Goal: Task Accomplishment & Management: Use online tool/utility

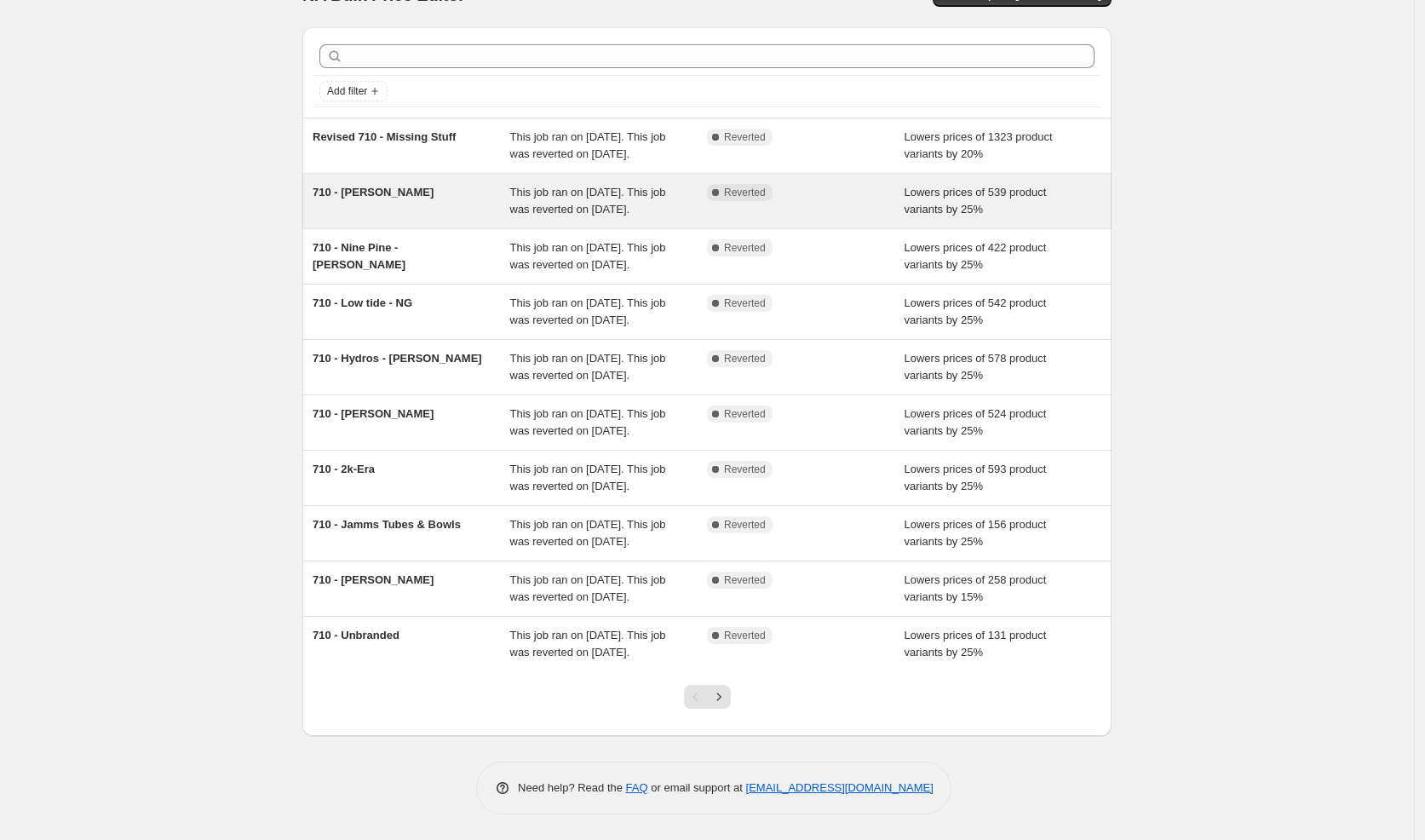
scroll to position [202, 0]
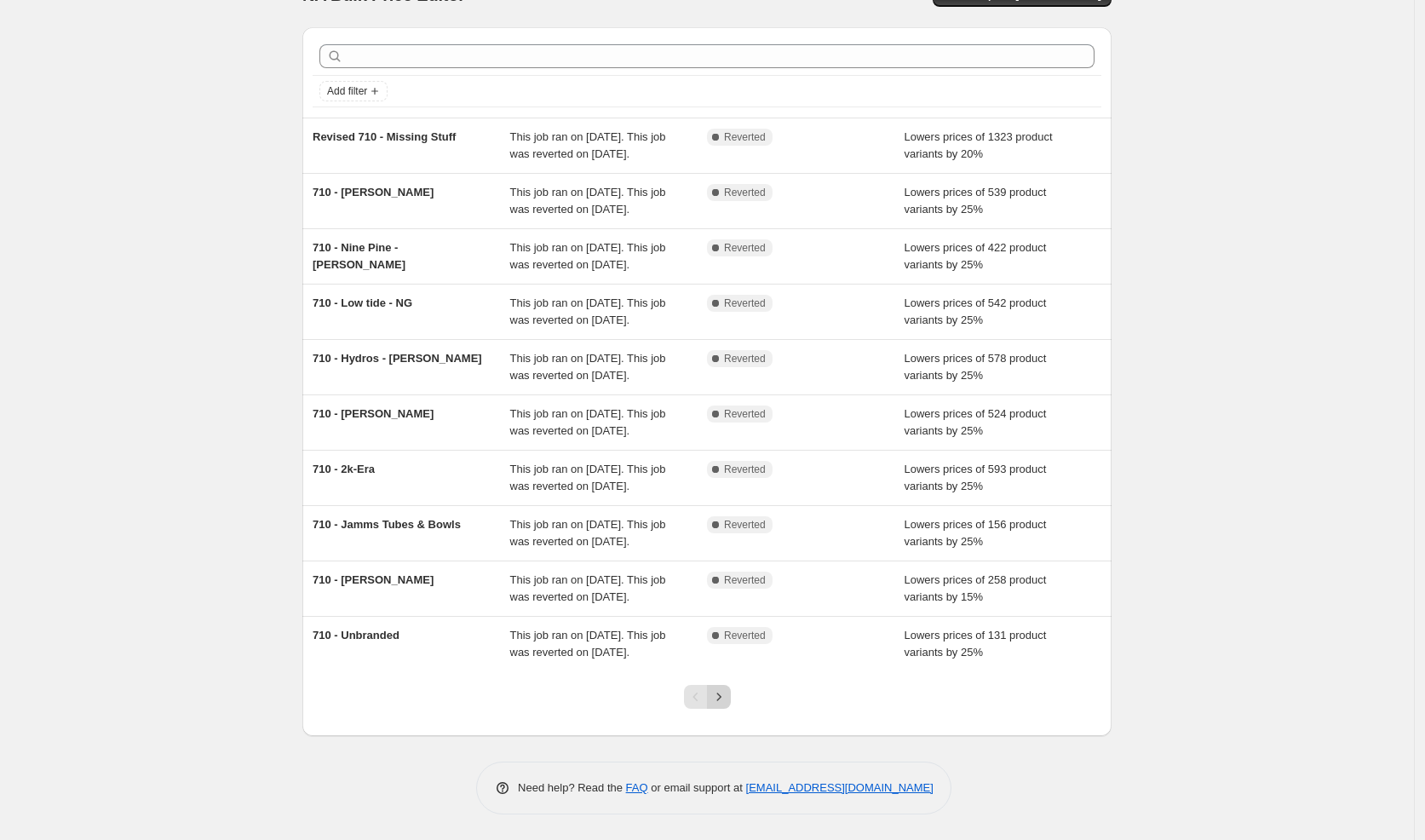
click at [728, 697] on icon "Next" at bounding box center [718, 696] width 17 height 17
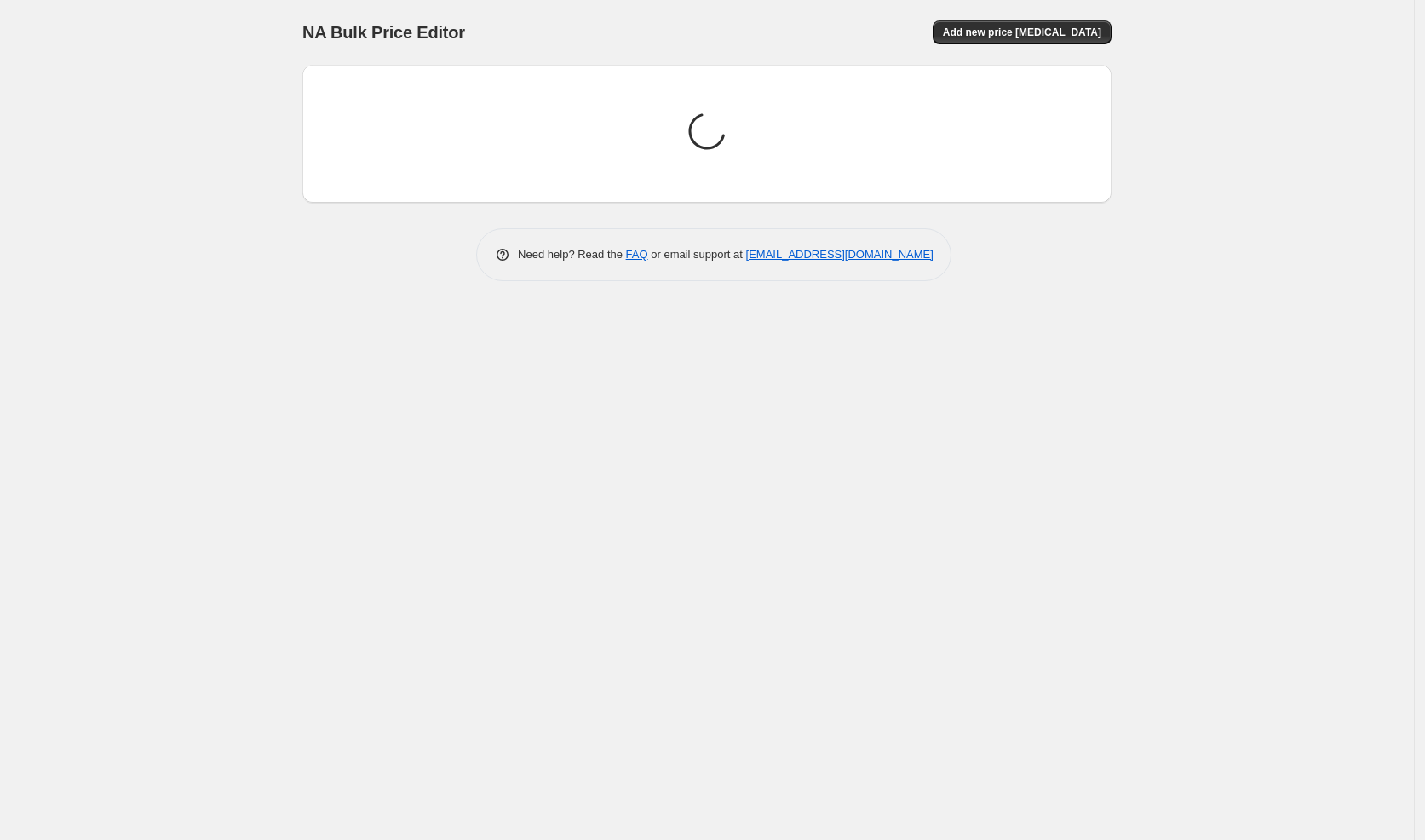
scroll to position [0, 0]
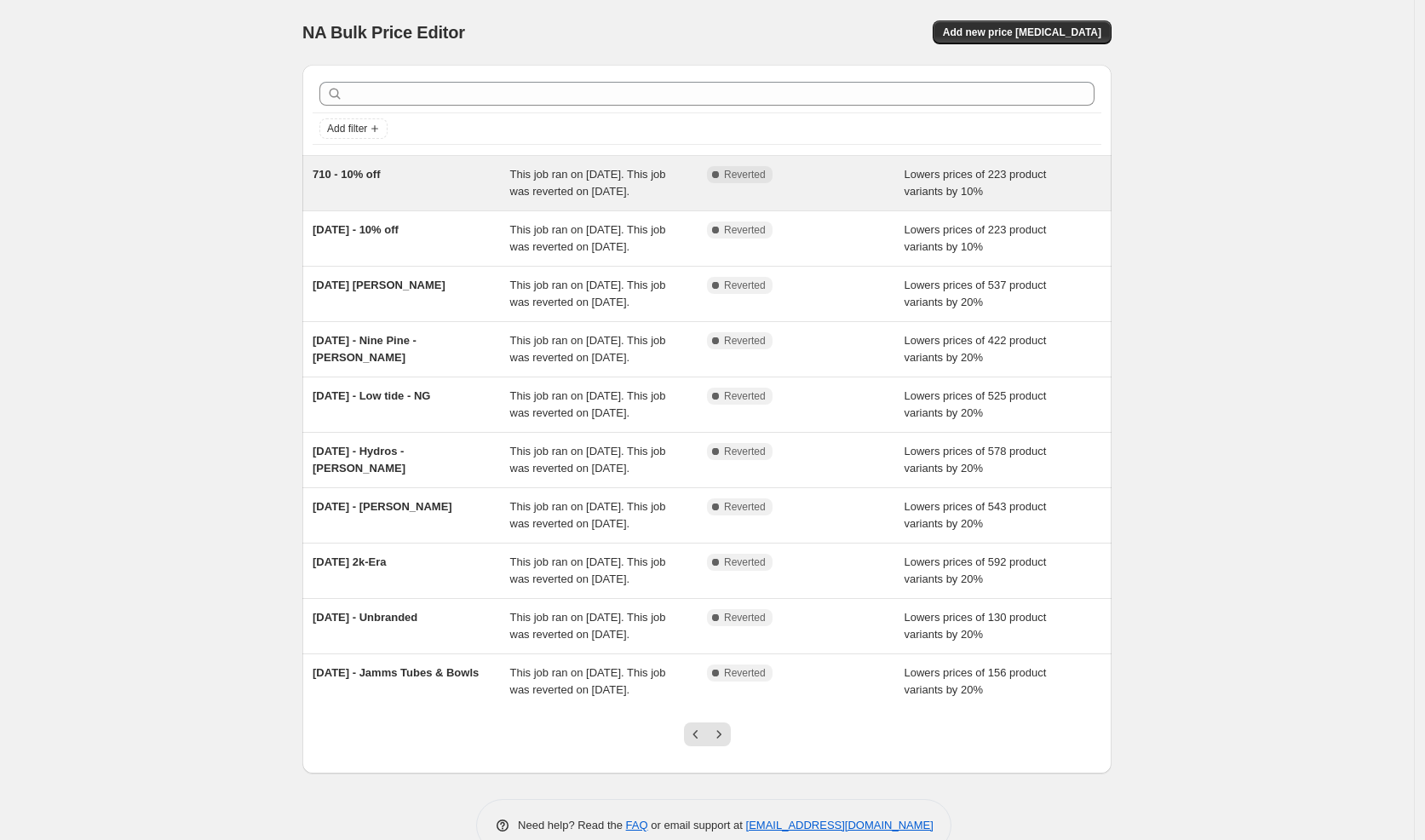
click at [374, 174] on span "710 - 10% off" at bounding box center [346, 173] width 68 height 13
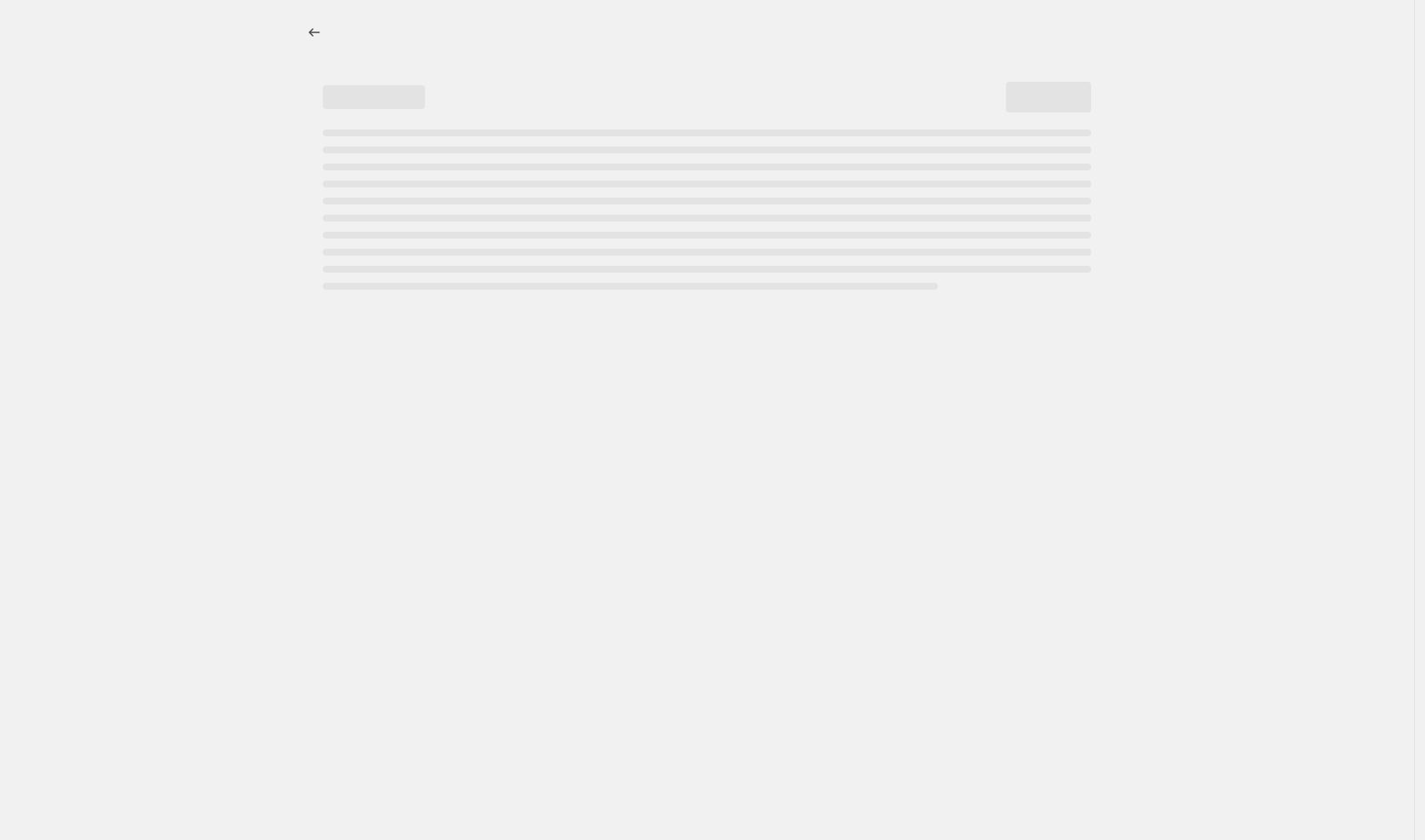
select select "percentage"
select select "vendor"
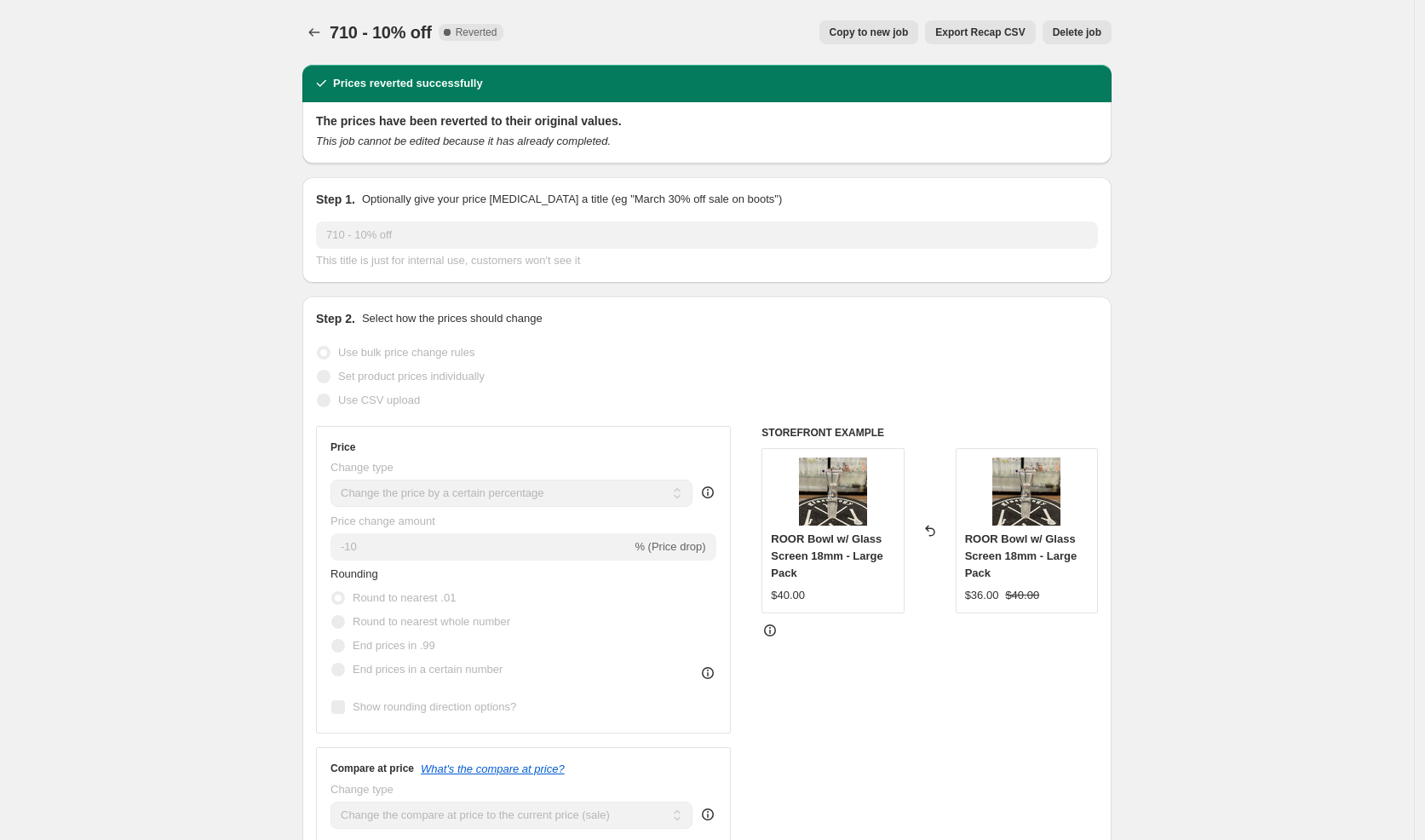
click at [878, 29] on span "Copy to new job" at bounding box center [869, 32] width 79 height 14
select select "percentage"
select select "vendor"
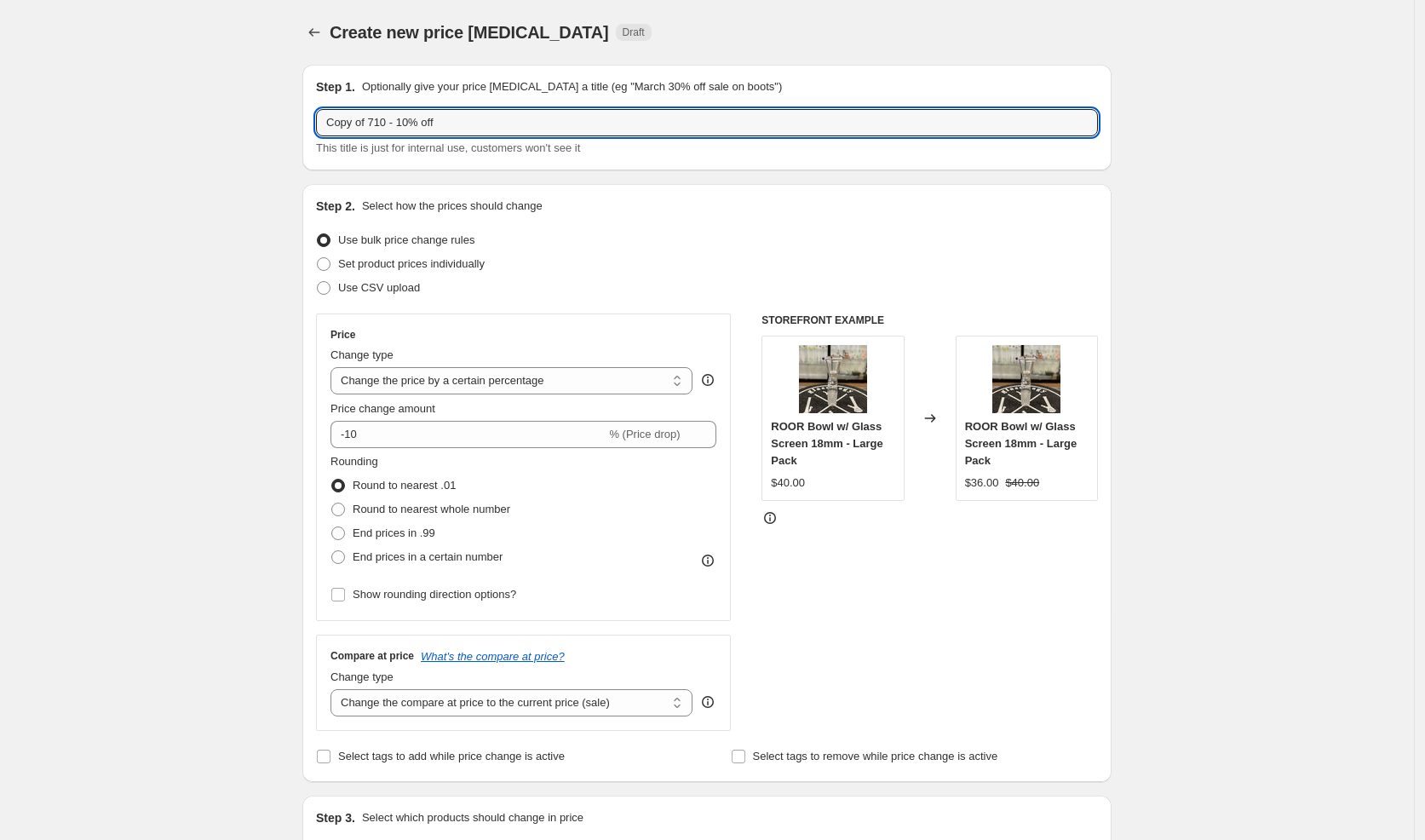
drag, startPoint x: 384, startPoint y: 121, endPoint x: 316, endPoint y: 119, distance: 68.0
click at [316, 119] on div "Step 1. Optionally give your price [MEDICAL_DATA] a title (eg "March 30% off sa…" at bounding box center [707, 117] width 809 height 106
drag, startPoint x: 439, startPoint y: 124, endPoint x: 267, endPoint y: 115, distance: 172.2
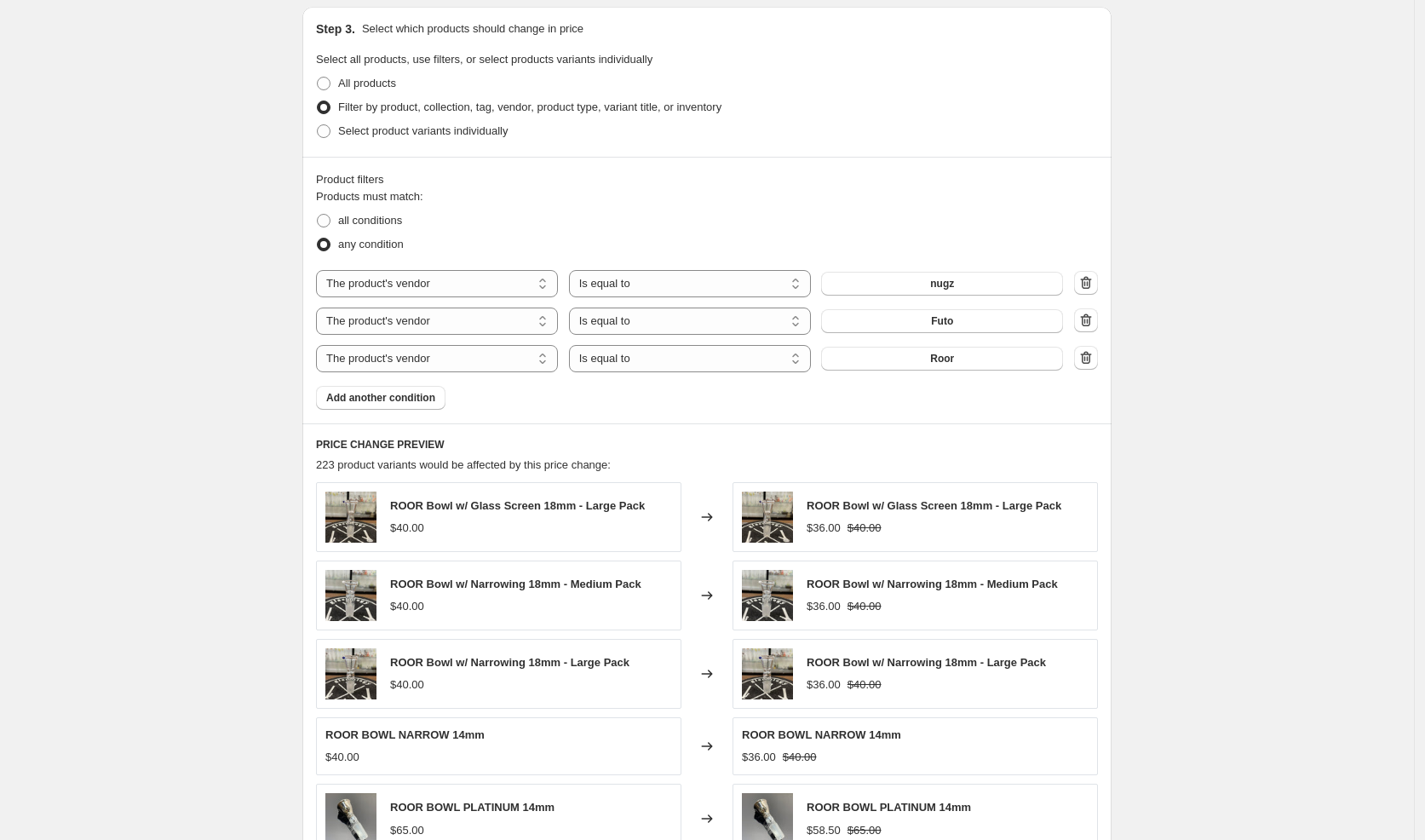
scroll to position [808, 0]
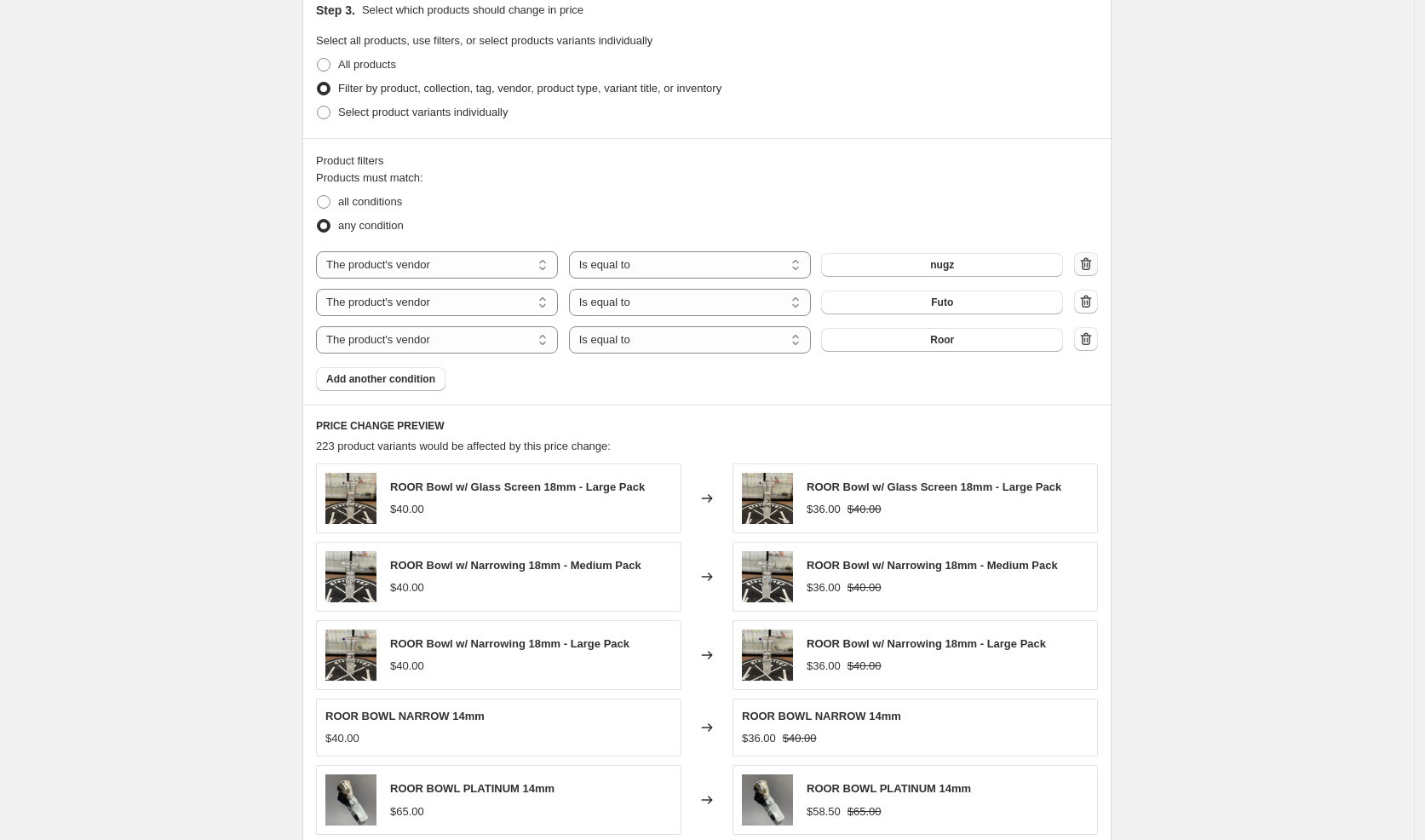
type input "End of Summer Sale - 10% off"
click at [1095, 260] on icon "button" at bounding box center [1085, 263] width 17 height 17
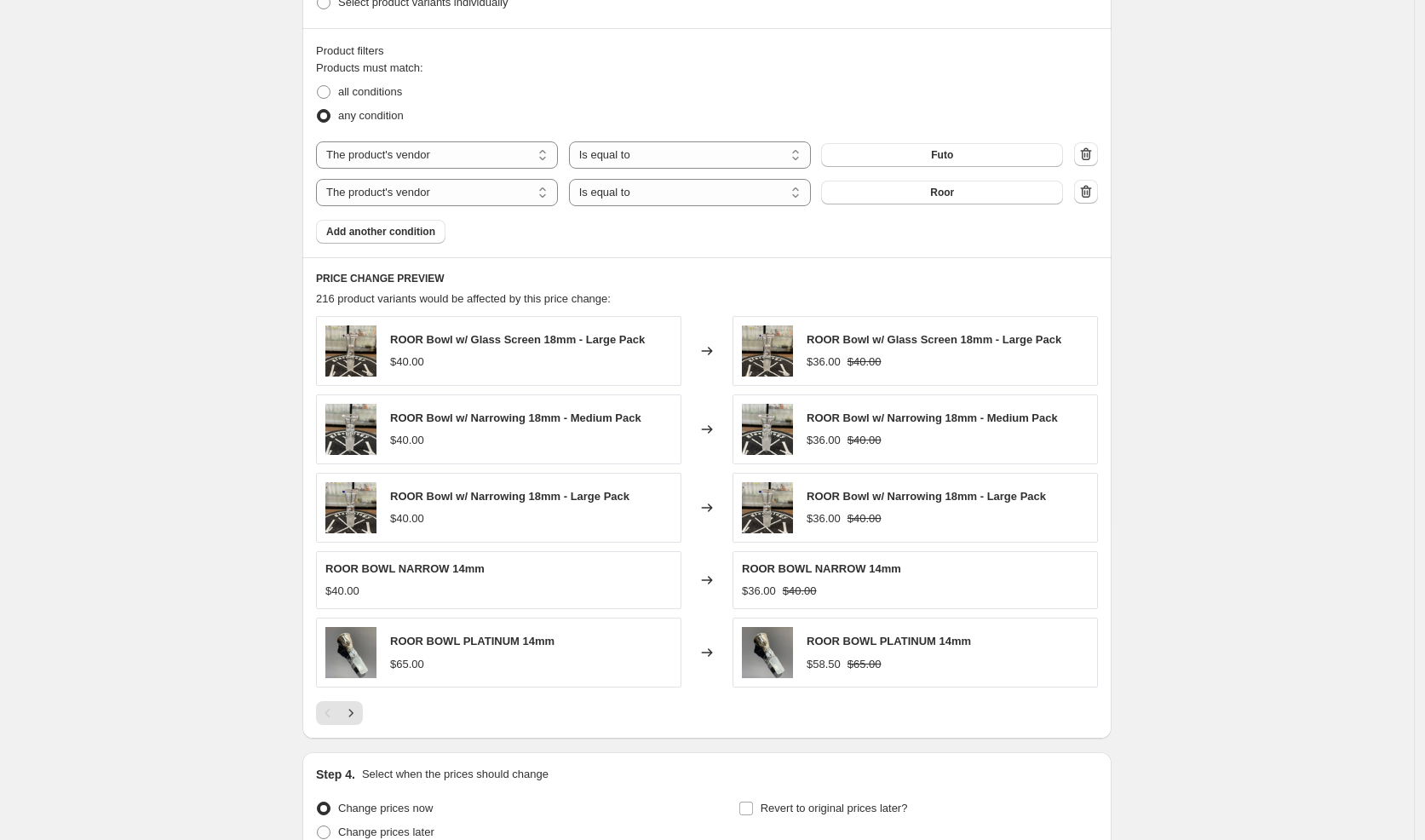
scroll to position [1072, 0]
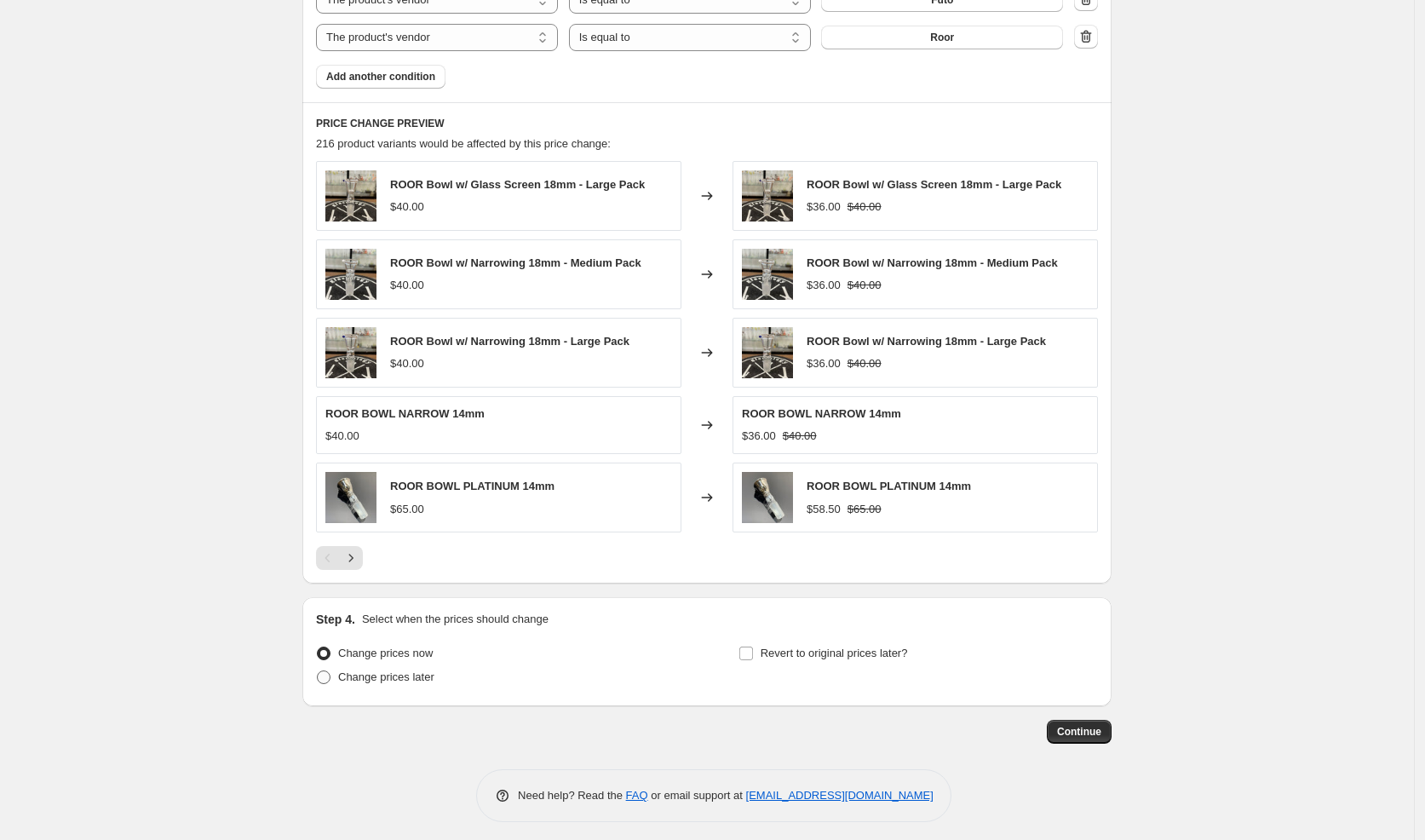
click at [421, 671] on span "Change prices later" at bounding box center [386, 677] width 96 height 13
click at [317, 671] on input "Change prices later" at bounding box center [317, 671] width 1 height 1
radio input "true"
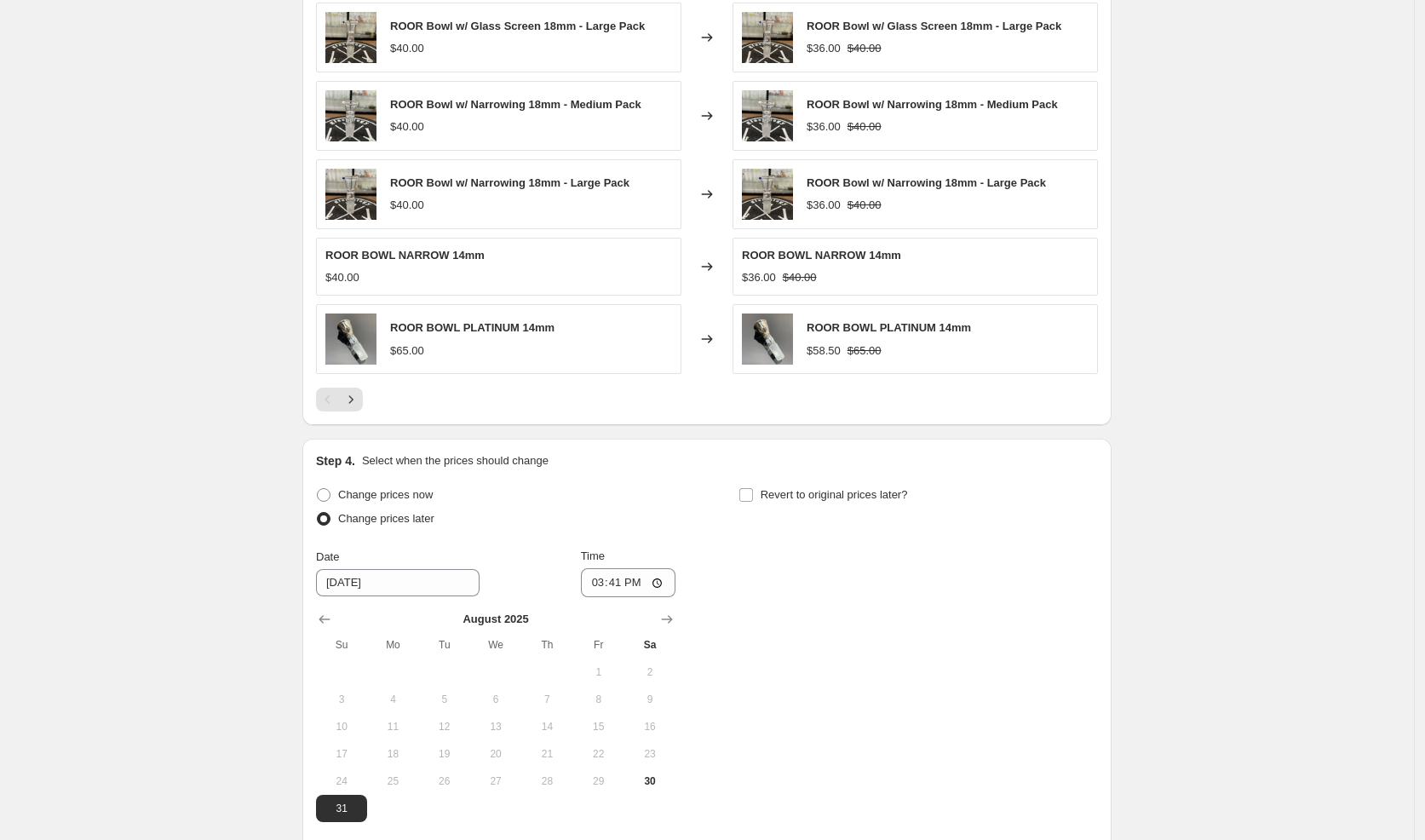
scroll to position [1390, 0]
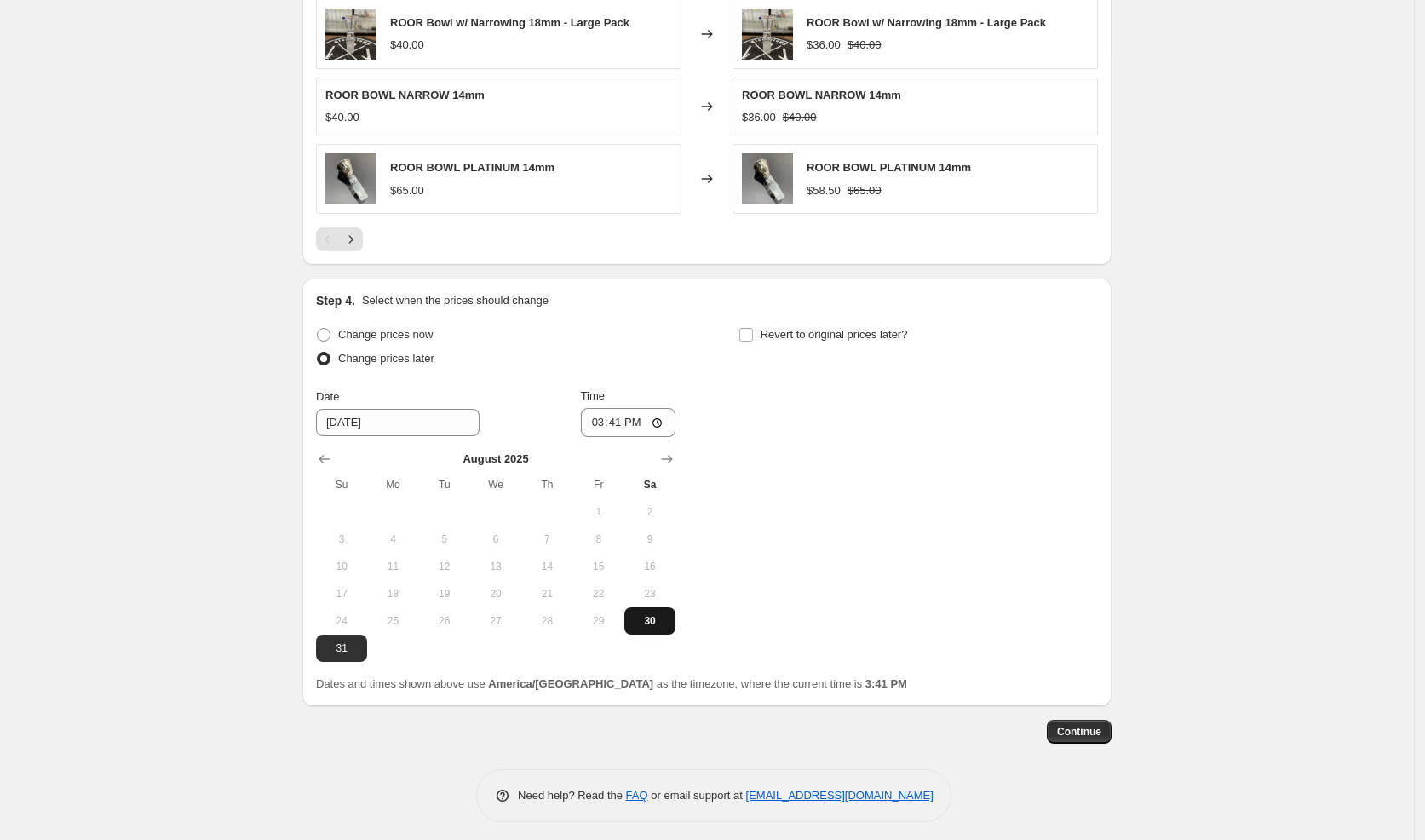
click at [646, 616] on span "30" at bounding box center [650, 621] width 37 height 14
type input "[DATE]"
drag, startPoint x: 589, startPoint y: 413, endPoint x: 577, endPoint y: 413, distance: 12.0
click at [575, 413] on div "Date [DATE] Time 15:41" at bounding box center [496, 412] width 359 height 49
click at [597, 418] on input "15:07" at bounding box center [628, 423] width 95 height 29
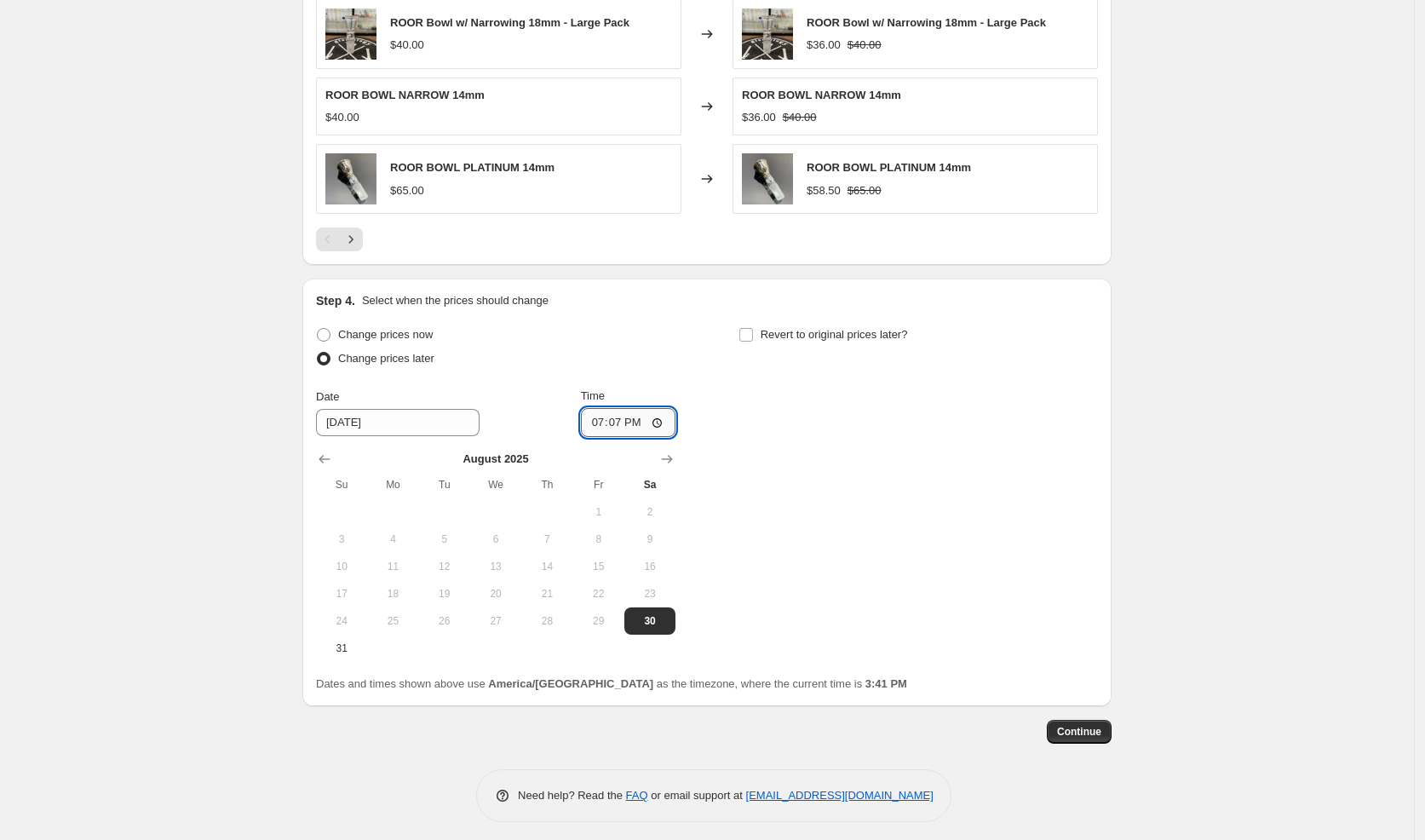
type input "19:00"
click at [771, 529] on div "Change prices now Change prices later Date [DATE] Time 19:00 [DATE] Su Mo Tu We…" at bounding box center [707, 492] width 783 height 339
click at [1088, 727] on span "Continue" at bounding box center [1078, 731] width 44 height 14
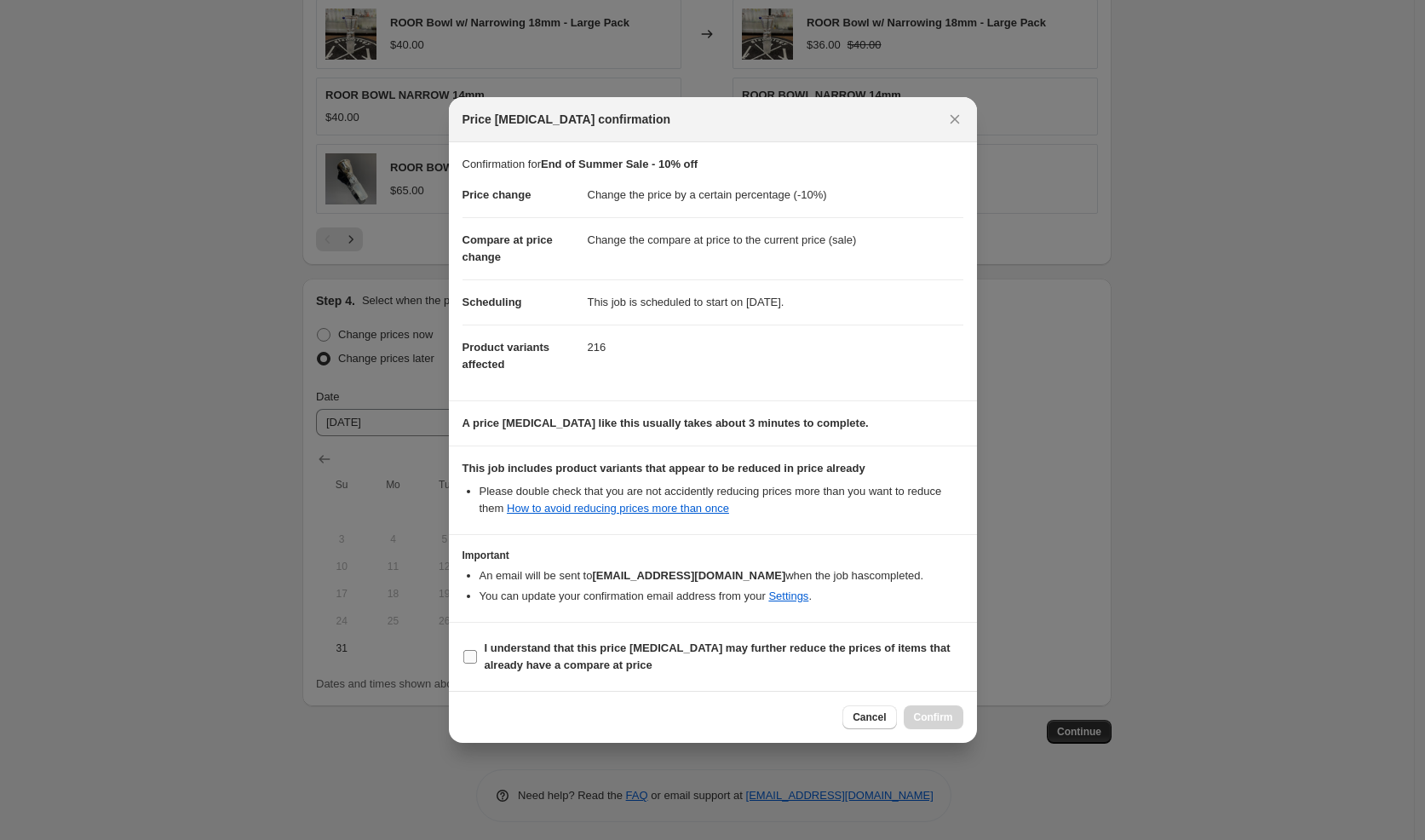
click at [611, 660] on b "I understand that this price [MEDICAL_DATA] may further reduce the prices of it…" at bounding box center [718, 656] width 466 height 29
click at [477, 660] on input "I understand that this price [MEDICAL_DATA] may further reduce the prices of it…" at bounding box center [470, 657] width 14 height 14
checkbox input "true"
click at [959, 712] on button "Confirm" at bounding box center [933, 717] width 60 height 23
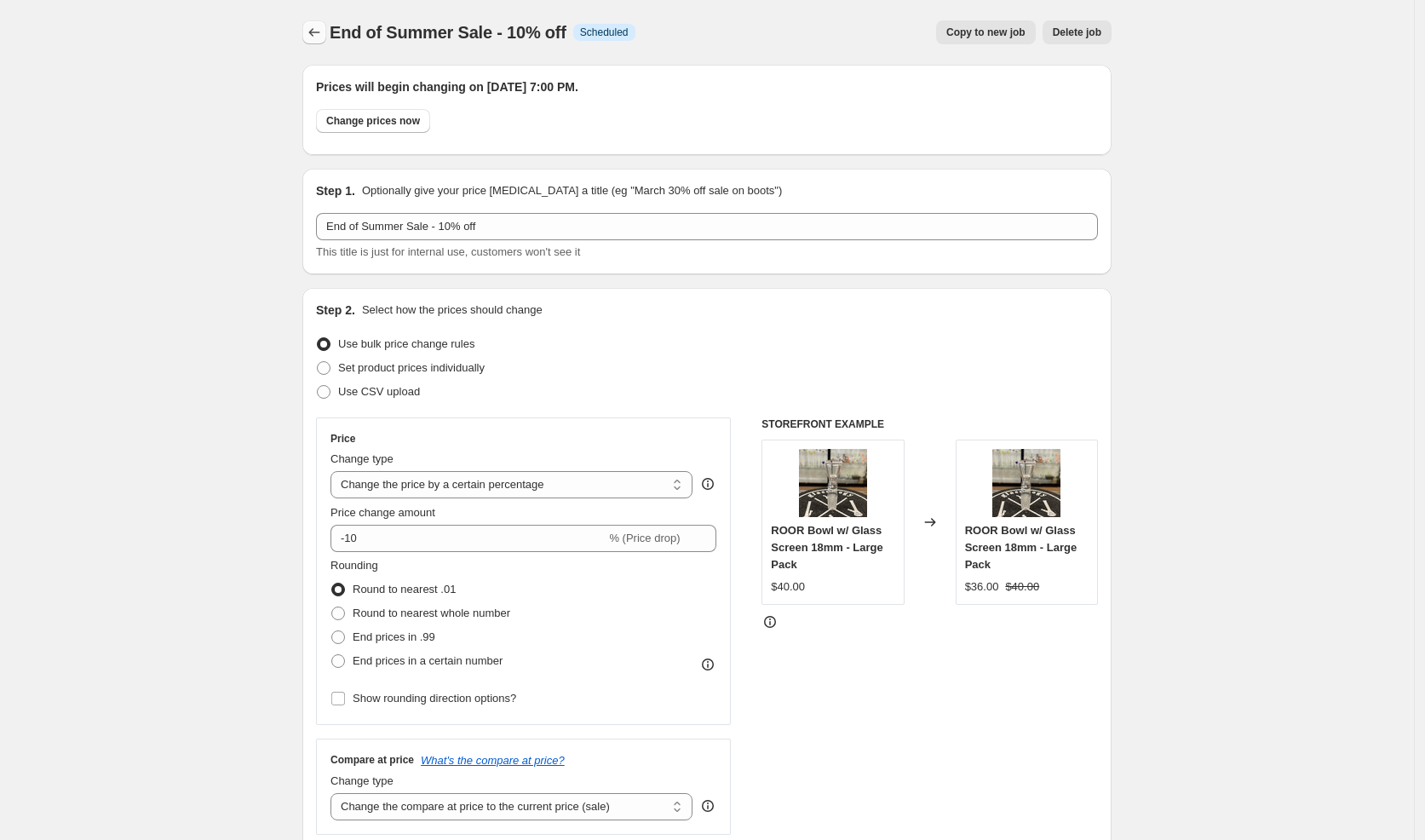
click at [318, 33] on icon "Price change jobs" at bounding box center [313, 31] width 17 height 17
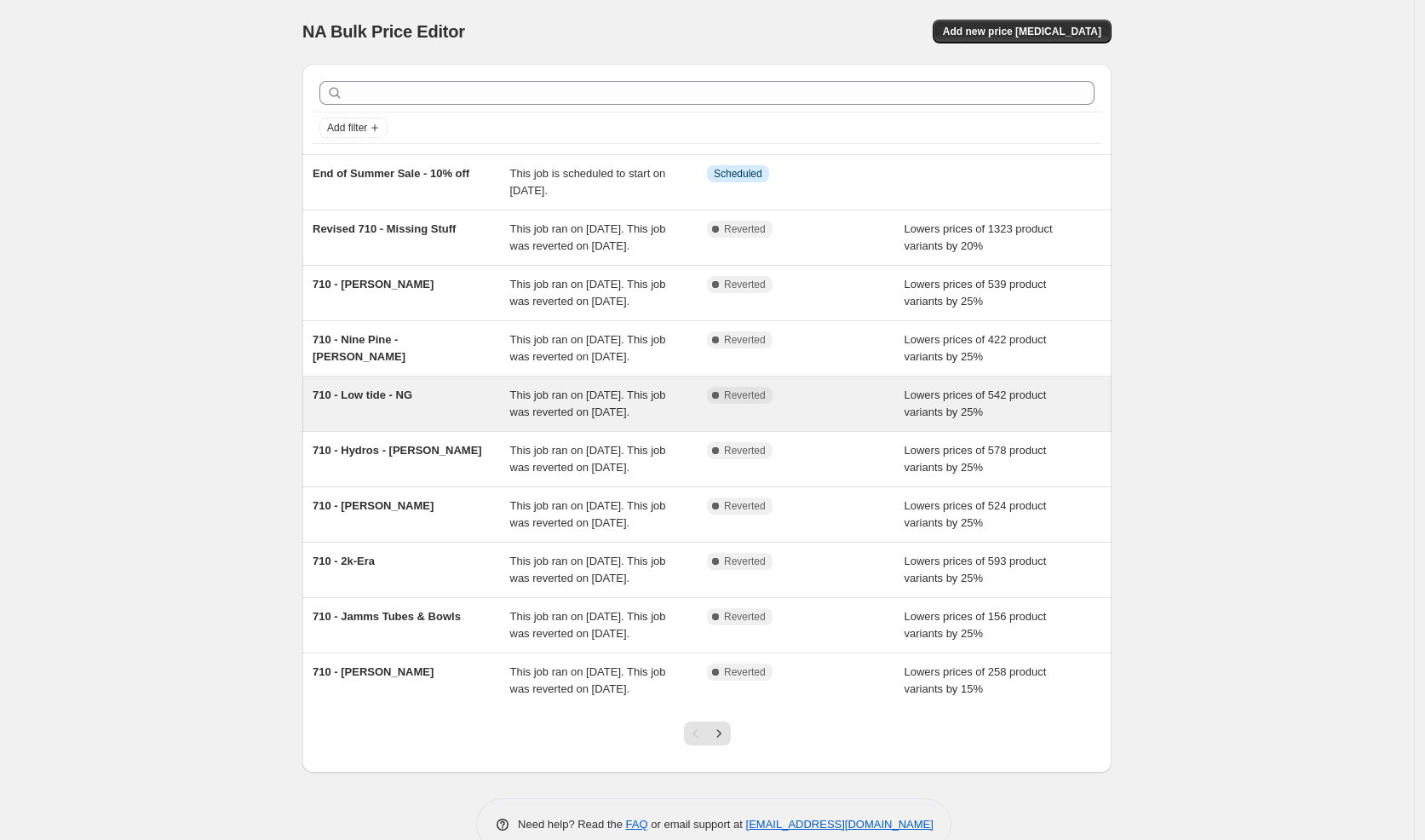
scroll to position [185, 0]
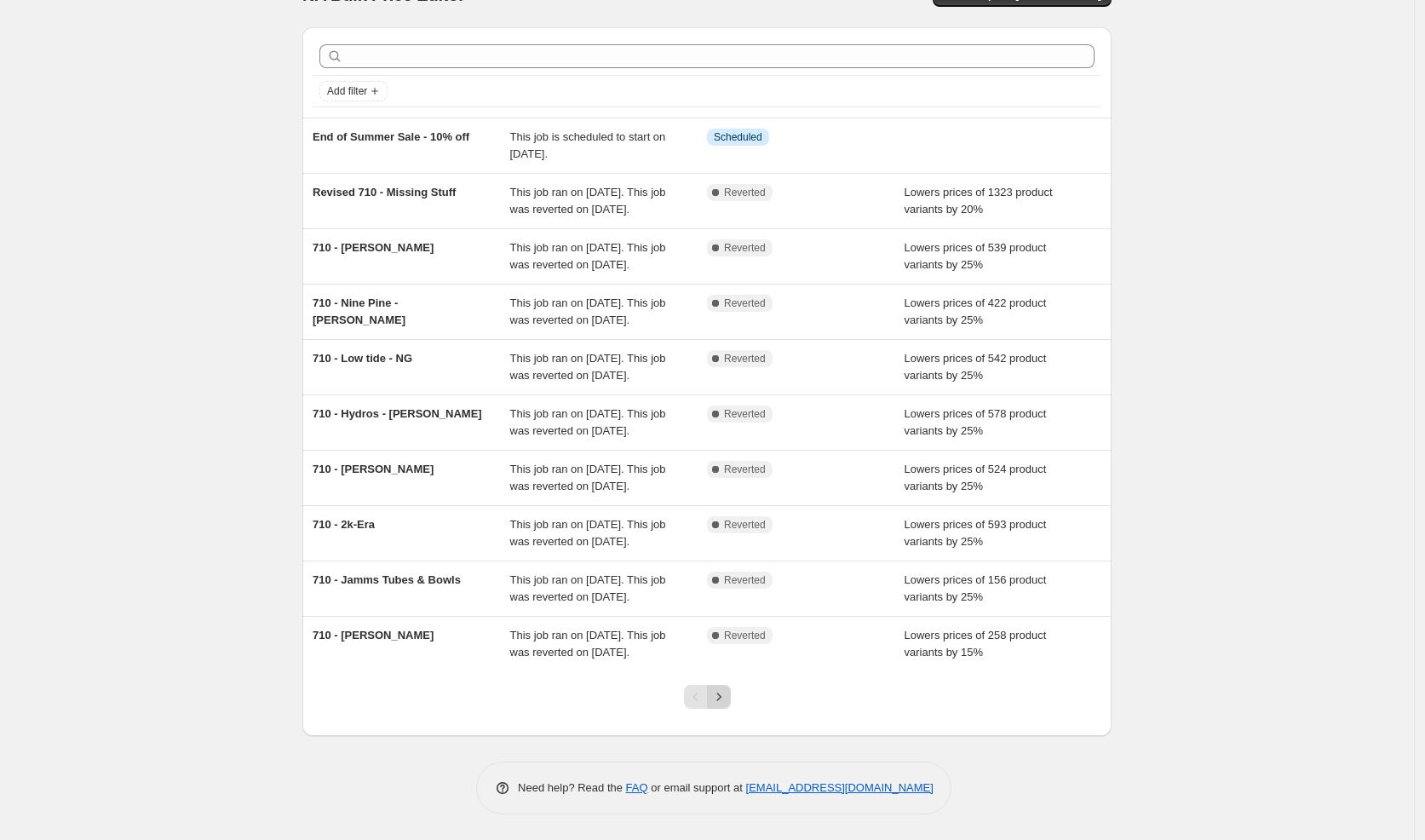
click at [728, 695] on icon "Next" at bounding box center [718, 696] width 17 height 17
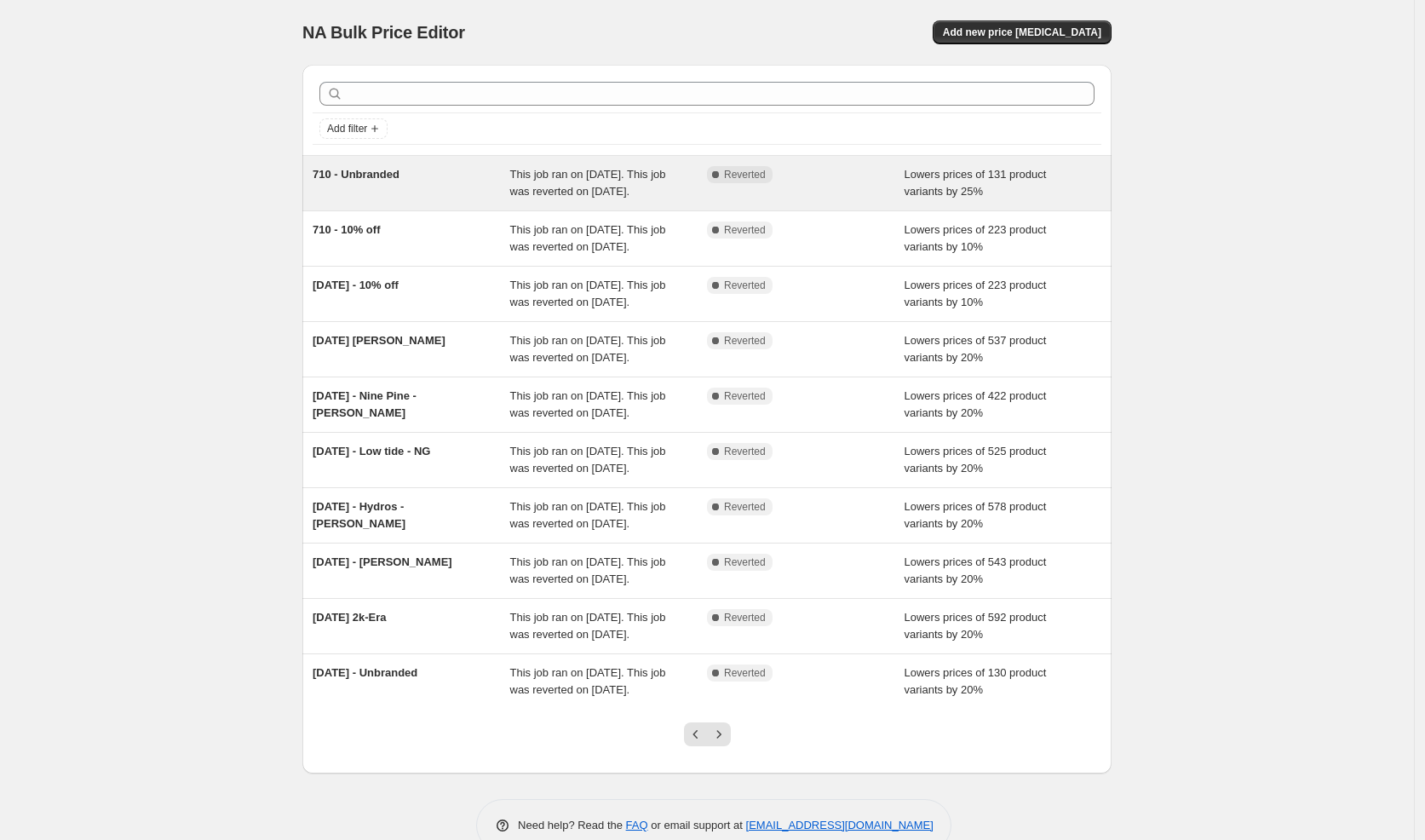
click at [394, 171] on span "710 - Unbranded" at bounding box center [356, 173] width 87 height 13
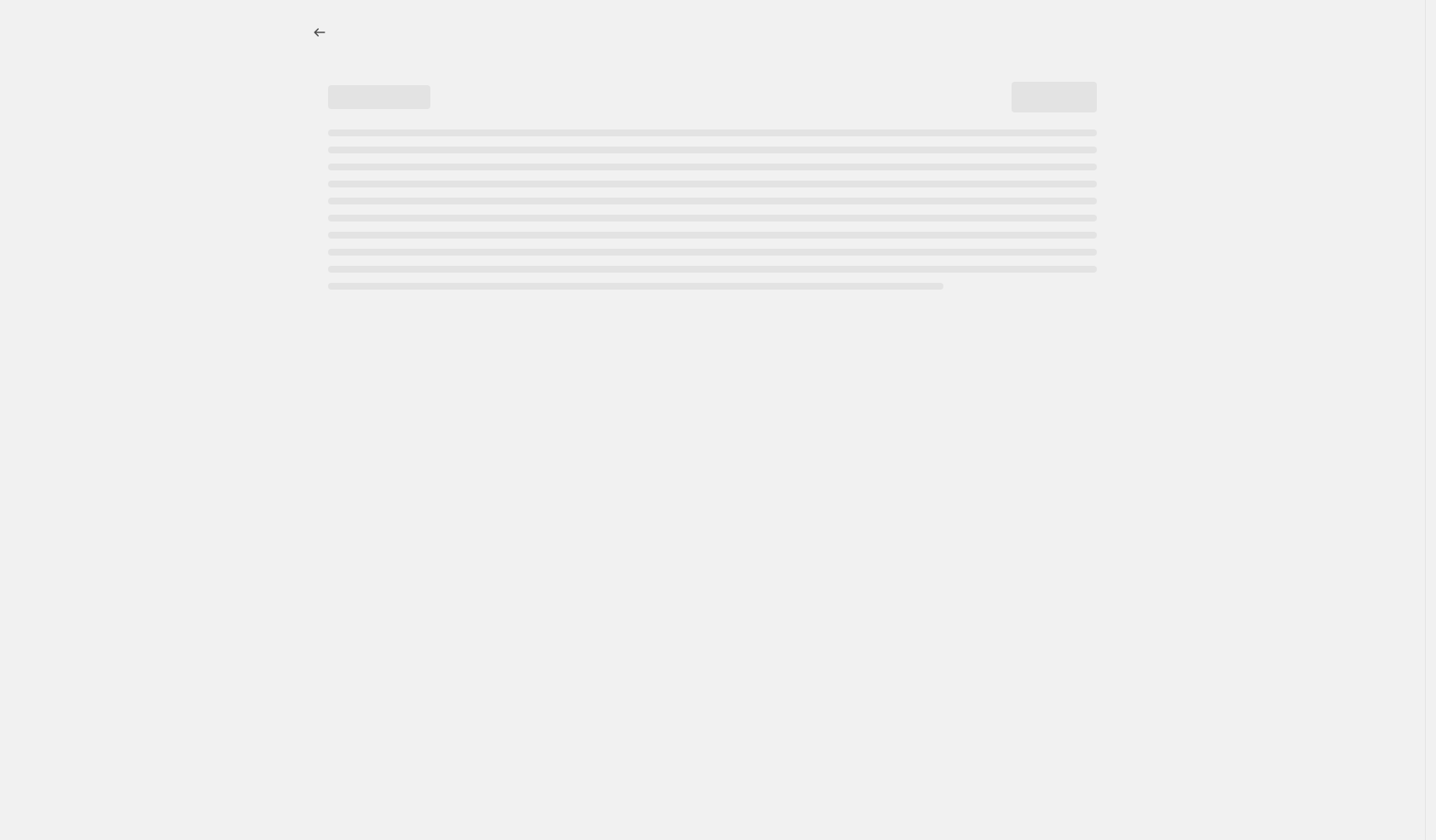
select select "percentage"
select select "vendor"
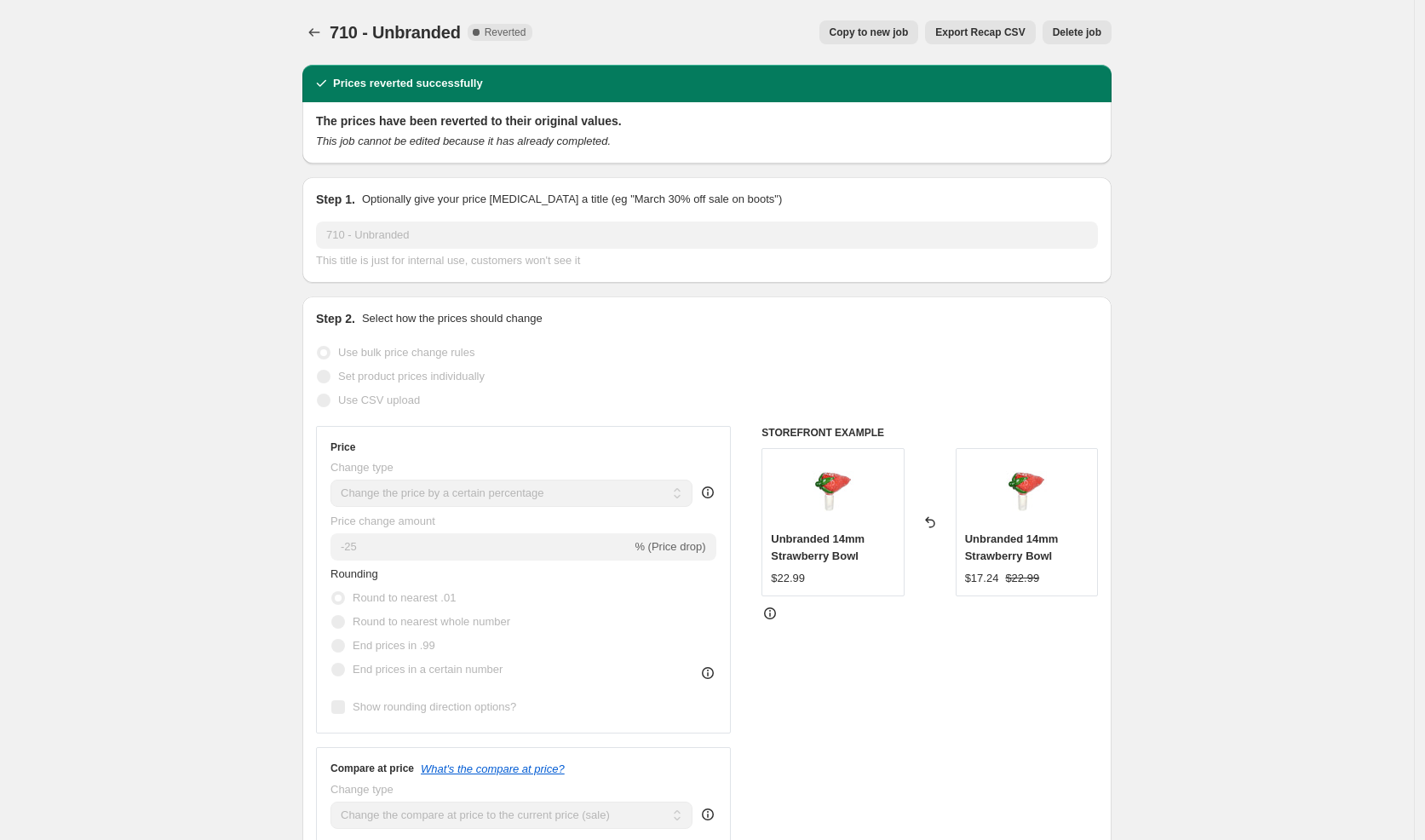
click at [869, 40] on button "Copy to new job" at bounding box center [870, 32] width 100 height 23
select select "percentage"
select select "vendor"
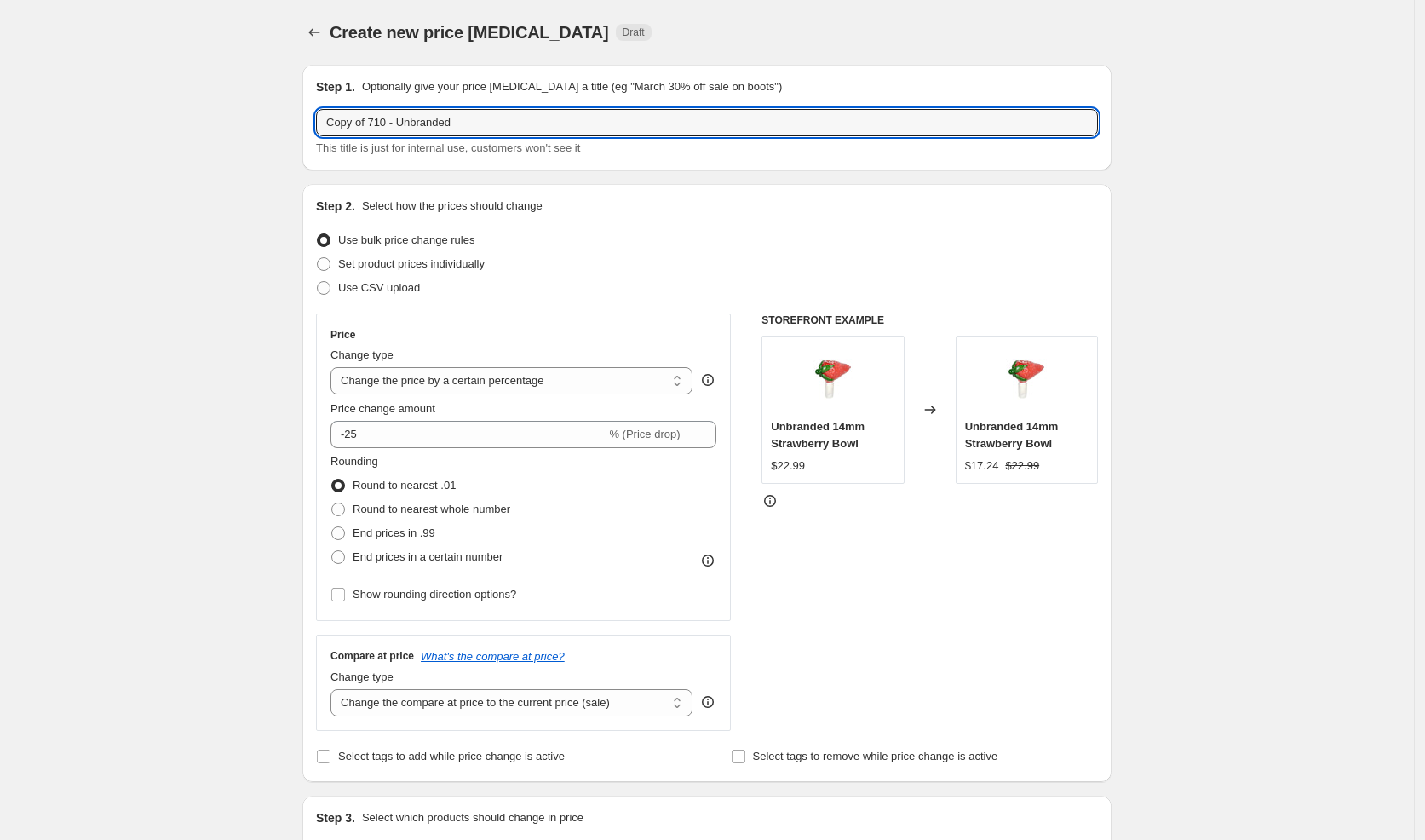
drag, startPoint x: 389, startPoint y: 126, endPoint x: 289, endPoint y: 117, distance: 100.4
paste input "End of Summer Sale"
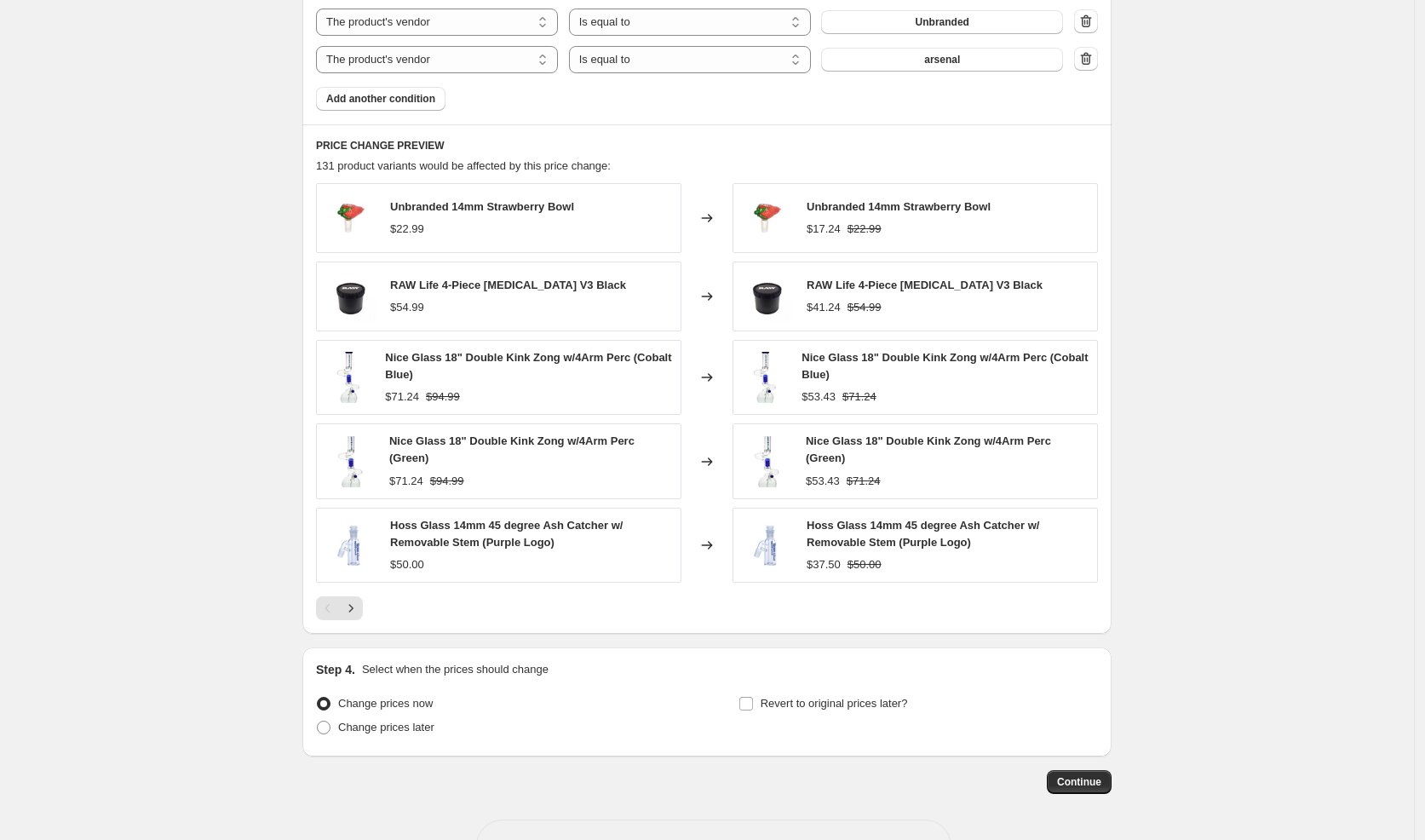
scroll to position [1100, 0]
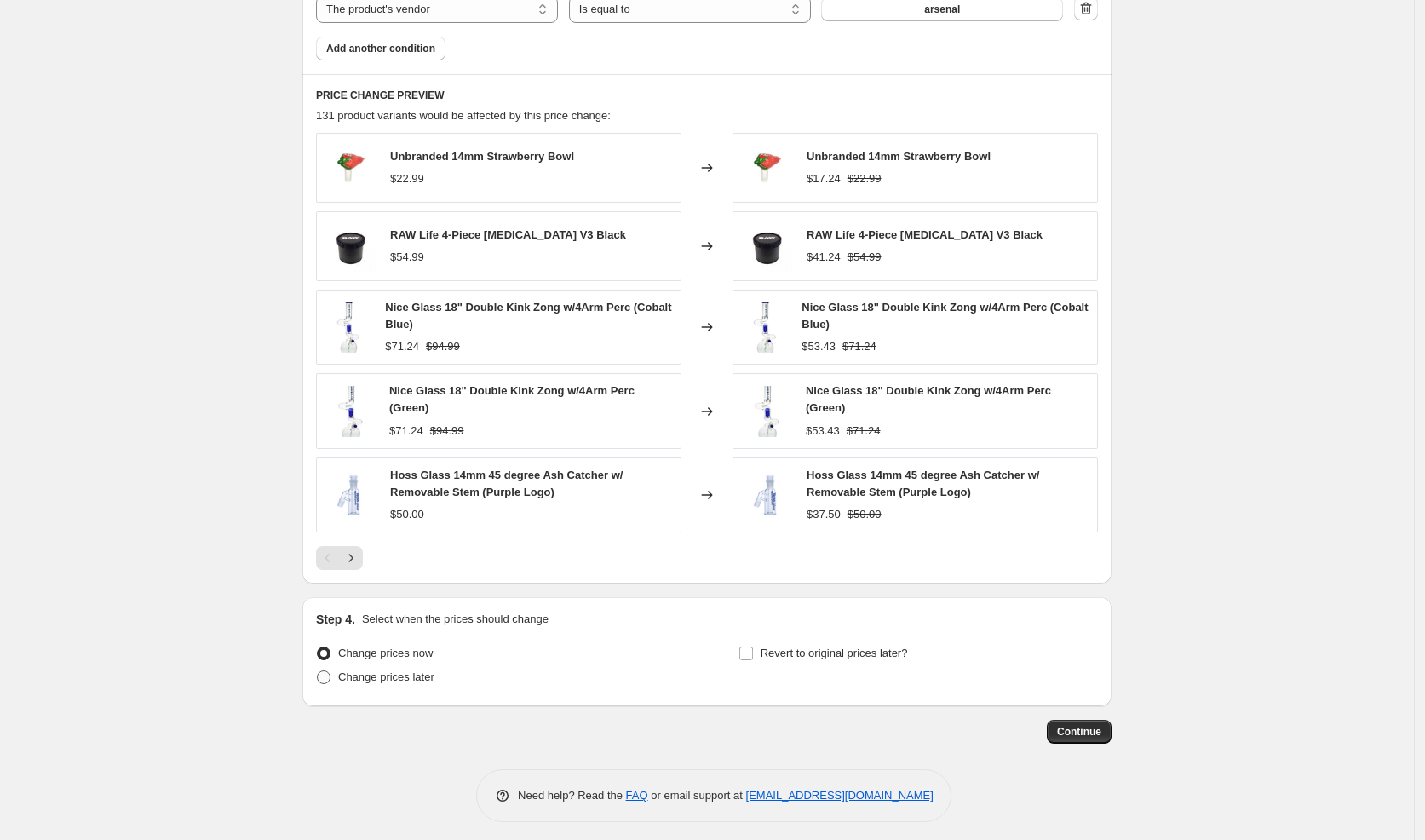
type input "End of Summer Sale - Unbranded"
click at [421, 671] on span "Change prices later" at bounding box center [386, 677] width 96 height 13
click at [317, 671] on input "Change prices later" at bounding box center [317, 671] width 1 height 1
radio input "true"
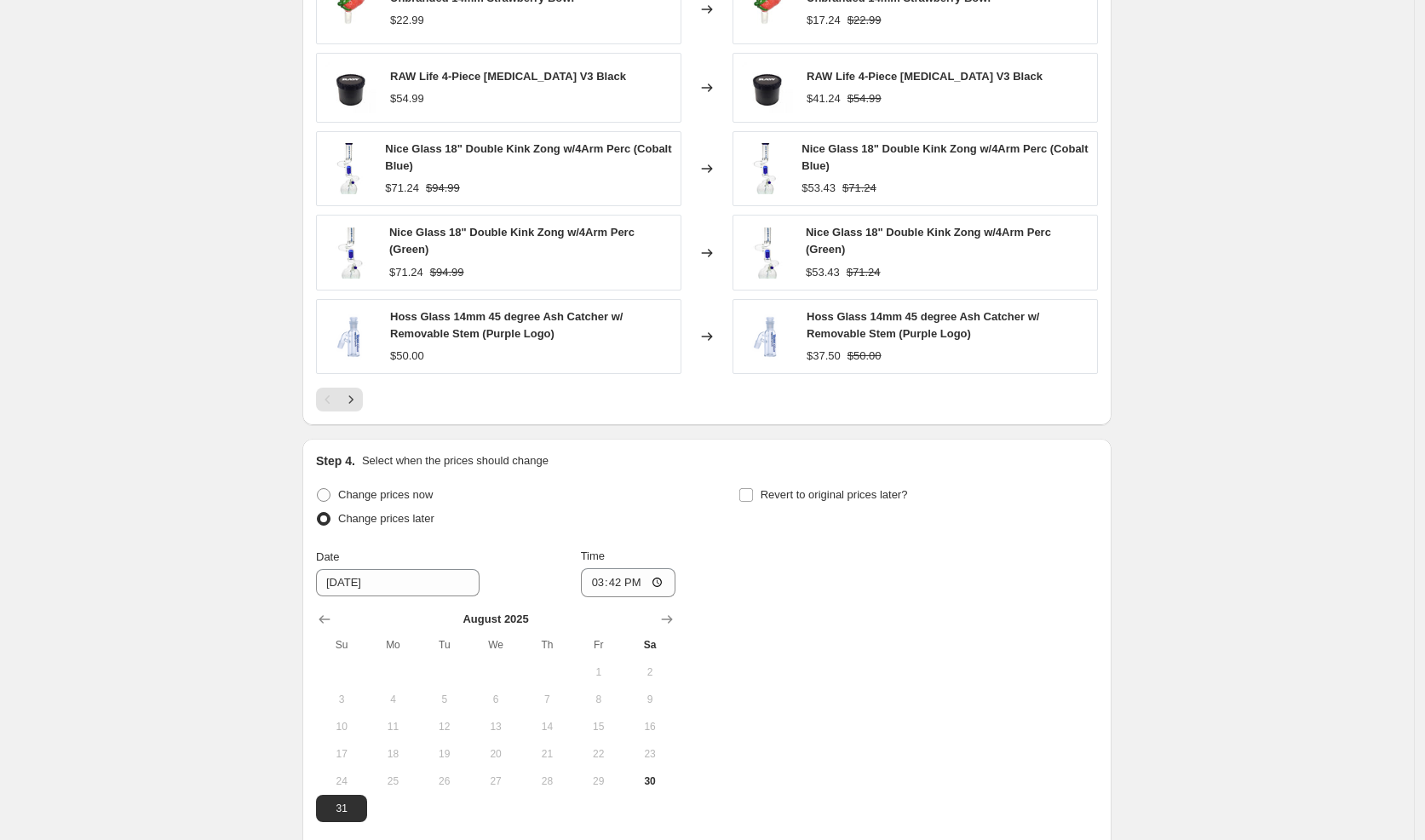
scroll to position [1412, 0]
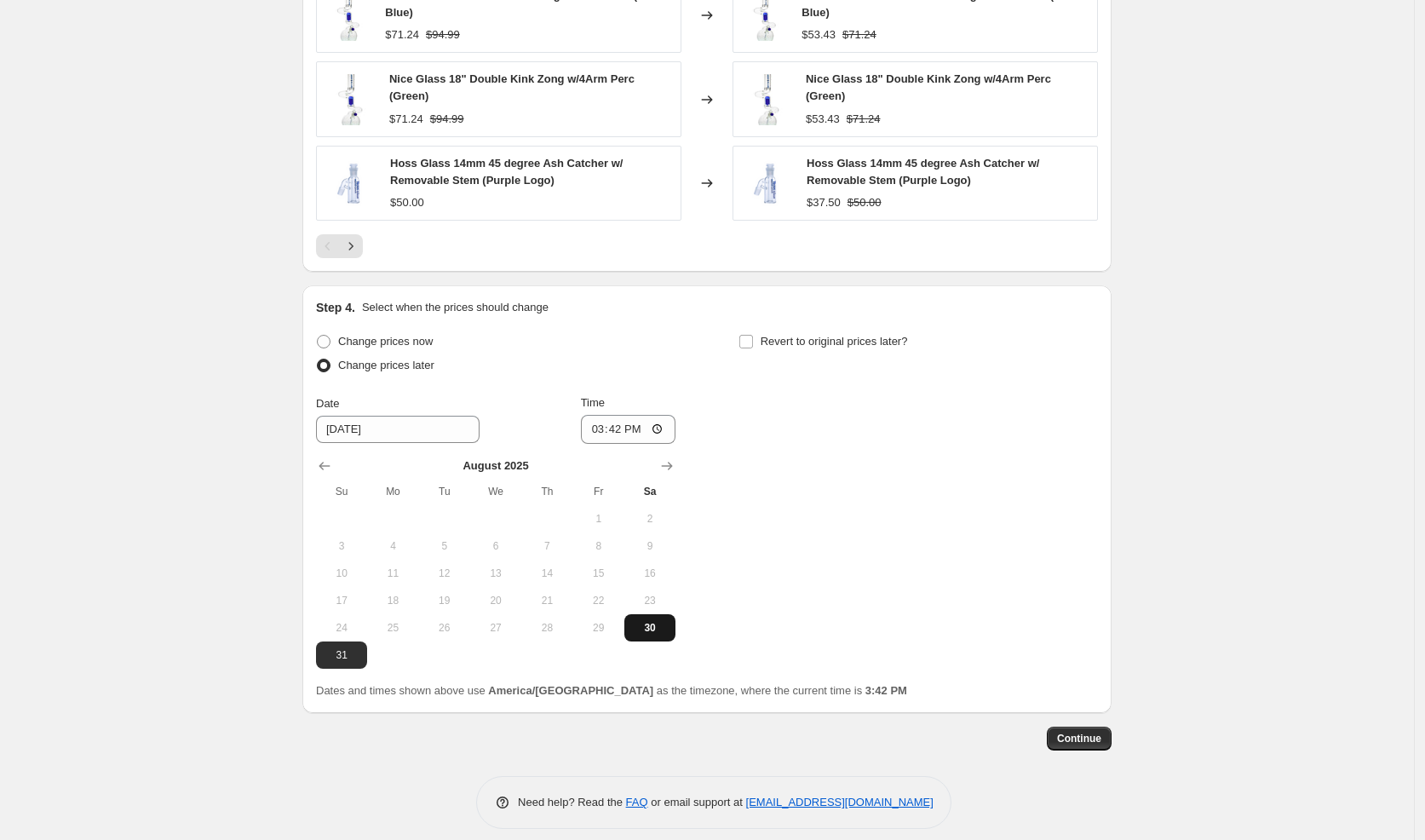
click at [658, 621] on span "30" at bounding box center [650, 628] width 37 height 14
type input "[DATE]"
click at [599, 423] on input "15:42" at bounding box center [628, 430] width 95 height 29
type input "19:00"
click at [882, 515] on div "Change prices now Change prices later Date [DATE] Time 19:00 [DATE] Su Mo Tu We…" at bounding box center [707, 499] width 783 height 339
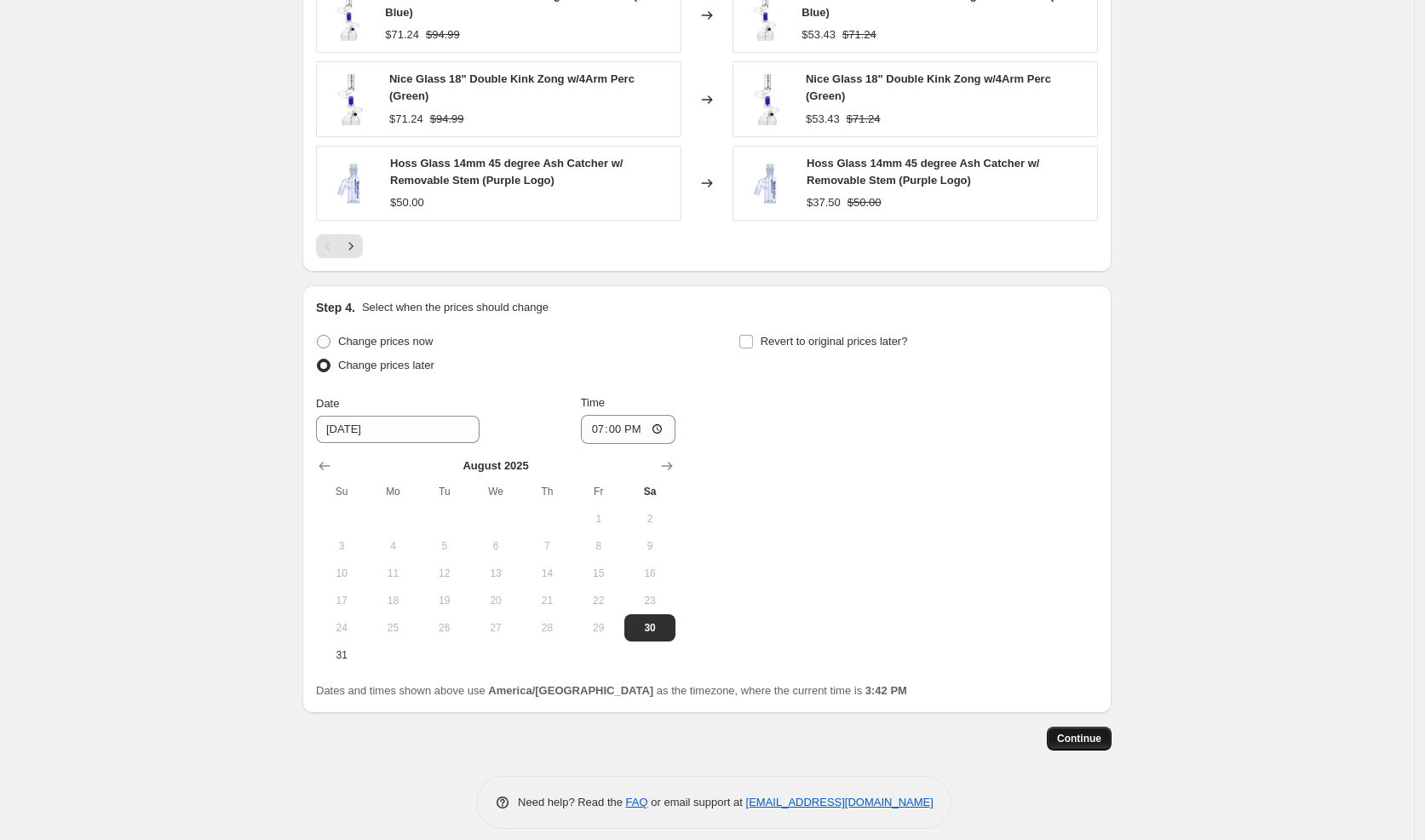
click at [1102, 731] on span "Continue" at bounding box center [1078, 738] width 44 height 14
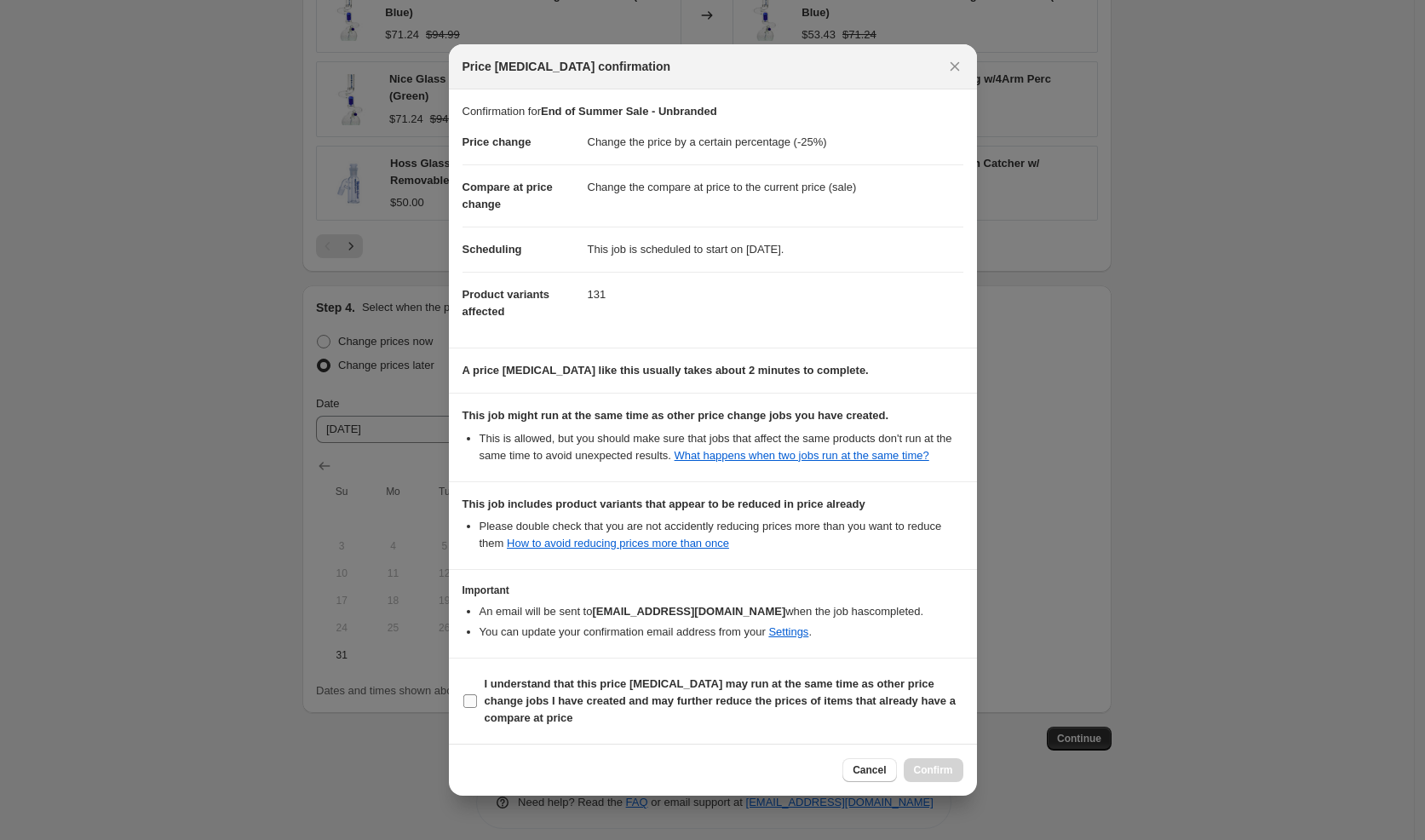
drag, startPoint x: 679, startPoint y: 700, endPoint x: 799, endPoint y: 724, distance: 122.4
click at [680, 700] on span "I understand that this price [MEDICAL_DATA] may run at the same time as other p…" at bounding box center [724, 701] width 479 height 51
click at [554, 705] on b "I understand that this price [MEDICAL_DATA] may run at the same time as other p…" at bounding box center [720, 701] width 471 height 47
click at [477, 705] on input "I understand that this price [MEDICAL_DATA] may run at the same time as other p…" at bounding box center [470, 701] width 14 height 14
checkbox input "true"
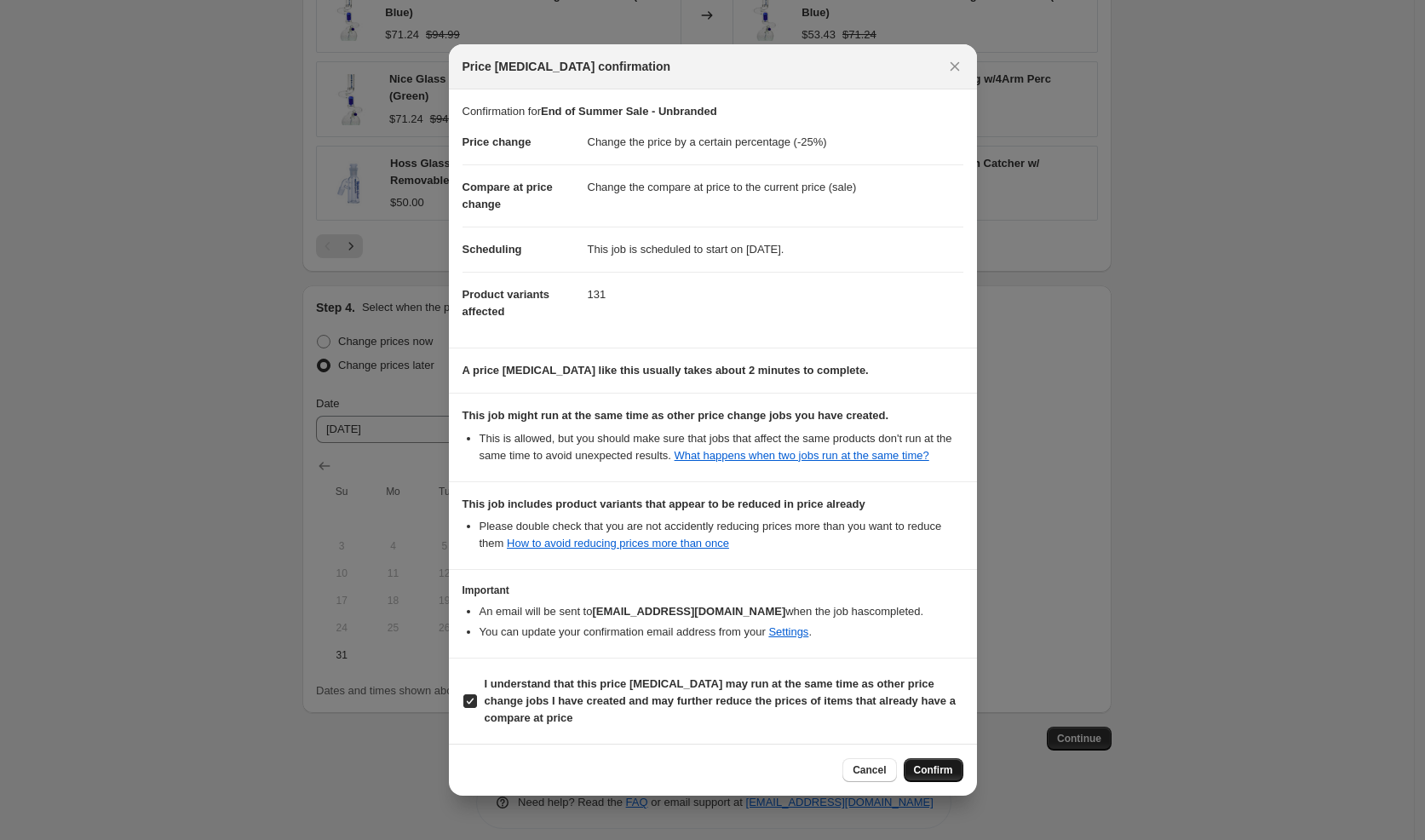
click at [931, 770] on span "Confirm" at bounding box center [933, 770] width 39 height 14
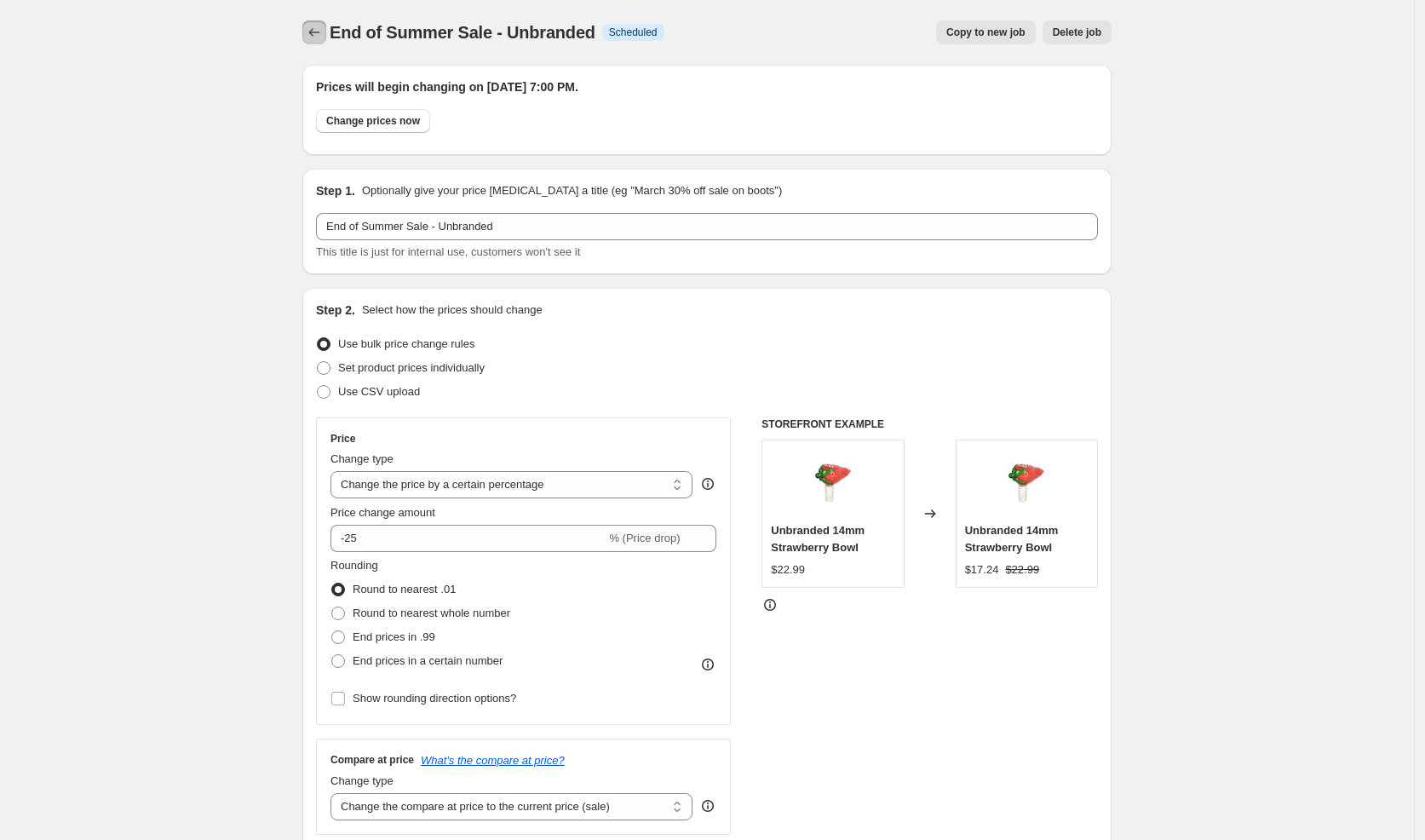
click at [319, 29] on icon "Price change jobs" at bounding box center [313, 31] width 17 height 17
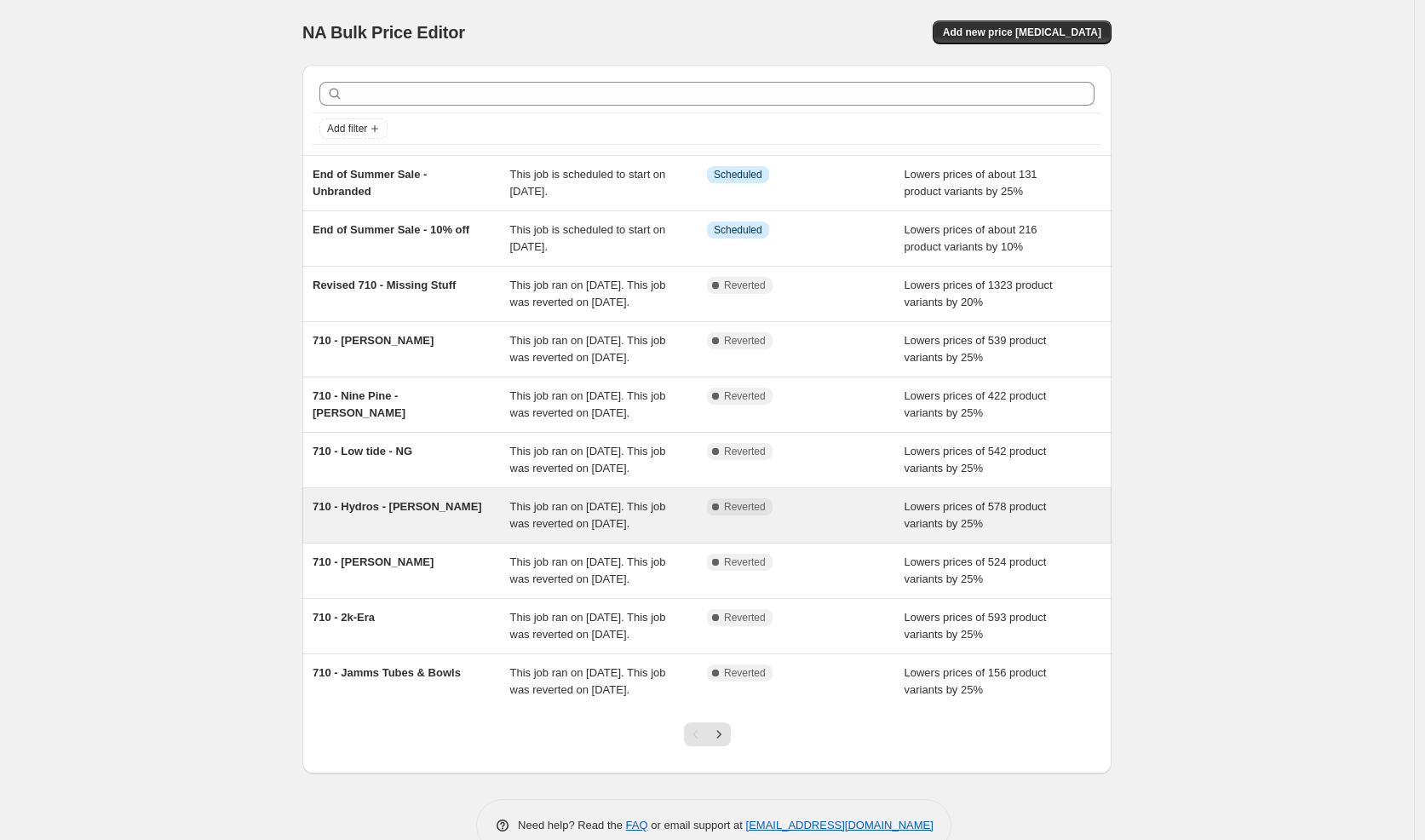
scroll to position [167, 0]
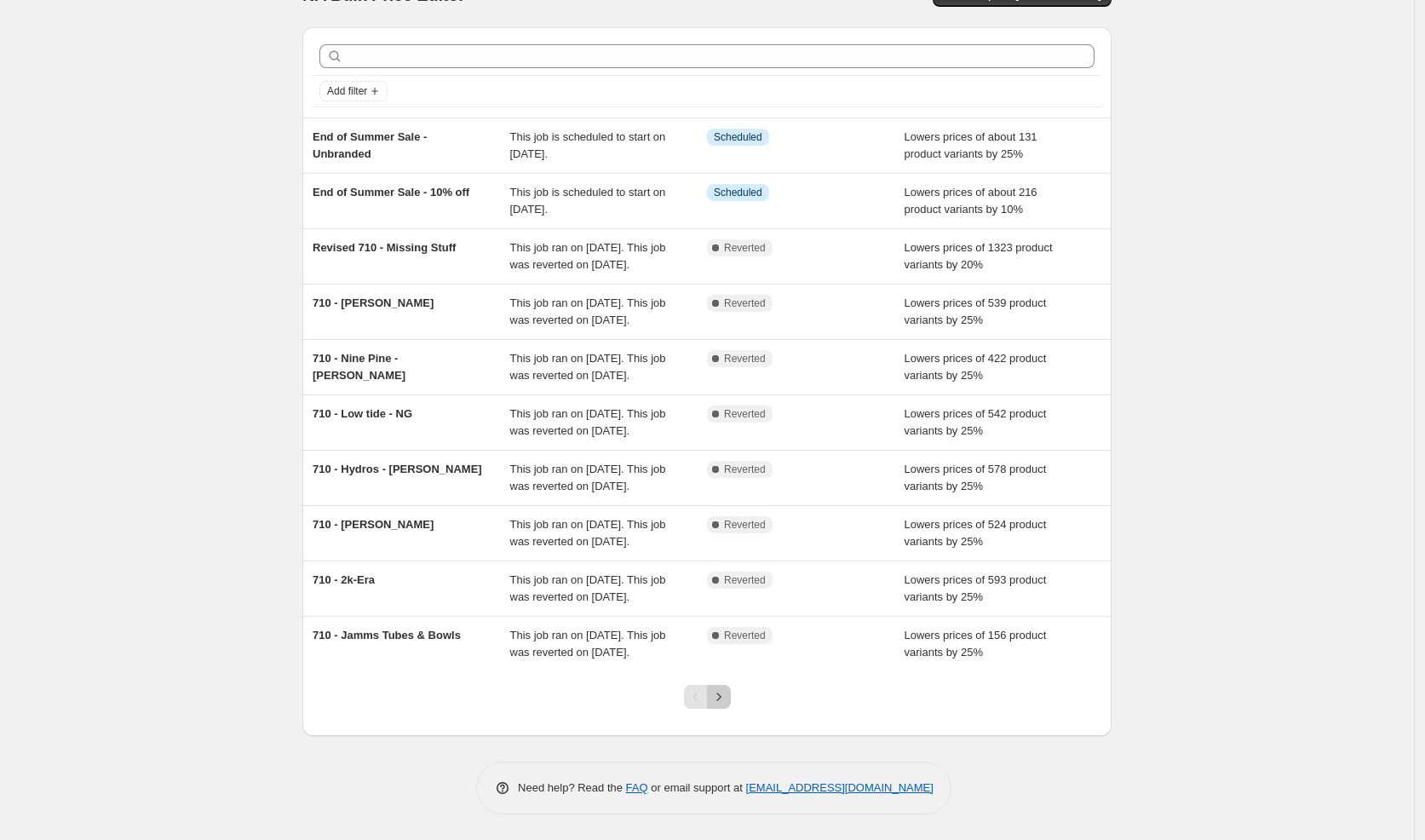
click at [728, 698] on icon "Next" at bounding box center [718, 696] width 17 height 17
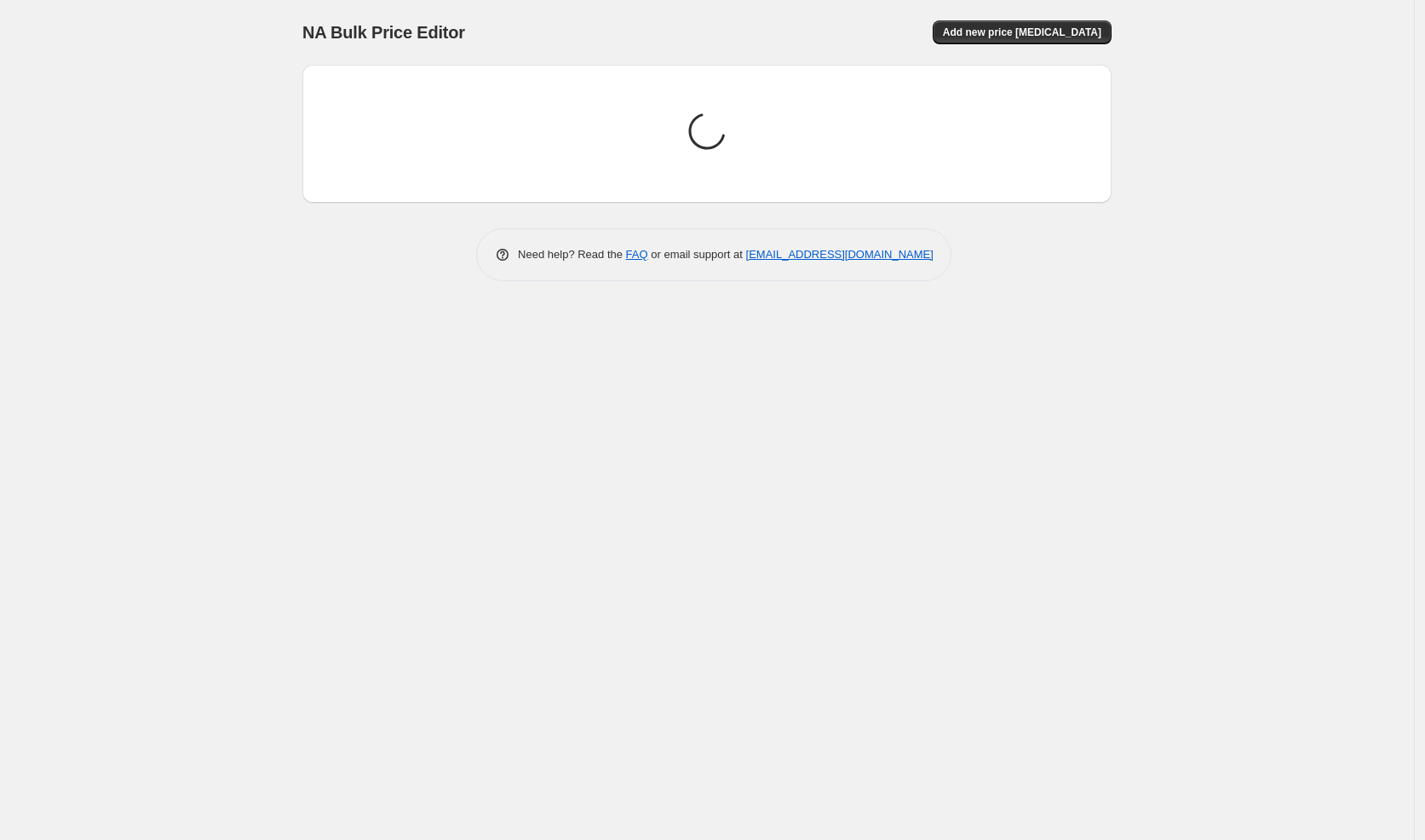
scroll to position [0, 0]
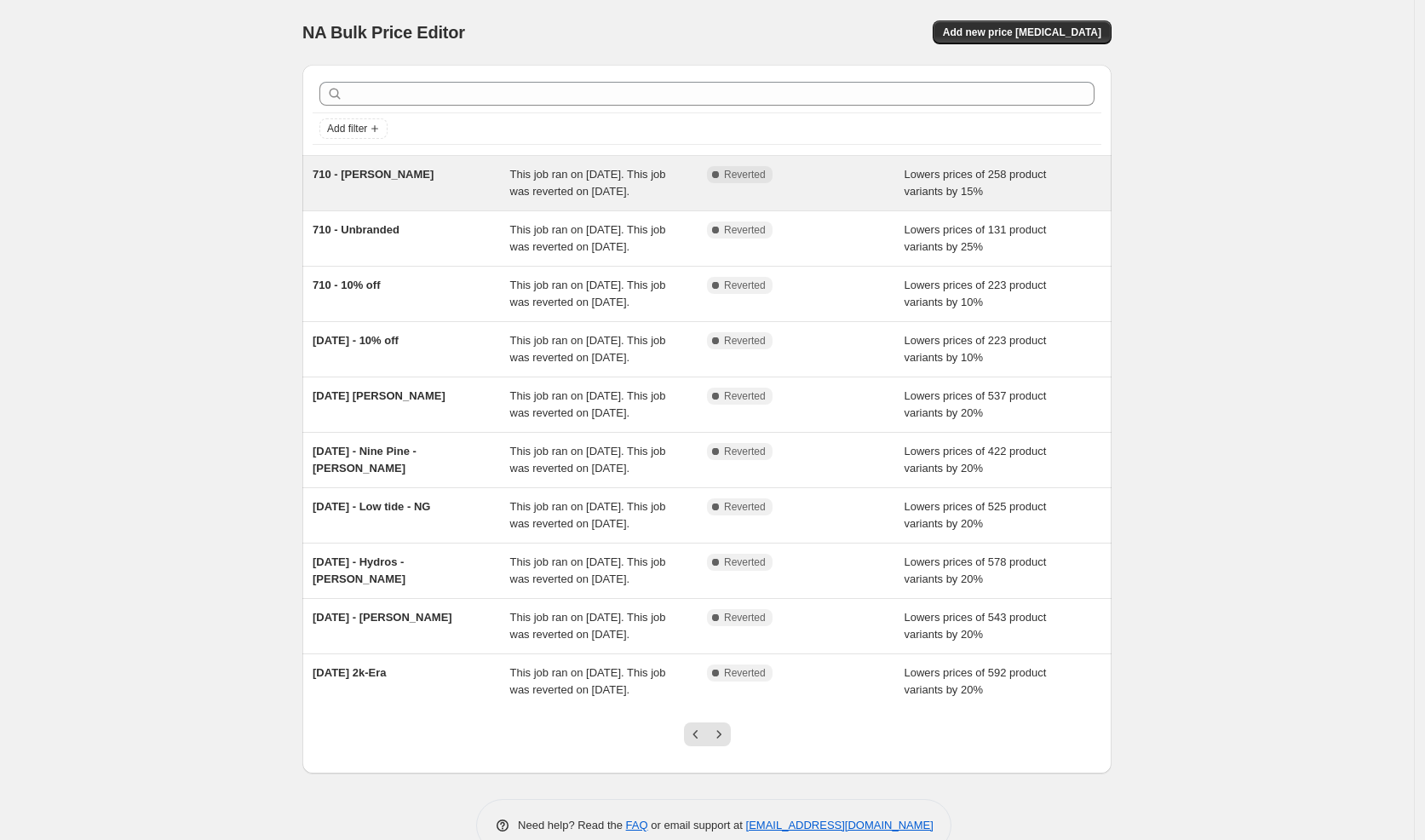
click at [365, 169] on span "710 - [PERSON_NAME]" at bounding box center [373, 173] width 121 height 13
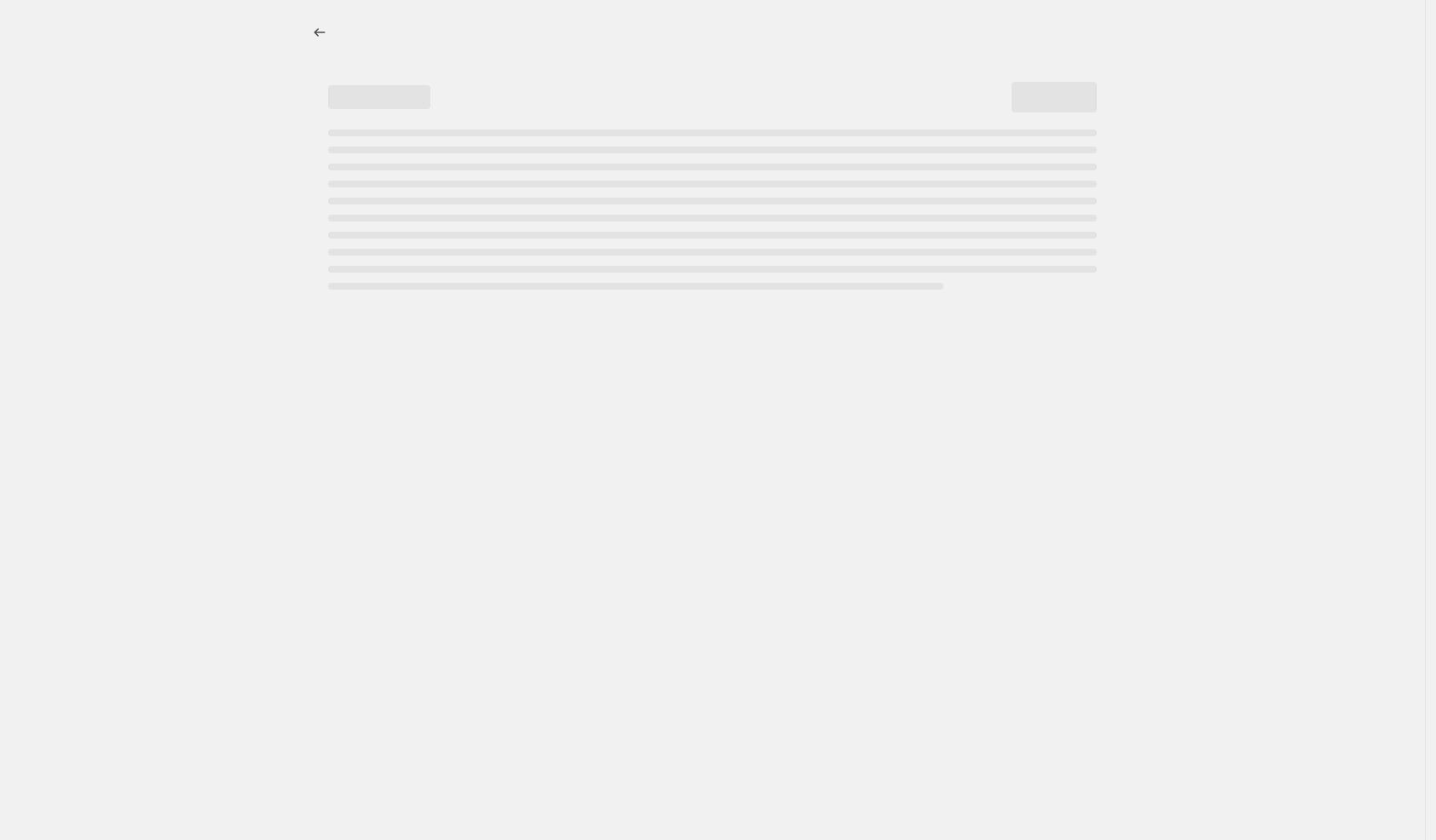
select select "percentage"
select select "vendor"
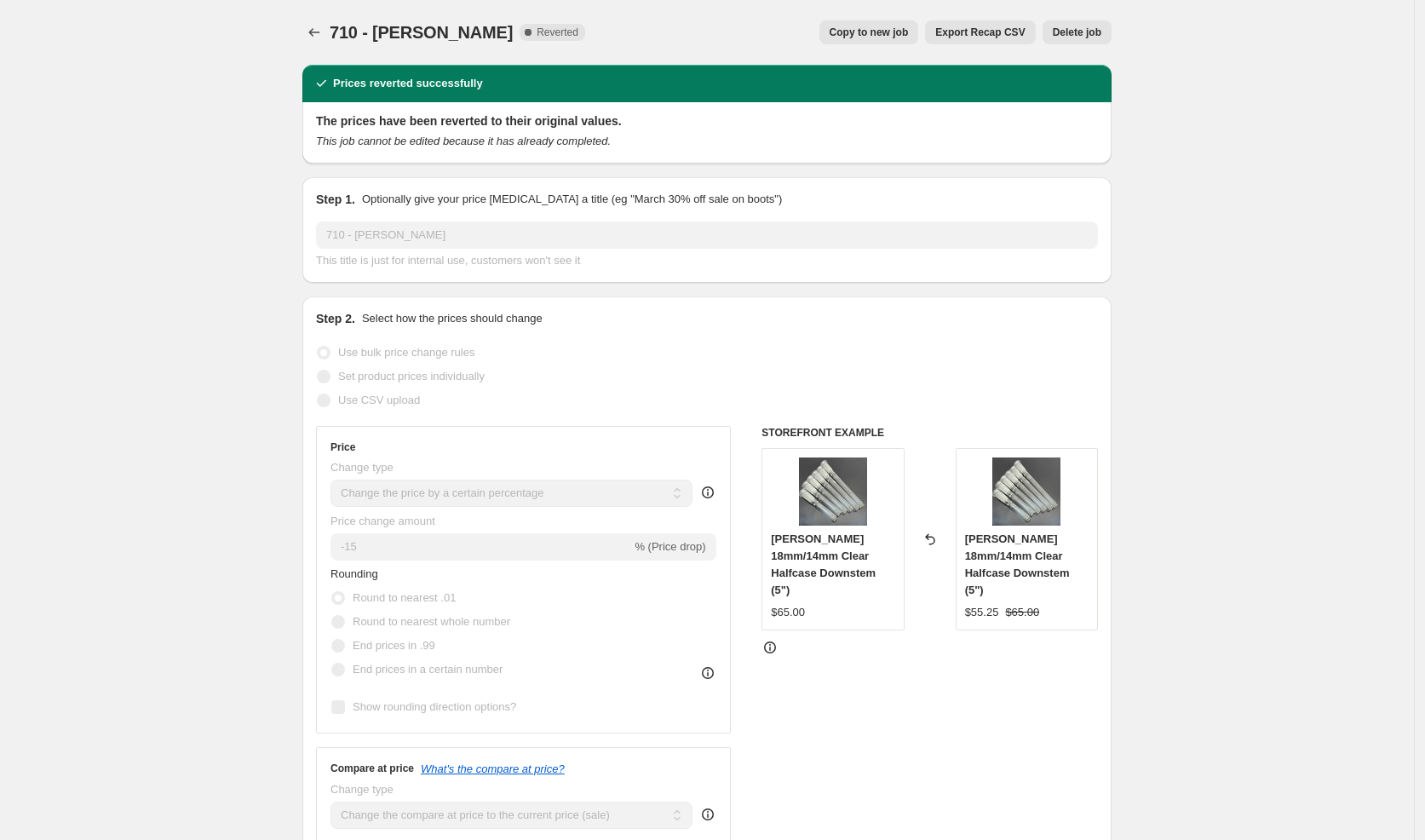
click at [878, 33] on span "Copy to new job" at bounding box center [869, 32] width 79 height 14
select select "percentage"
select select "vendor"
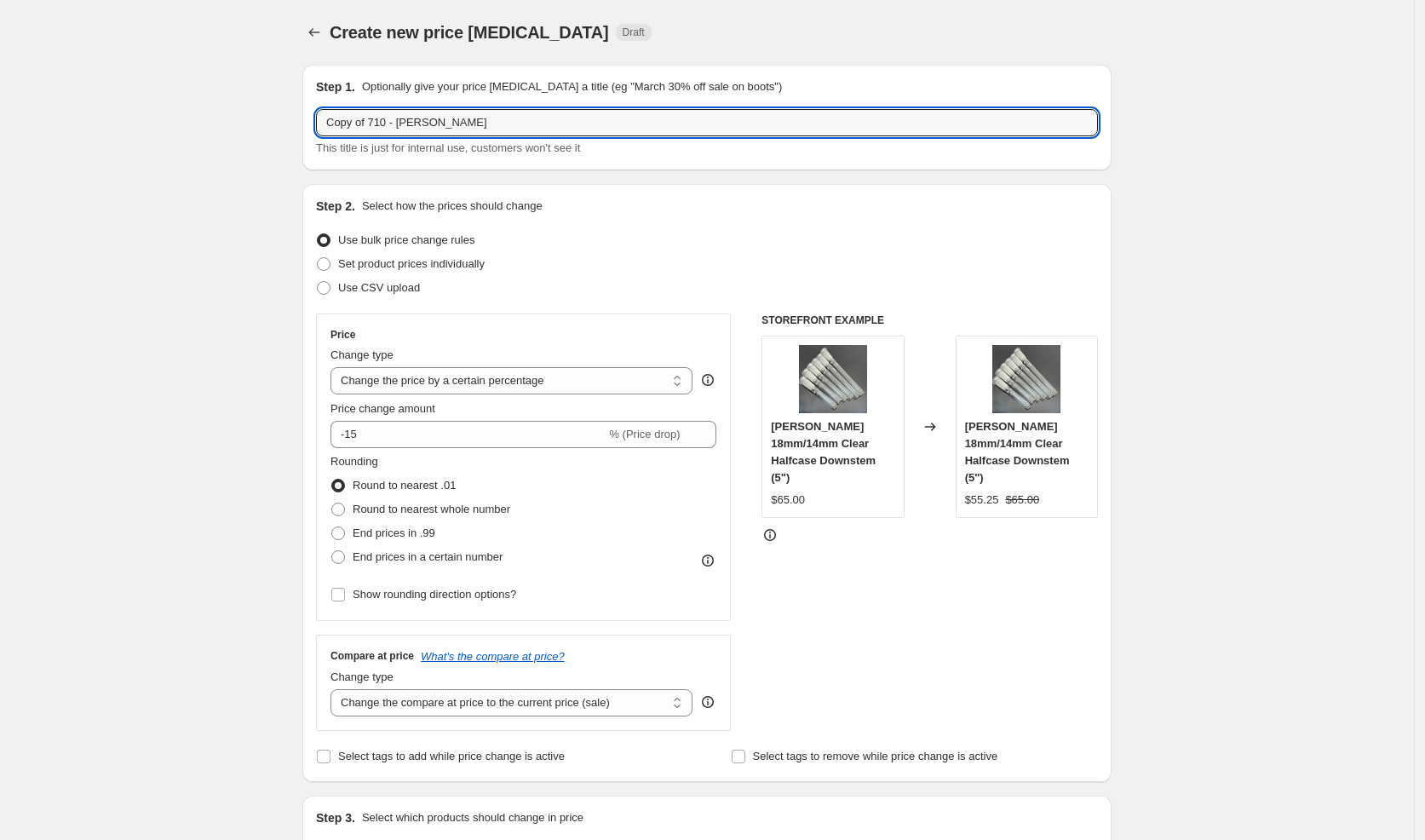
drag, startPoint x: 351, startPoint y: 120, endPoint x: 298, endPoint y: 115, distance: 53.2
paste input "End of Summer Sale"
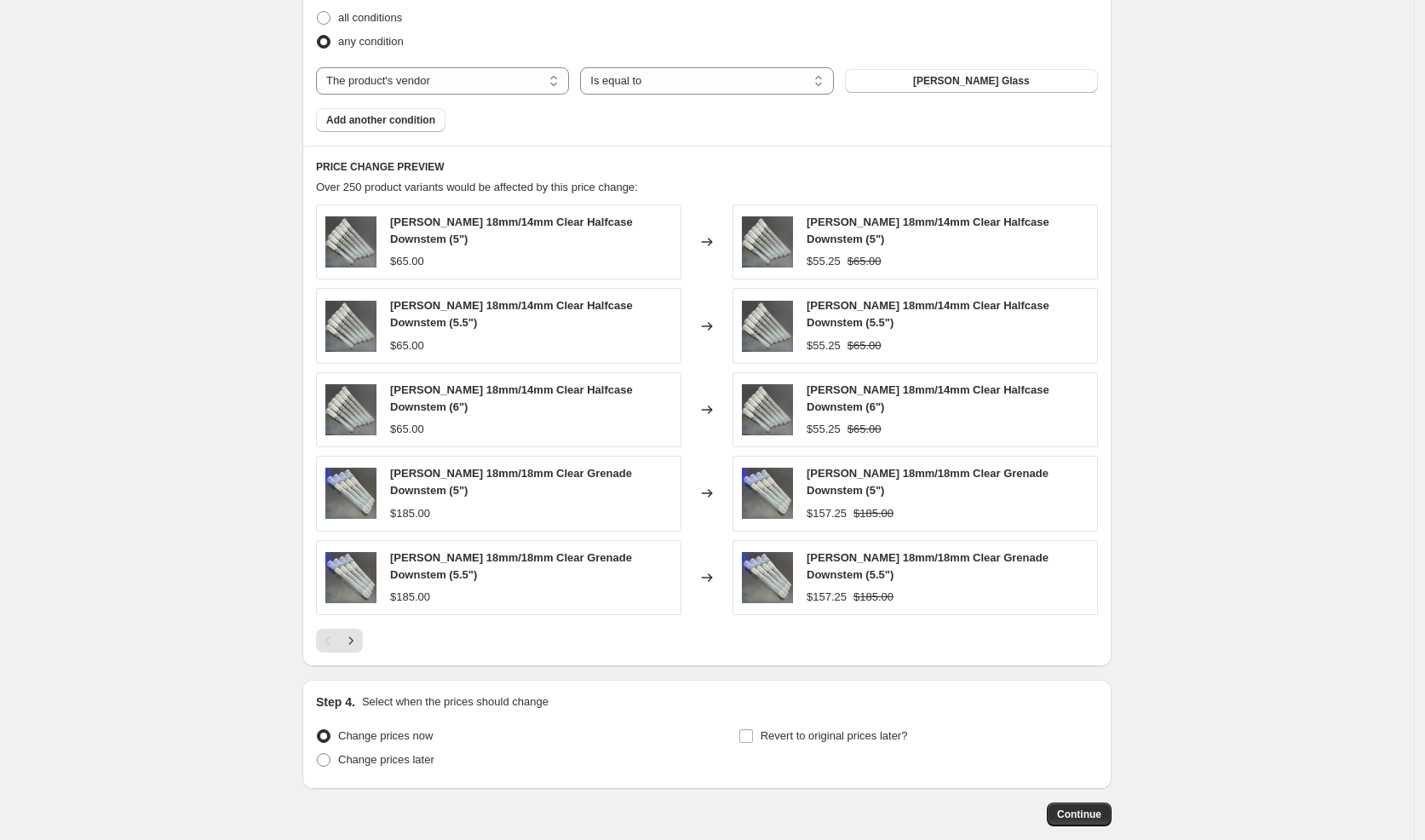
scroll to position [1046, 0]
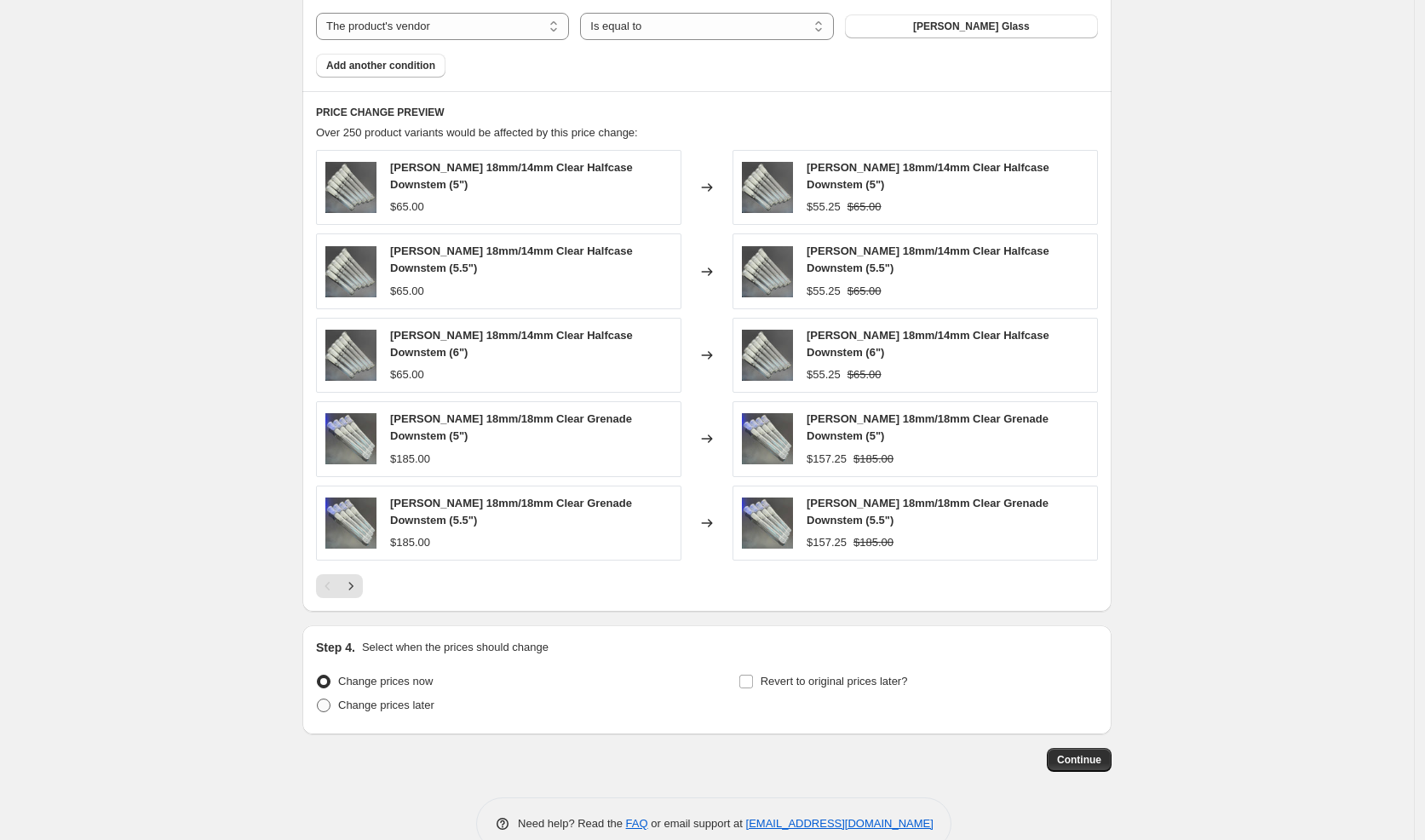
type input "End of Summer Sale - [PERSON_NAME]"
click at [425, 698] on span "Change prices later" at bounding box center [386, 704] width 96 height 13
click at [317, 698] on input "Change prices later" at bounding box center [317, 698] width 1 height 1
radio input "true"
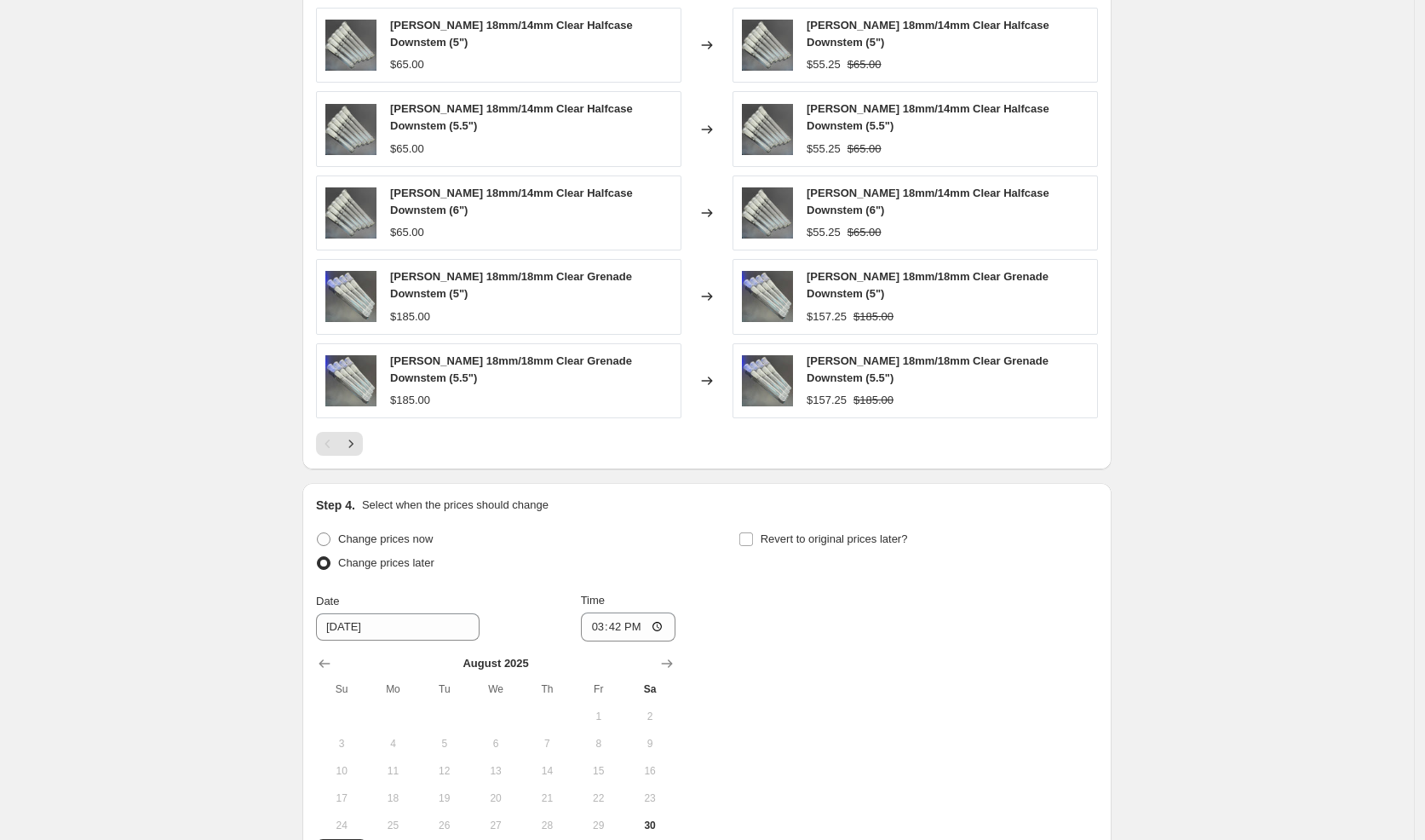
scroll to position [1364, 0]
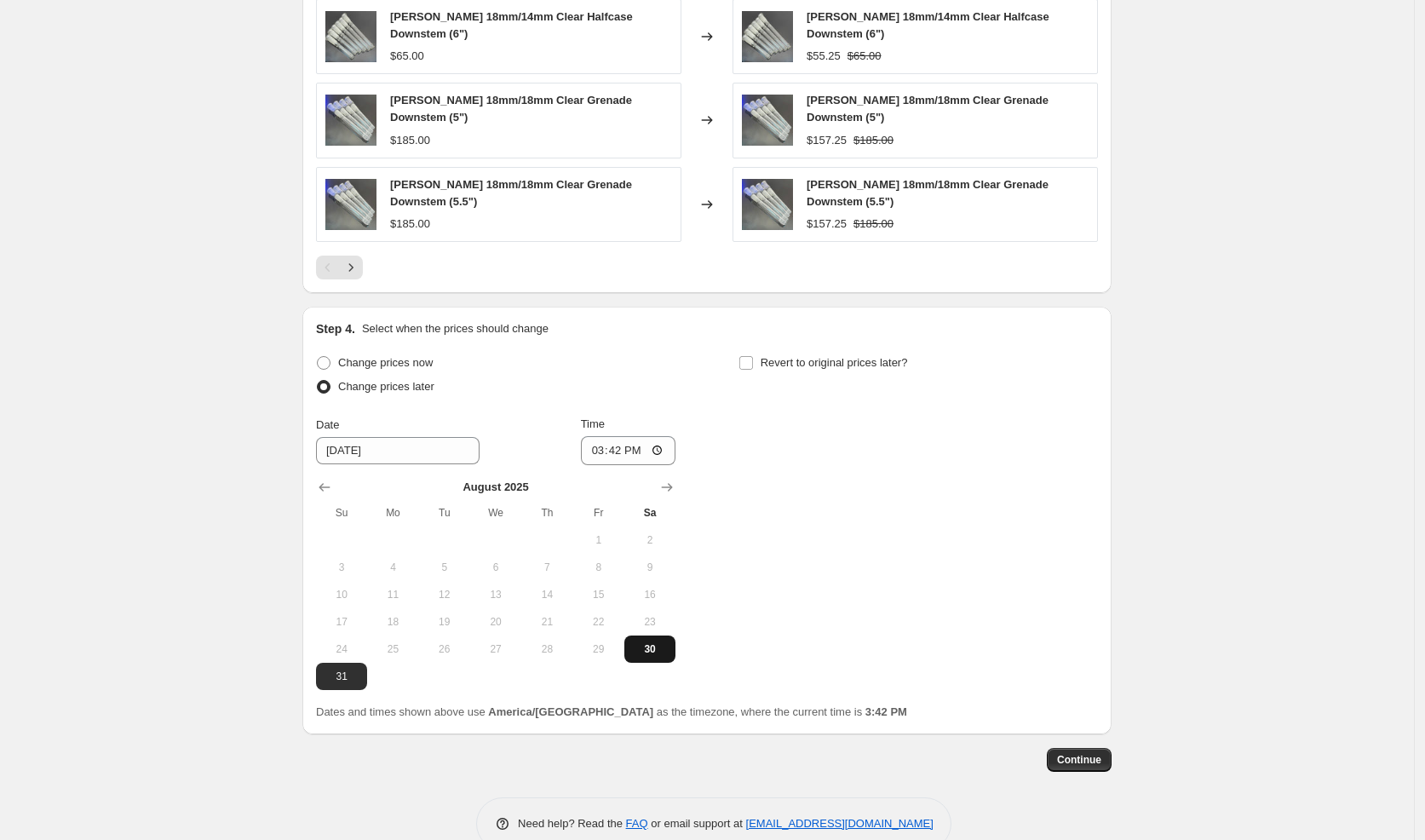
click at [657, 642] on span "30" at bounding box center [650, 649] width 37 height 14
type input "[DATE]"
click at [600, 436] on input "15:42" at bounding box center [628, 450] width 95 height 29
type input "19:00"
drag, startPoint x: 932, startPoint y: 527, endPoint x: 1057, endPoint y: 642, distance: 169.9
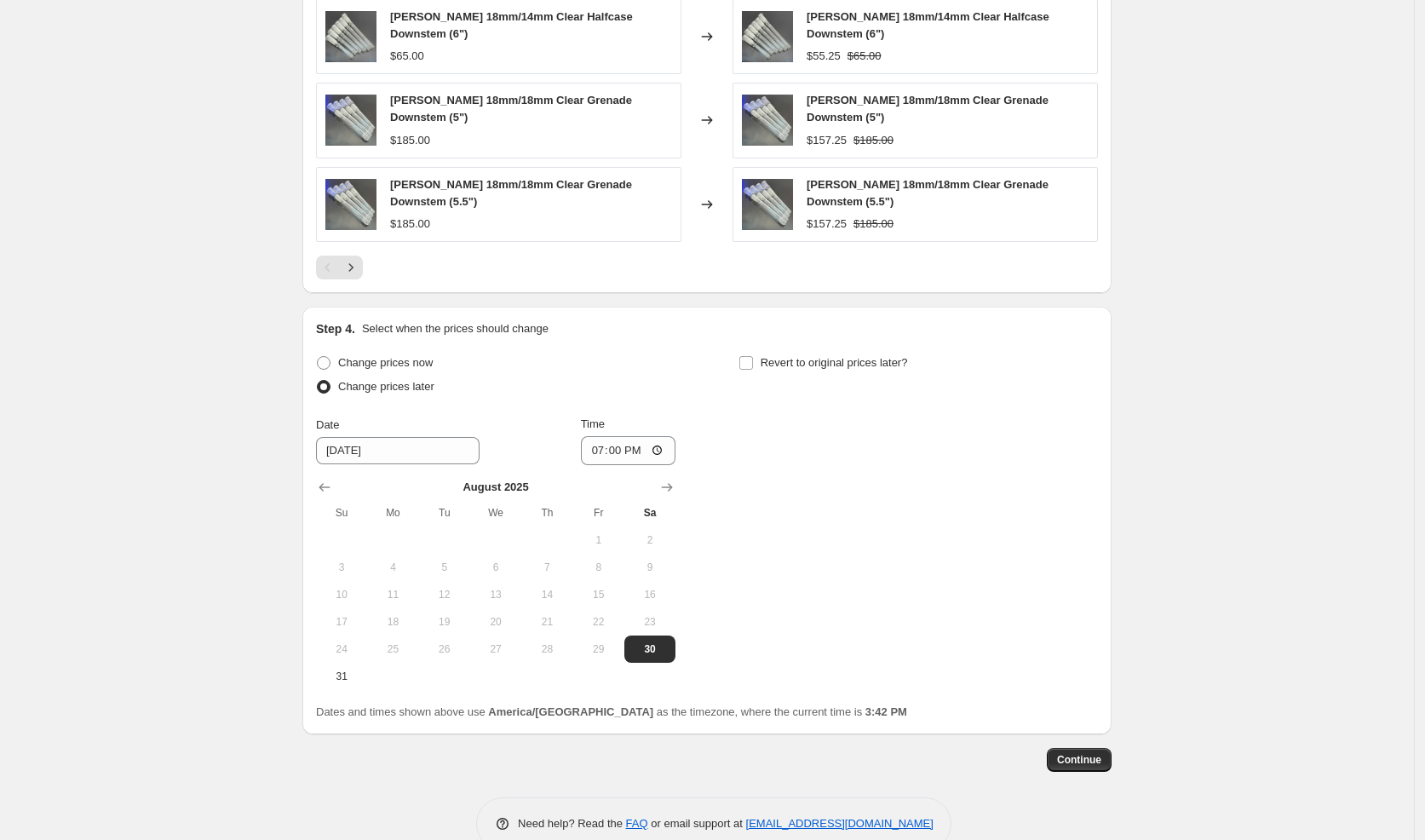
click at [934, 527] on div "Change prices now Change prices later Date [DATE] Time 19:00 [DATE] Su Mo Tu We…" at bounding box center [707, 520] width 783 height 339
click at [1093, 753] on span "Continue" at bounding box center [1078, 760] width 44 height 14
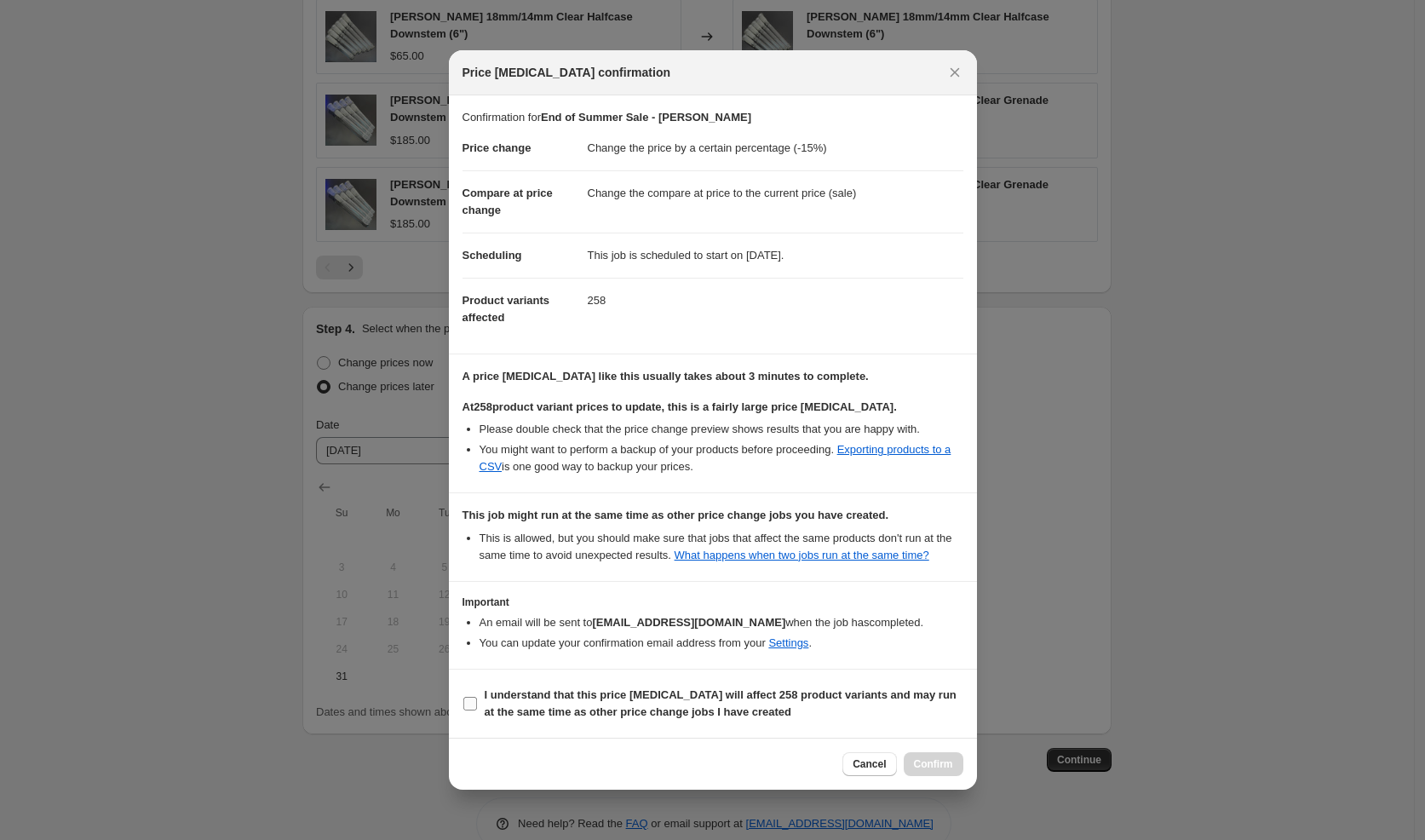
click at [642, 698] on b "I understand that this price [MEDICAL_DATA] will affect 258 product variants an…" at bounding box center [721, 703] width 472 height 29
click at [477, 698] on input "I understand that this price [MEDICAL_DATA] will affect 258 product variants an…" at bounding box center [470, 704] width 14 height 14
checkbox input "true"
click at [907, 764] on button "Confirm" at bounding box center [933, 764] width 60 height 23
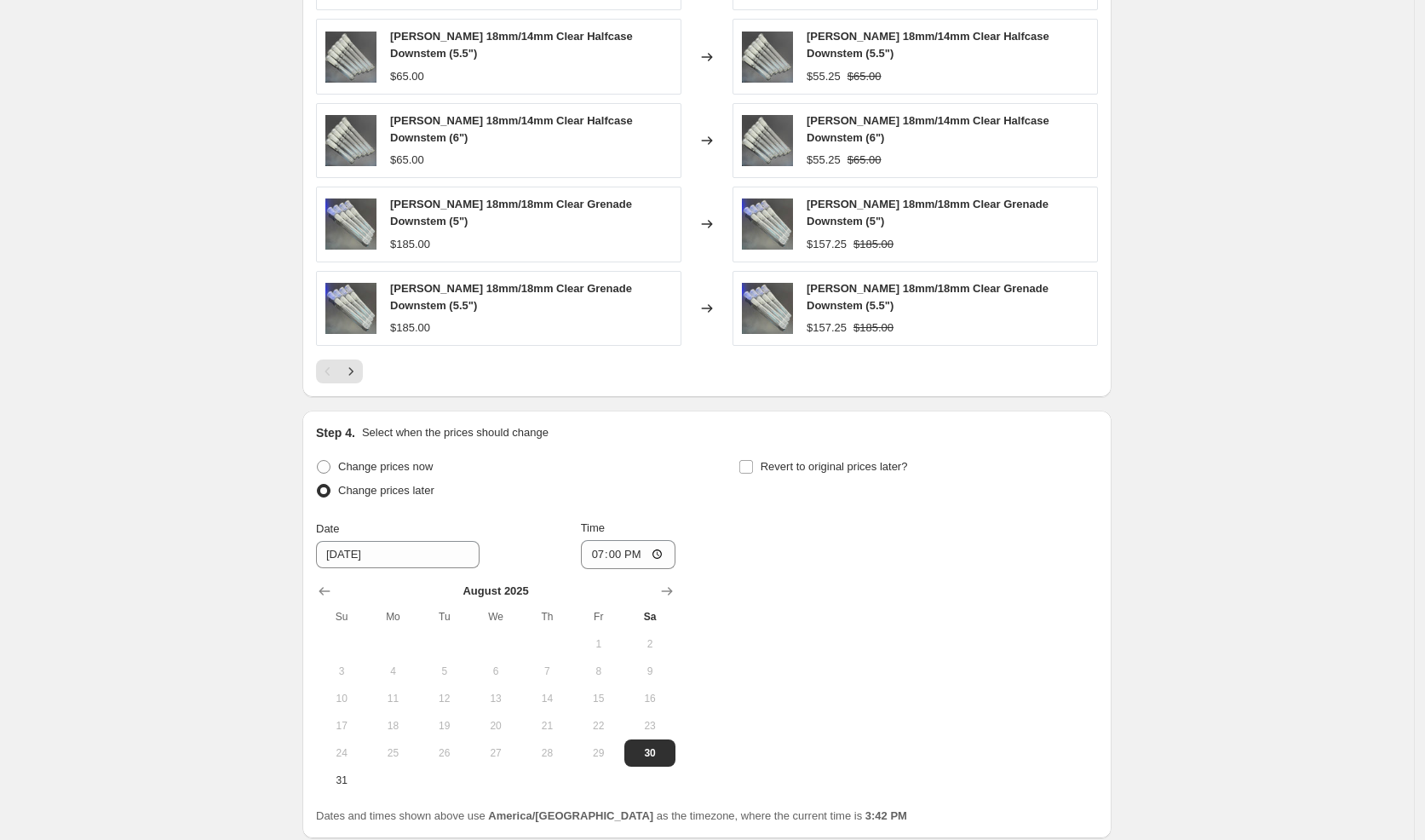
scroll to position [1469, 0]
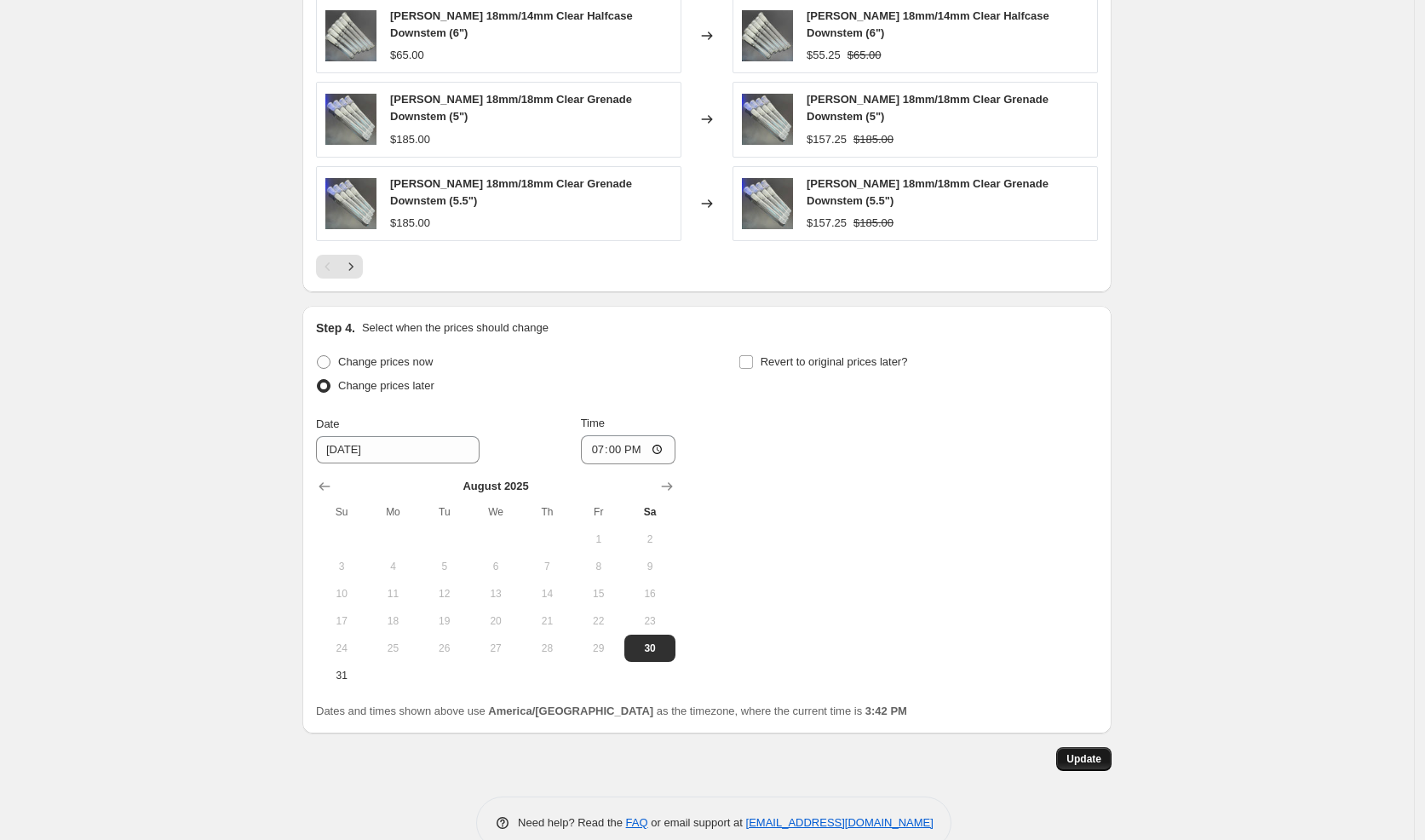
click at [1092, 752] on span "Update" at bounding box center [1084, 759] width 35 height 14
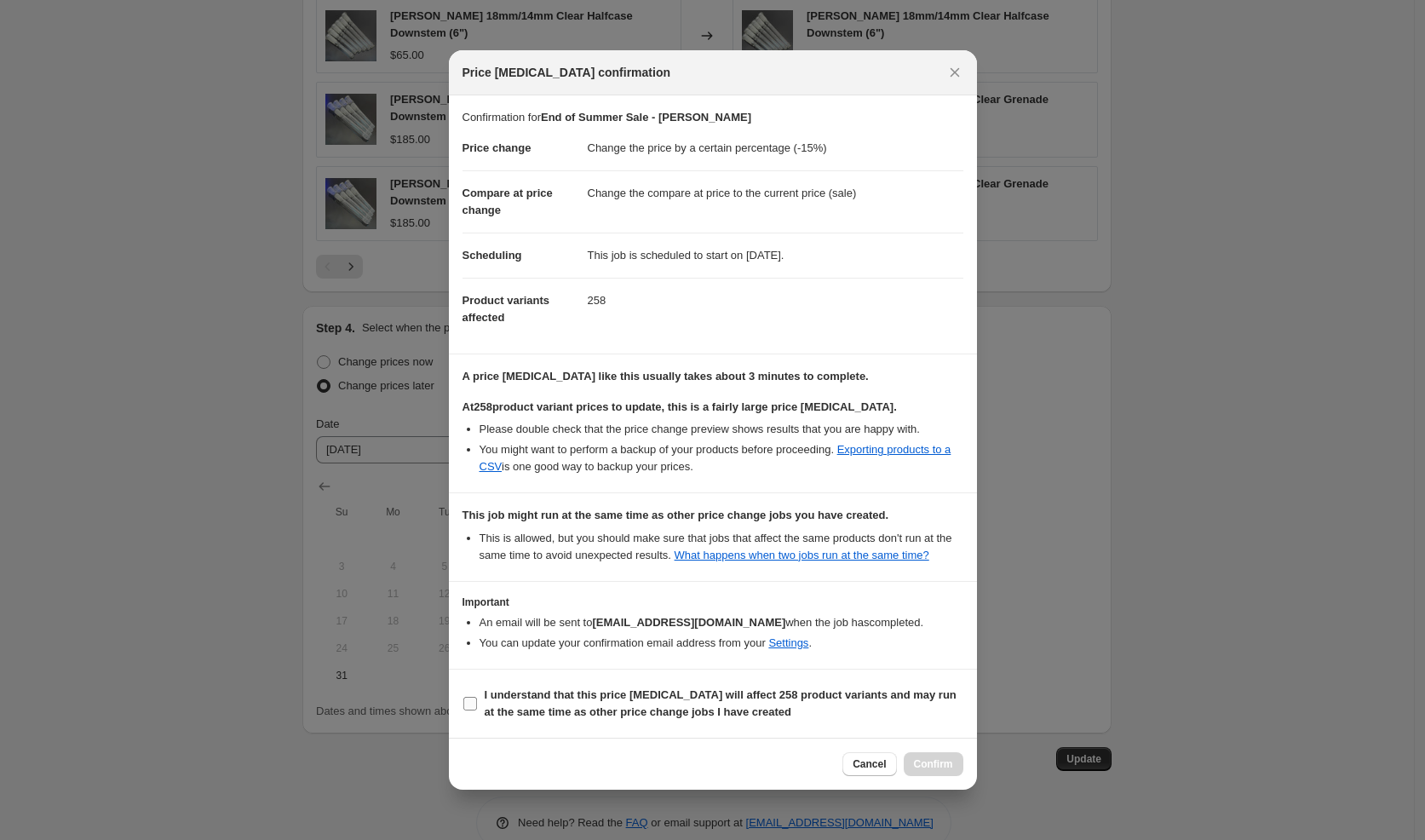
click at [717, 712] on span "I understand that this price [MEDICAL_DATA] will affect 258 product variants an…" at bounding box center [724, 703] width 479 height 34
click at [477, 710] on input "I understand that this price [MEDICAL_DATA] will affect 258 product variants an…" at bounding box center [470, 704] width 14 height 14
checkbox input "true"
click at [923, 763] on button "Confirm" at bounding box center [933, 764] width 60 height 23
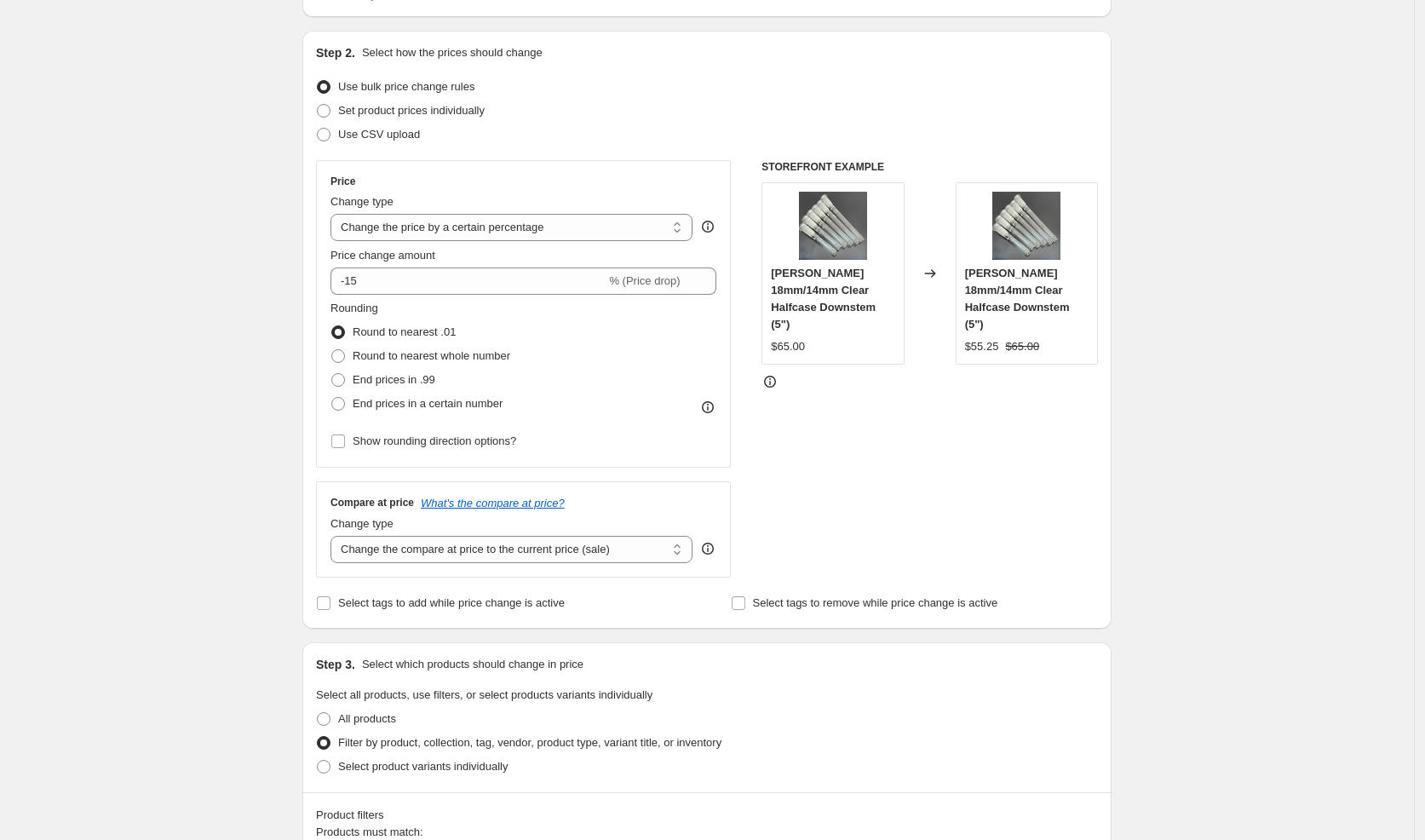
scroll to position [0, 0]
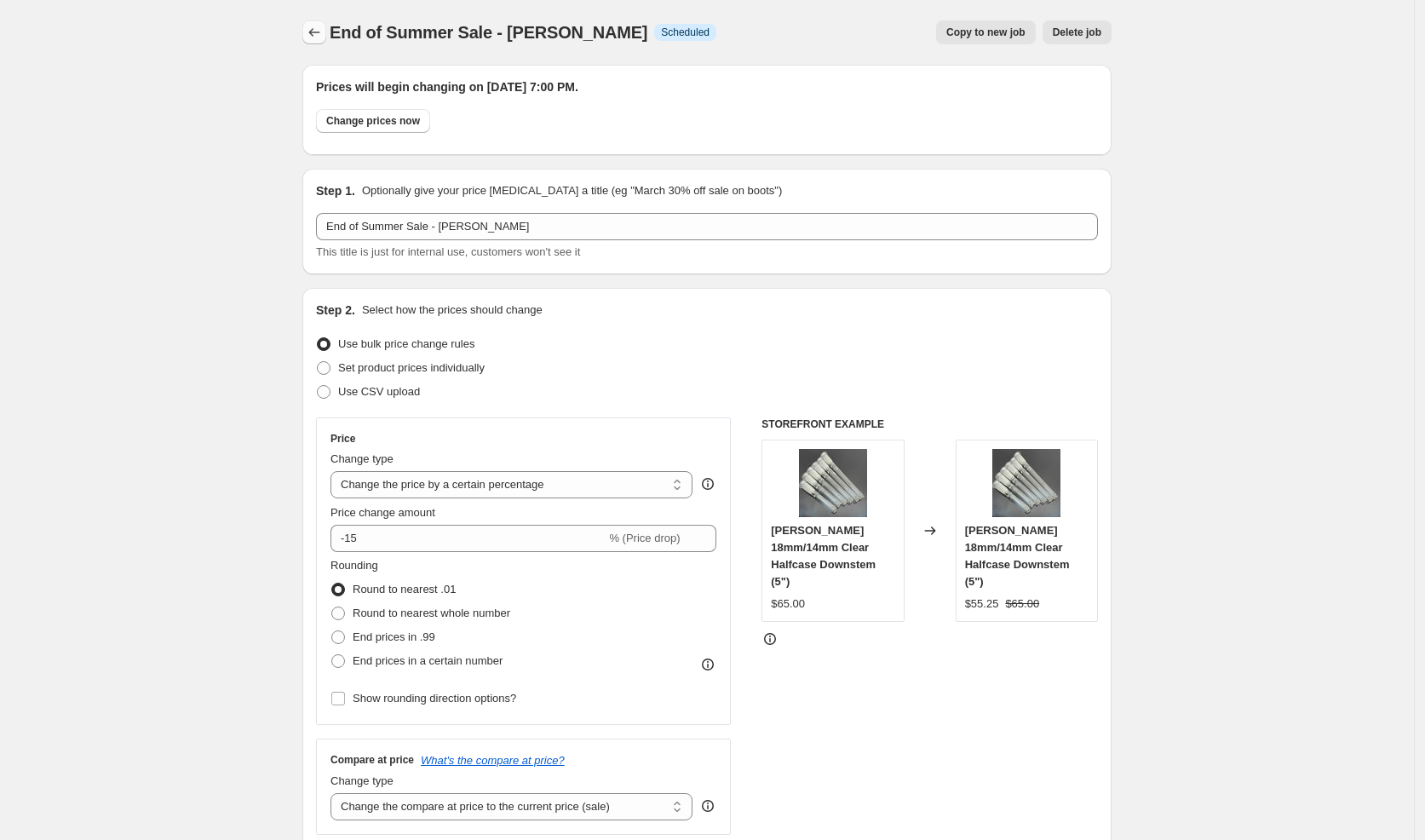
click at [318, 35] on icon "Price change jobs" at bounding box center [313, 31] width 17 height 17
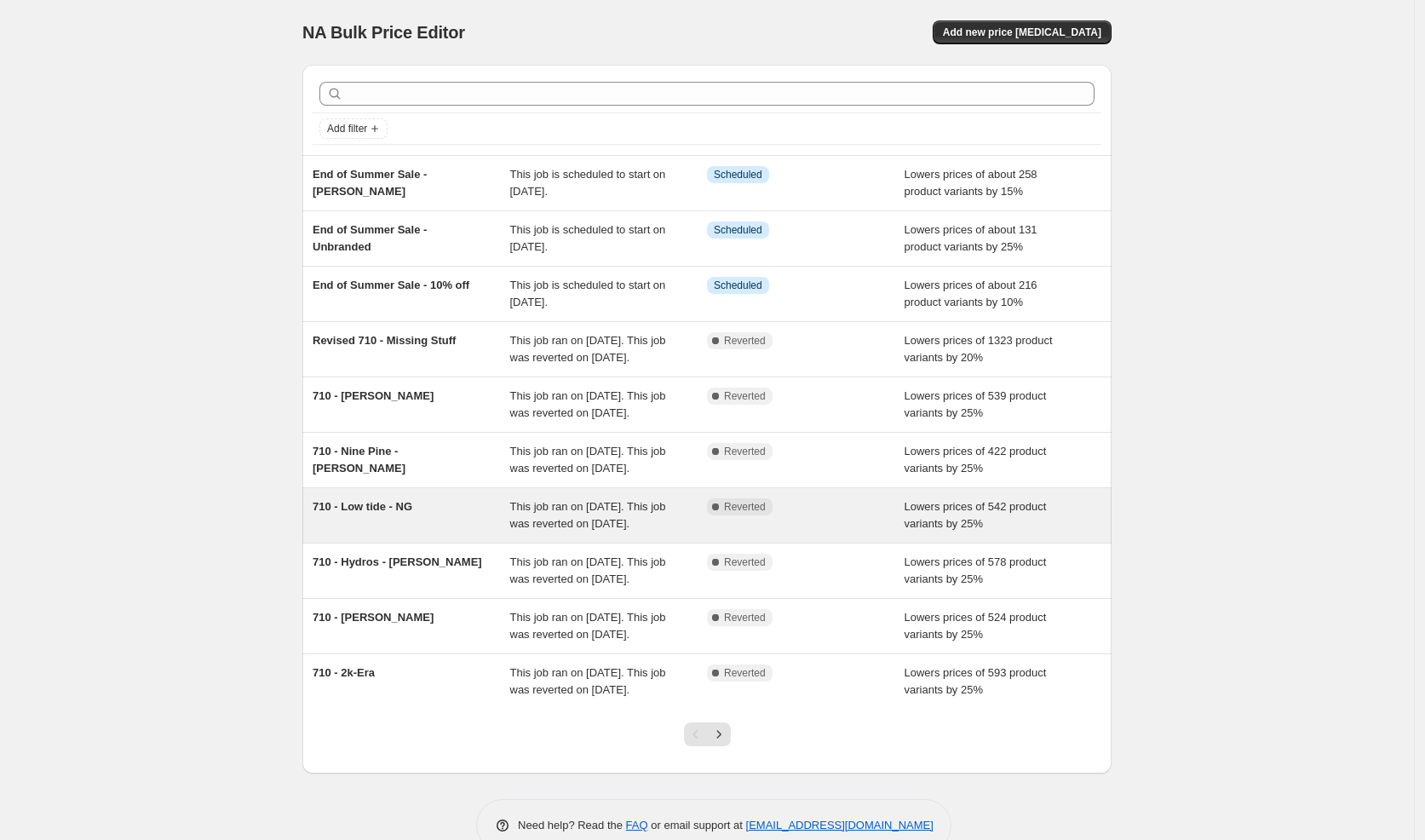
scroll to position [151, 0]
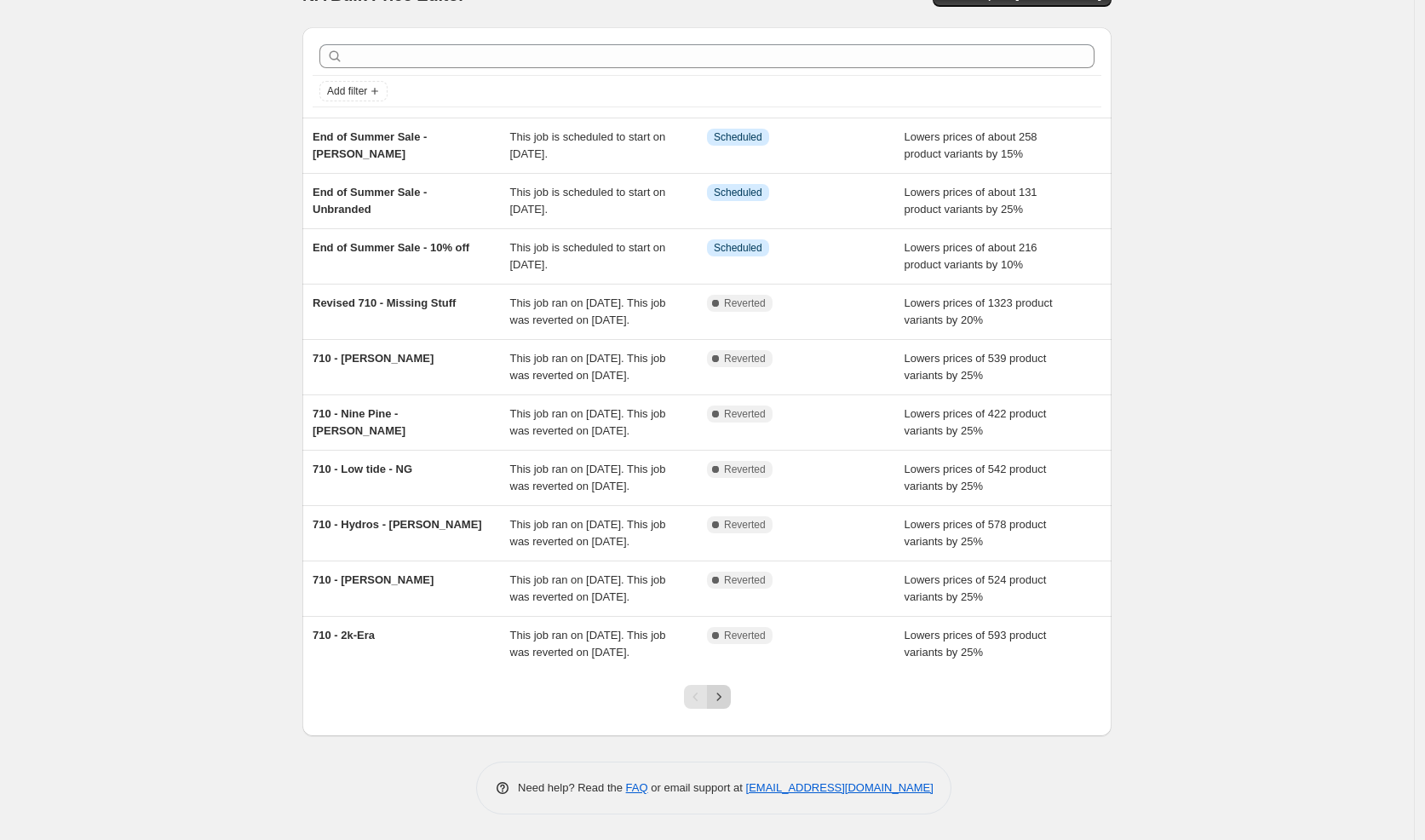
click at [731, 697] on button "Next" at bounding box center [719, 696] width 24 height 23
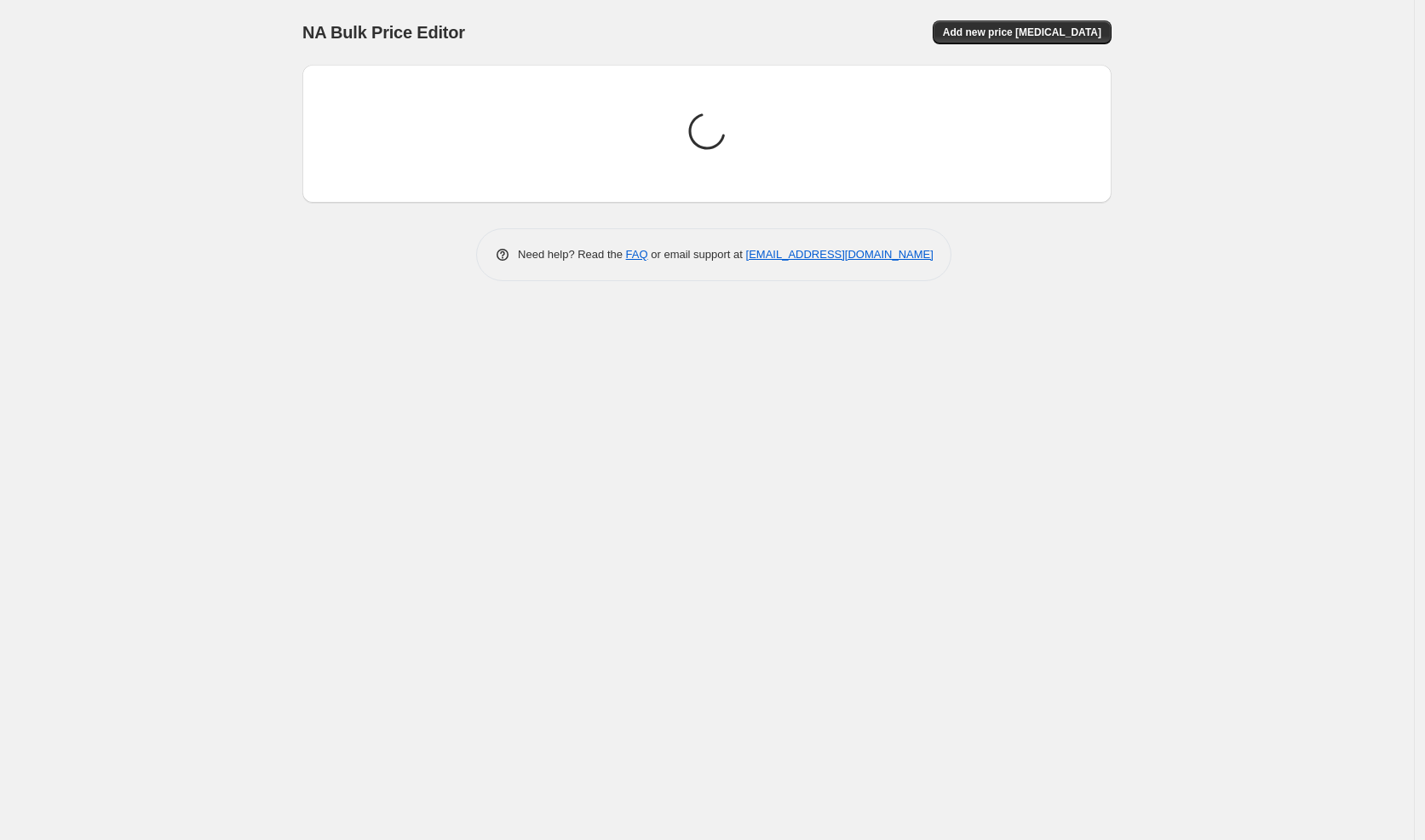
scroll to position [0, 0]
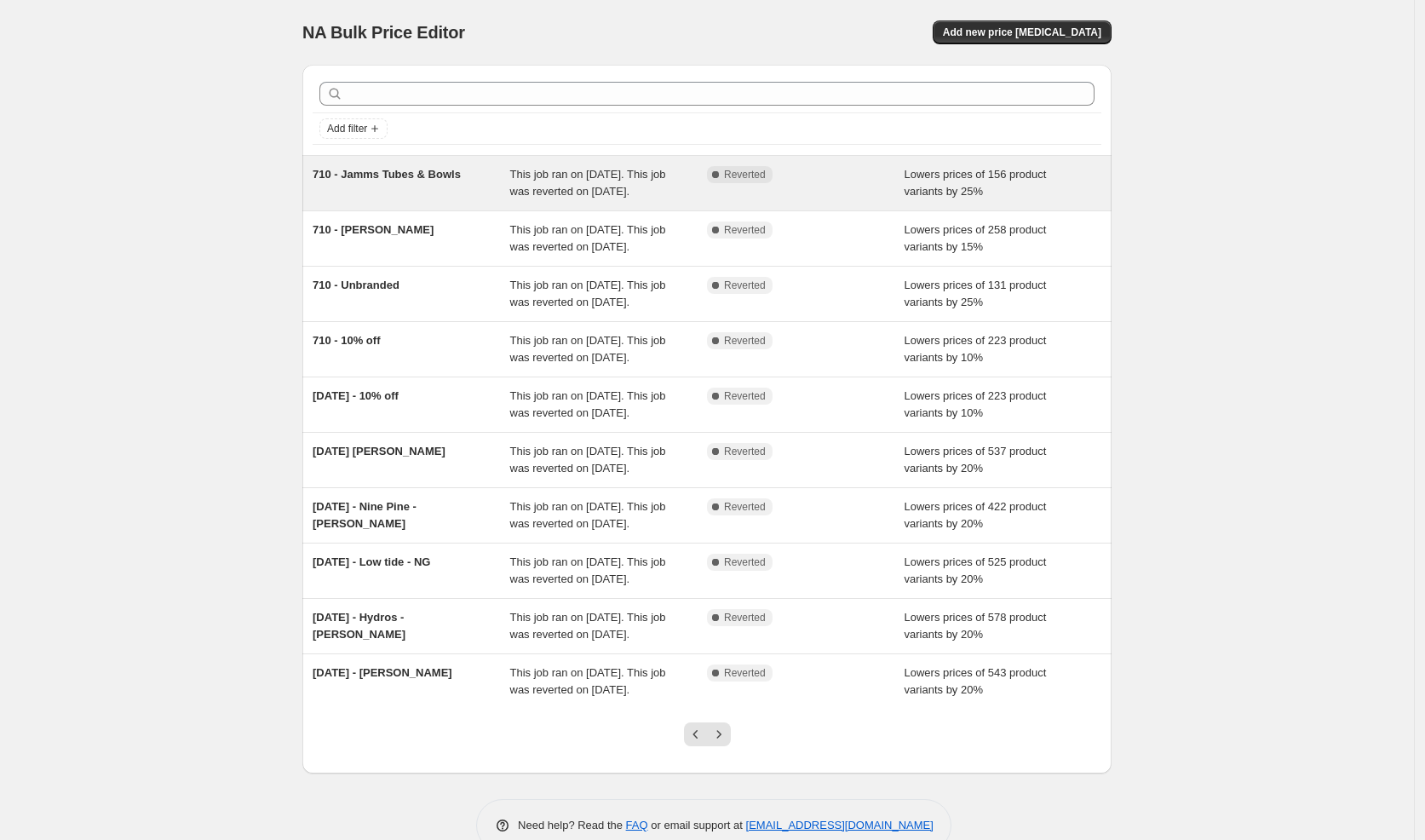
click at [460, 172] on span "710 - Jamms Tubes & Bowls" at bounding box center [386, 173] width 148 height 13
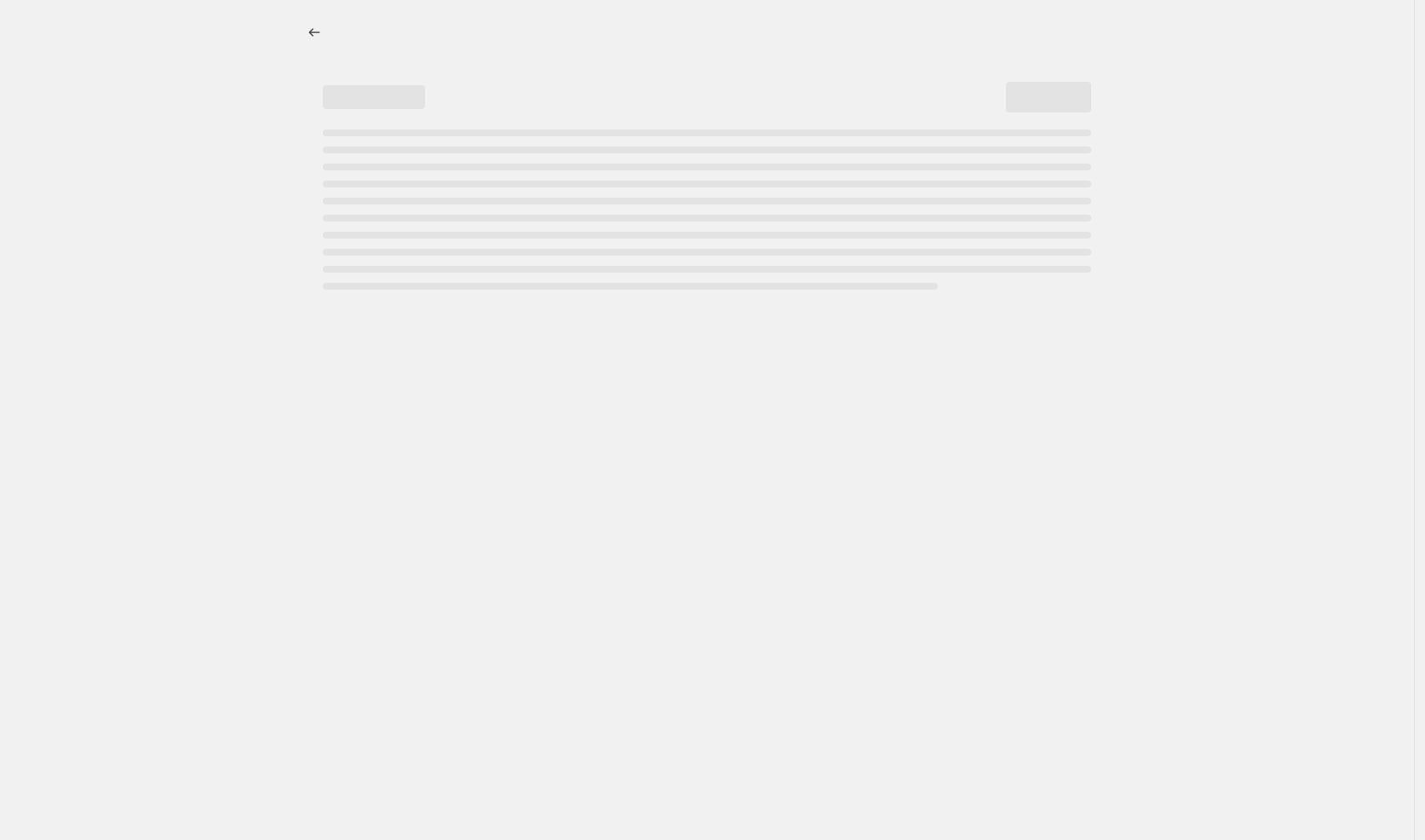
select select "percentage"
select select "vendor"
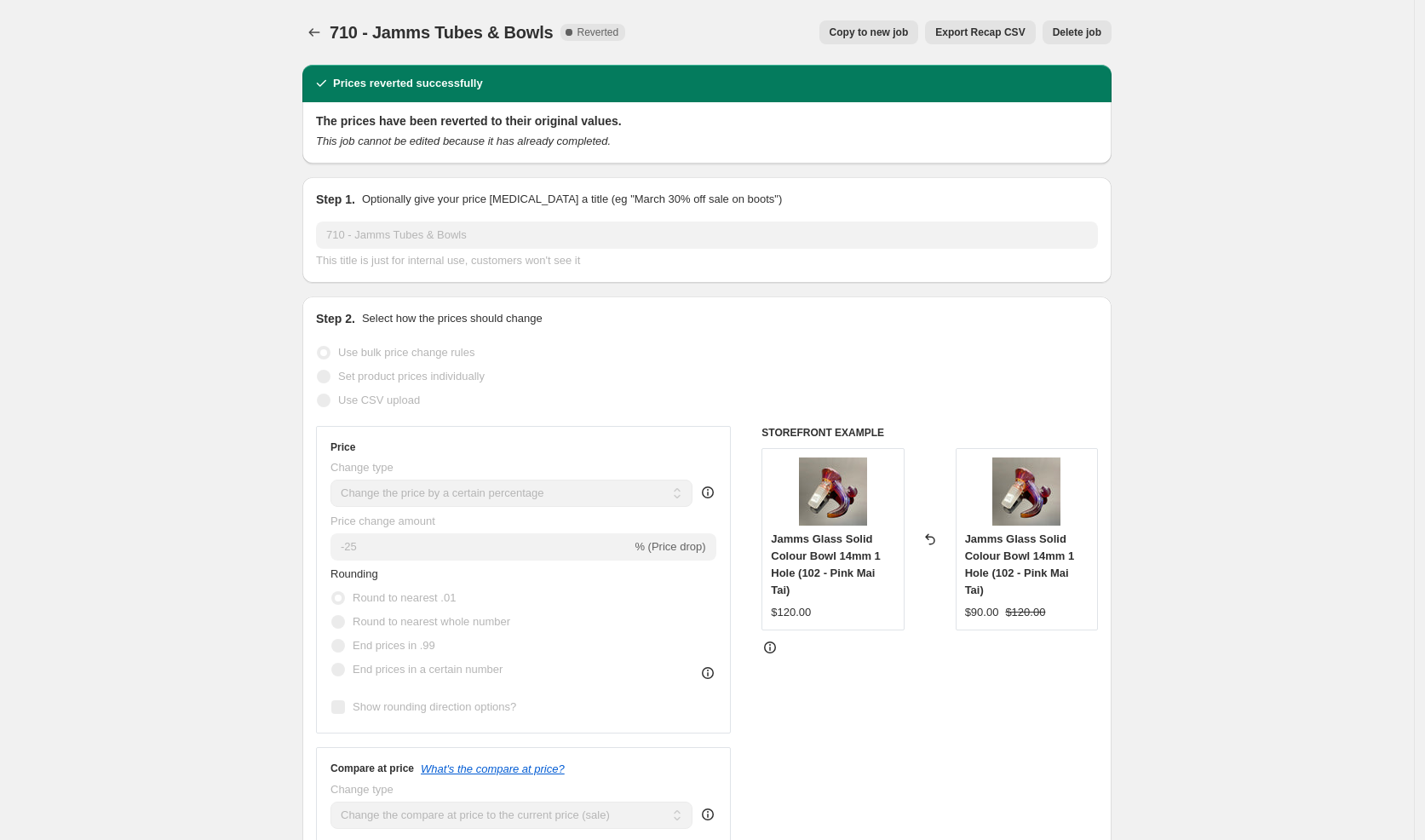
click at [884, 23] on button "Copy to new job" at bounding box center [870, 32] width 100 height 23
select select "percentage"
select select "vendor"
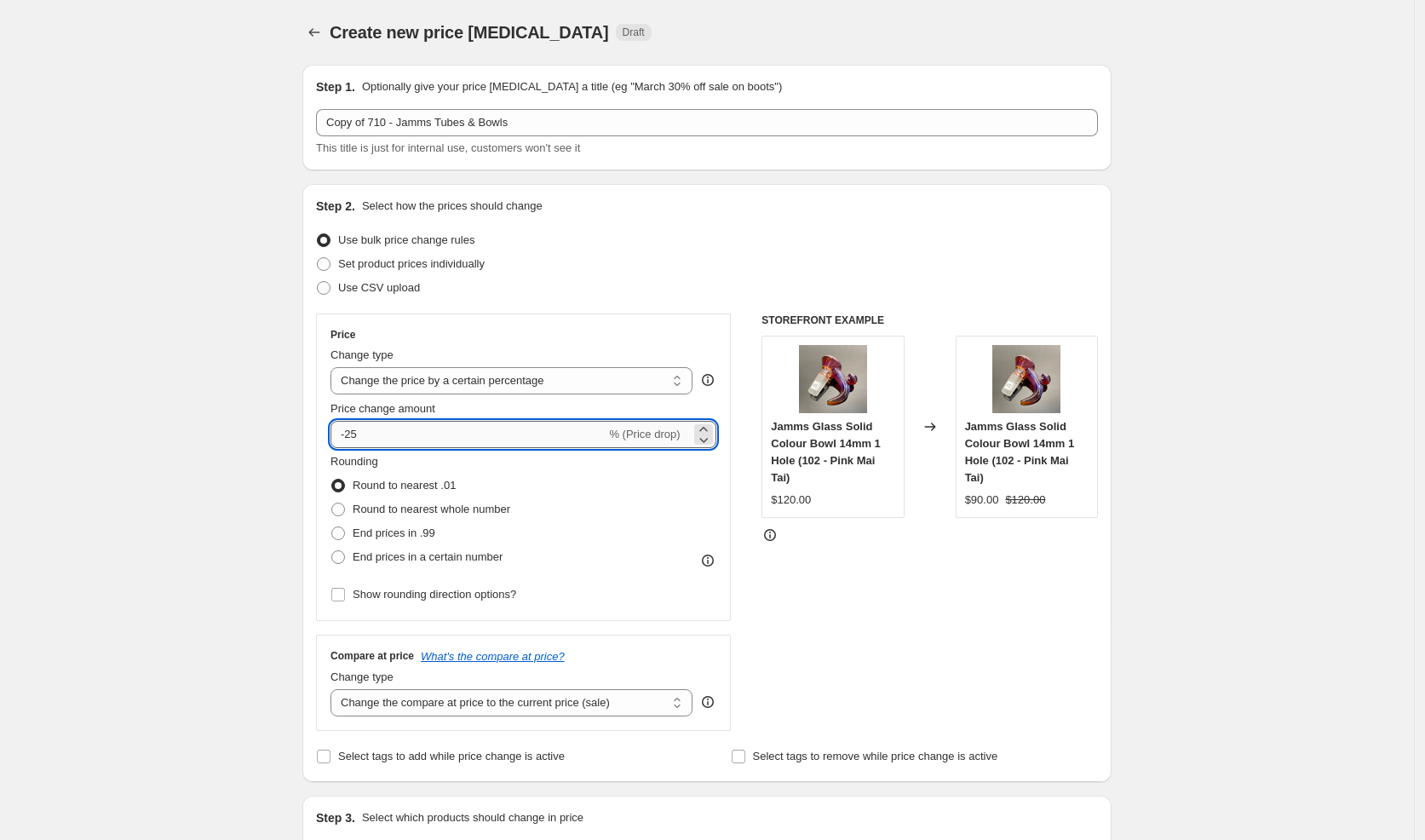
click at [416, 438] on input "-25" at bounding box center [468, 435] width 275 height 27
type input "-2"
type input "-20"
click at [653, 292] on div "Use CSV upload" at bounding box center [707, 288] width 783 height 23
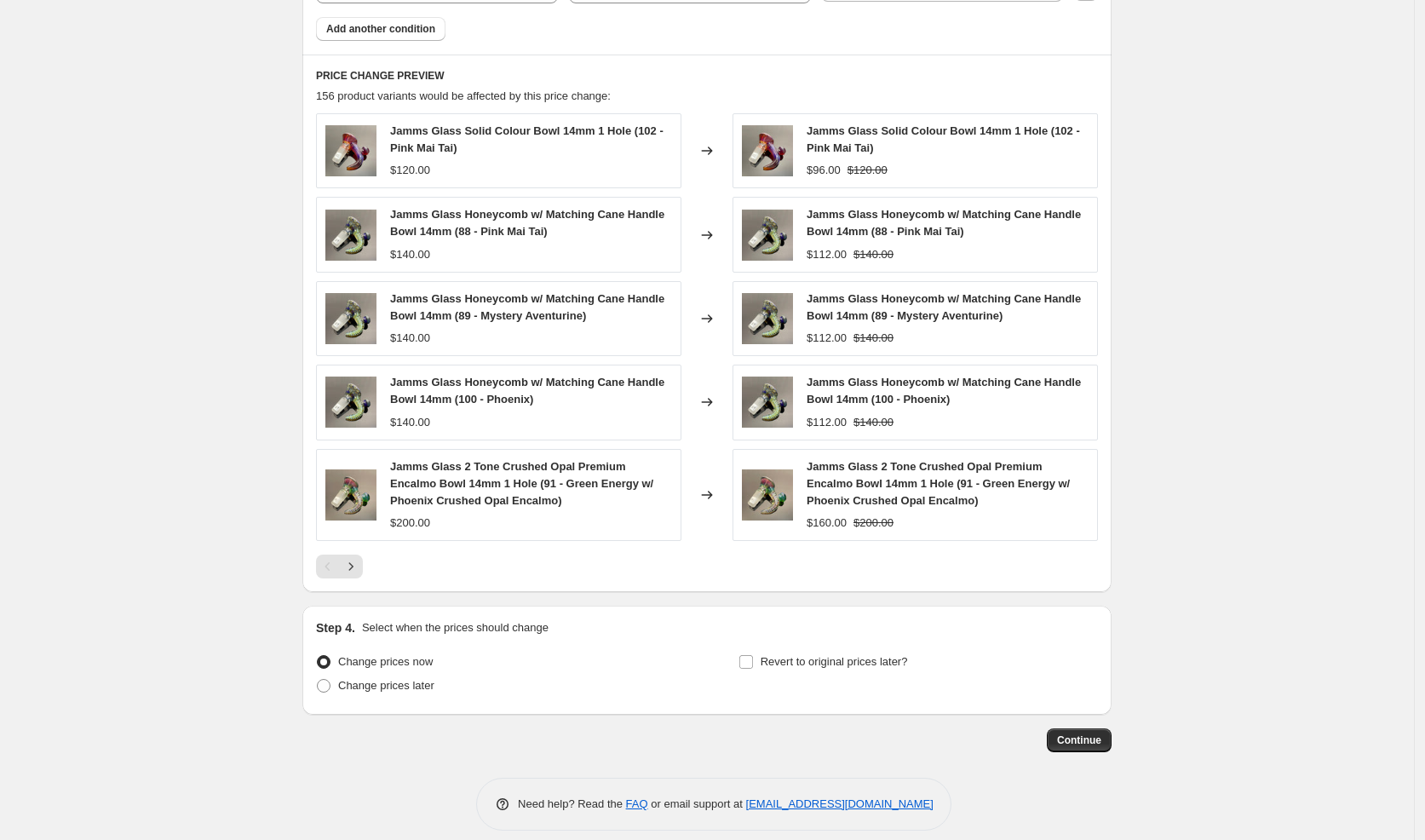
scroll to position [1129, 0]
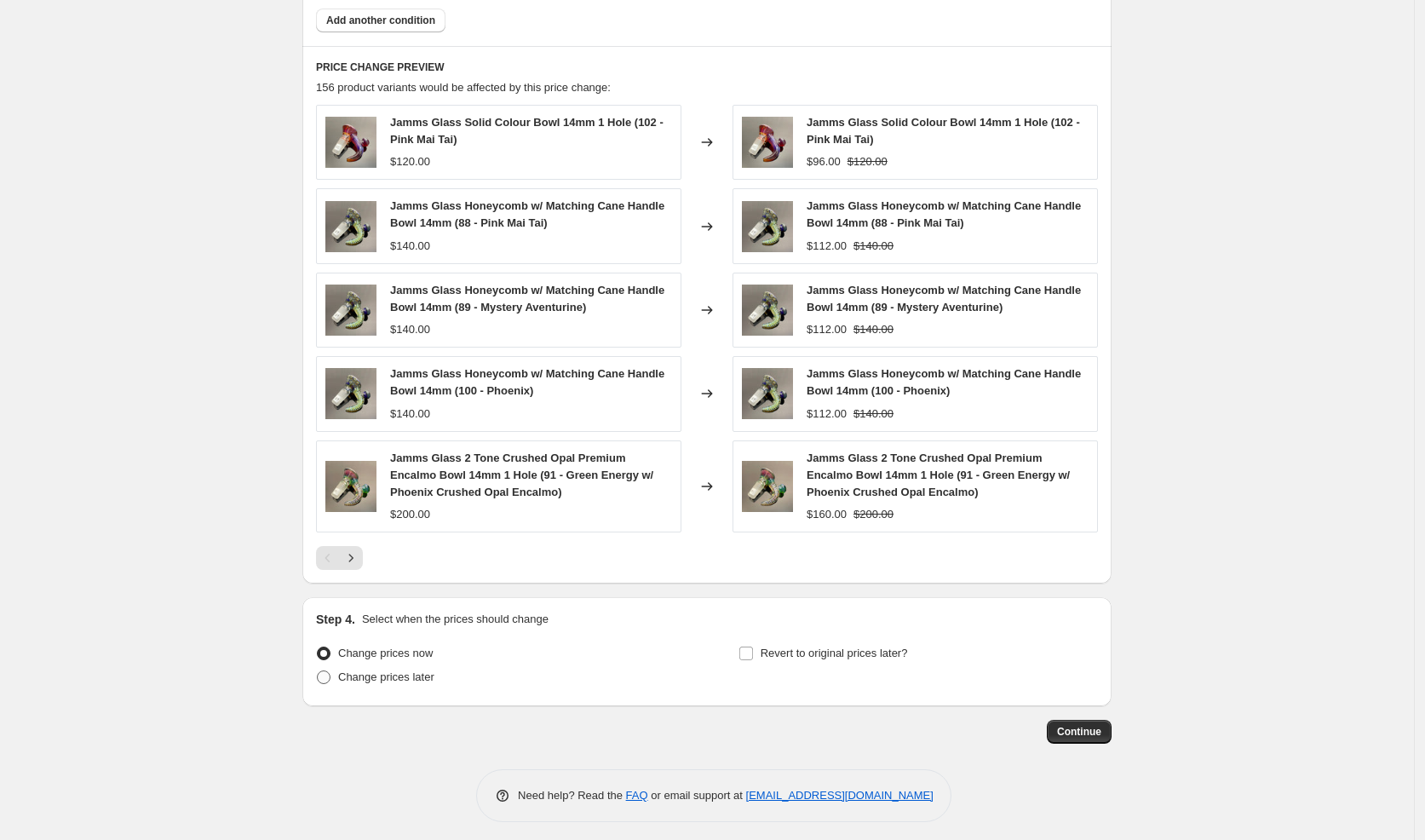
click at [427, 671] on span "Change prices later" at bounding box center [386, 677] width 96 height 13
click at [317, 671] on input "Change prices later" at bounding box center [317, 671] width 1 height 1
radio input "true"
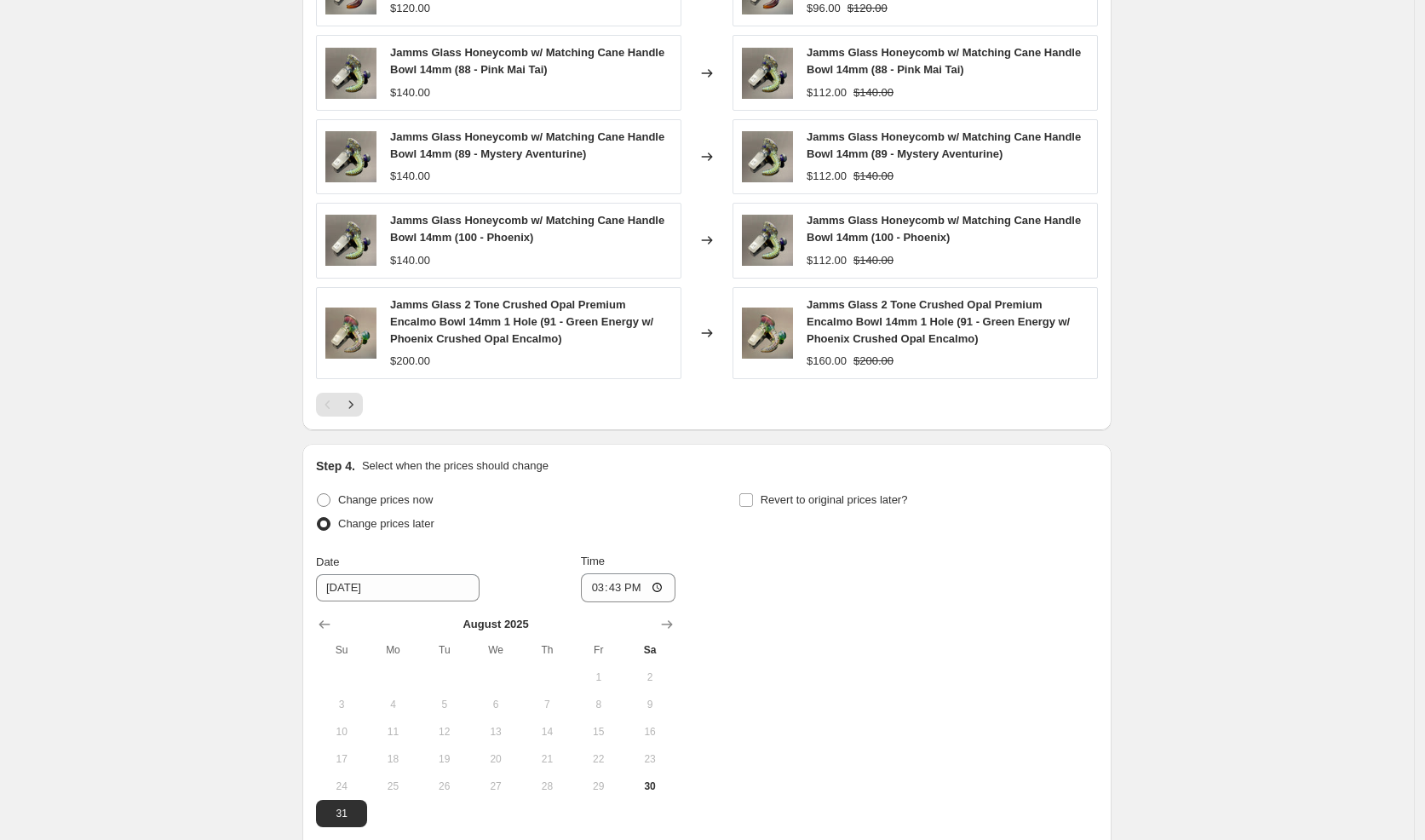
scroll to position [1352, 0]
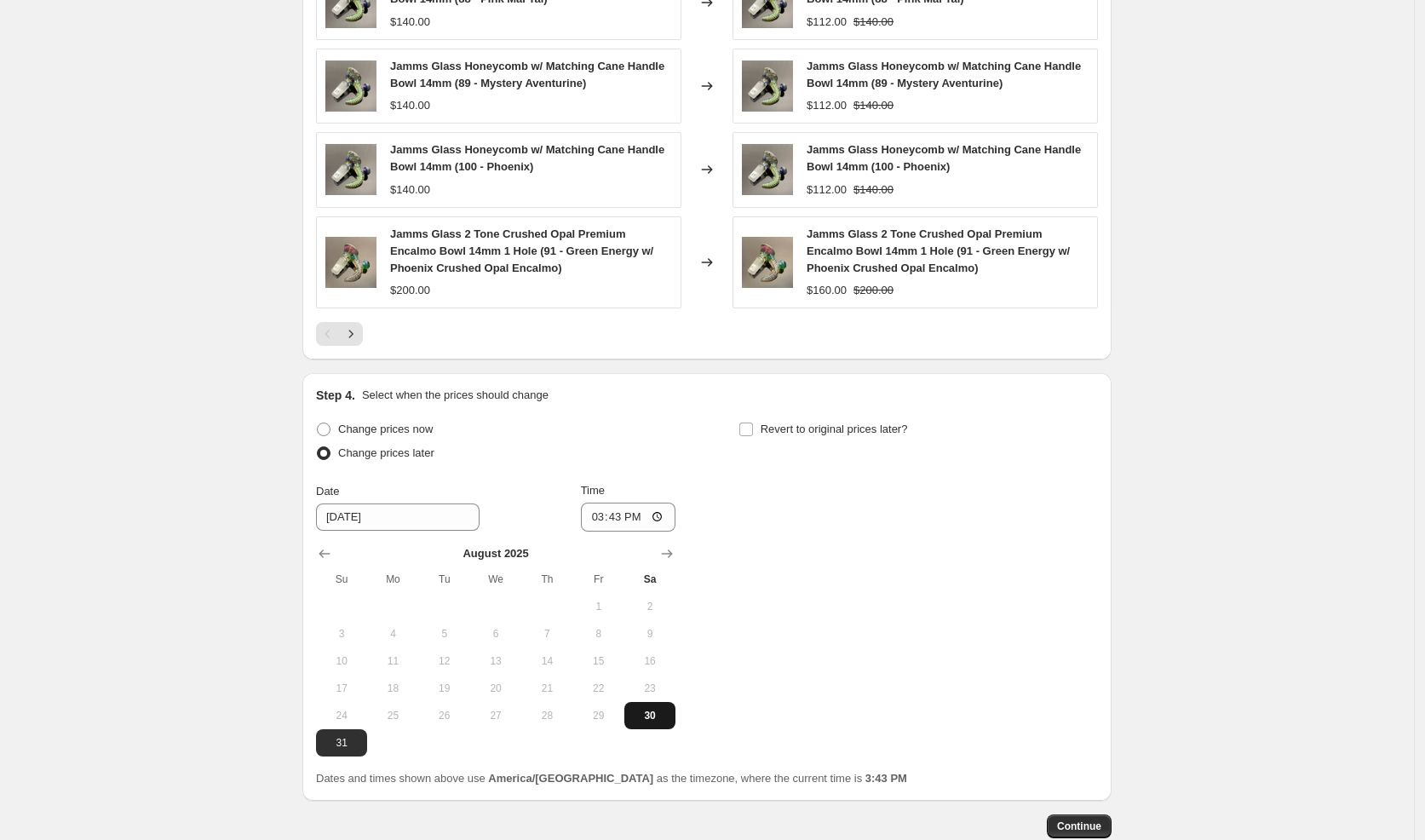
click at [654, 709] on span "30" at bounding box center [650, 716] width 37 height 14
type input "[DATE]"
click at [597, 511] on input "15:43" at bounding box center [628, 517] width 95 height 29
type input "19:00"
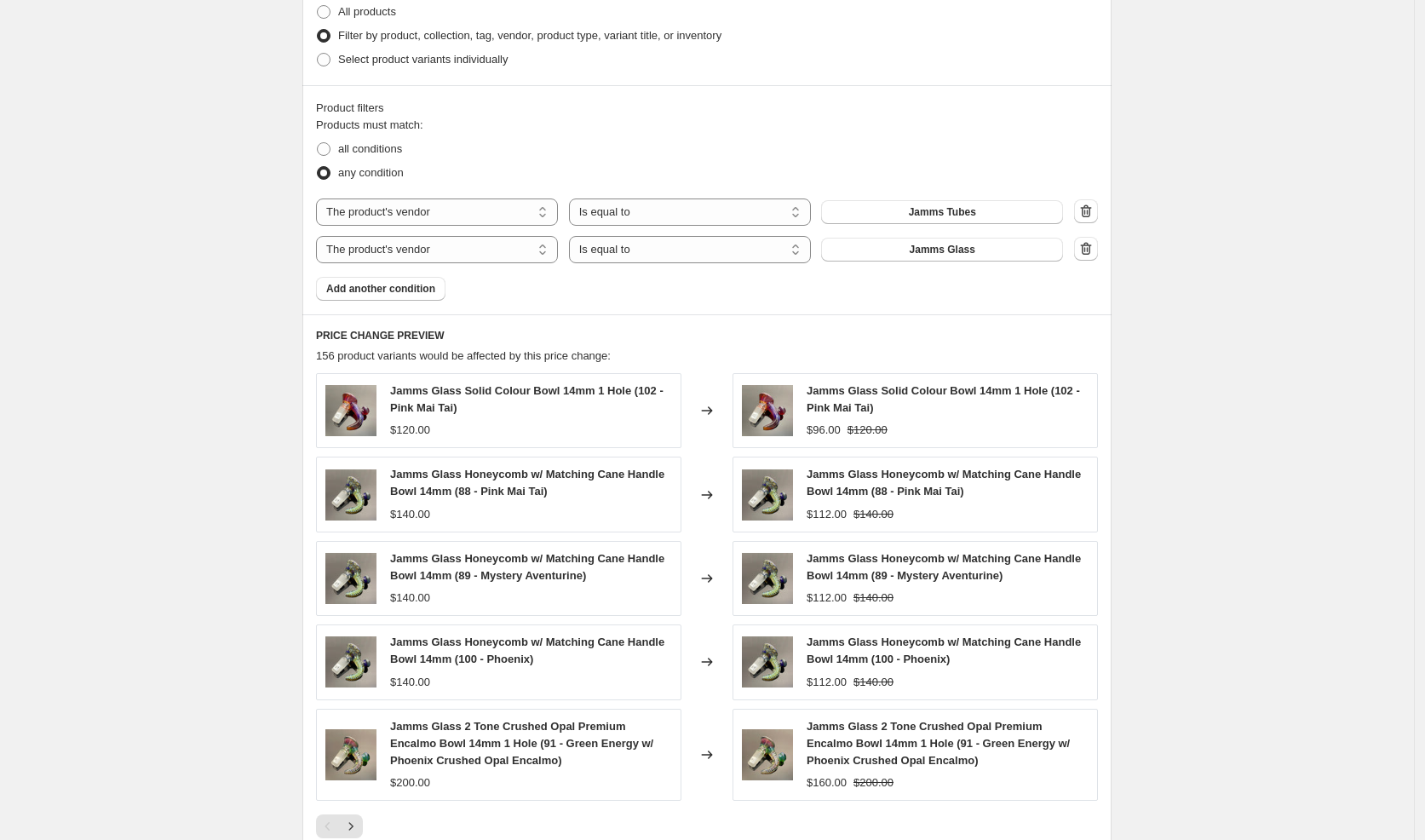
scroll to position [0, 0]
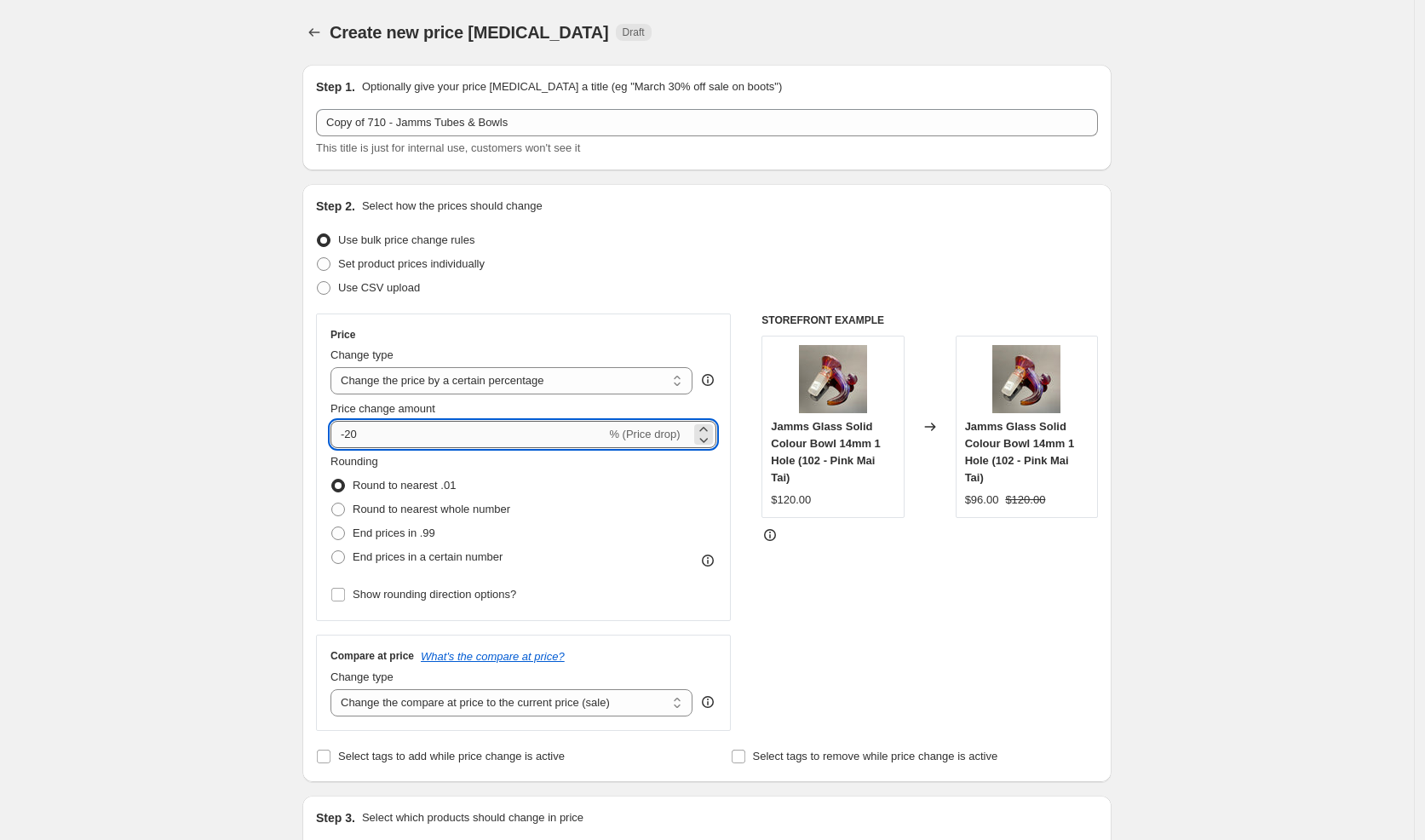
click at [414, 435] on input "-20" at bounding box center [468, 435] width 275 height 27
type input "-2"
type input "-15"
click at [960, 597] on div "STOREFRONT EXAMPLE Jamms Glass Solid Colour Bowl 14mm 1 Hole (102 - Pink Mai Ta…" at bounding box center [930, 522] width 337 height 417
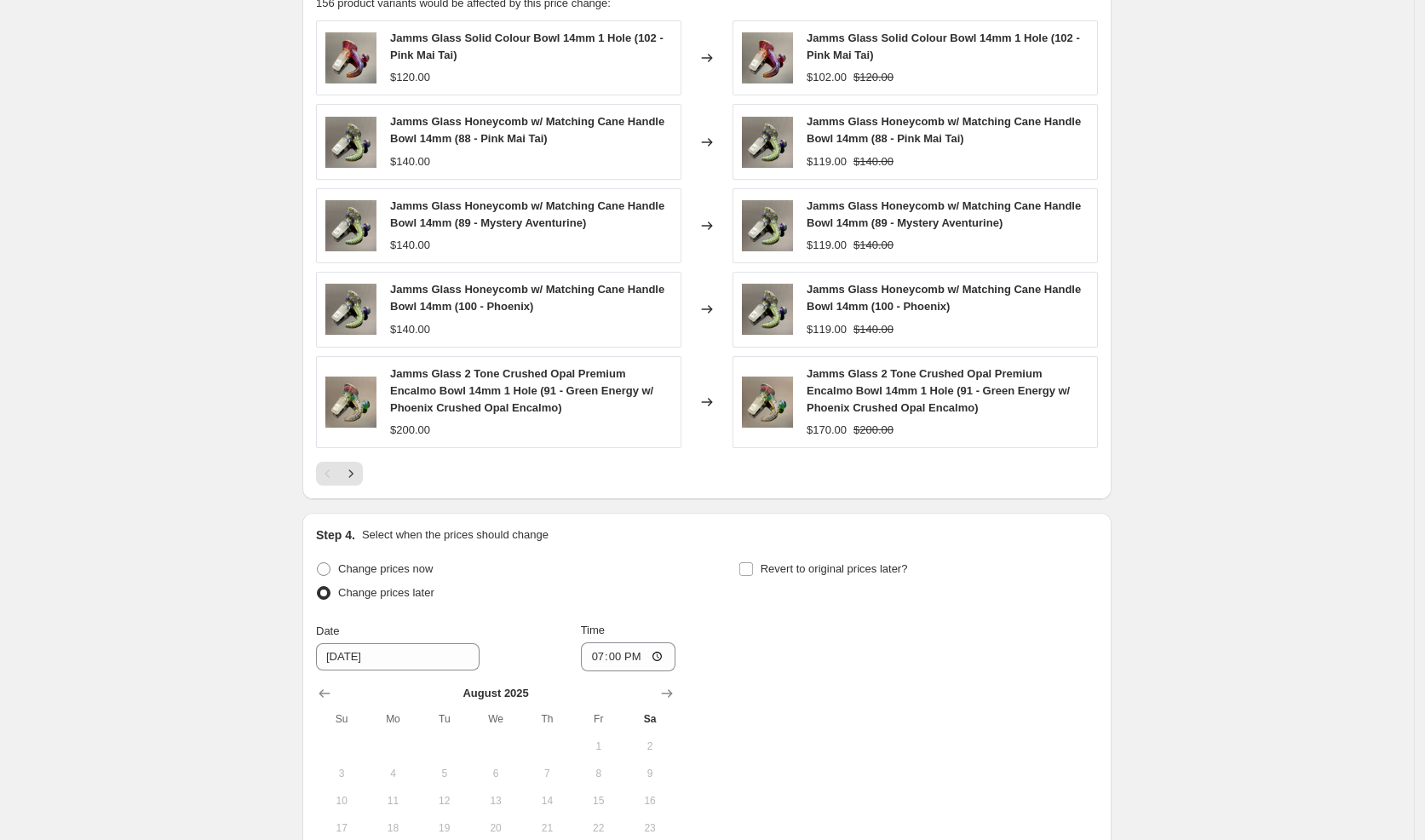
scroll to position [1446, 0]
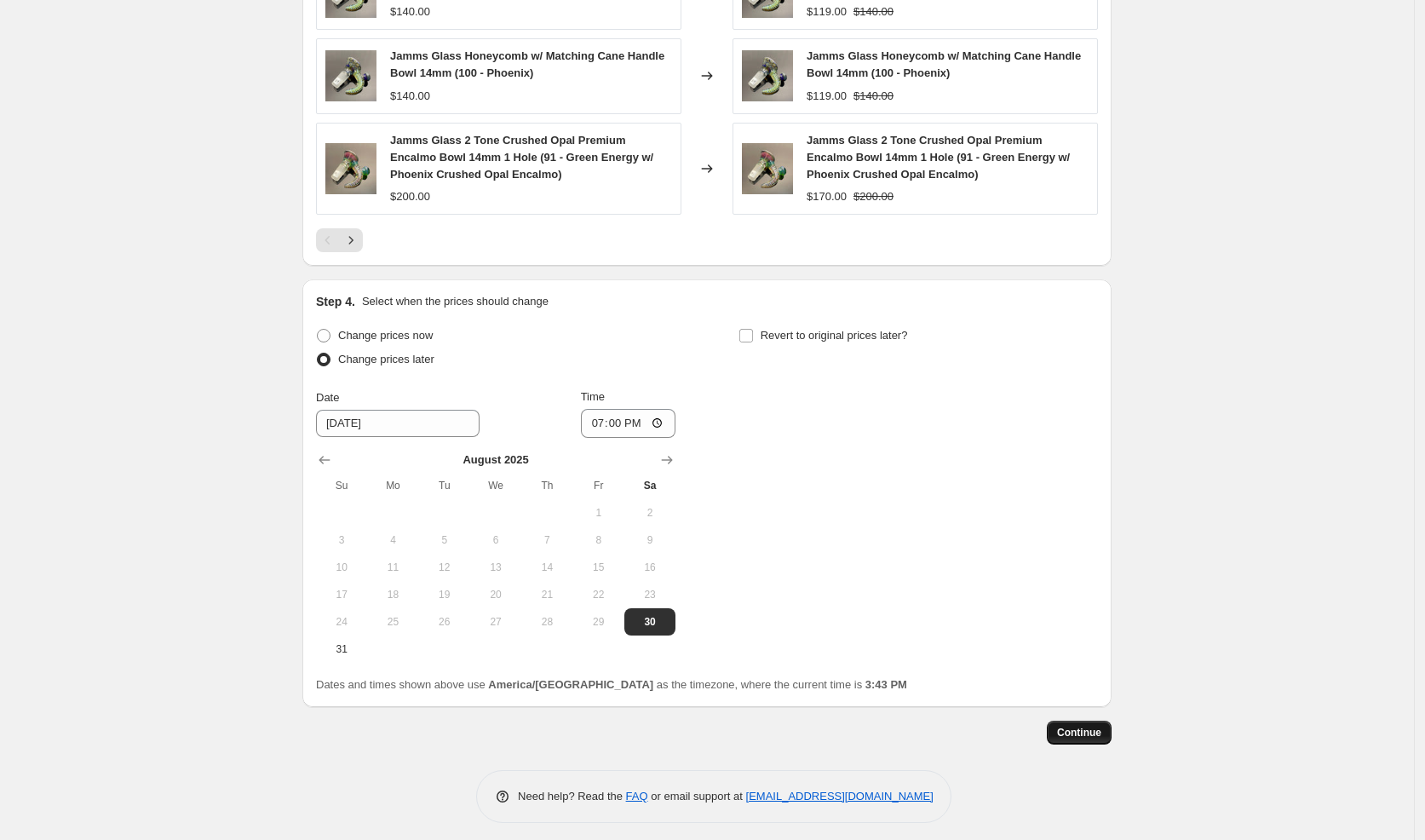
click at [1093, 729] on span "Continue" at bounding box center [1078, 732] width 44 height 14
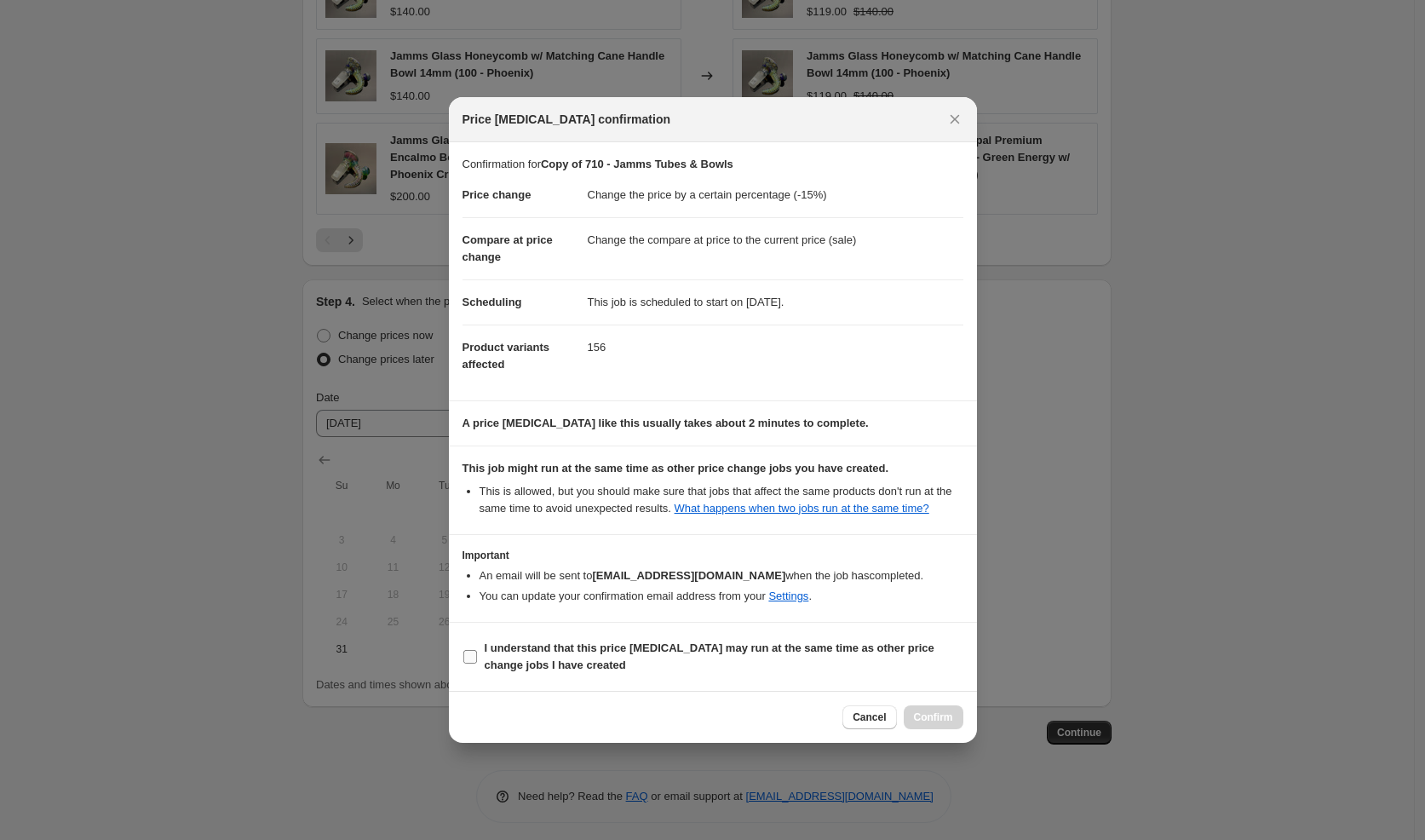
click at [618, 656] on b "I understand that this price [MEDICAL_DATA] may run at the same time as other p…" at bounding box center [709, 656] width 450 height 29
click at [477, 656] on input "I understand that this price [MEDICAL_DATA] may run at the same time as other p…" at bounding box center [470, 657] width 14 height 14
checkbox input "true"
click at [939, 717] on button "Confirm" at bounding box center [933, 717] width 60 height 23
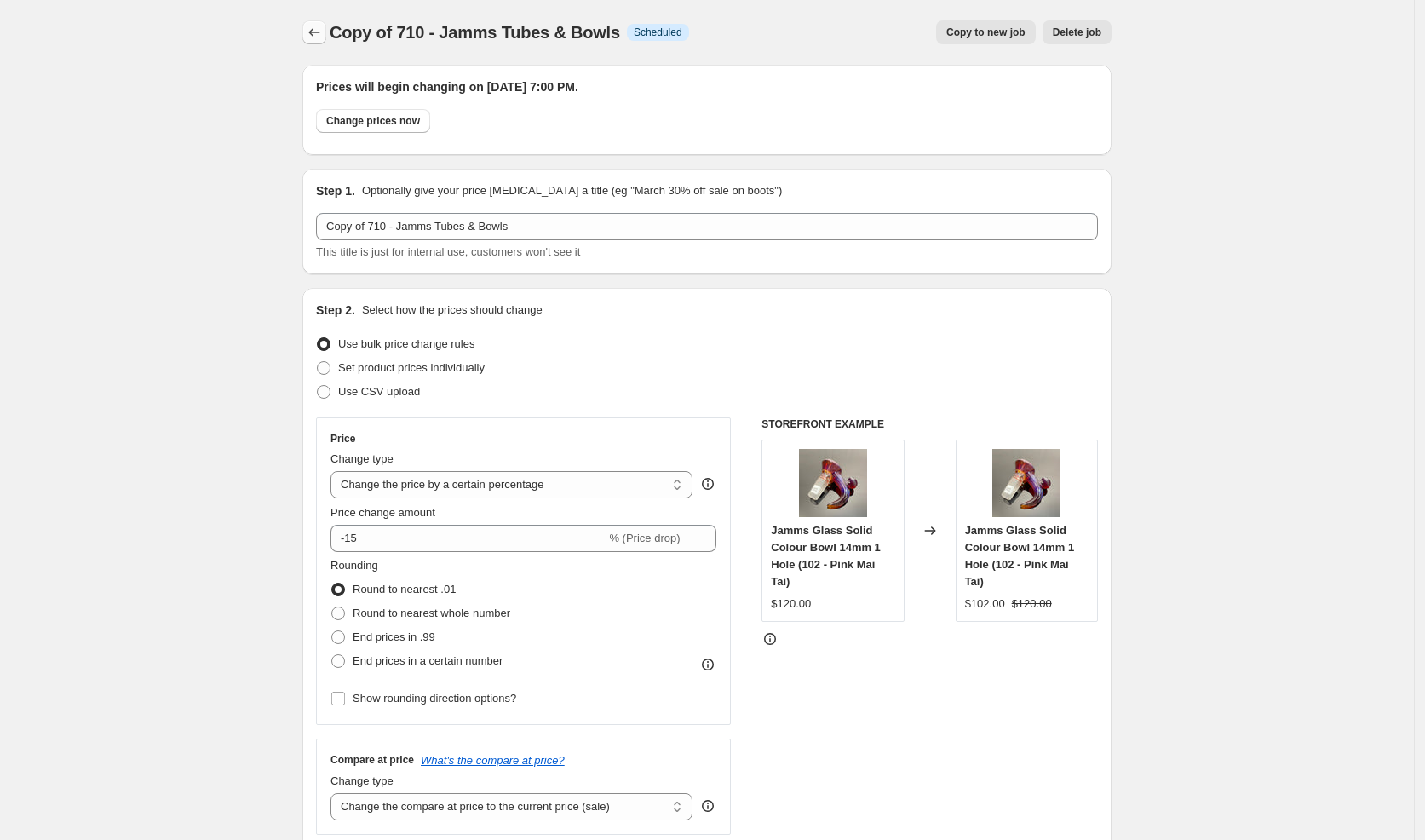
click at [310, 29] on button "Price change jobs" at bounding box center [314, 32] width 24 height 23
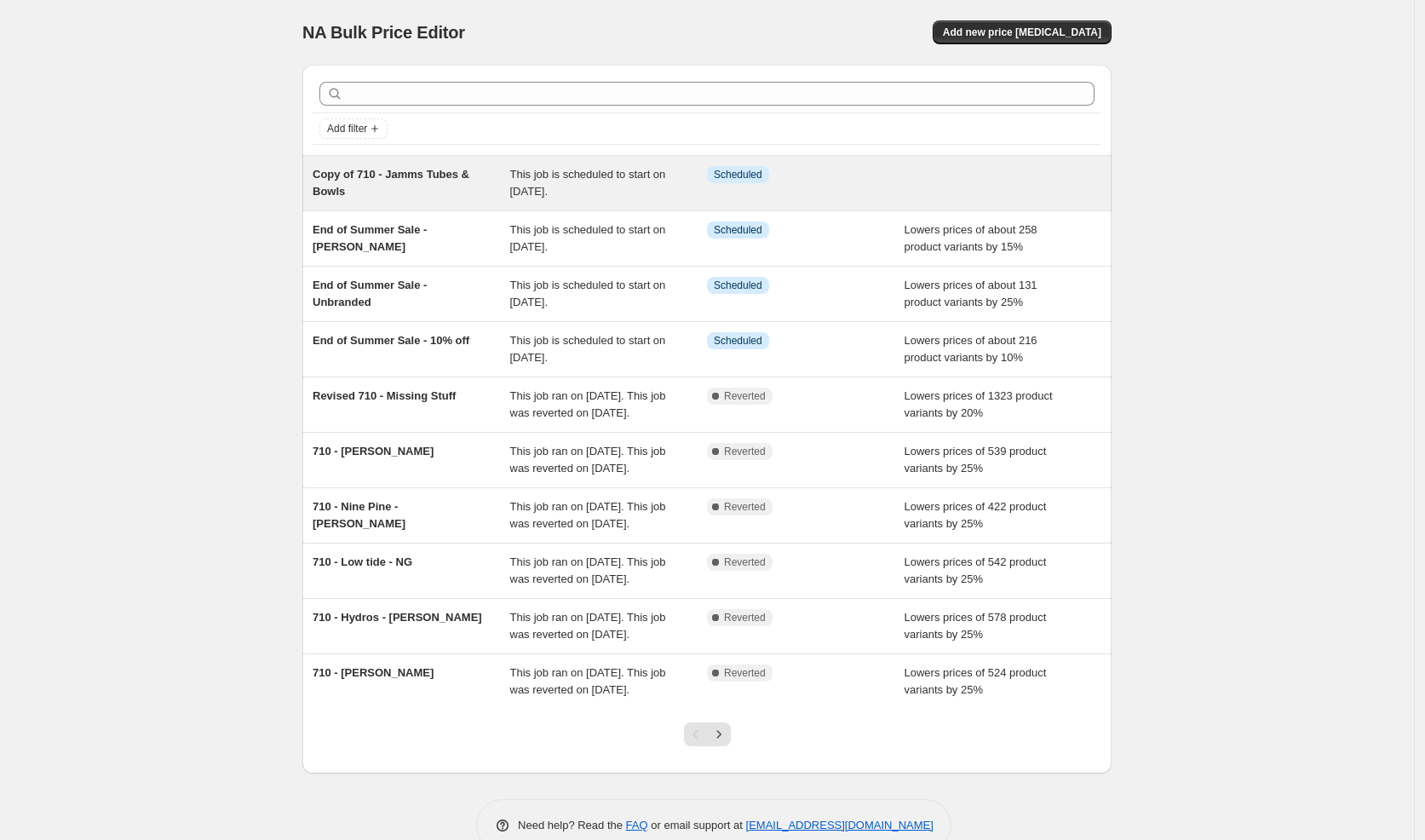
click at [462, 183] on div "Copy of 710 - Jamms Tubes & Bowls" at bounding box center [411, 183] width 198 height 34
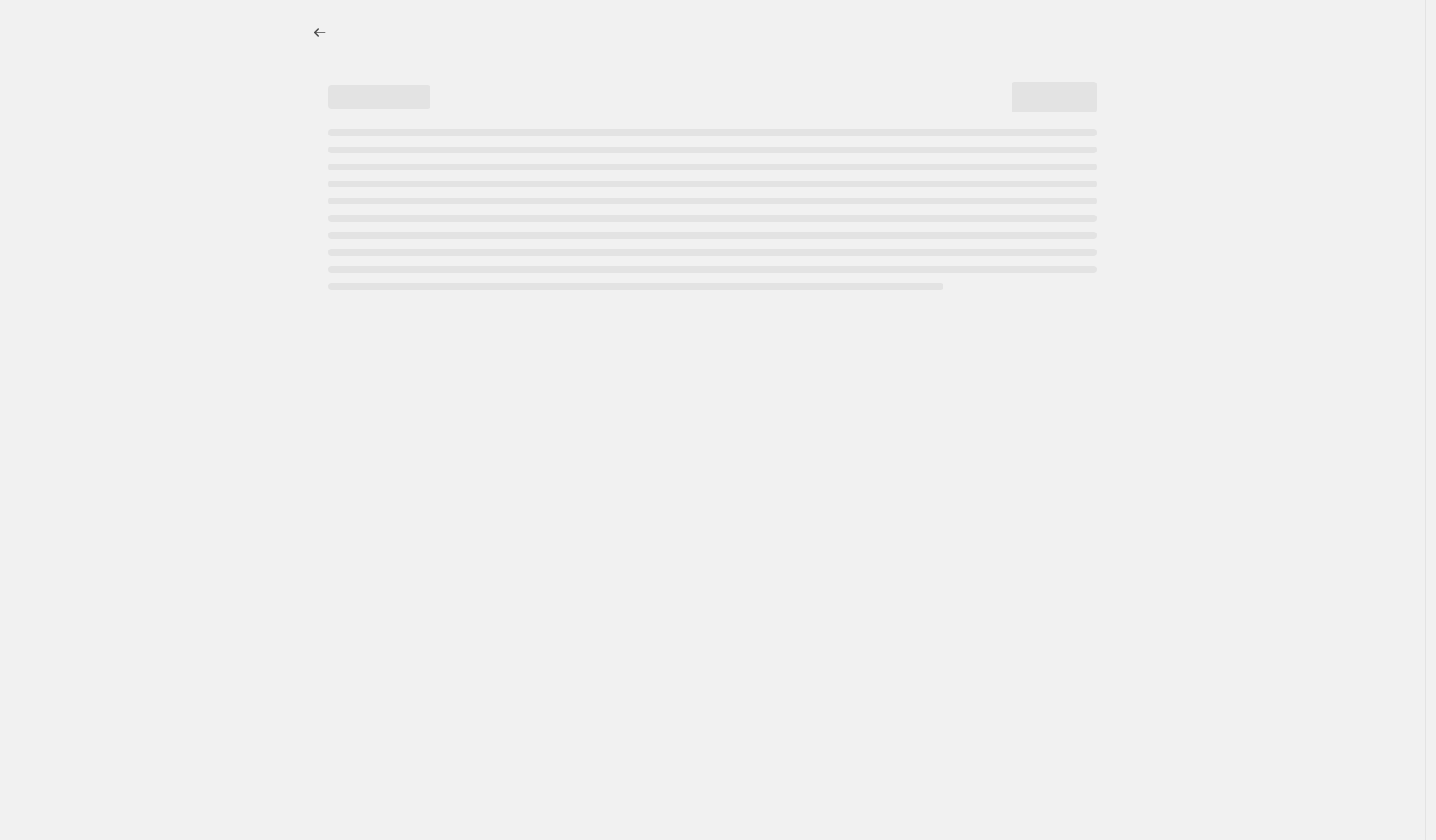
select select "percentage"
select select "vendor"
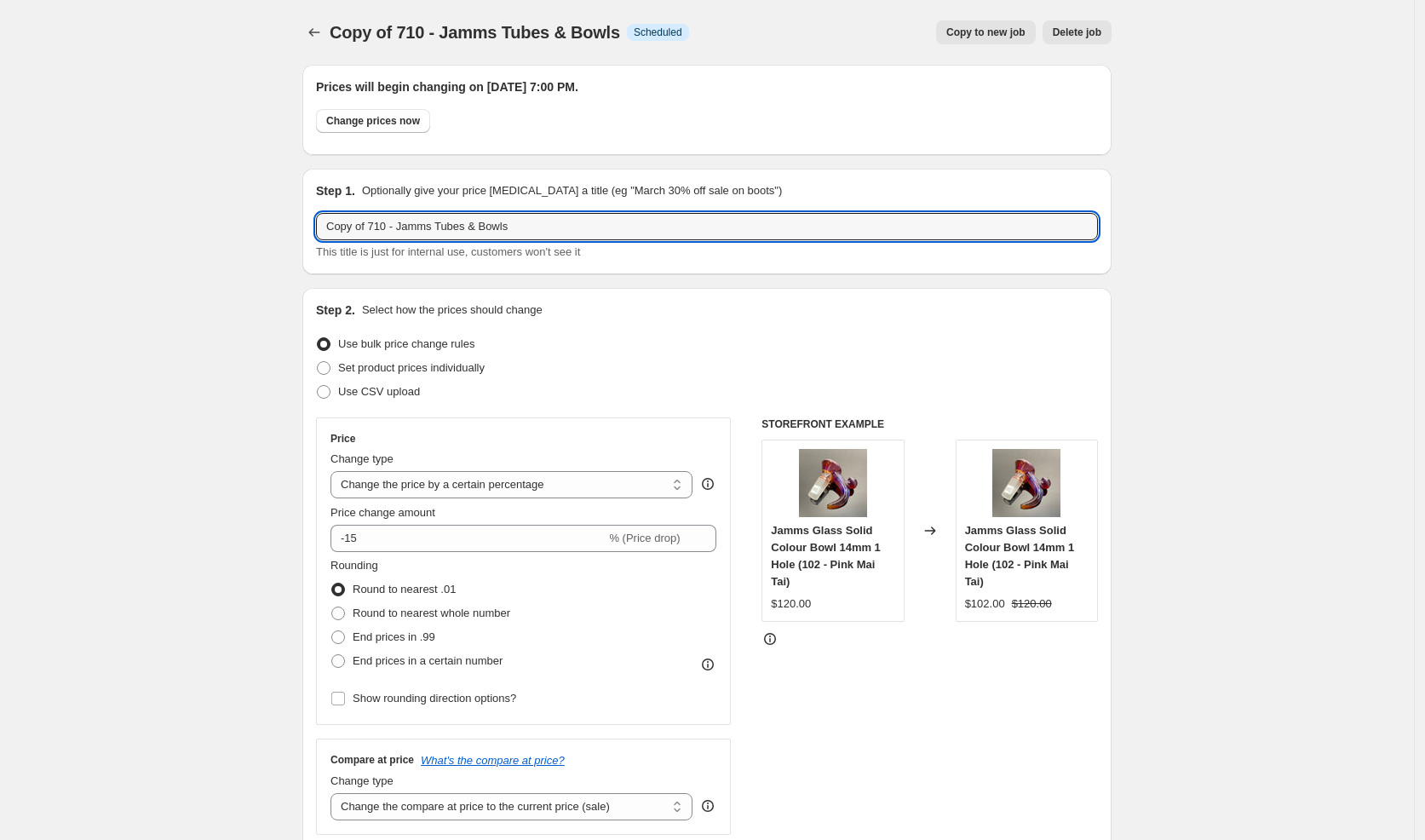
drag, startPoint x: 381, startPoint y: 225, endPoint x: 267, endPoint y: 211, distance: 114.9
paste input "End of Summer Sale"
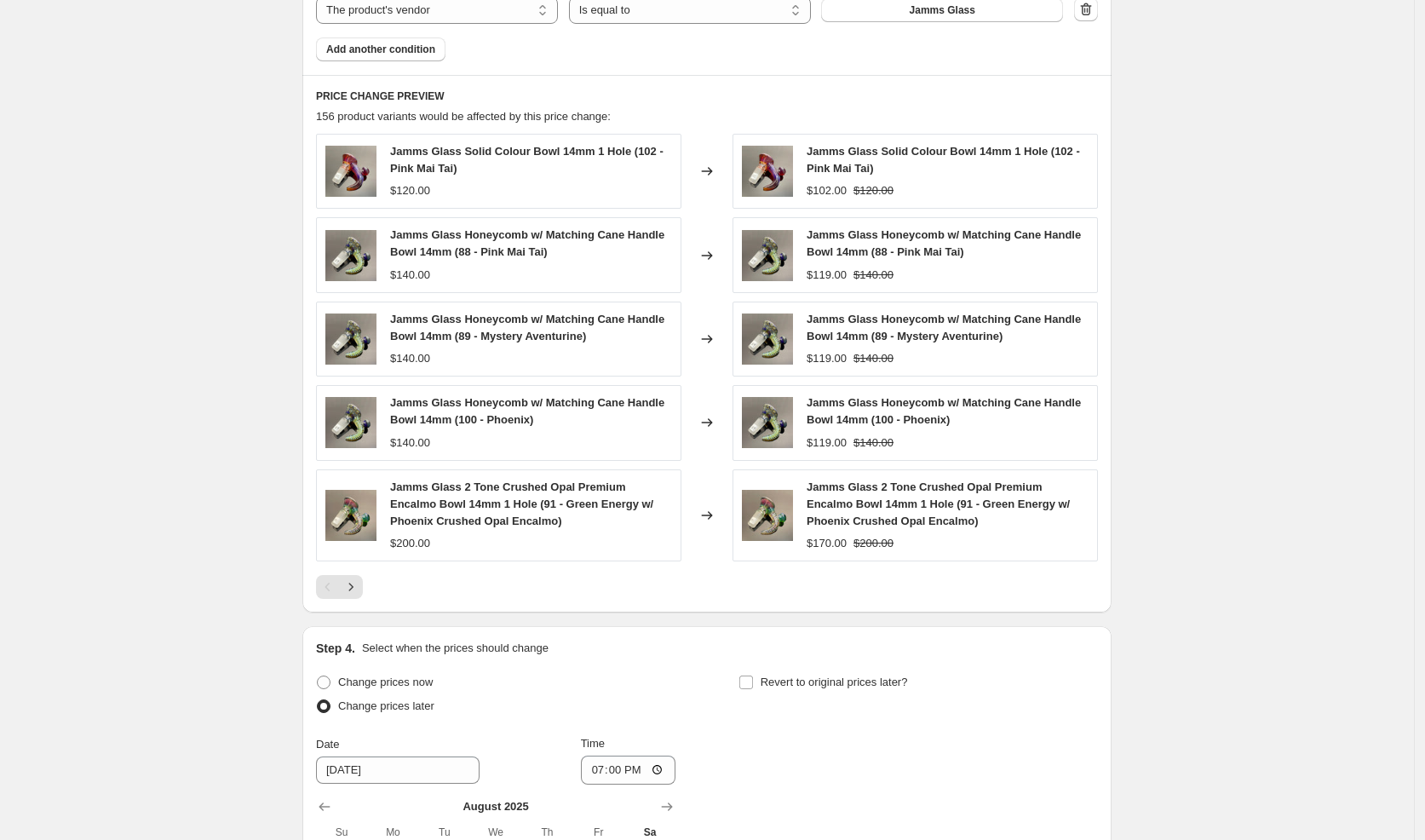
scroll to position [1550, 0]
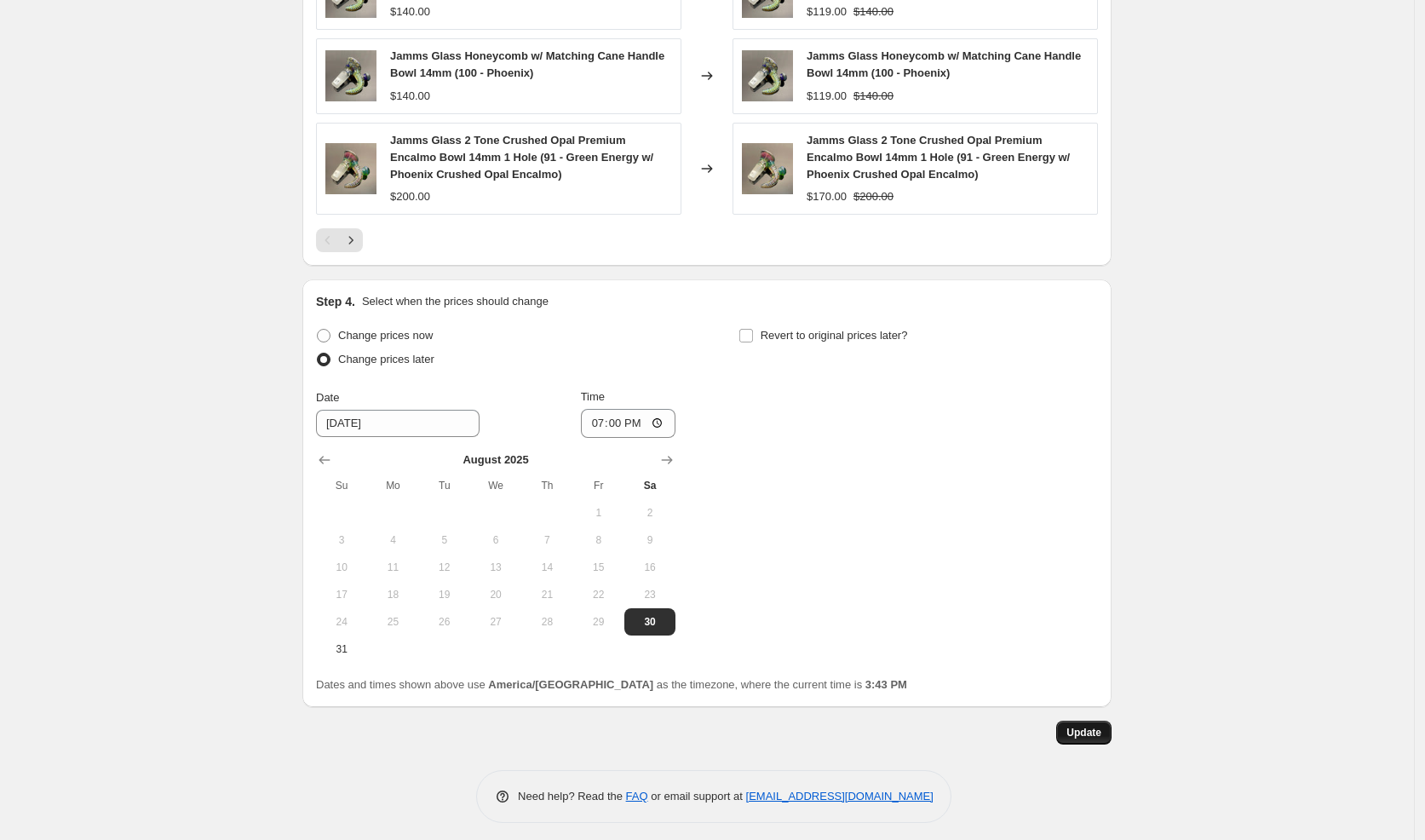
type input "End of Summer Sale - Jamms Tubes & Bowls"
click at [1087, 725] on span "Update" at bounding box center [1084, 732] width 35 height 14
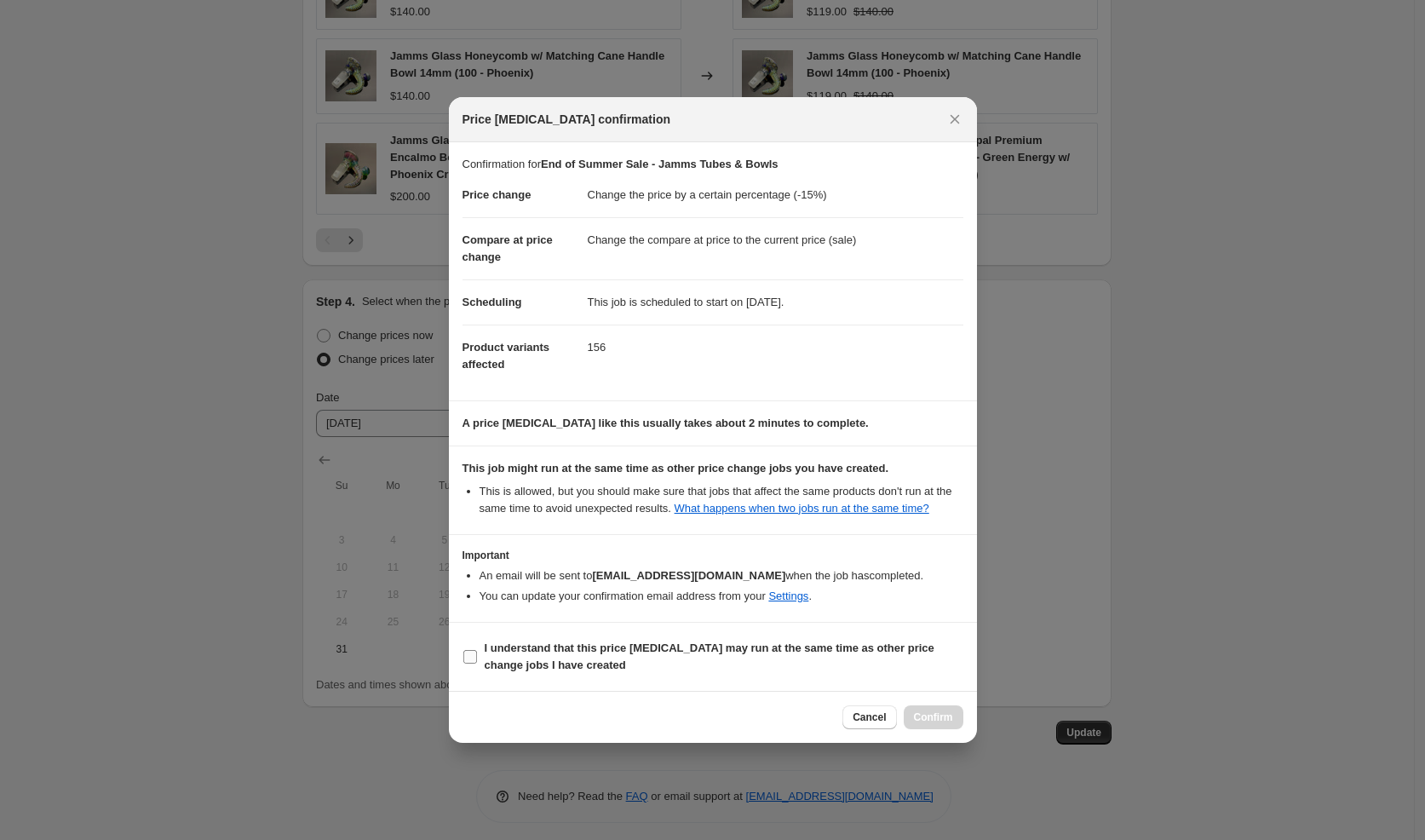
drag, startPoint x: 559, startPoint y: 674, endPoint x: 597, endPoint y: 672, distance: 38.1
click at [559, 671] on b "I understand that this price [MEDICAL_DATA] may run at the same time as other p…" at bounding box center [709, 656] width 450 height 29
click at [477, 664] on input "I understand that this price [MEDICAL_DATA] may run at the same time as other p…" at bounding box center [470, 657] width 14 height 14
checkbox input "true"
drag, startPoint x: 941, startPoint y: 717, endPoint x: 934, endPoint y: 707, distance: 12.2
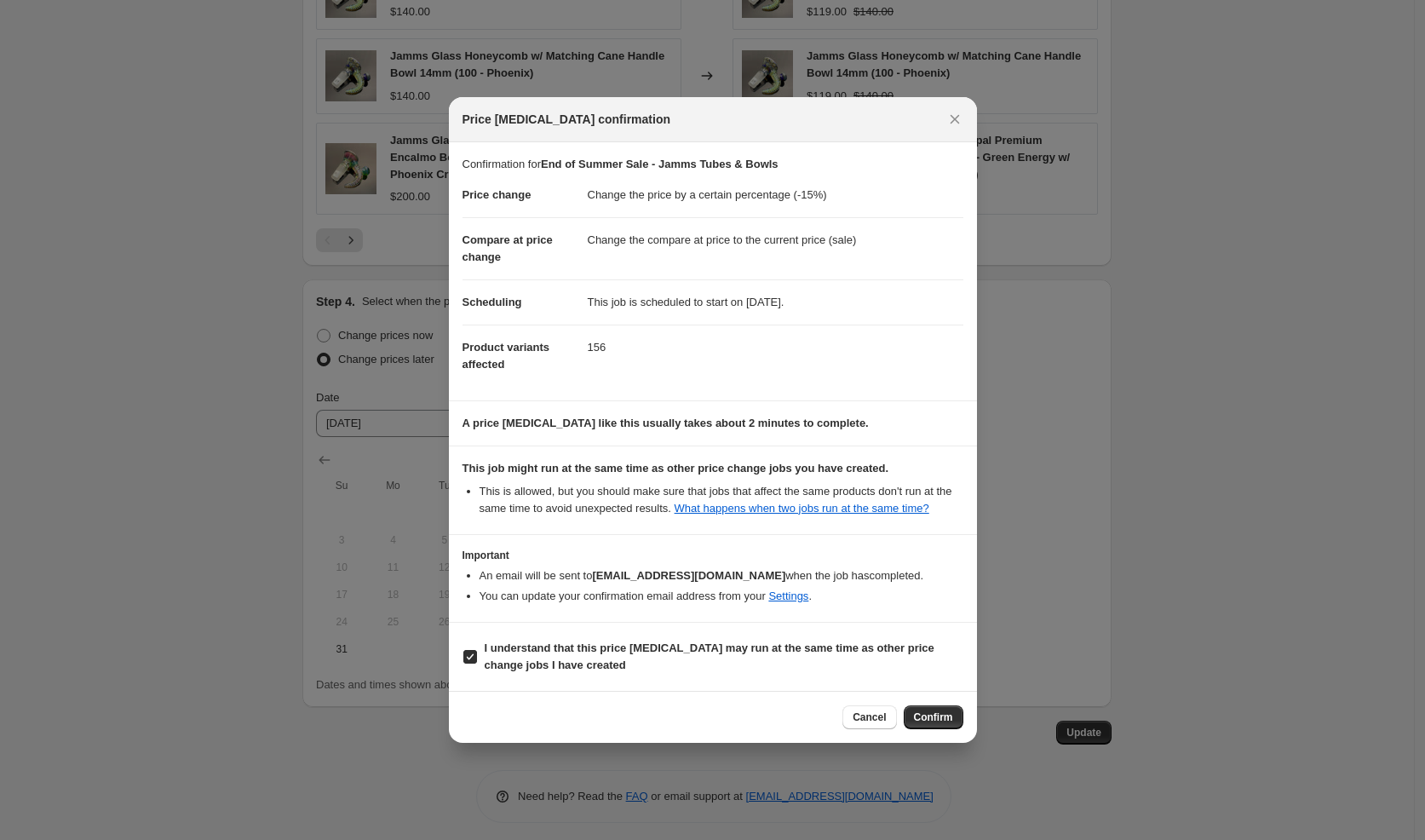
click at [940, 716] on button "Confirm" at bounding box center [933, 717] width 60 height 23
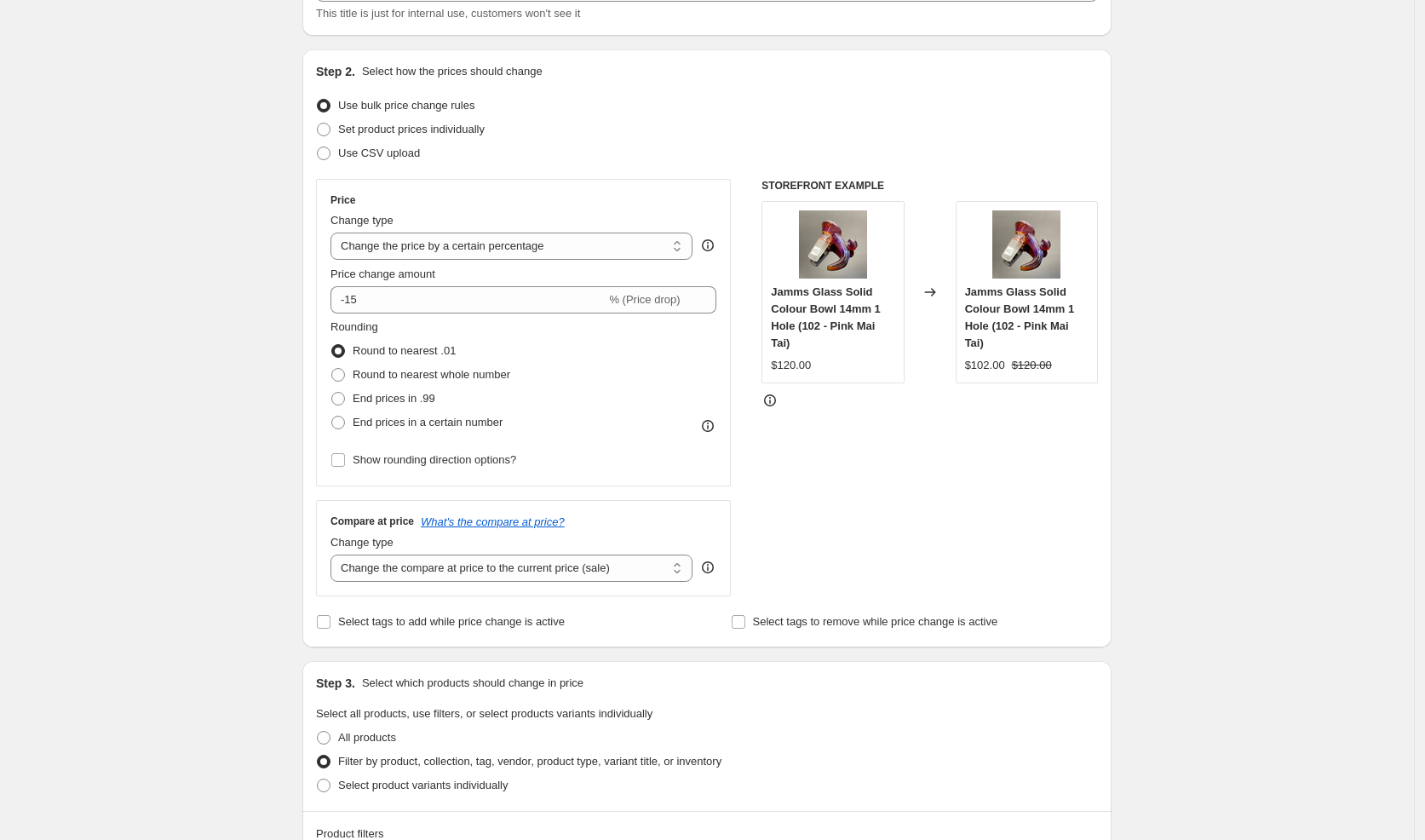
scroll to position [0, 0]
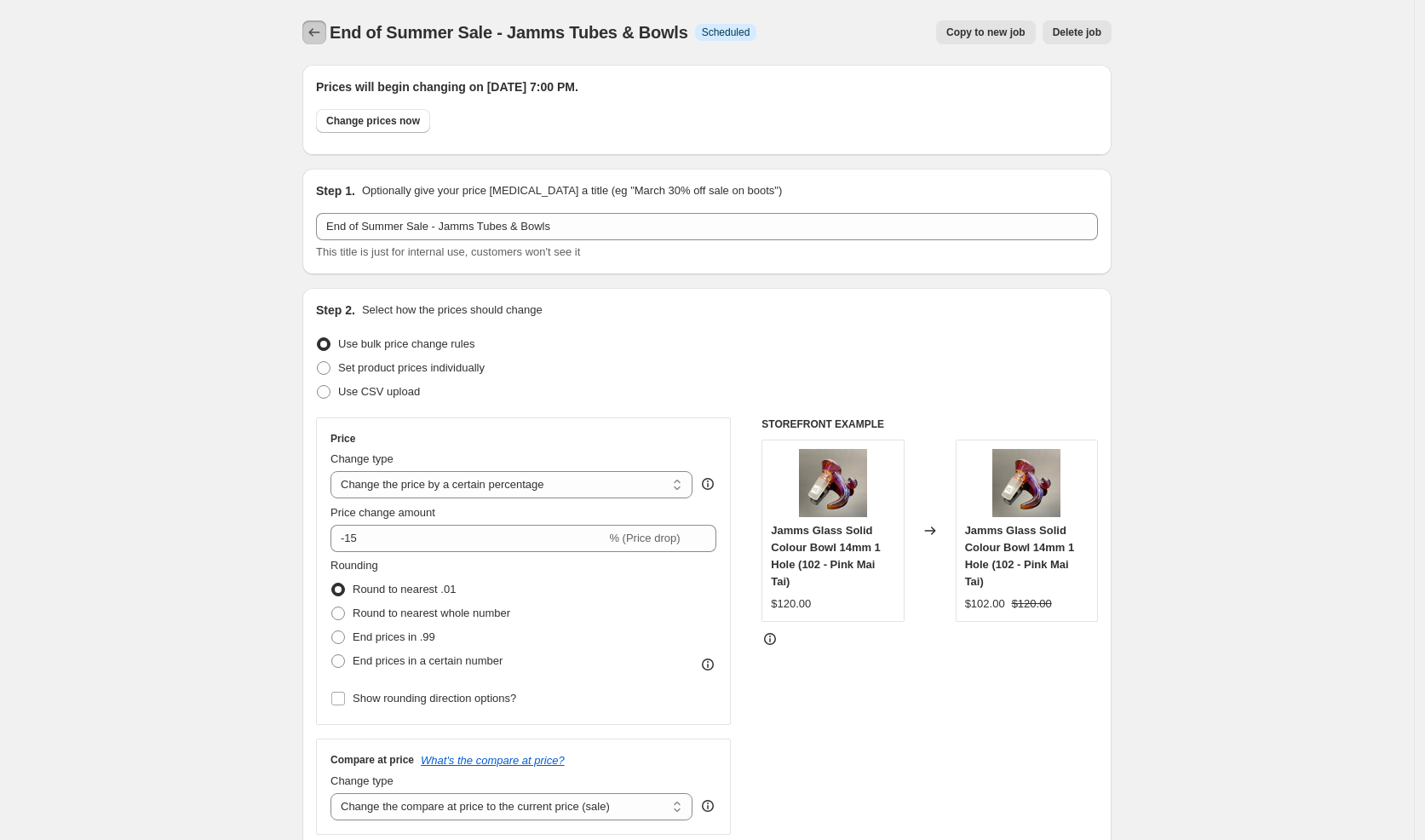
click at [326, 26] on button "Price change jobs" at bounding box center [314, 32] width 24 height 23
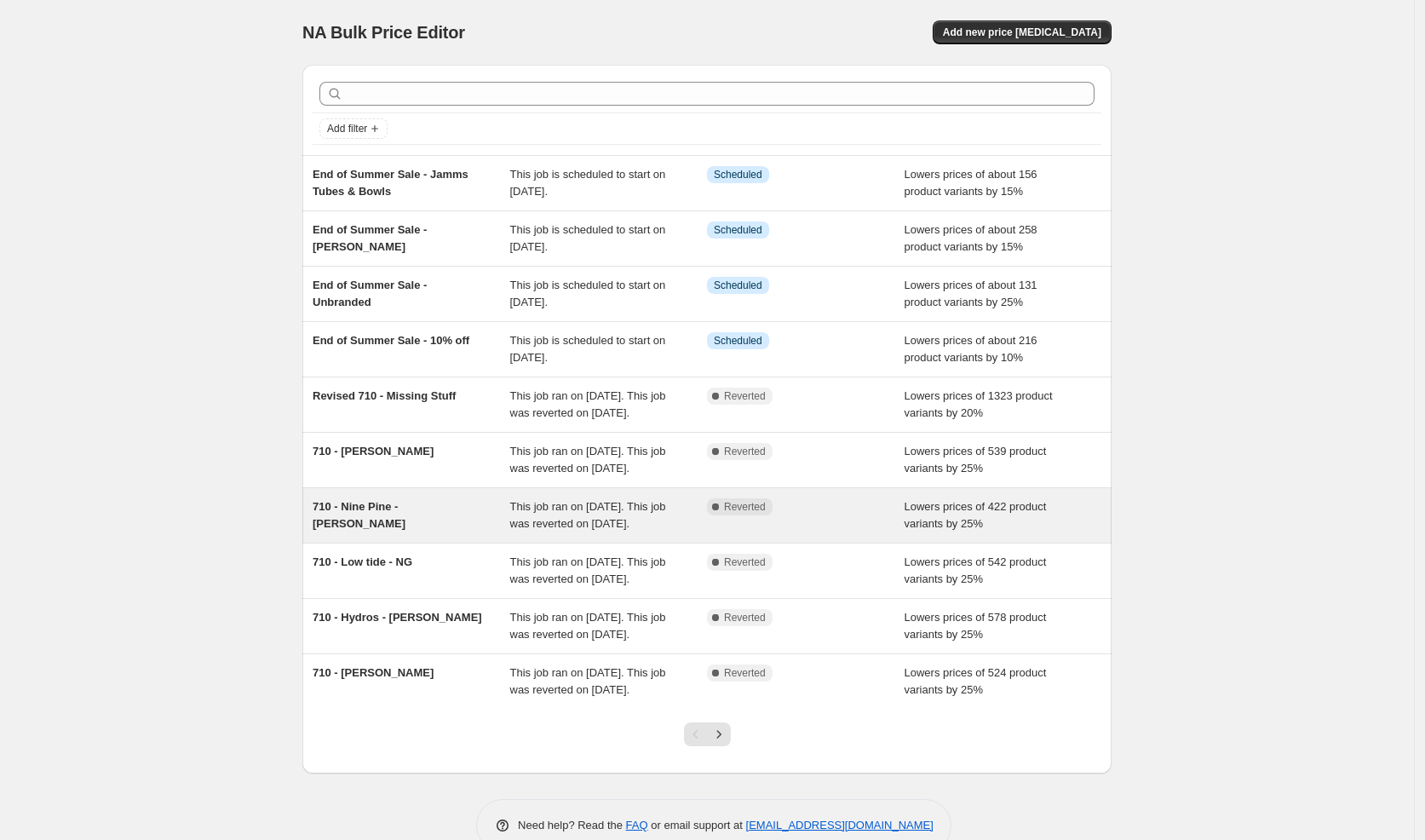
scroll to position [134, 0]
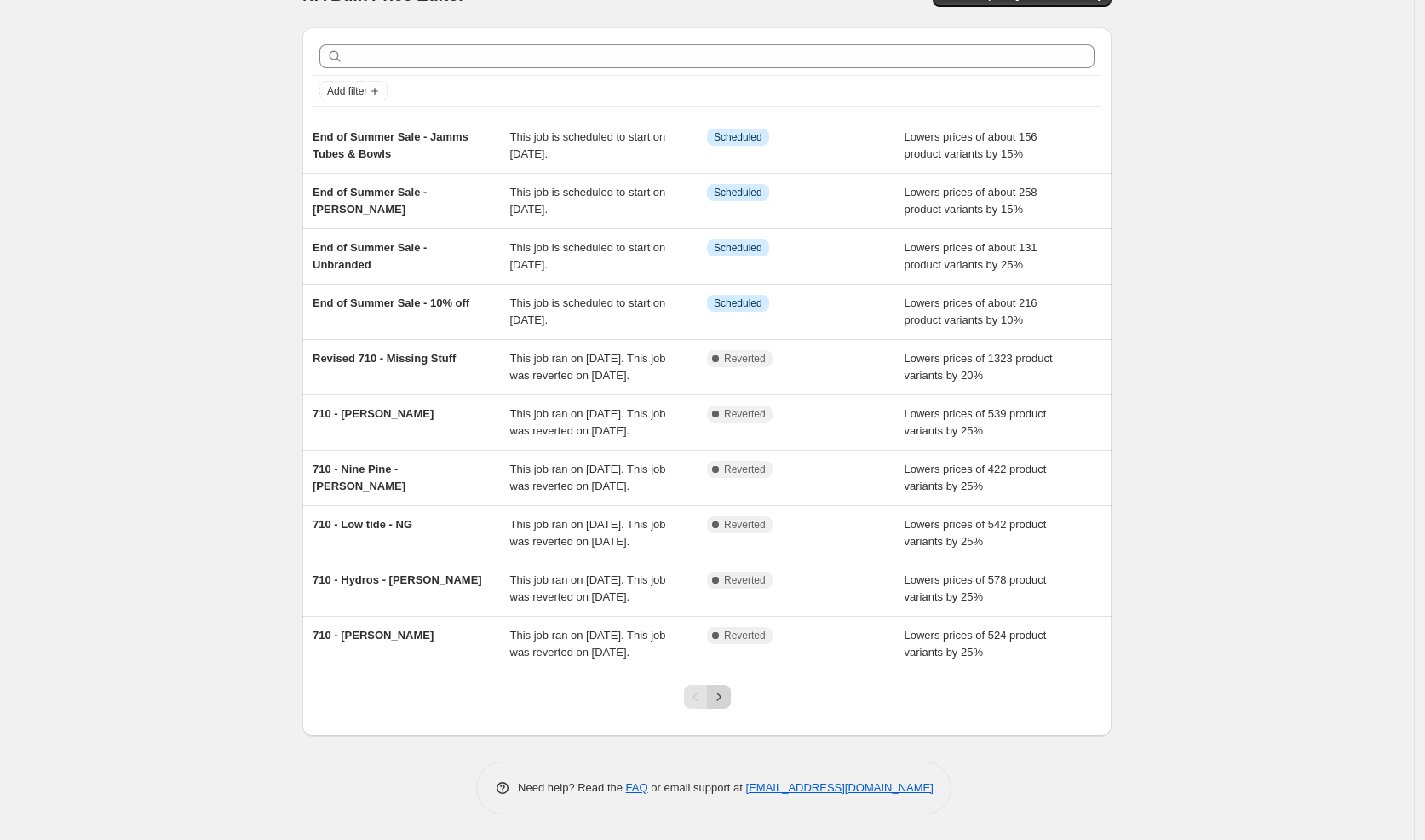
click at [725, 701] on icon "Next" at bounding box center [718, 696] width 17 height 17
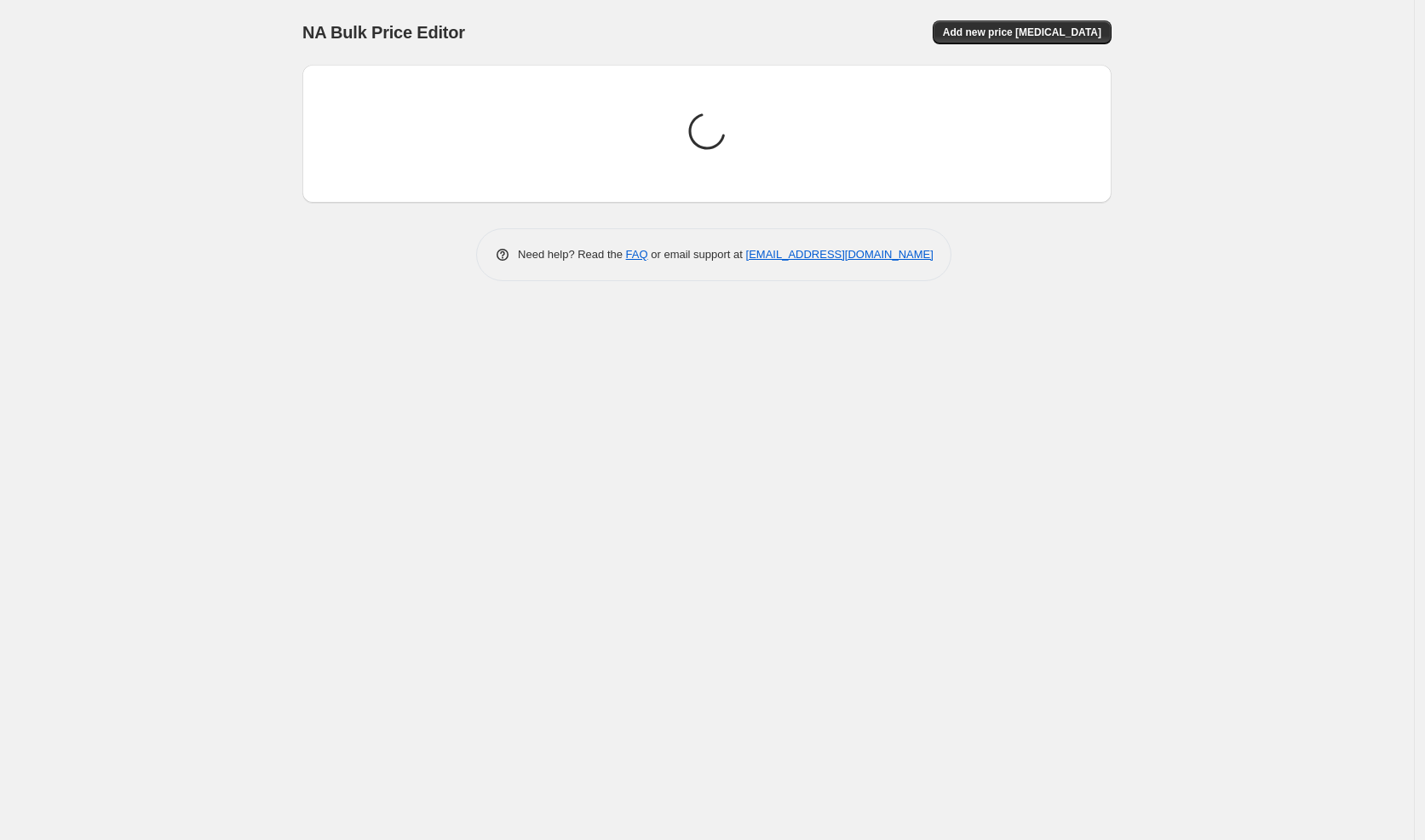
scroll to position [0, 0]
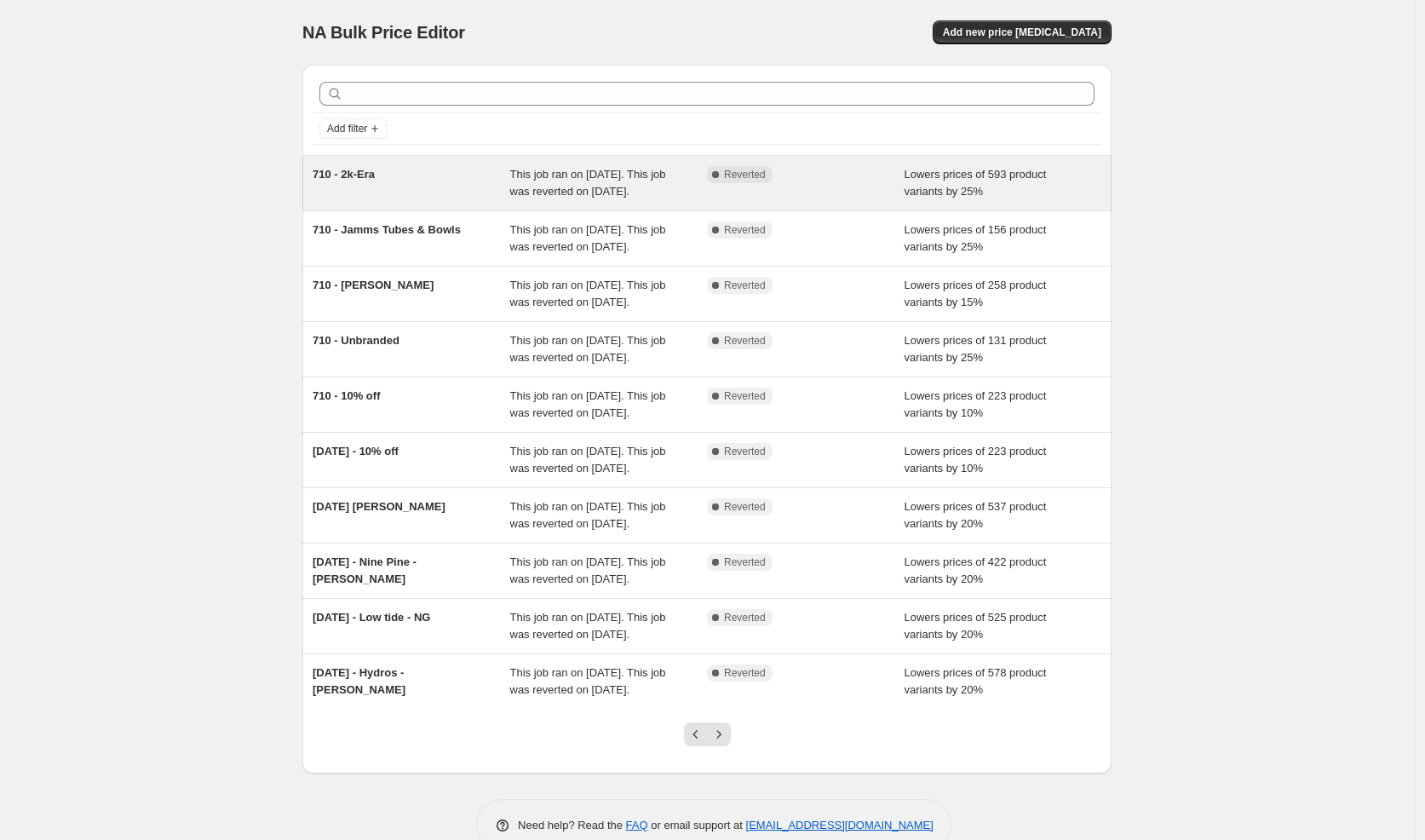
click at [356, 167] on span "710 - 2k-Era" at bounding box center [343, 173] width 62 height 13
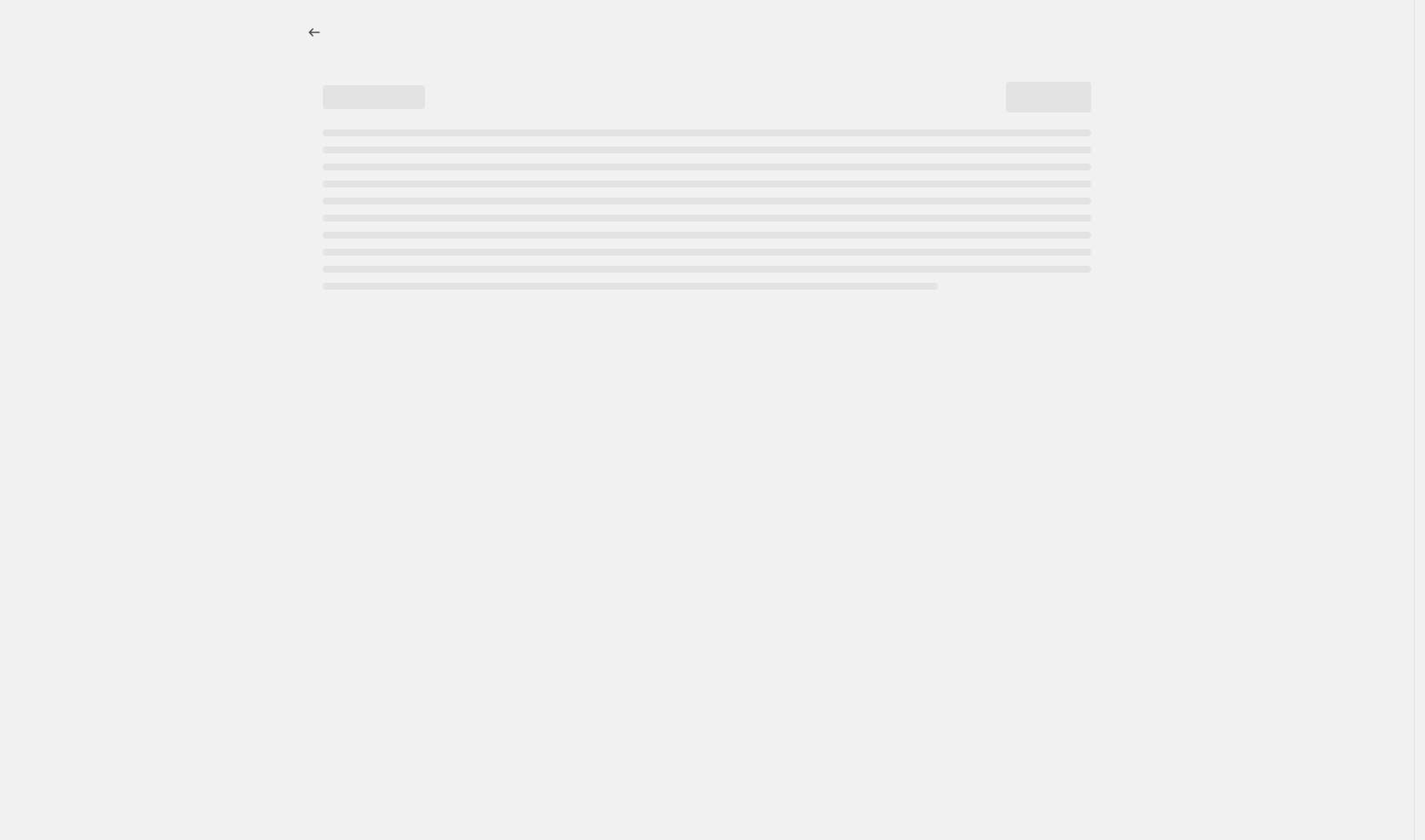
select select "percentage"
select select "vendor"
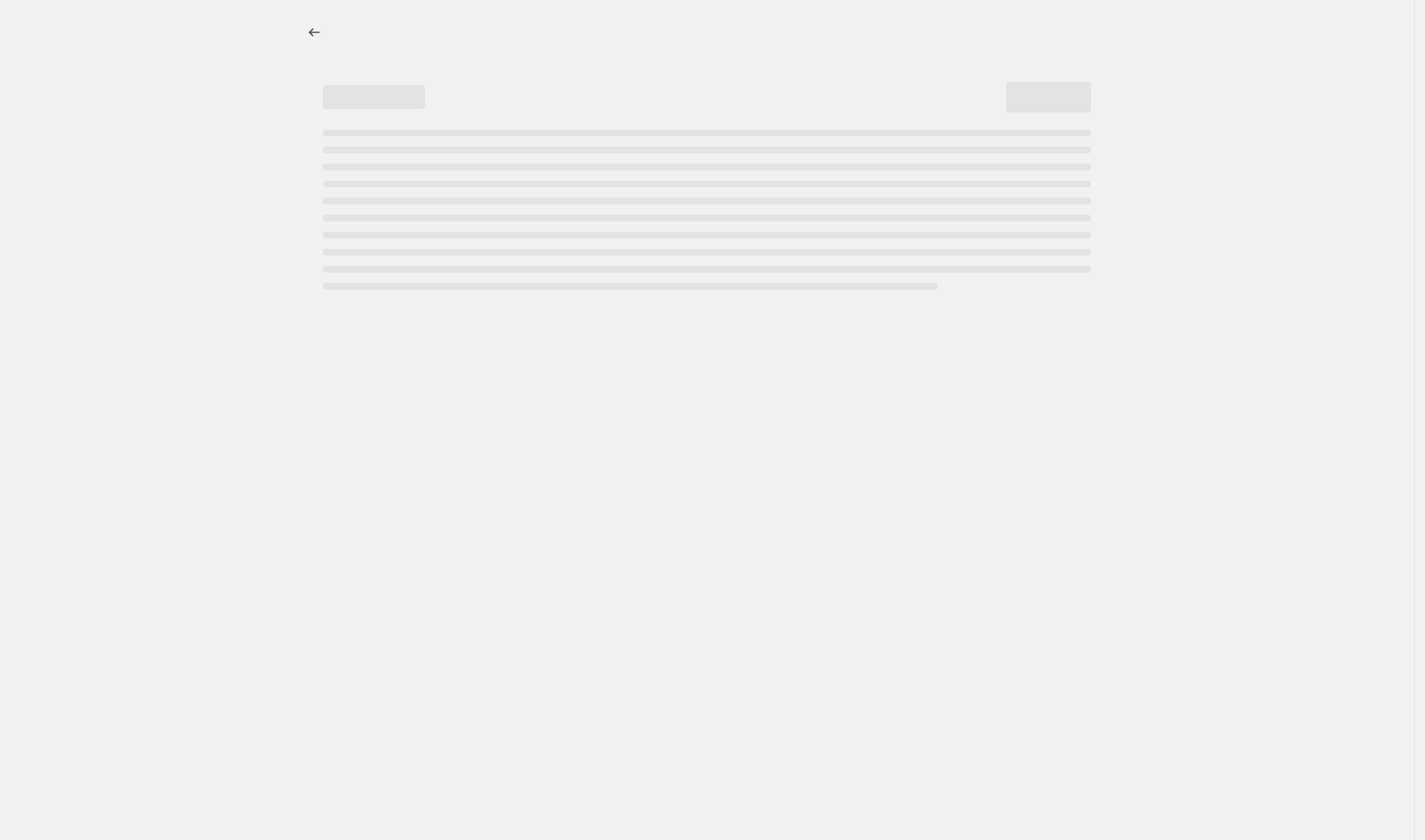
select select "vendor"
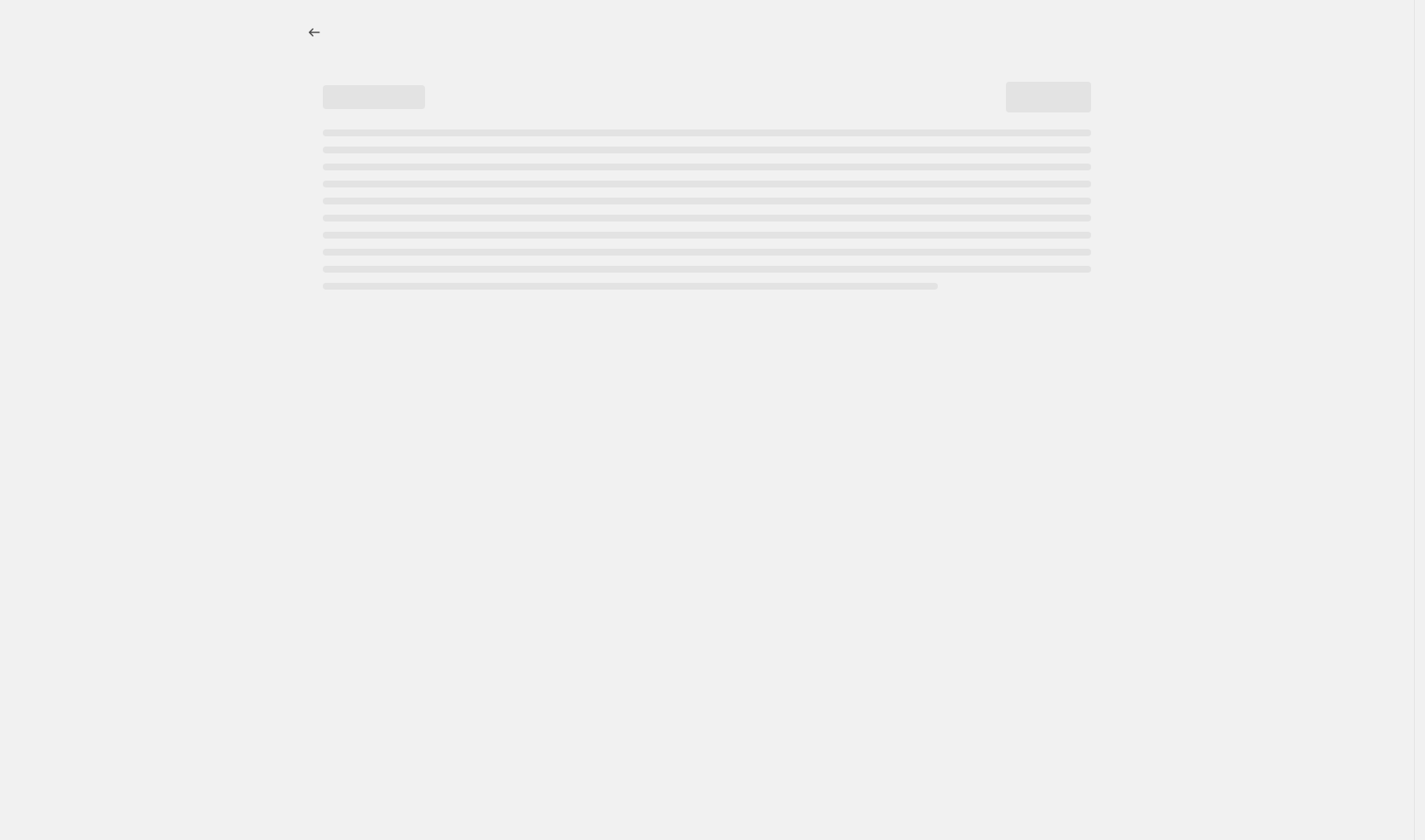
select select "vendor"
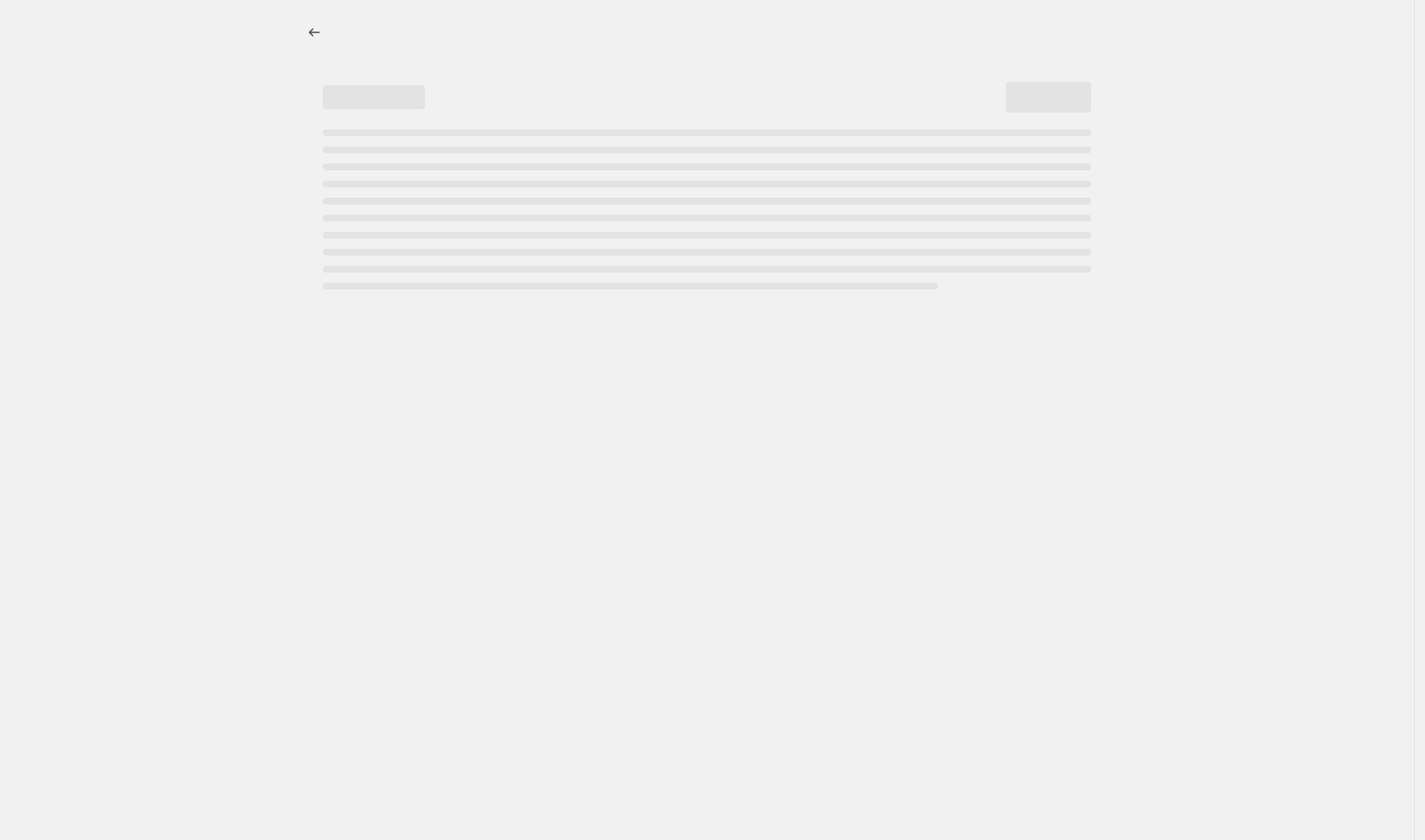
select select "vendor"
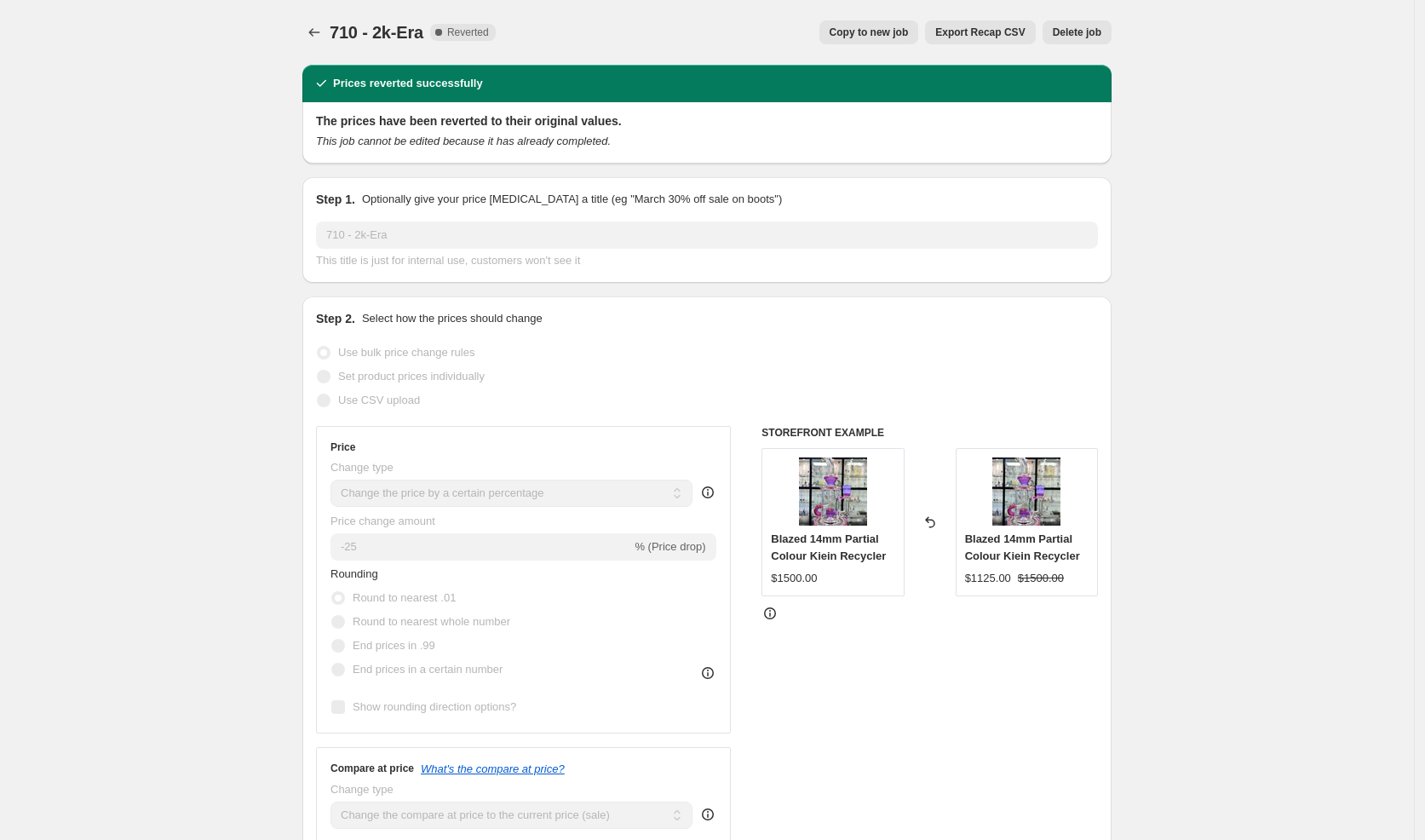
click at [883, 31] on span "Copy to new job" at bounding box center [869, 32] width 79 height 14
select select "percentage"
select select "vendor"
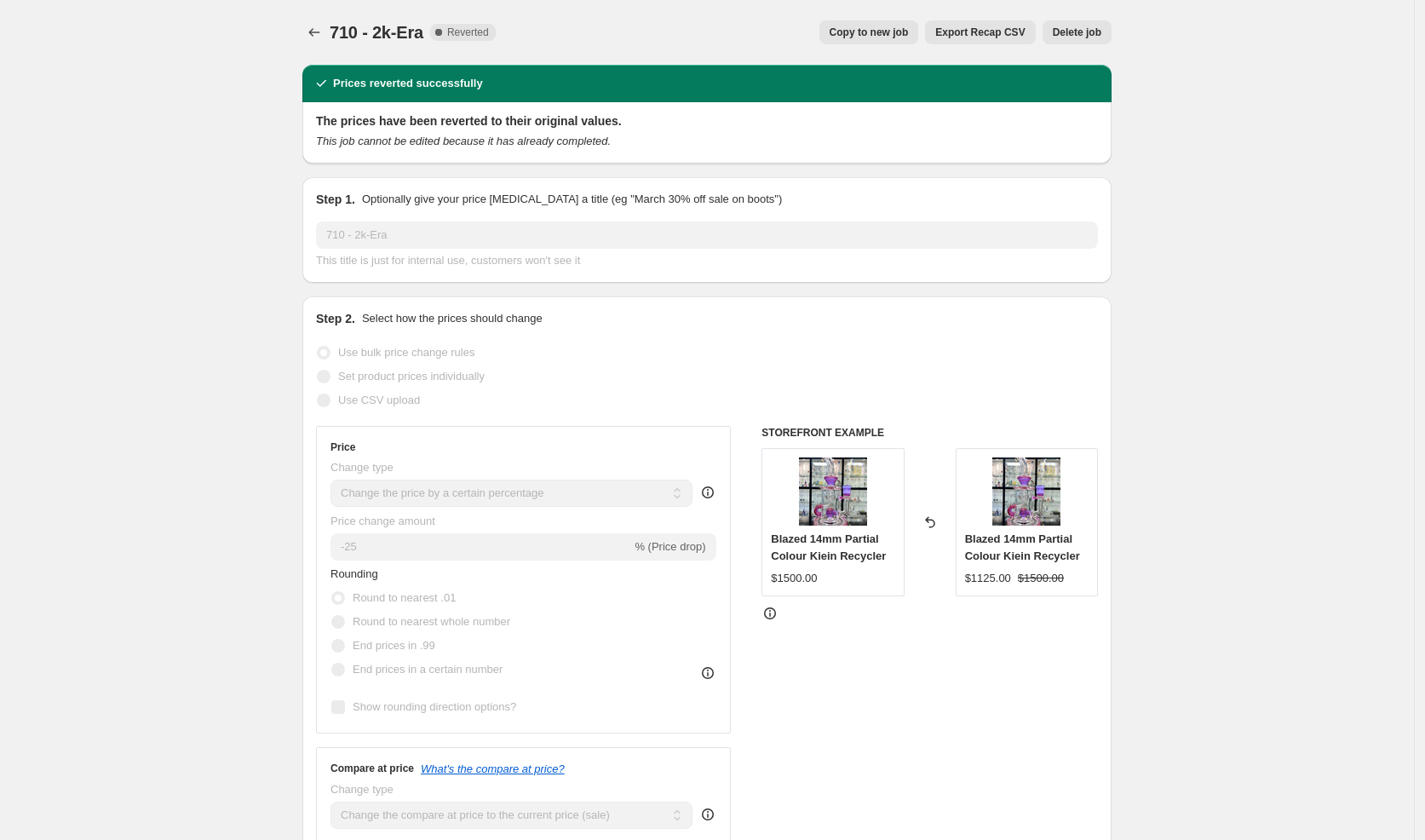
select select "vendor"
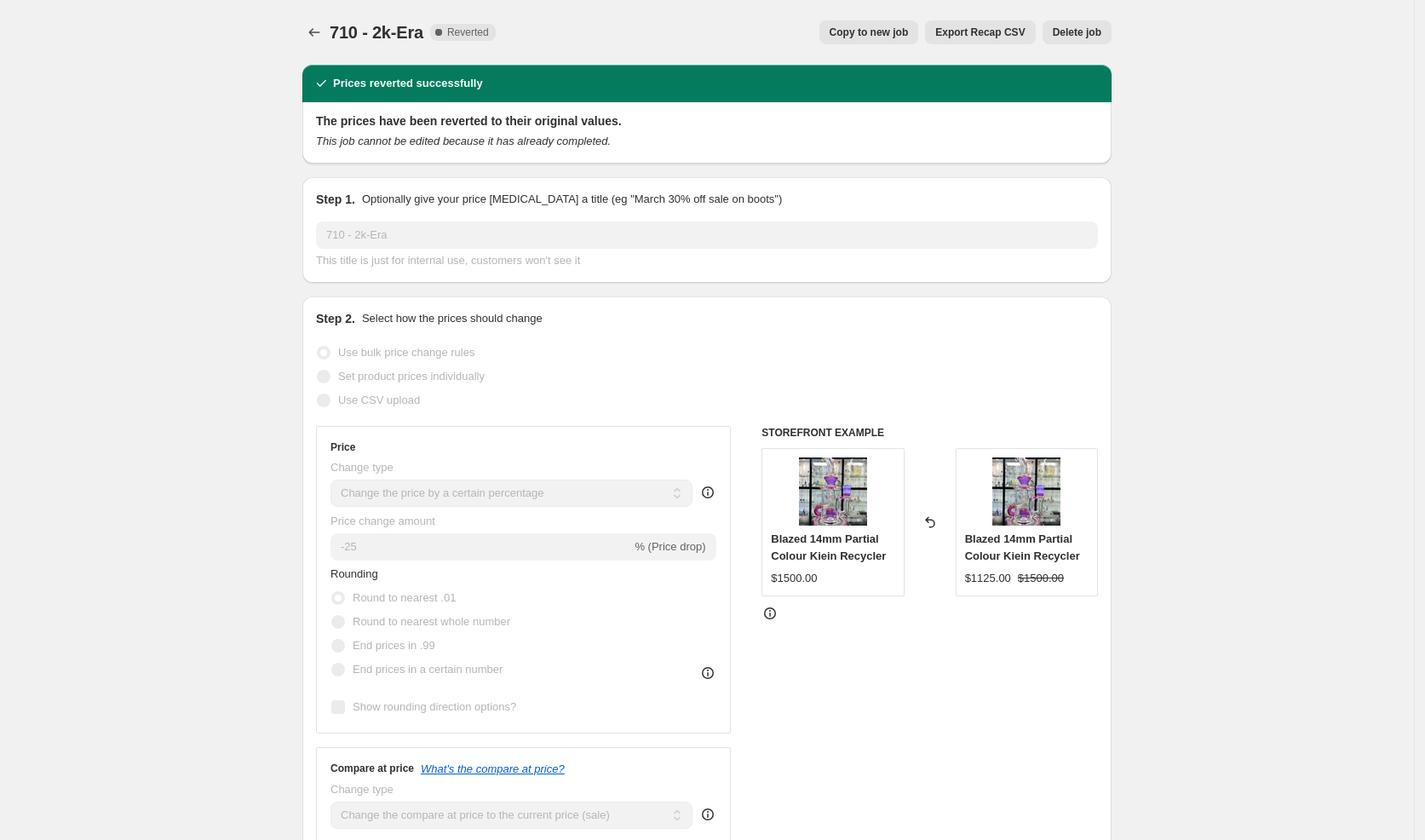
select select "vendor"
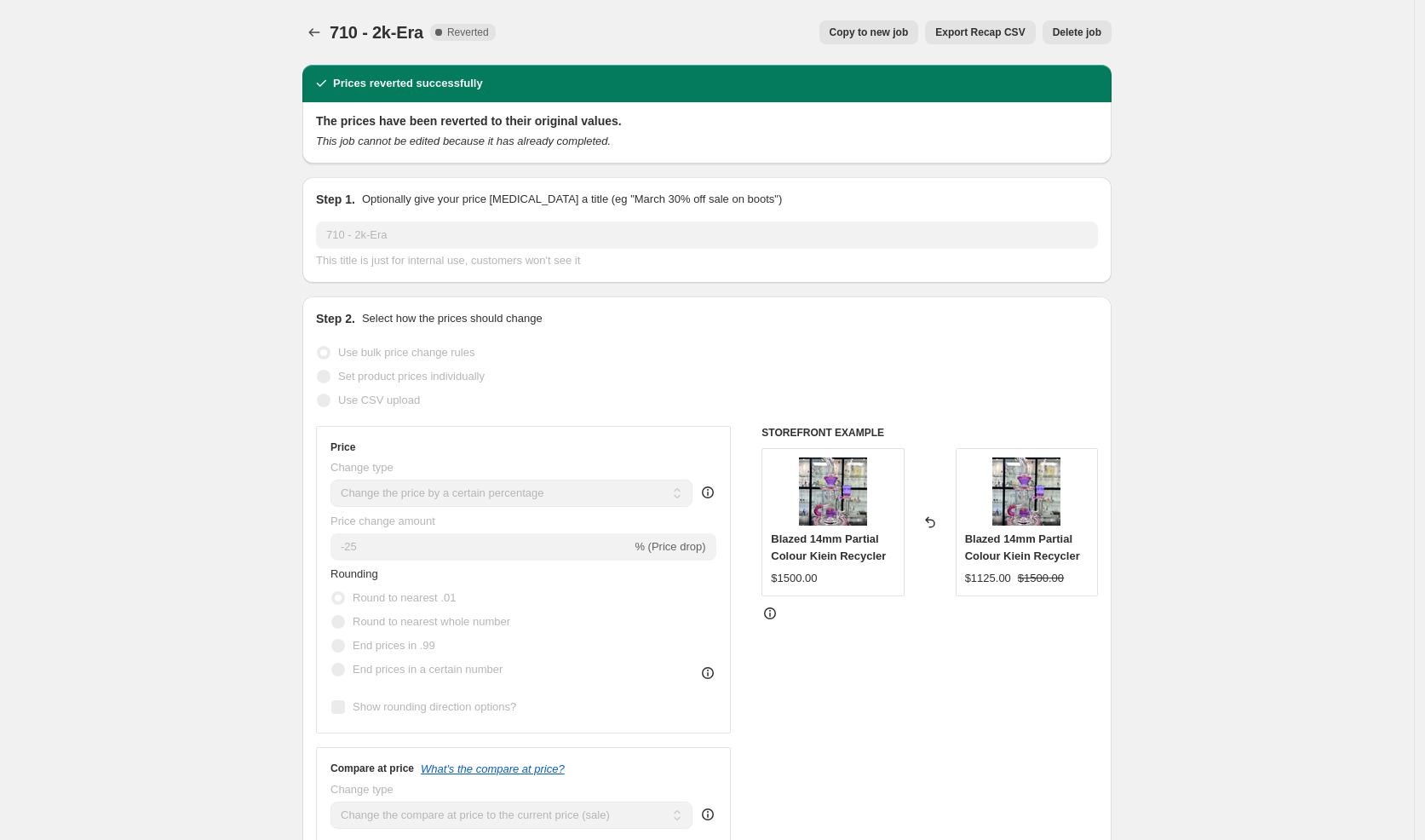
select select "vendor"
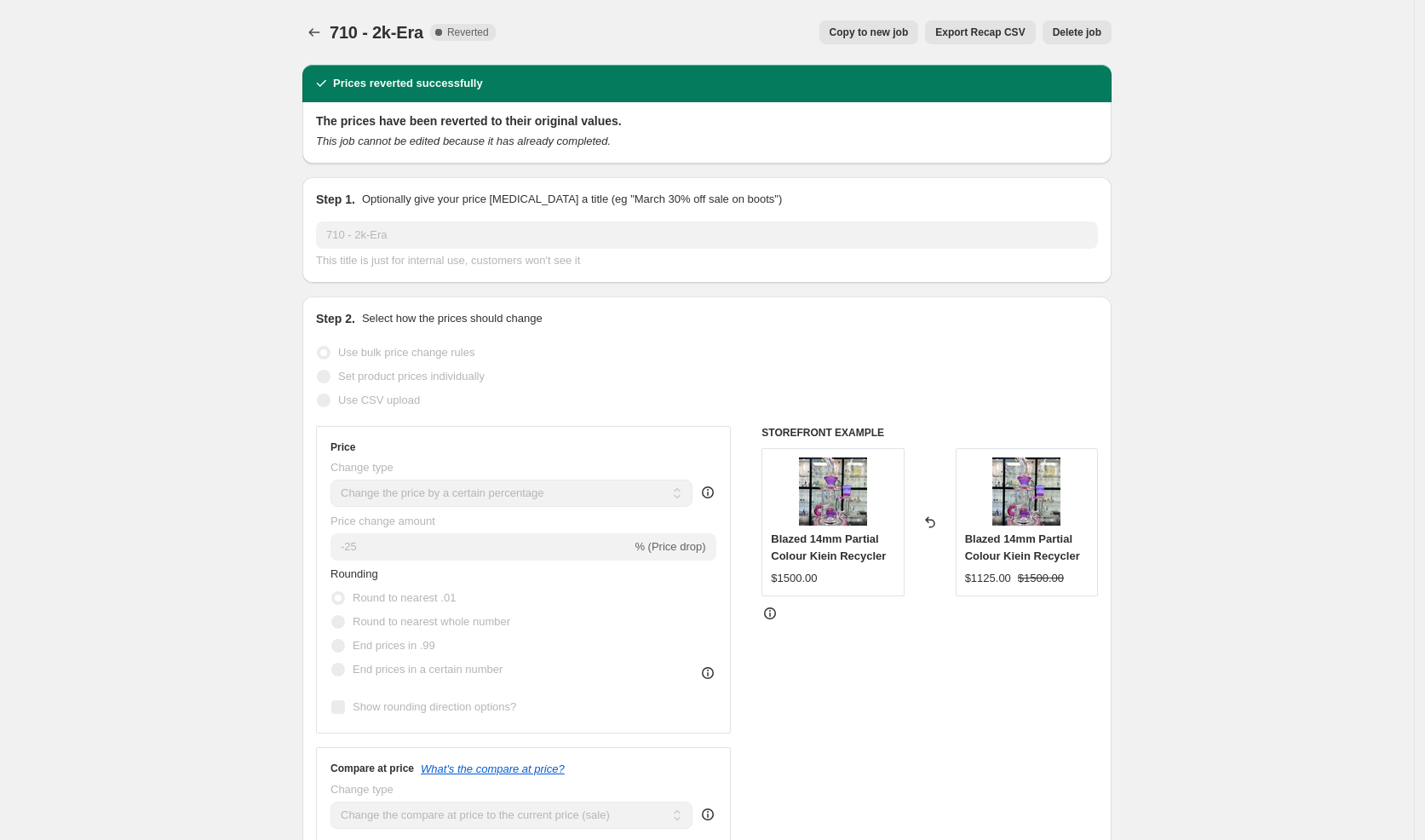
select select "vendor"
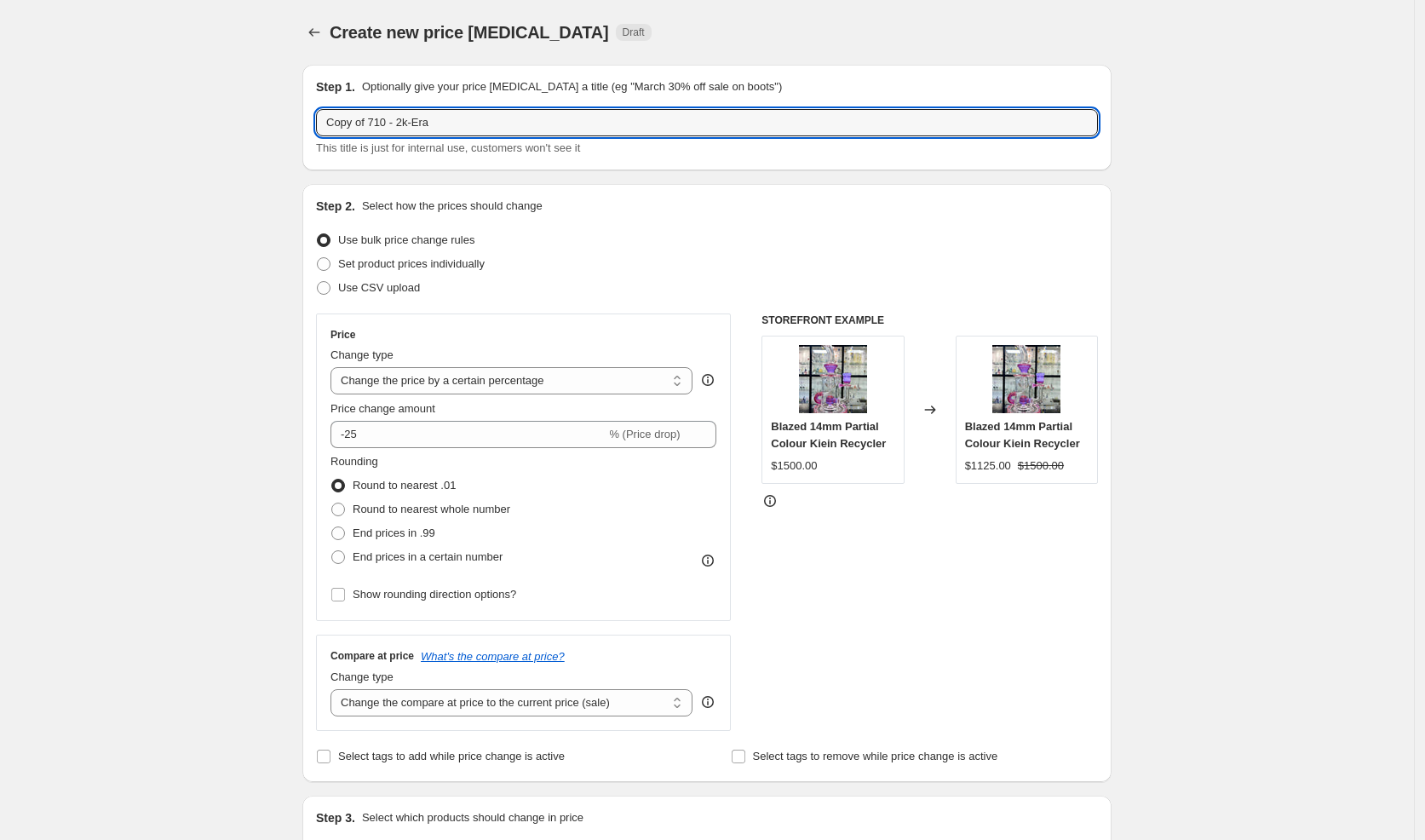
drag, startPoint x: 393, startPoint y: 124, endPoint x: 250, endPoint y: 115, distance: 143.3
paste input "End of Summer Sale"
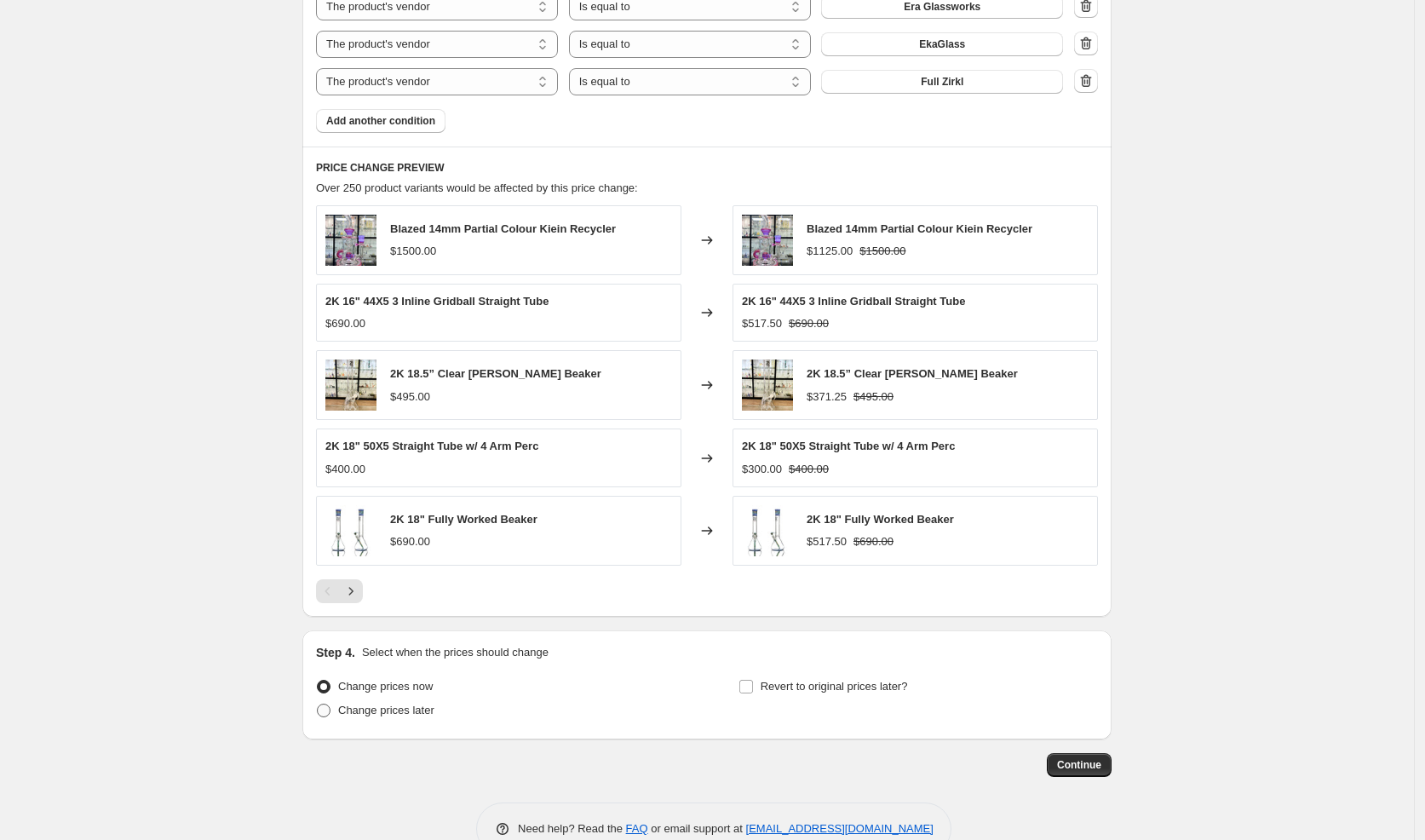
scroll to position [1698, 0]
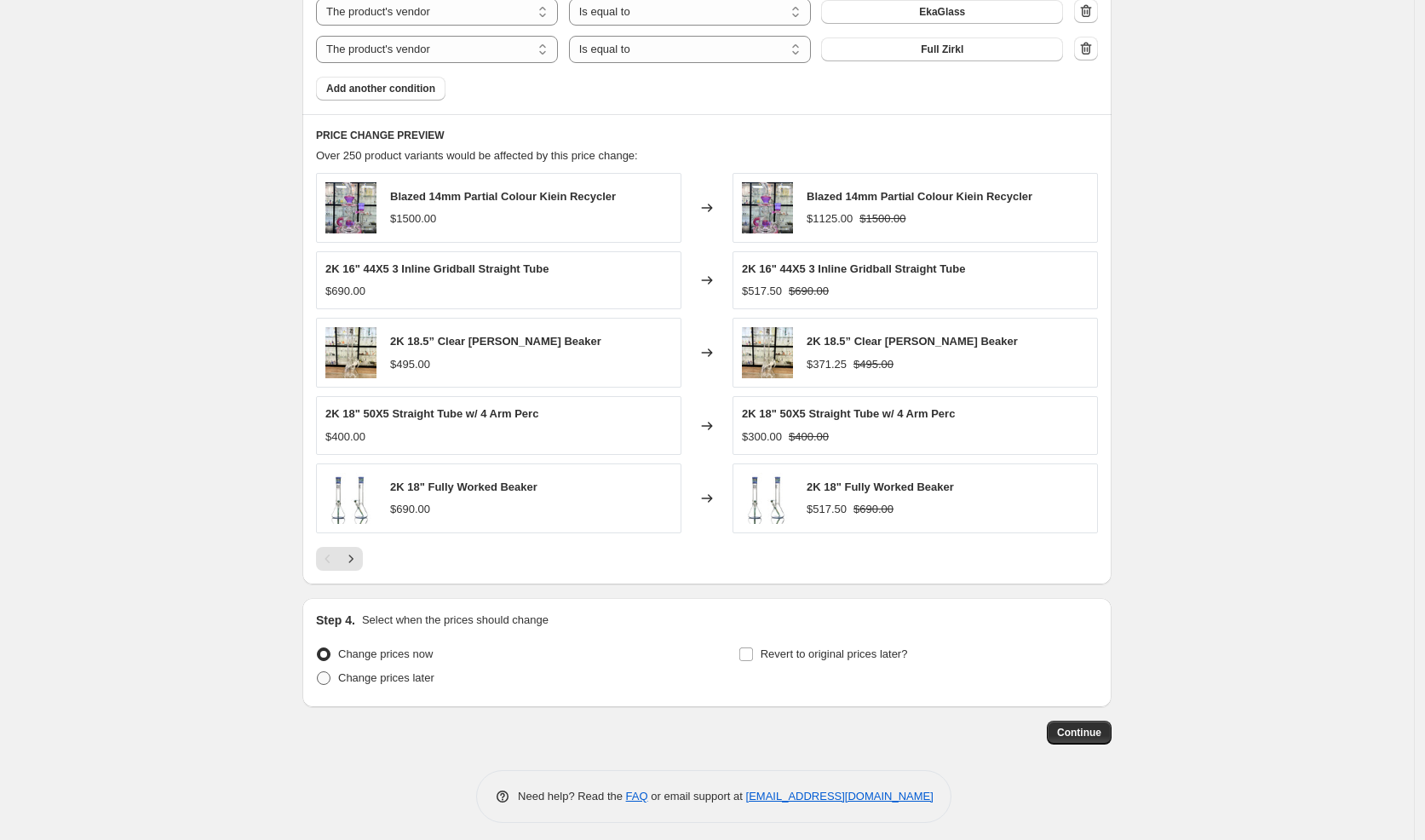
type input "End of Summer Sale - 2k-Era"
click at [410, 671] on span "Change prices later" at bounding box center [386, 677] width 96 height 13
click at [317, 671] on input "Change prices later" at bounding box center [317, 671] width 1 height 1
radio input "true"
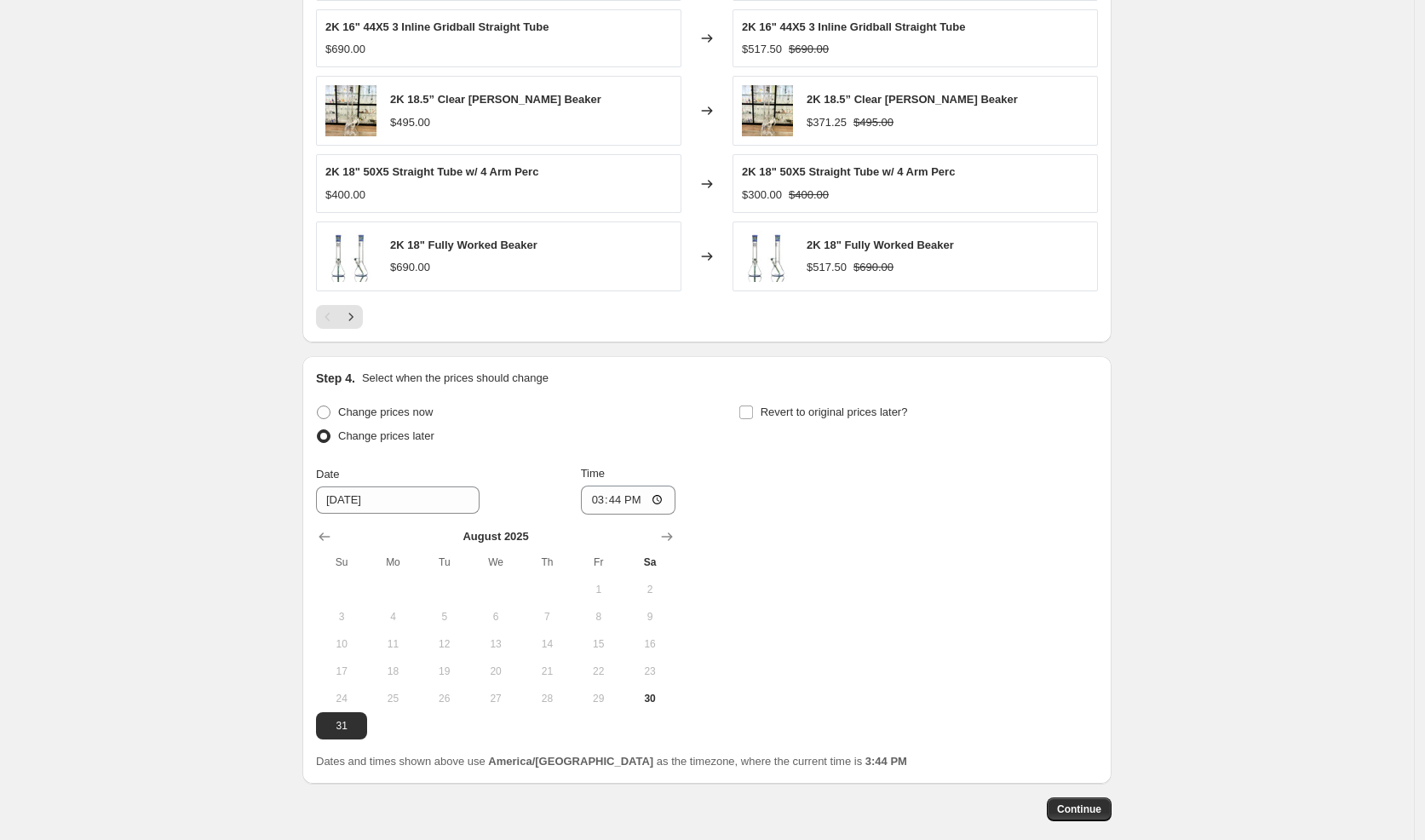
scroll to position [2016, 0]
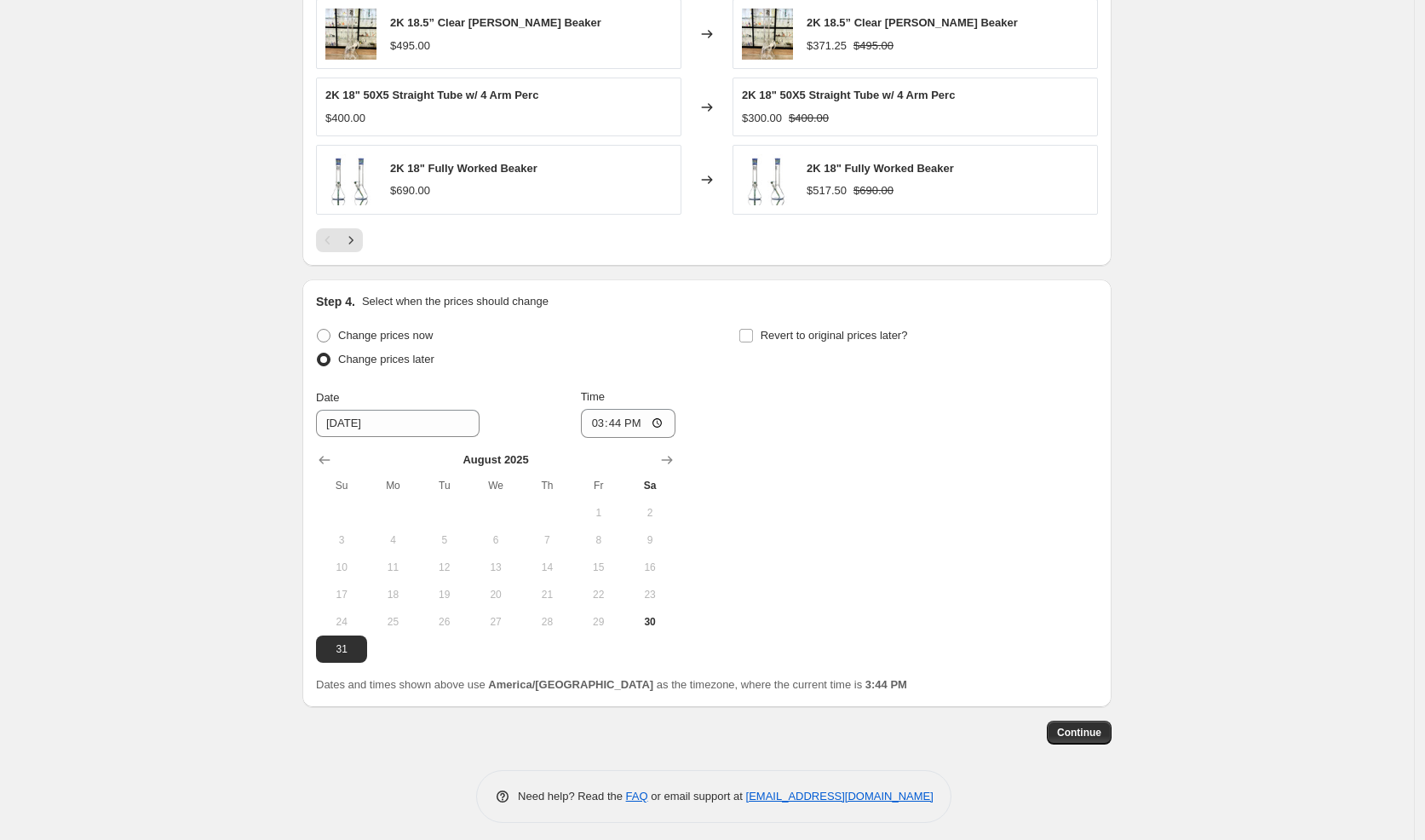
drag, startPoint x: 654, startPoint y: 609, endPoint x: 633, endPoint y: 561, distance: 52.4
click at [653, 608] on button "30" at bounding box center [650, 622] width 51 height 27
type input "[DATE]"
click at [602, 417] on input "15:44" at bounding box center [628, 424] width 95 height 29
type input "19:00"
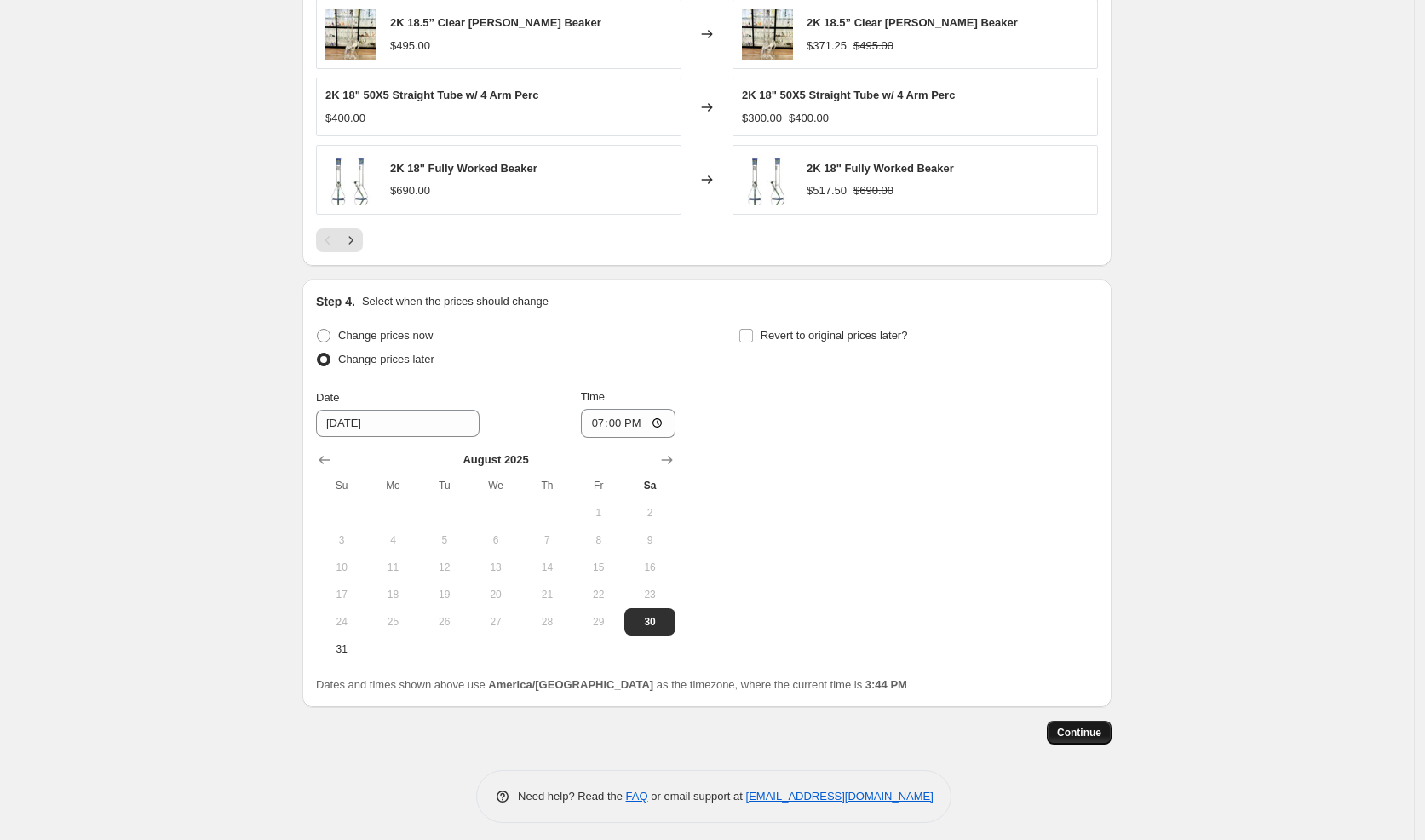
click at [1083, 721] on button "Continue" at bounding box center [1079, 732] width 65 height 23
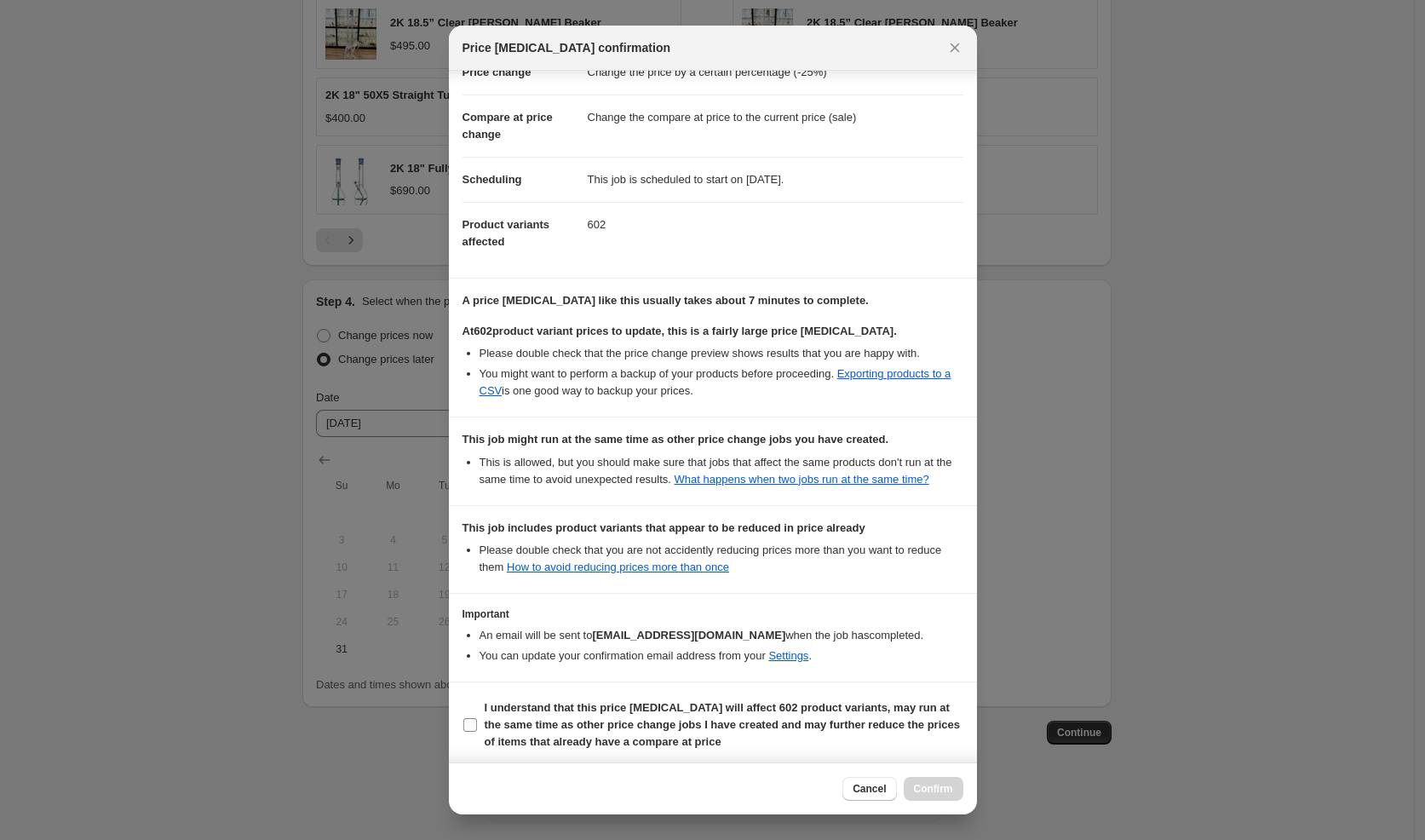
scroll to position [69, 0]
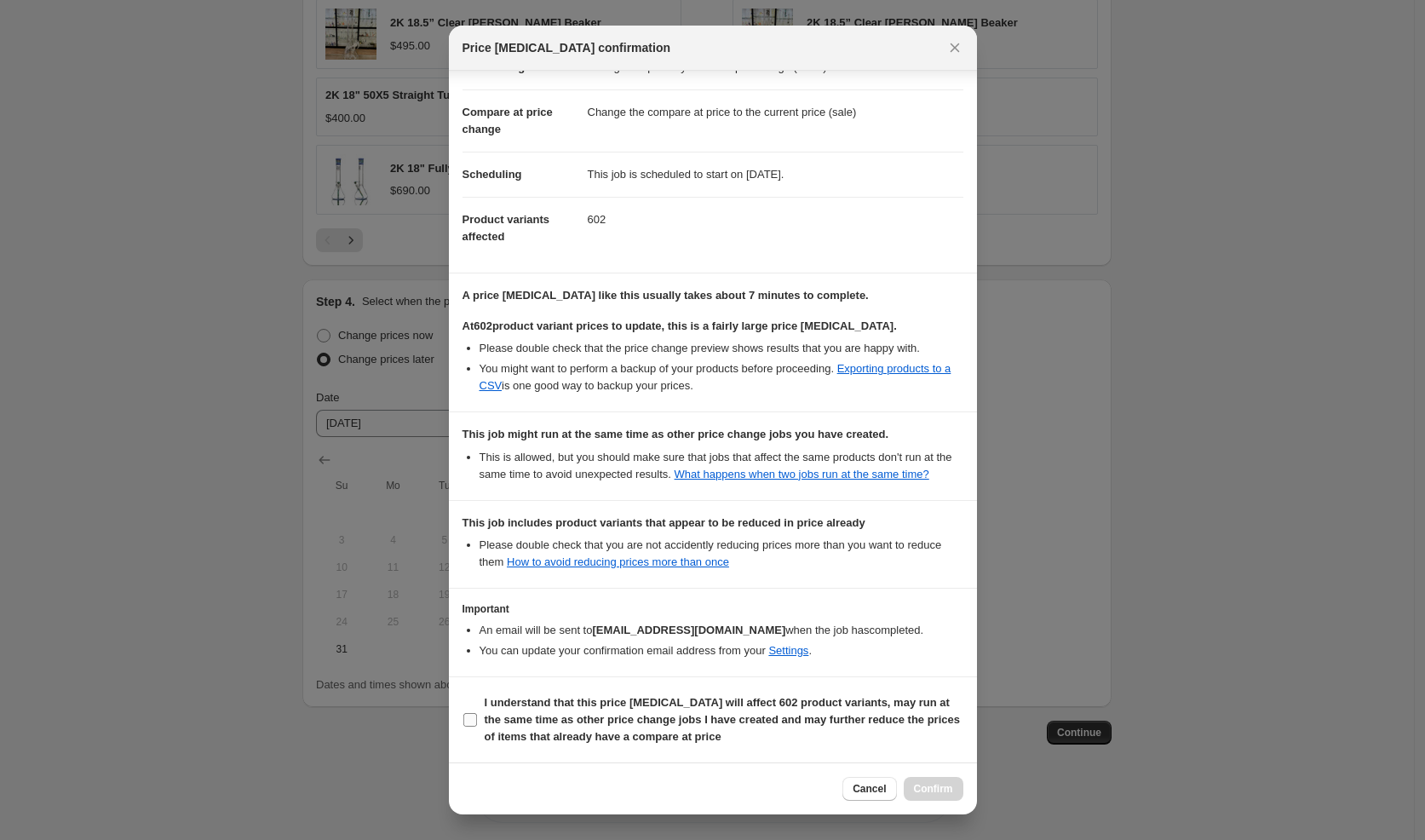
click at [666, 715] on b "I understand that this price [MEDICAL_DATA] will affect 602 product variants, m…" at bounding box center [722, 720] width 475 height 47
click at [477, 715] on input "I understand that this price [MEDICAL_DATA] will affect 602 product variants, m…" at bounding box center [470, 720] width 14 height 14
checkbox input "true"
click at [921, 791] on span "Confirm" at bounding box center [933, 789] width 39 height 14
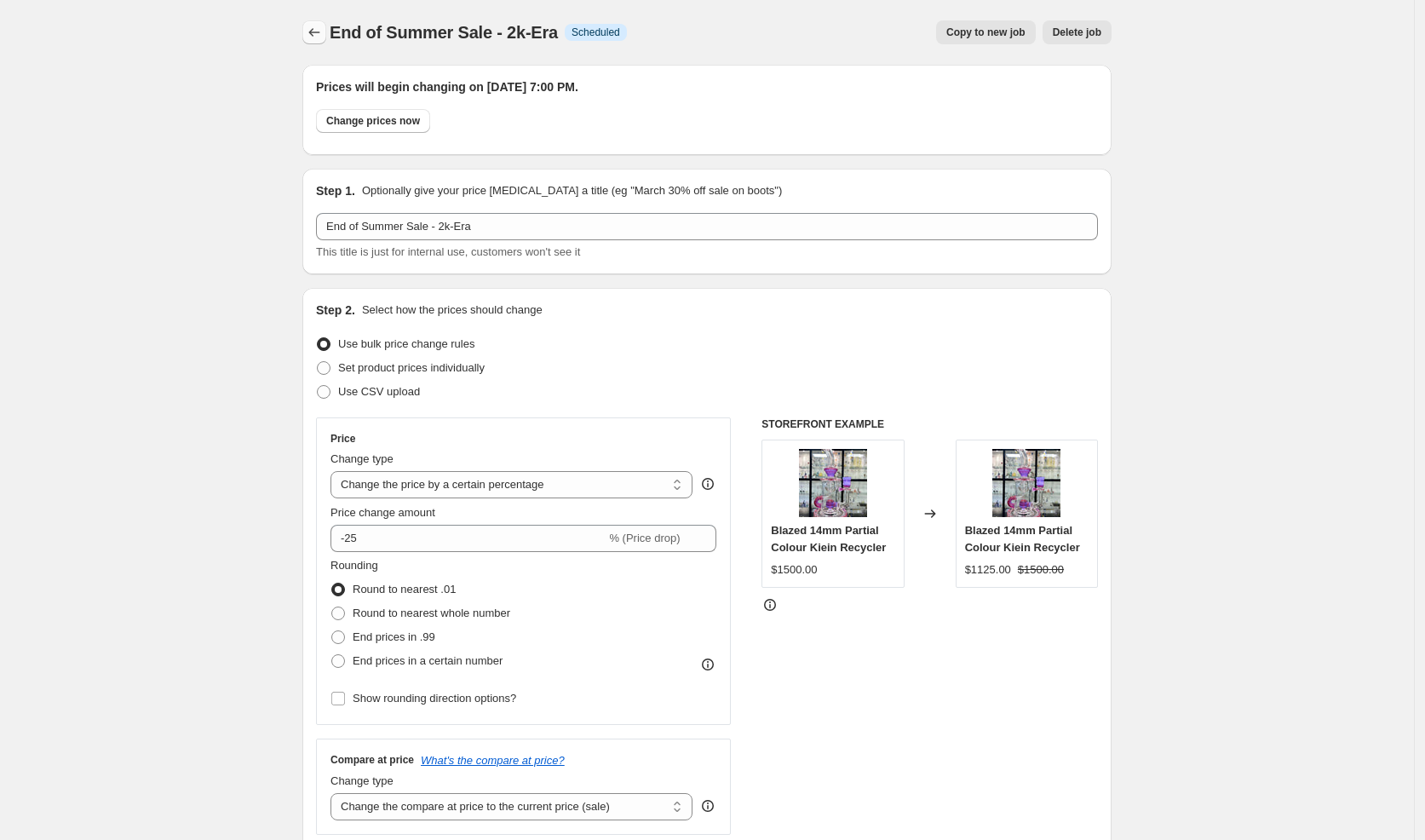
click at [323, 35] on icon "Price change jobs" at bounding box center [313, 31] width 17 height 17
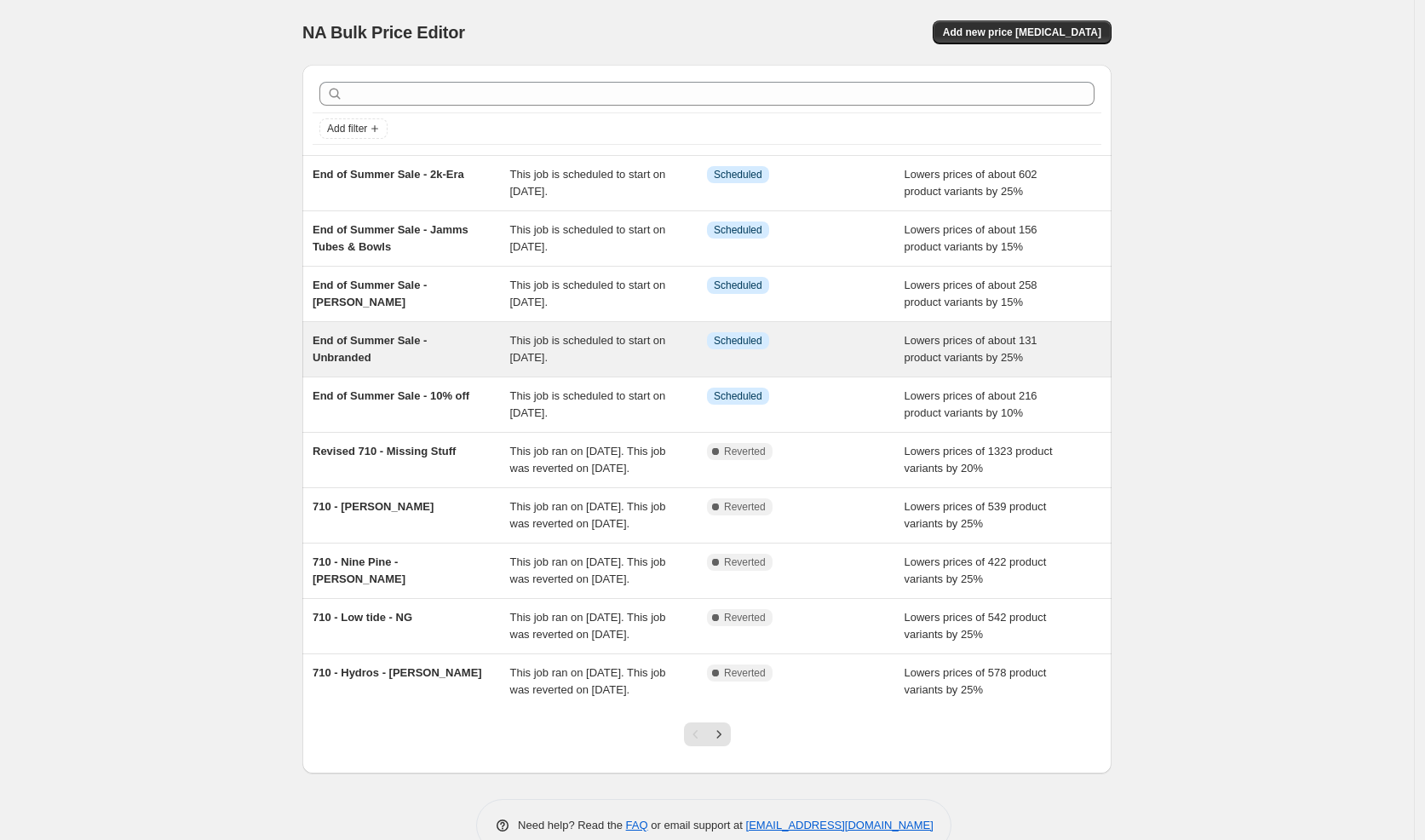
scroll to position [117, 0]
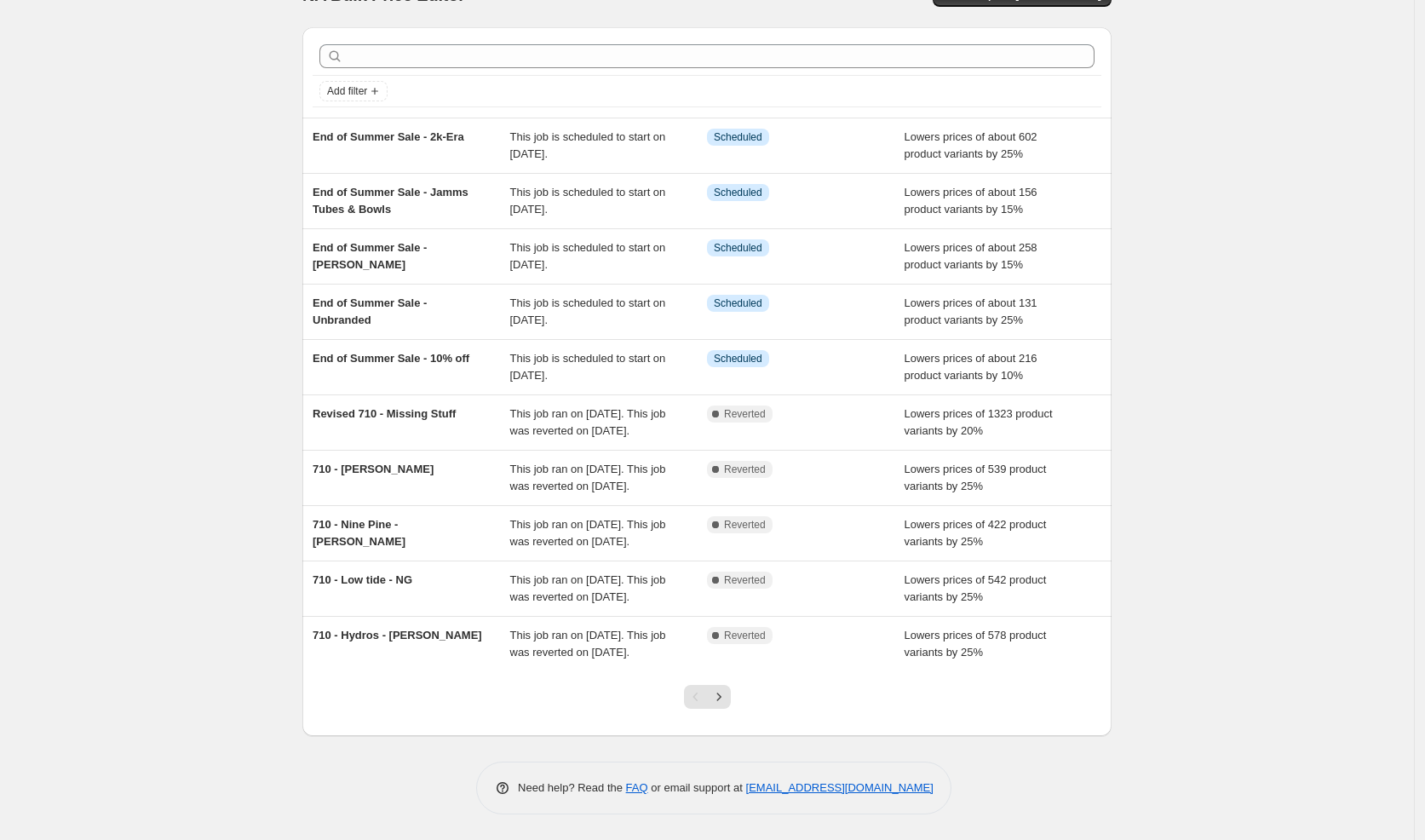
click at [728, 691] on icon "Next" at bounding box center [718, 696] width 17 height 17
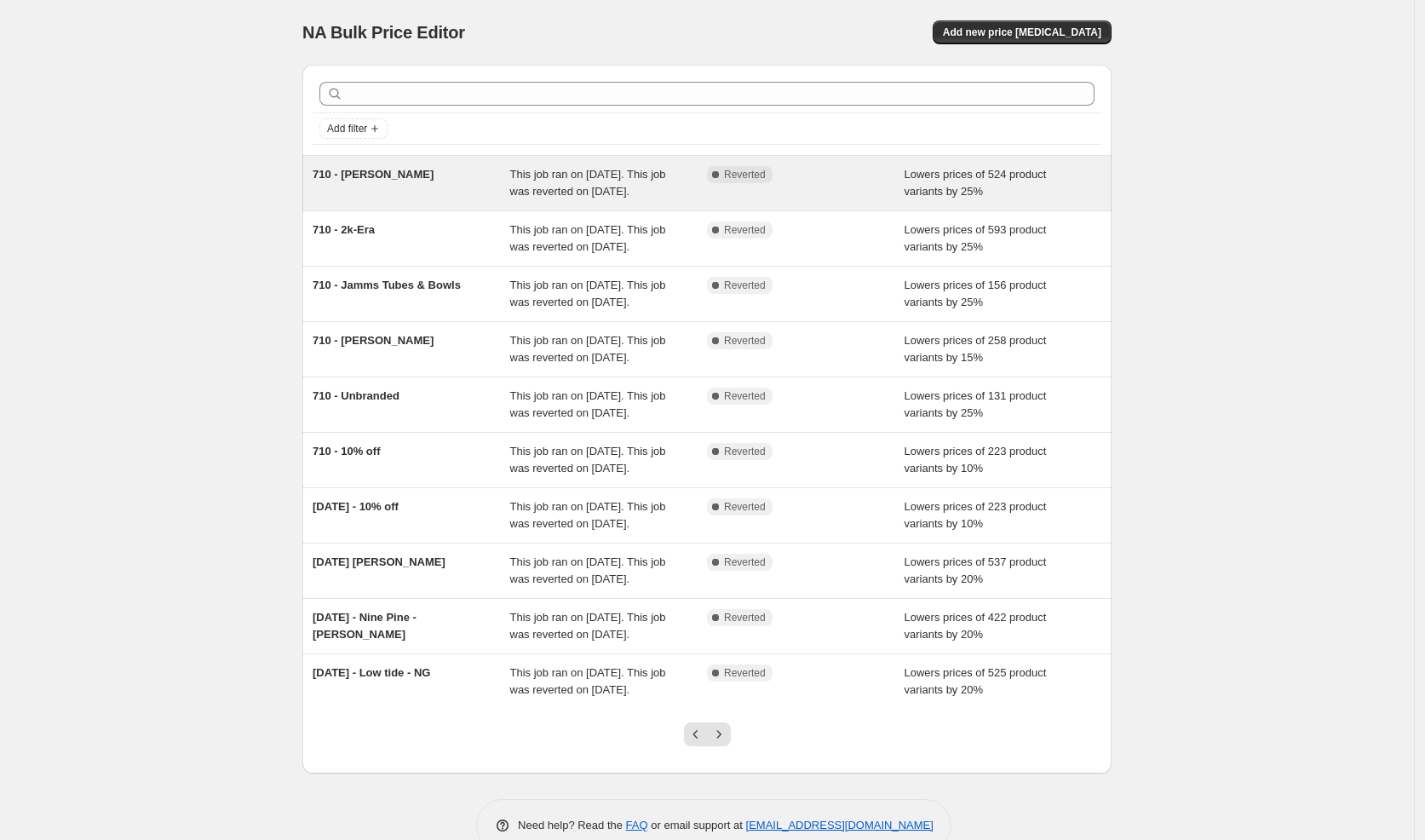
click at [419, 180] on div "710 - [PERSON_NAME]" at bounding box center [411, 183] width 198 height 34
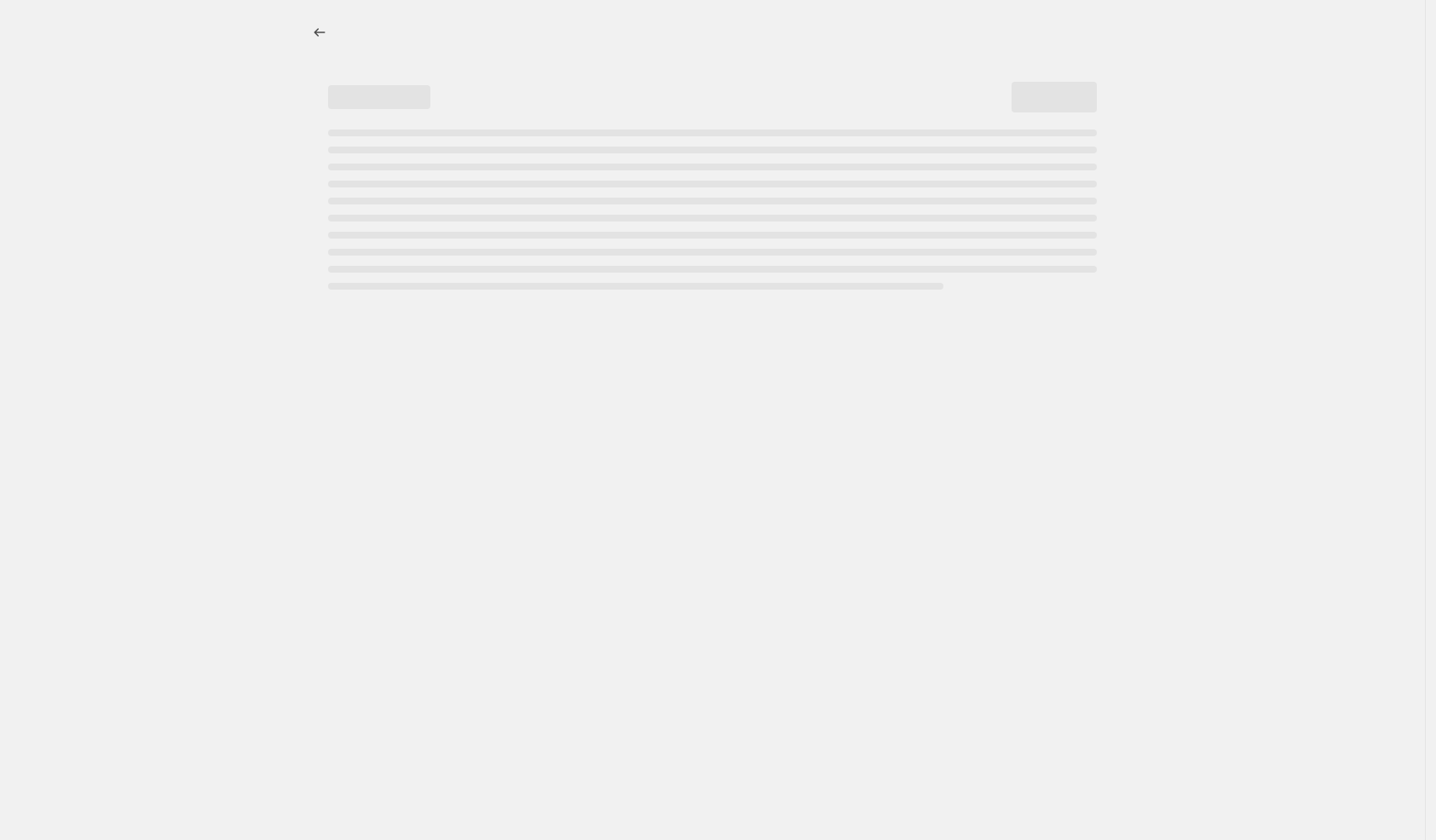
select select "percentage"
select select "vendor"
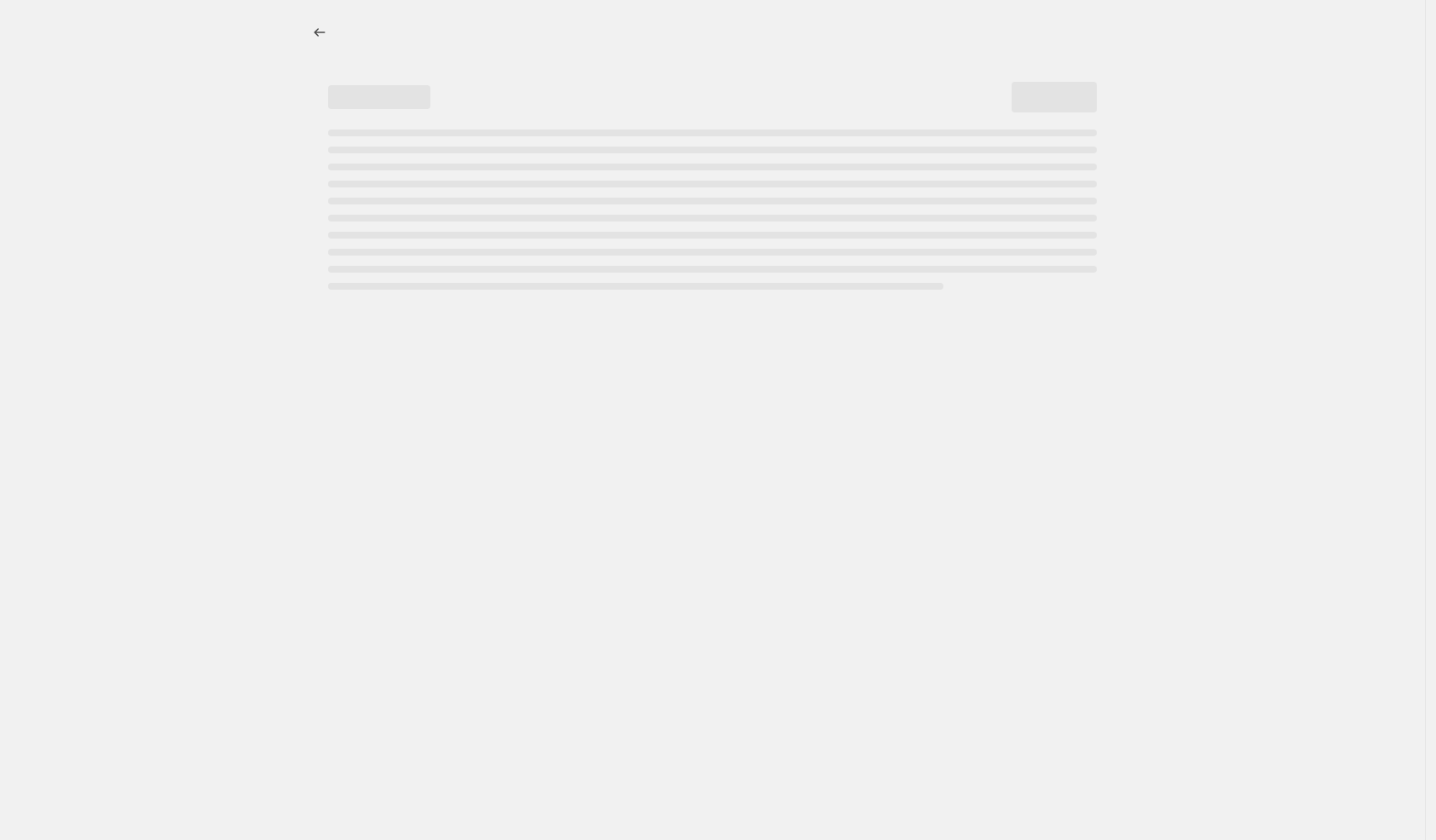
select select "vendor"
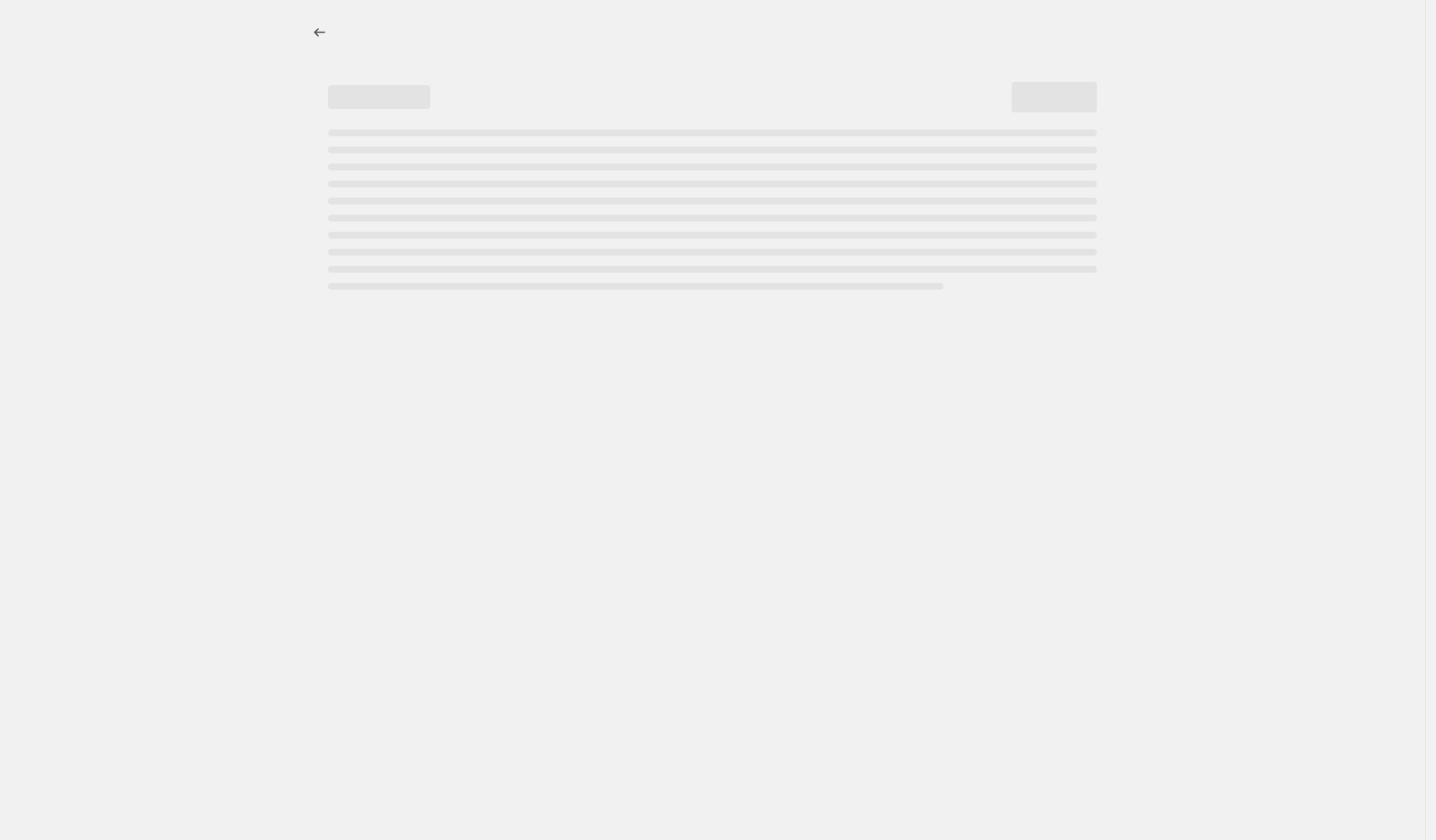
select select "vendor"
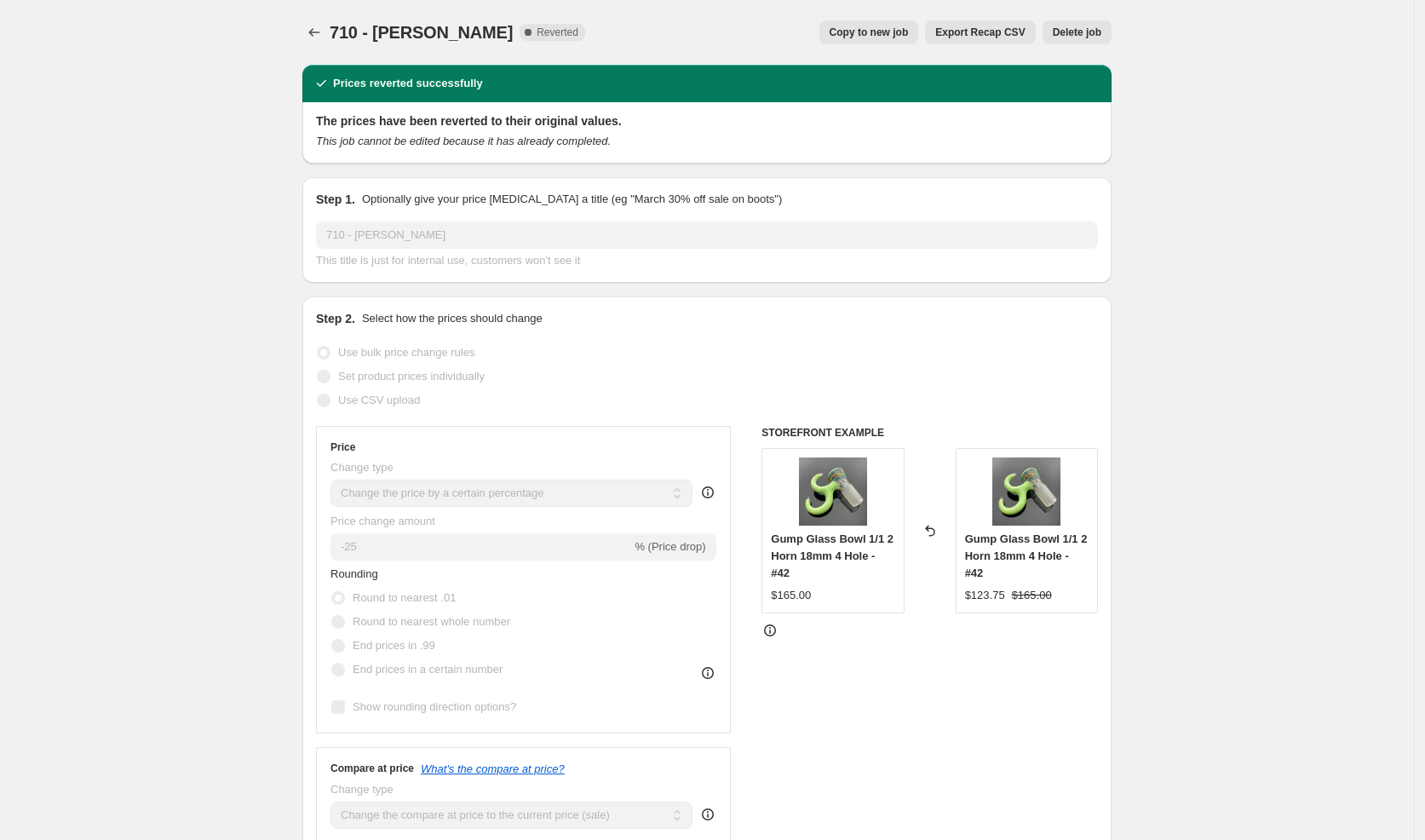
click at [866, 41] on button "Copy to new job" at bounding box center [870, 32] width 100 height 23
select select "percentage"
select select "vendor"
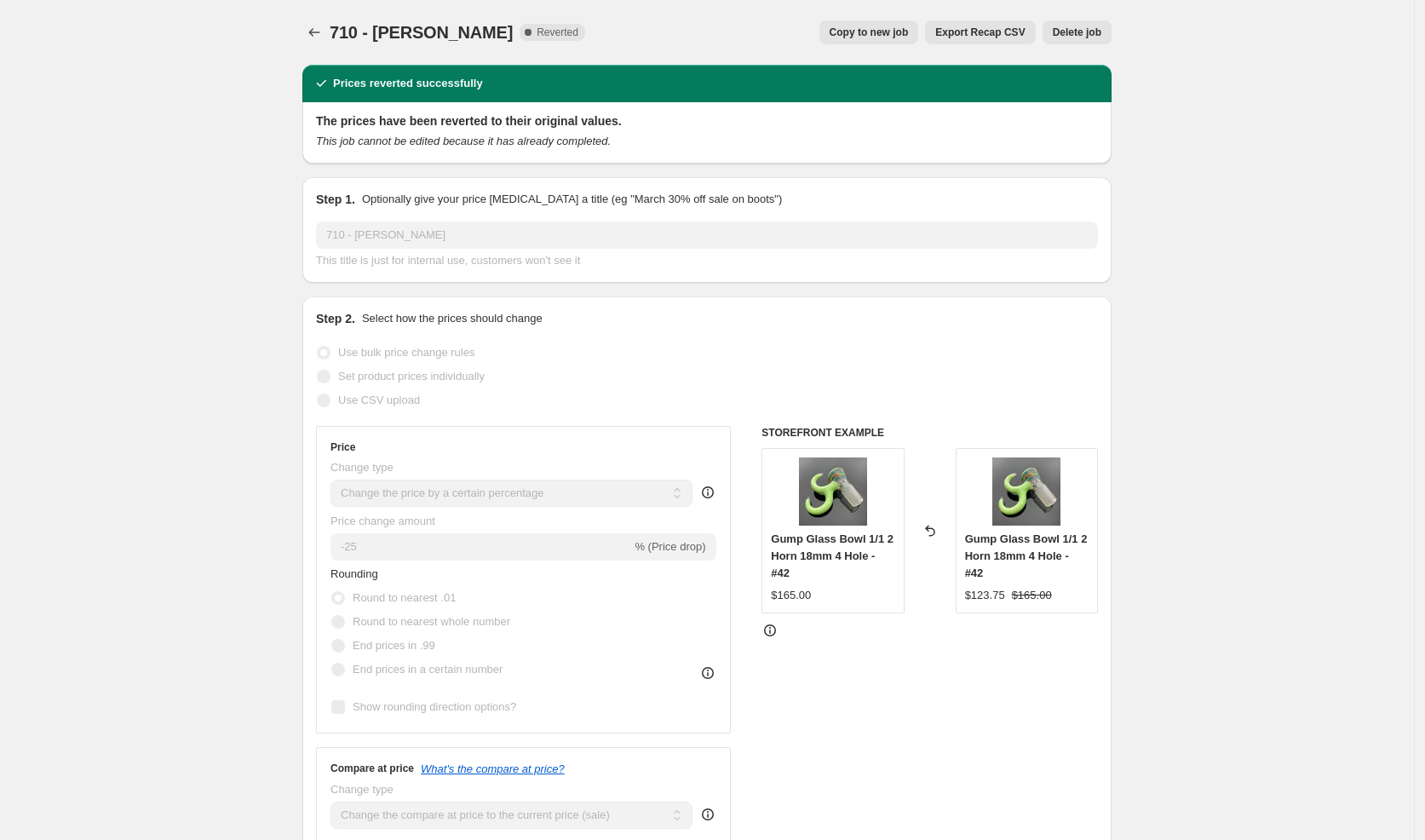
select select "vendor"
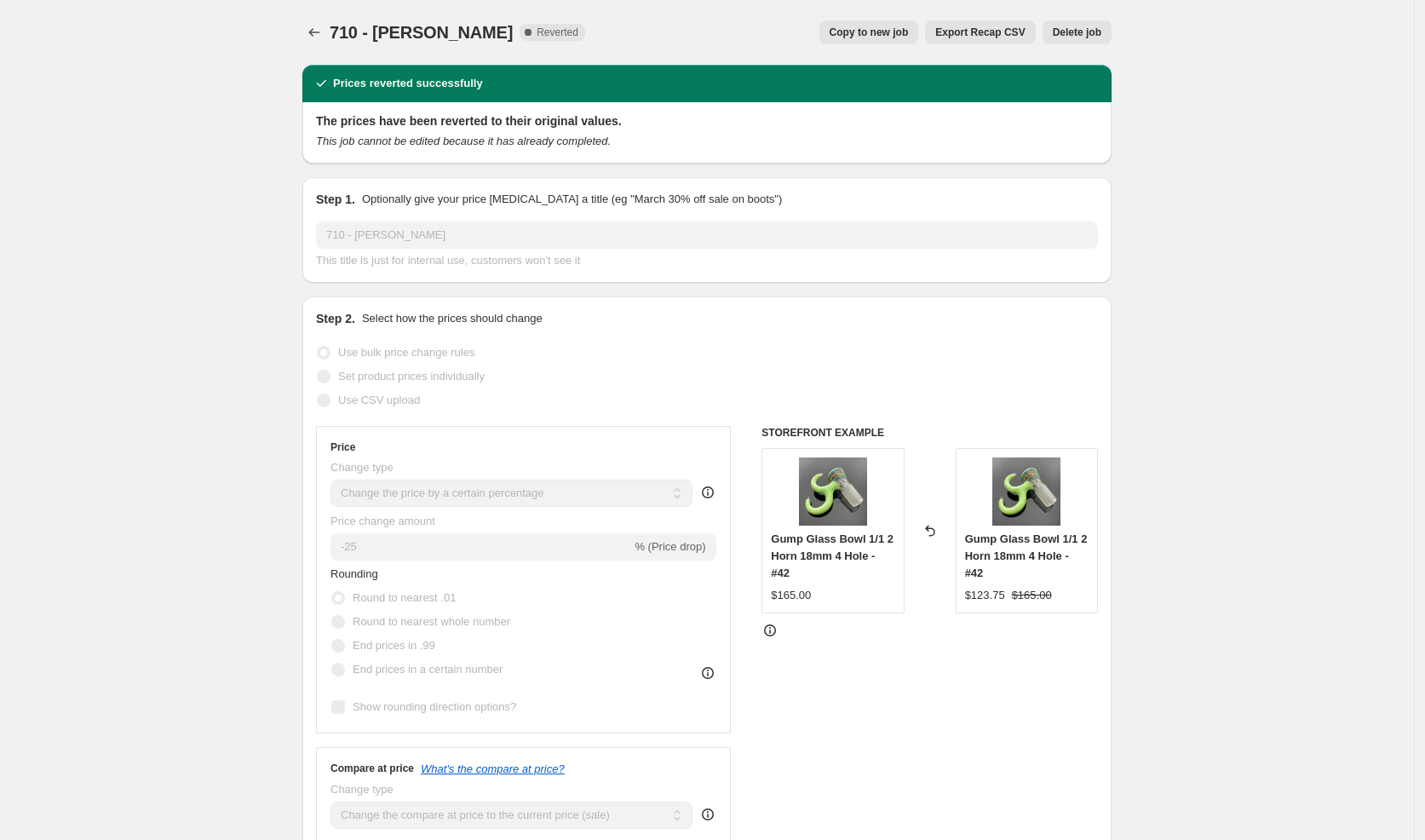
select select "vendor"
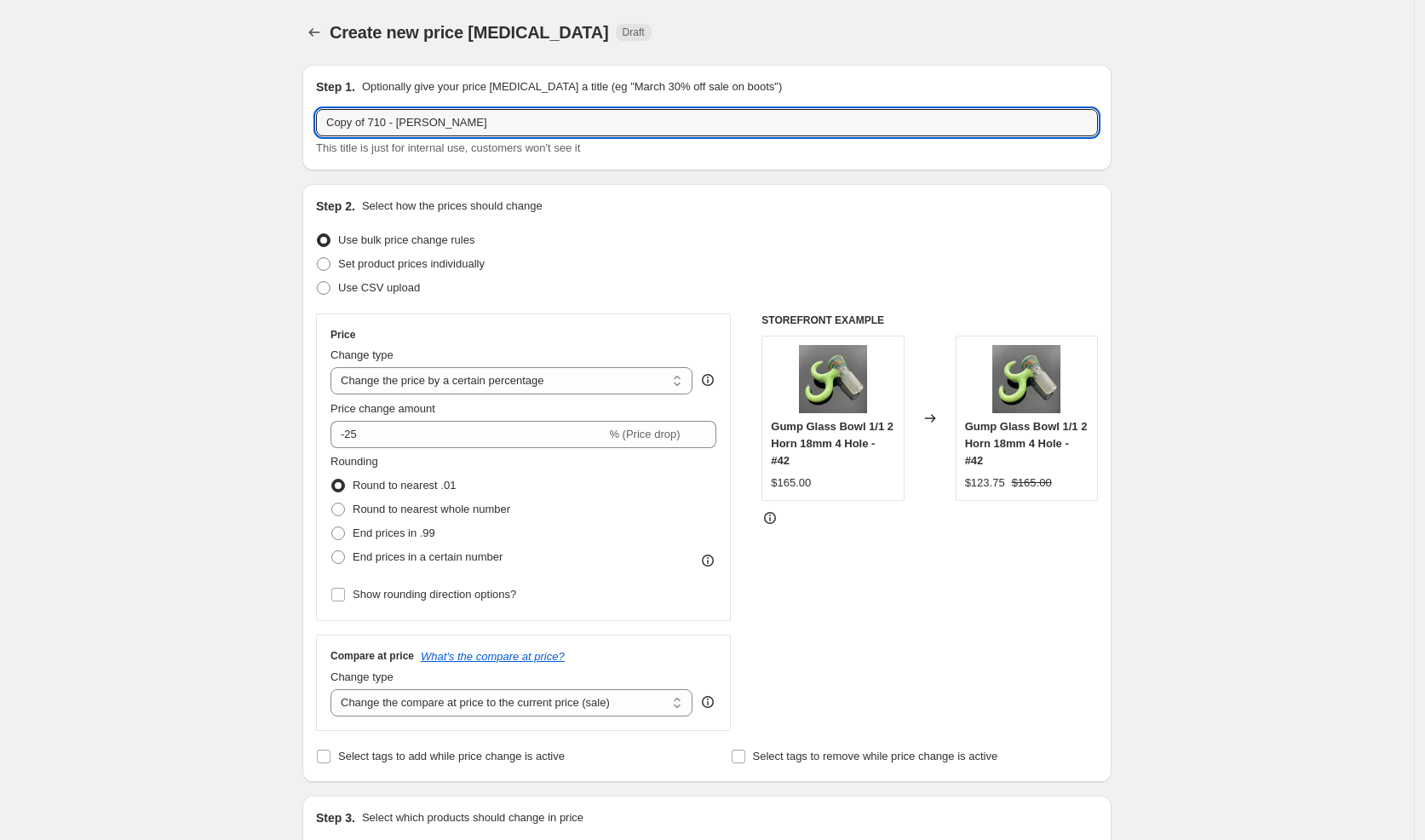
drag, startPoint x: 395, startPoint y: 125, endPoint x: 277, endPoint y: 114, distance: 118.5
paste input "End of Summer Sale"
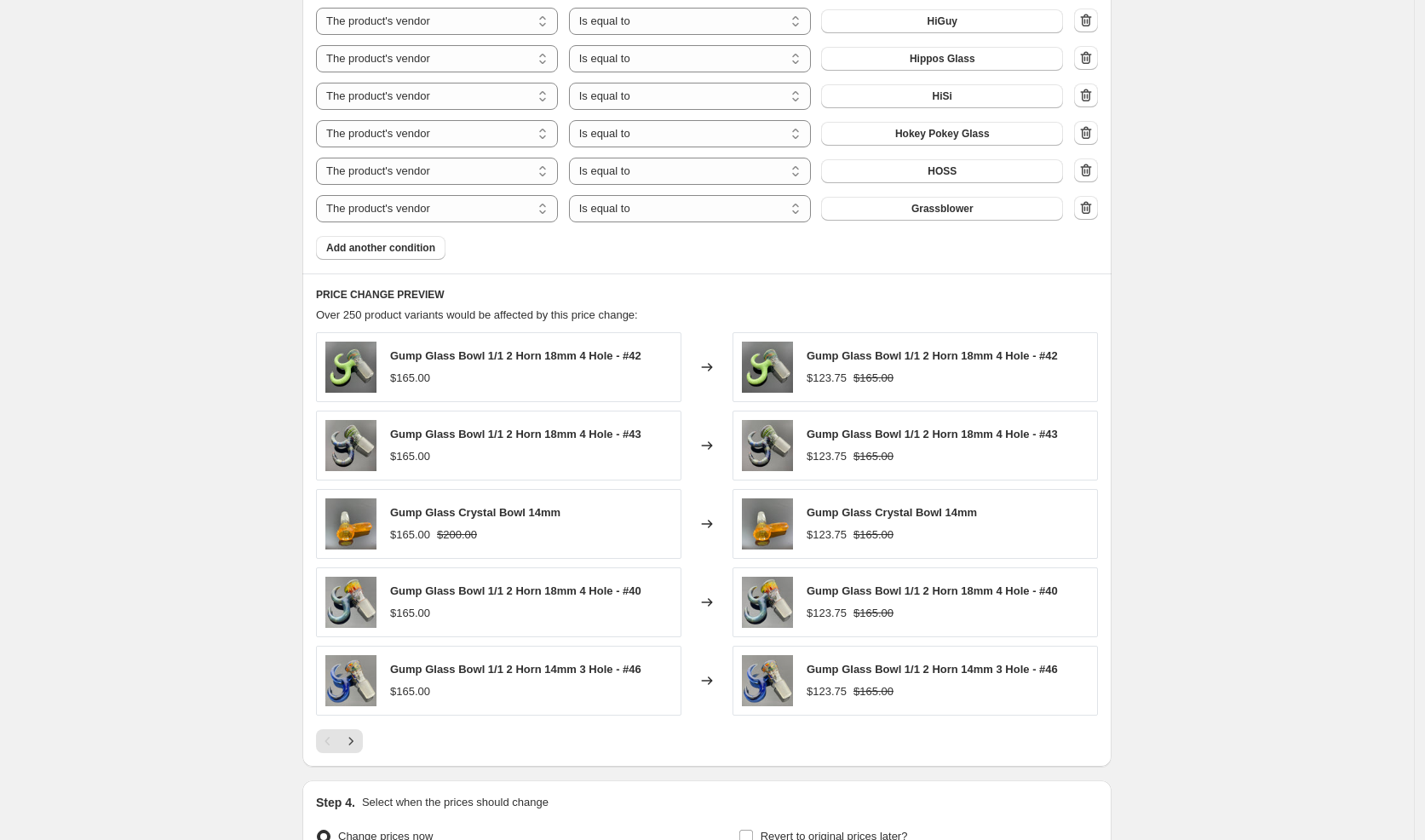
scroll to position [1458, 0]
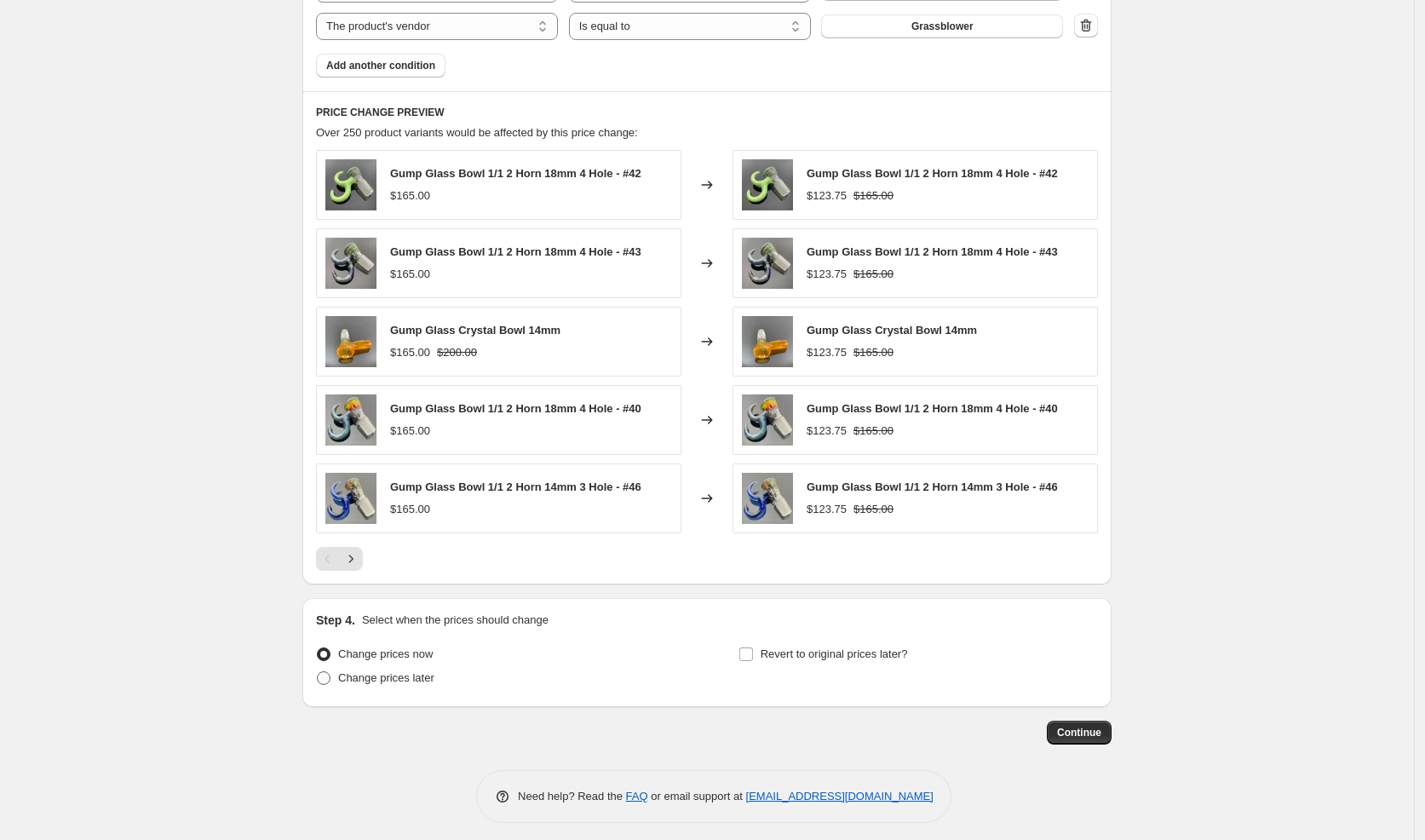
type input "End of Summer Sale - [PERSON_NAME]"
click at [347, 671] on span "Change prices later" at bounding box center [386, 677] width 96 height 13
click at [317, 671] on input "Change prices later" at bounding box center [317, 671] width 1 height 1
radio input "true"
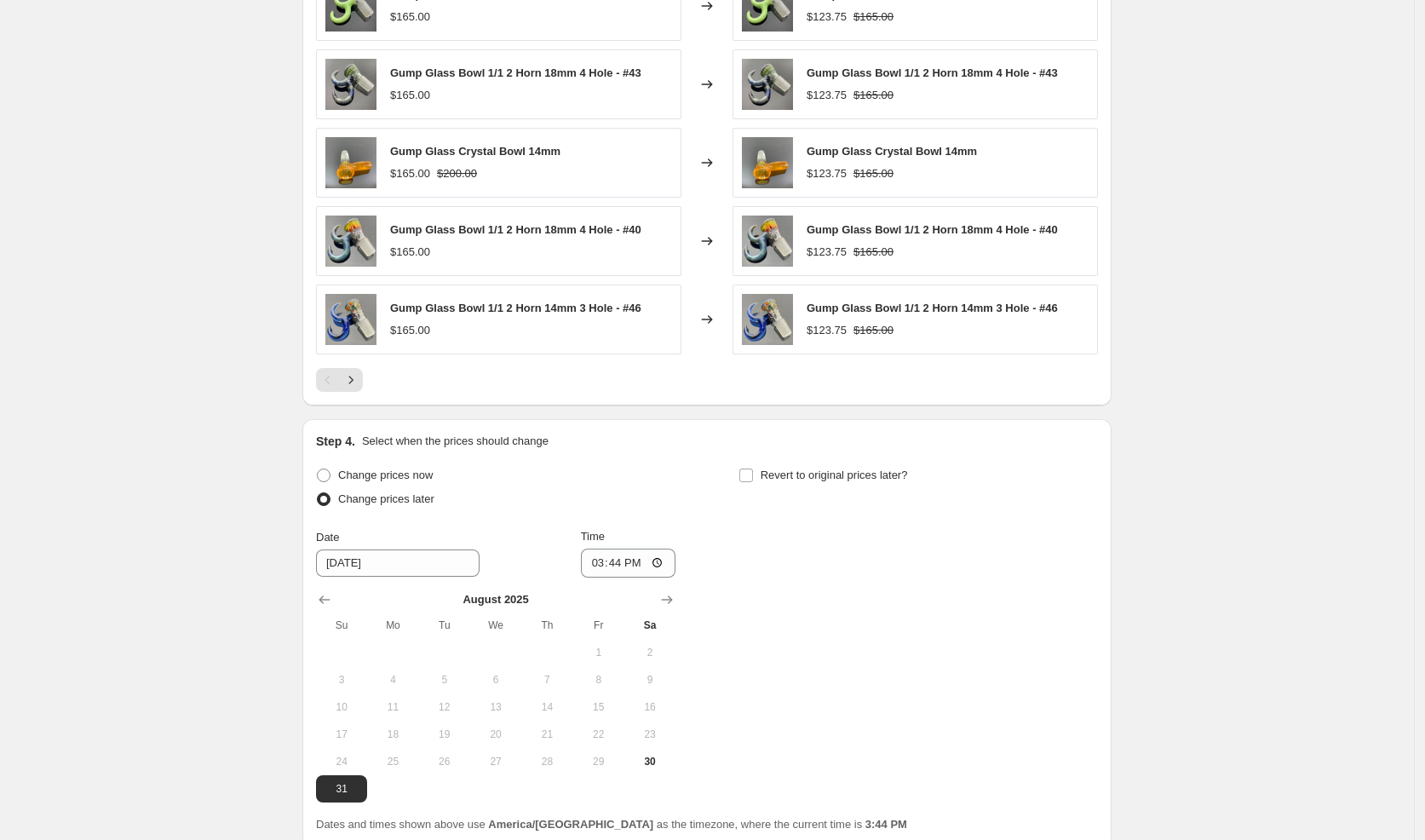
scroll to position [1777, 0]
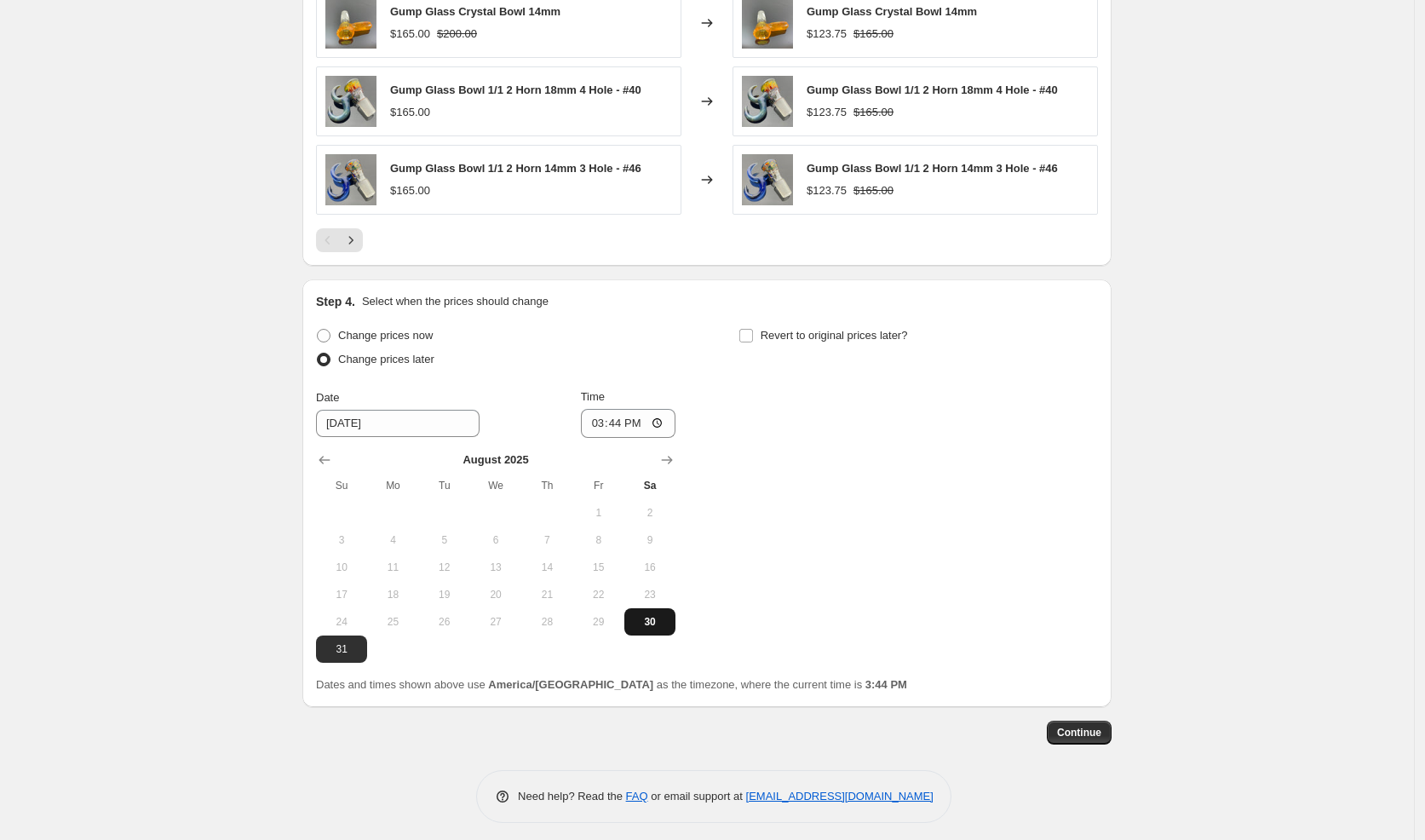
drag, startPoint x: 656, startPoint y: 610, endPoint x: 651, endPoint y: 540, distance: 70.2
click at [656, 615] on span "30" at bounding box center [650, 622] width 37 height 14
type input "[DATE]"
click at [594, 415] on input "15:44" at bounding box center [628, 424] width 95 height 29
type input "19:00"
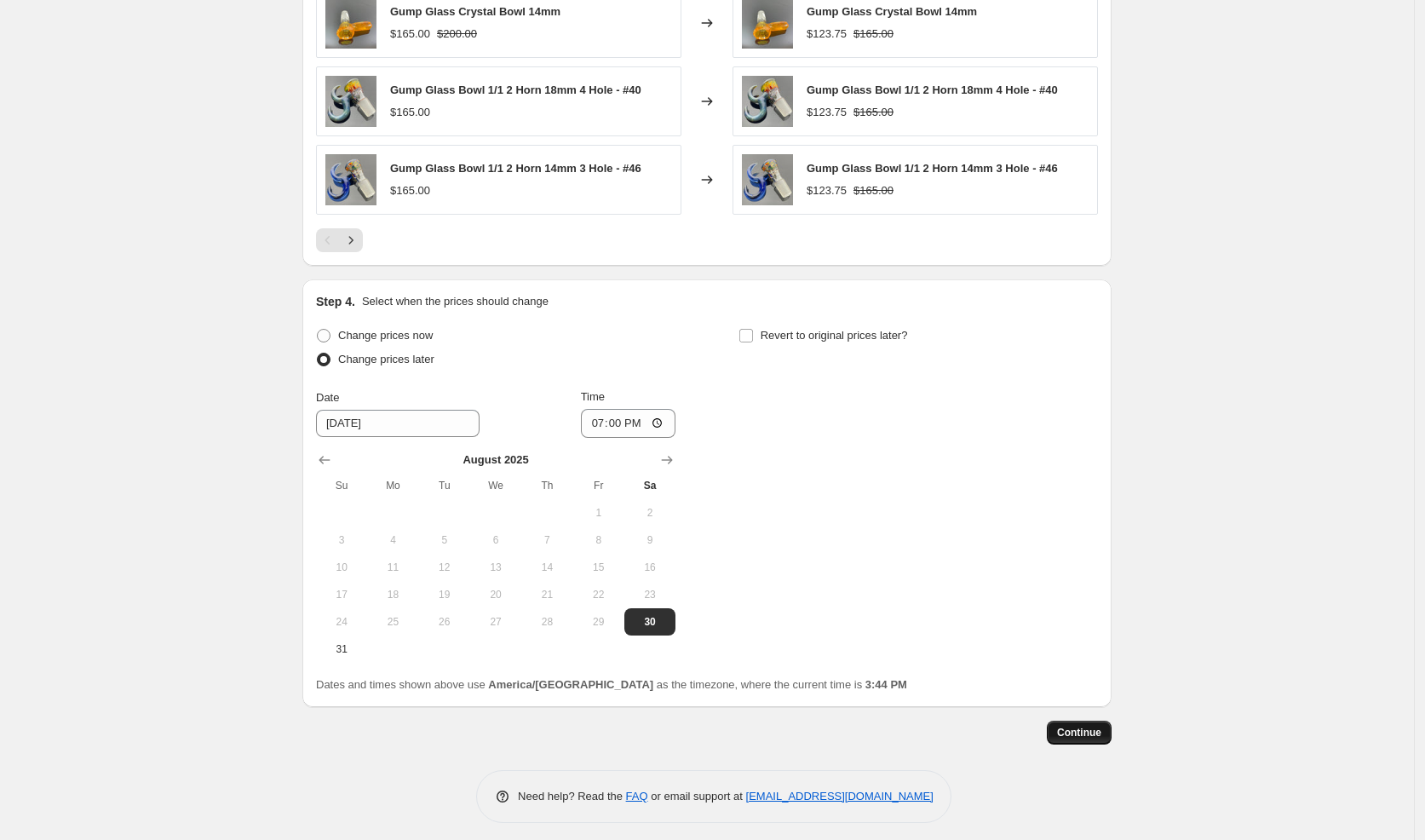
click at [1075, 725] on span "Continue" at bounding box center [1078, 732] width 44 height 14
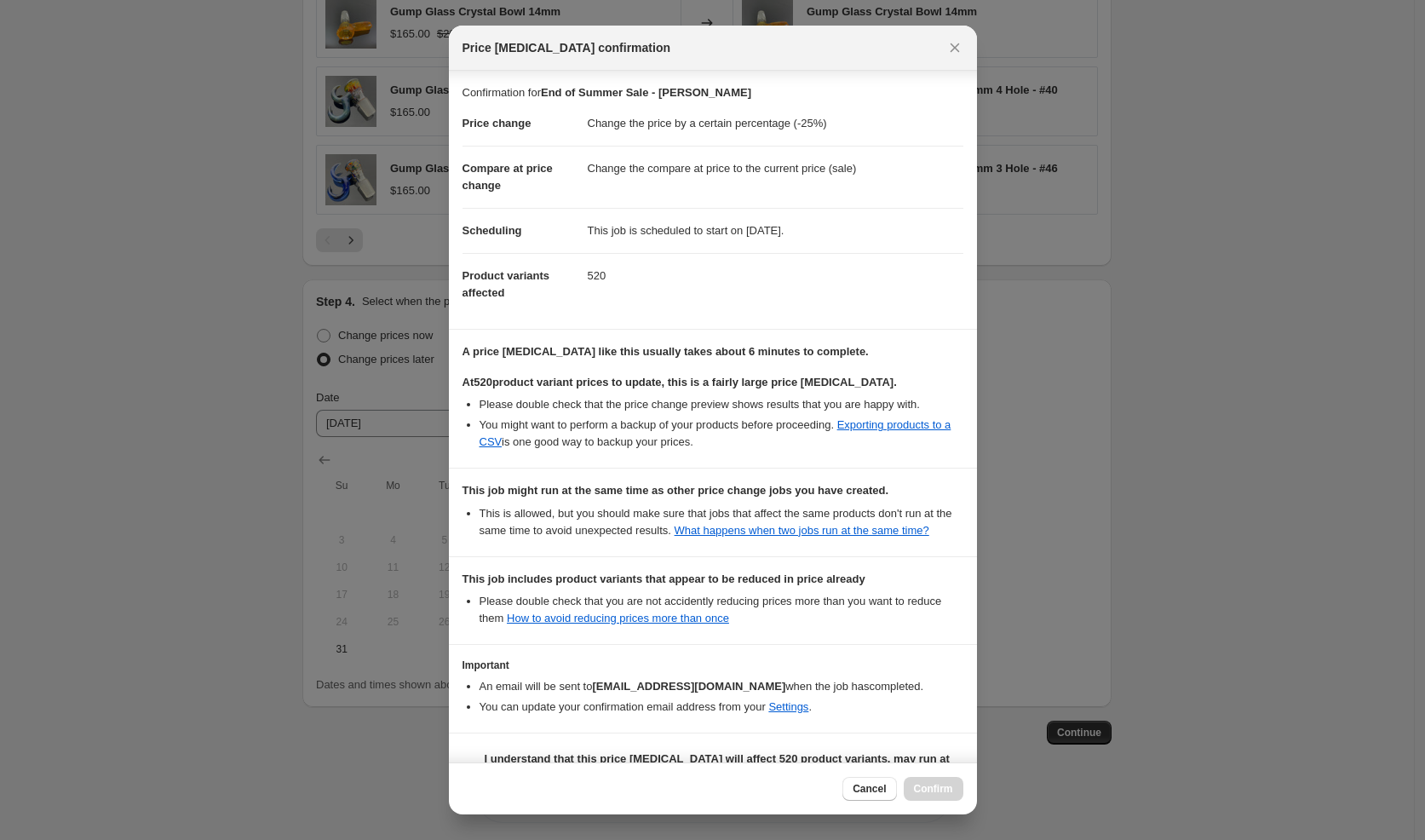
scroll to position [69, 0]
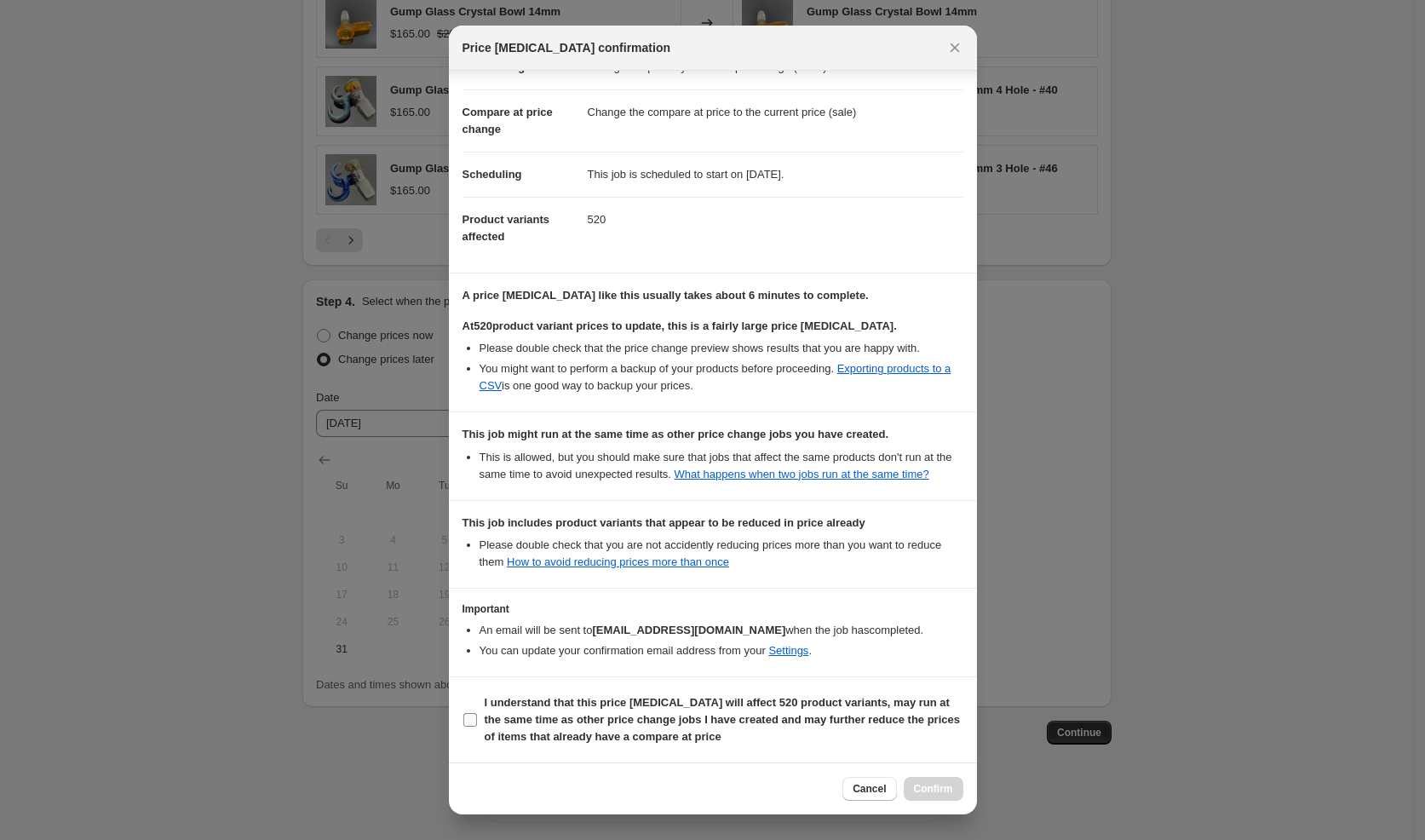
drag, startPoint x: 645, startPoint y: 710, endPoint x: 659, endPoint y: 712, distance: 14.1
click at [648, 710] on b "I understand that this price [MEDICAL_DATA] will affect 520 product variants, m…" at bounding box center [722, 720] width 475 height 47
drag, startPoint x: 638, startPoint y: 710, endPoint x: 649, endPoint y: 717, distance: 13.0
click at [638, 710] on span "I understand that this price [MEDICAL_DATA] will affect 520 product variants, m…" at bounding box center [724, 720] width 479 height 51
click at [477, 713] on input "I understand that this price [MEDICAL_DATA] will affect 520 product variants, m…" at bounding box center [470, 720] width 14 height 14
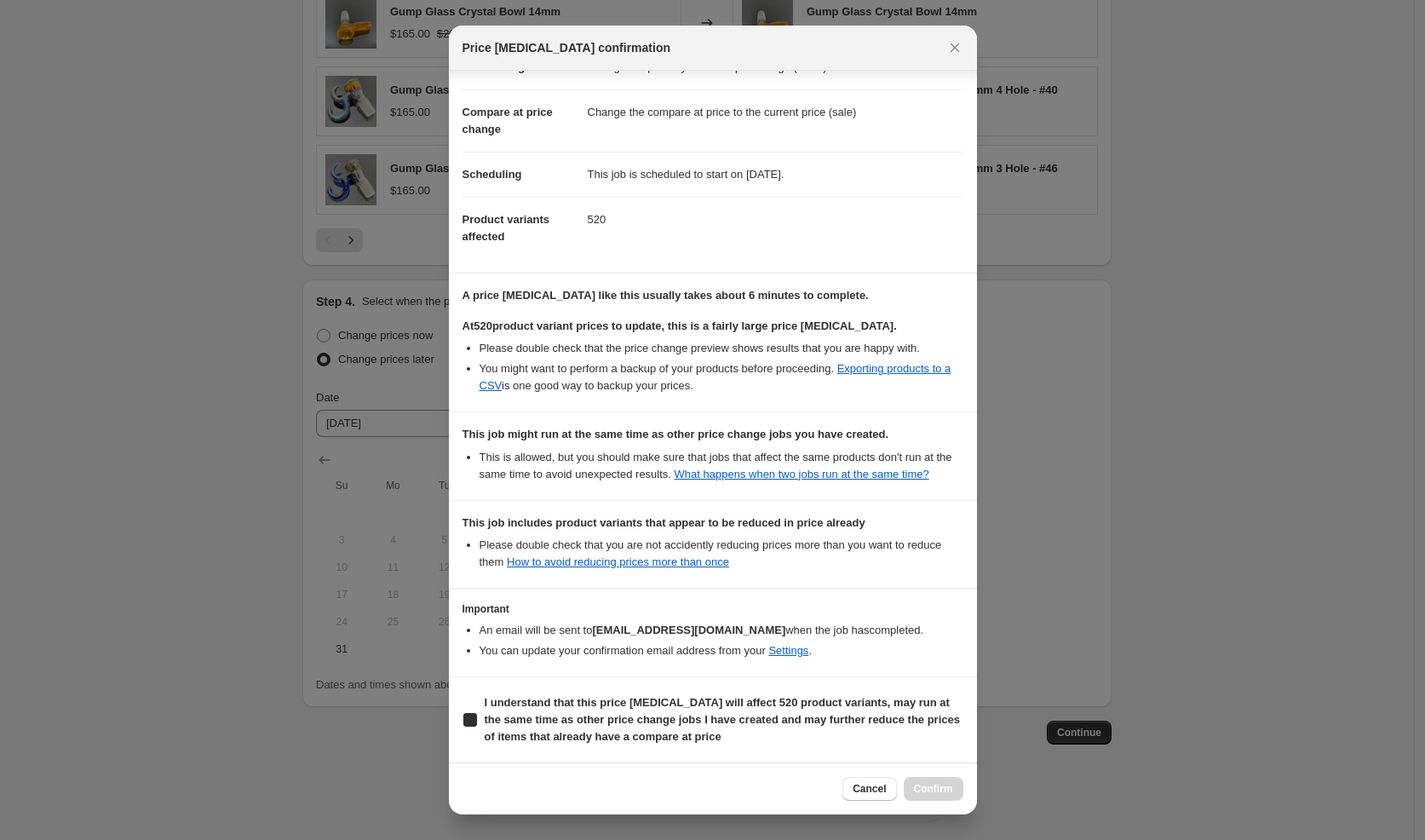
checkbox input "true"
click at [939, 788] on span "Confirm" at bounding box center [933, 789] width 39 height 14
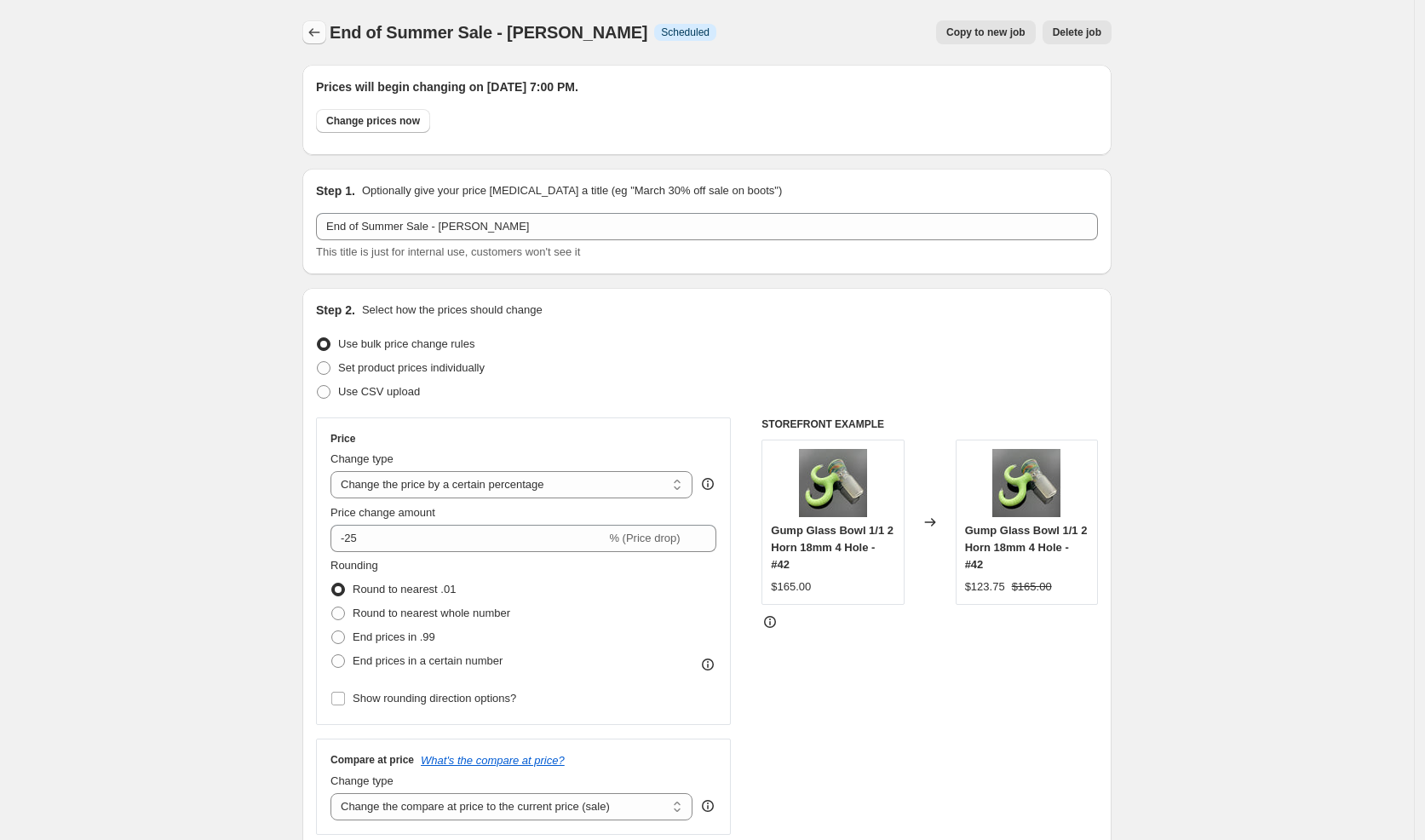
click at [314, 31] on icon "Price change jobs" at bounding box center [313, 31] width 17 height 17
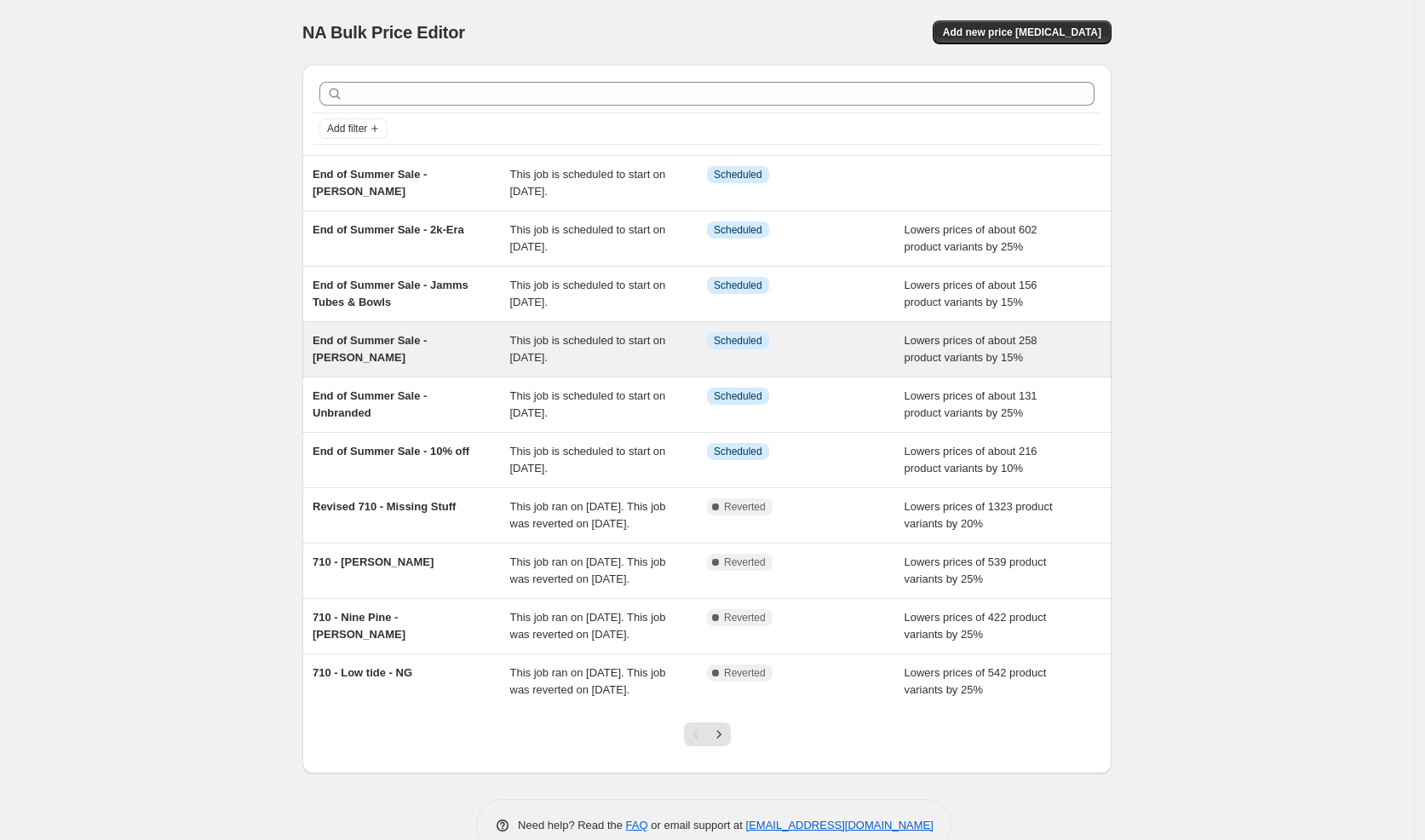
scroll to position [100, 0]
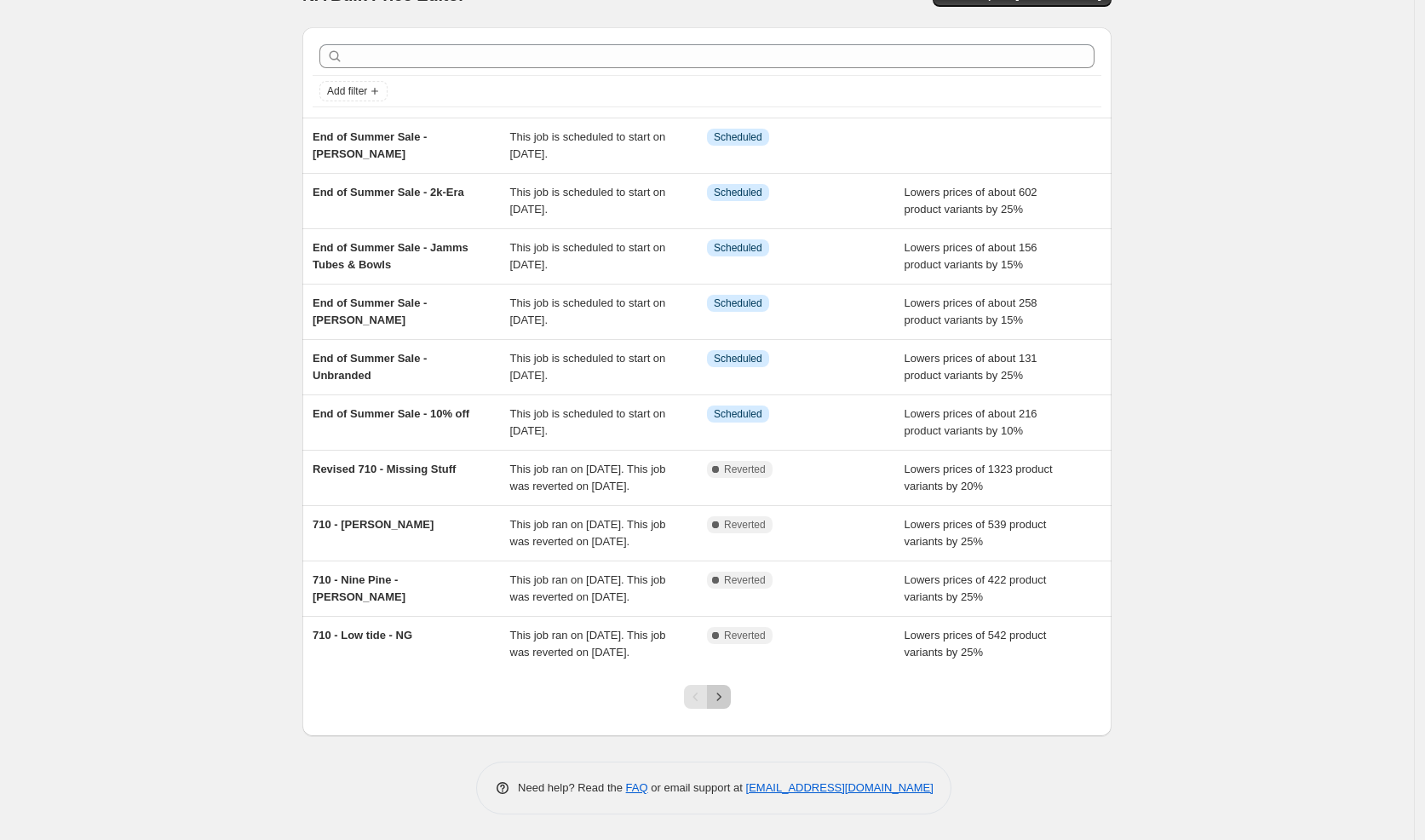
click at [728, 697] on icon "Next" at bounding box center [718, 696] width 17 height 17
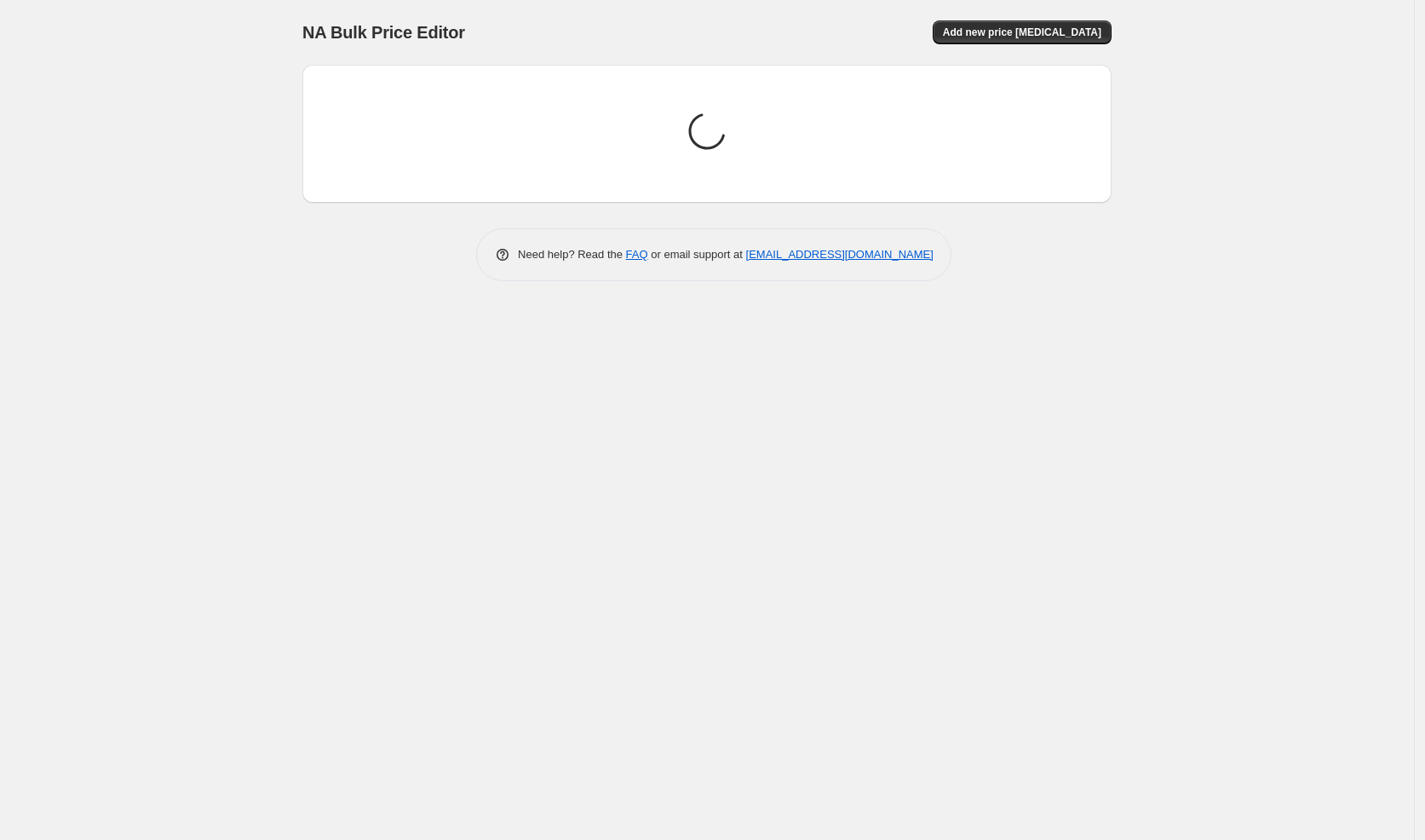
scroll to position [0, 0]
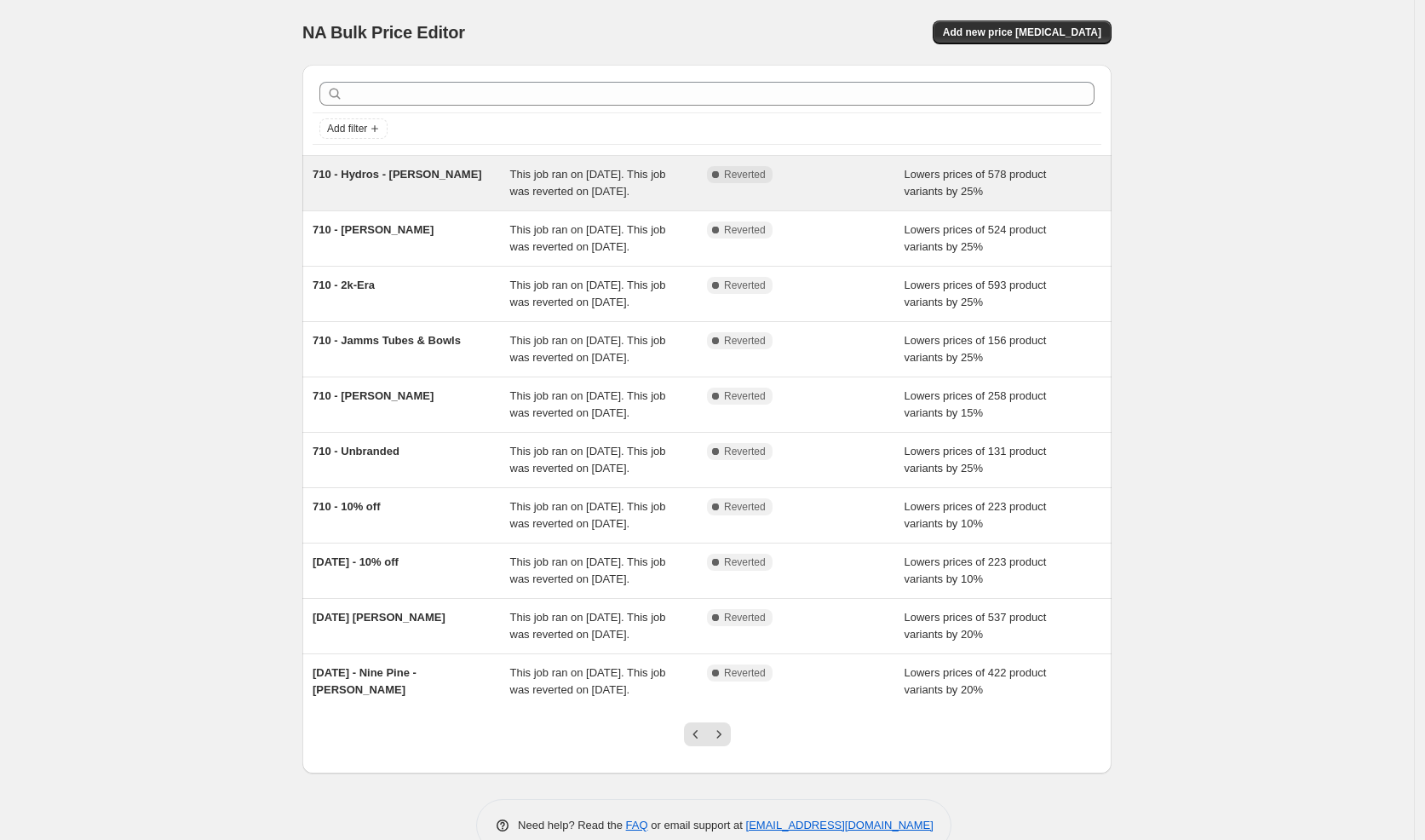
click at [415, 177] on span "710 - Hydros - [PERSON_NAME]" at bounding box center [397, 173] width 169 height 13
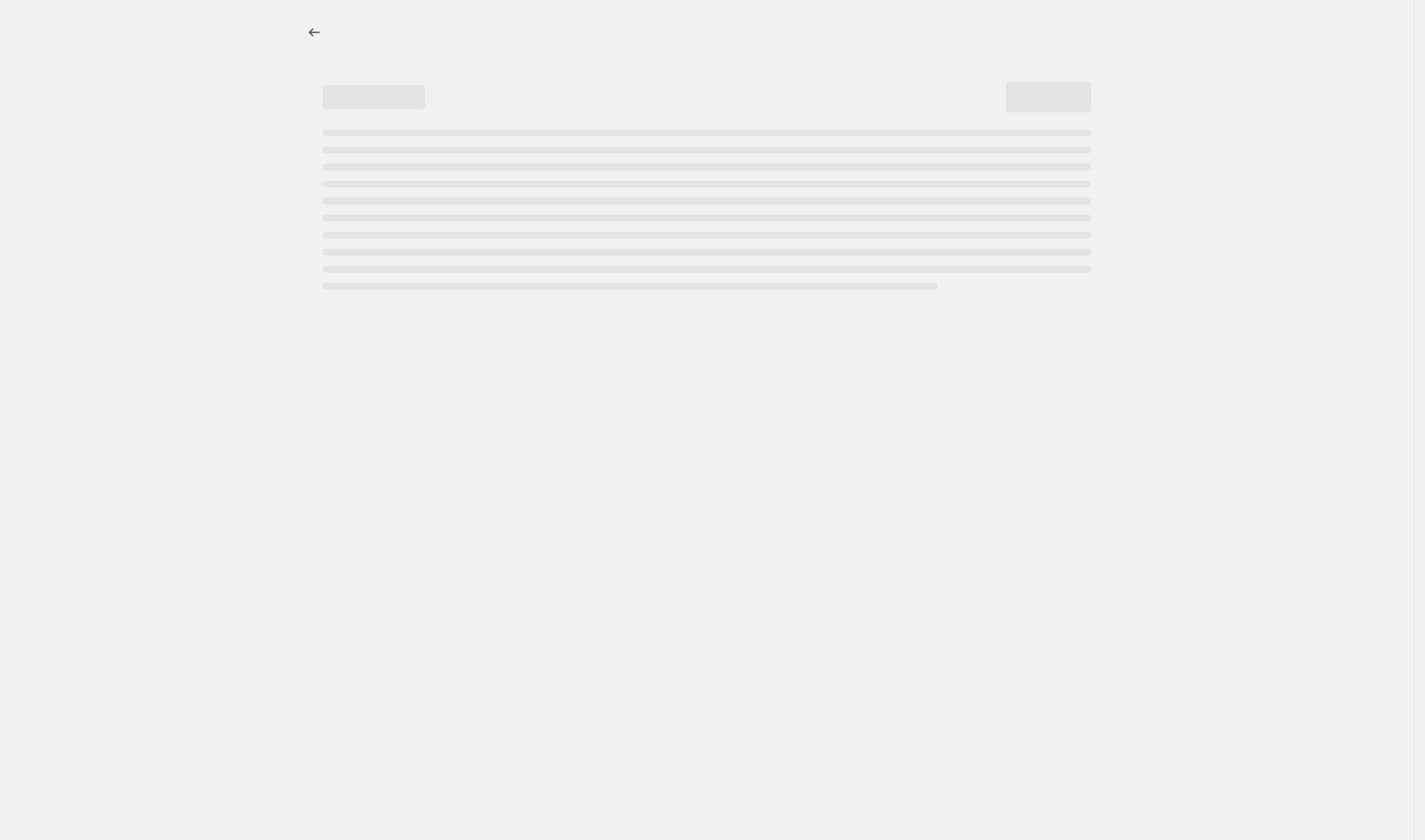
select select "percentage"
select select "vendor"
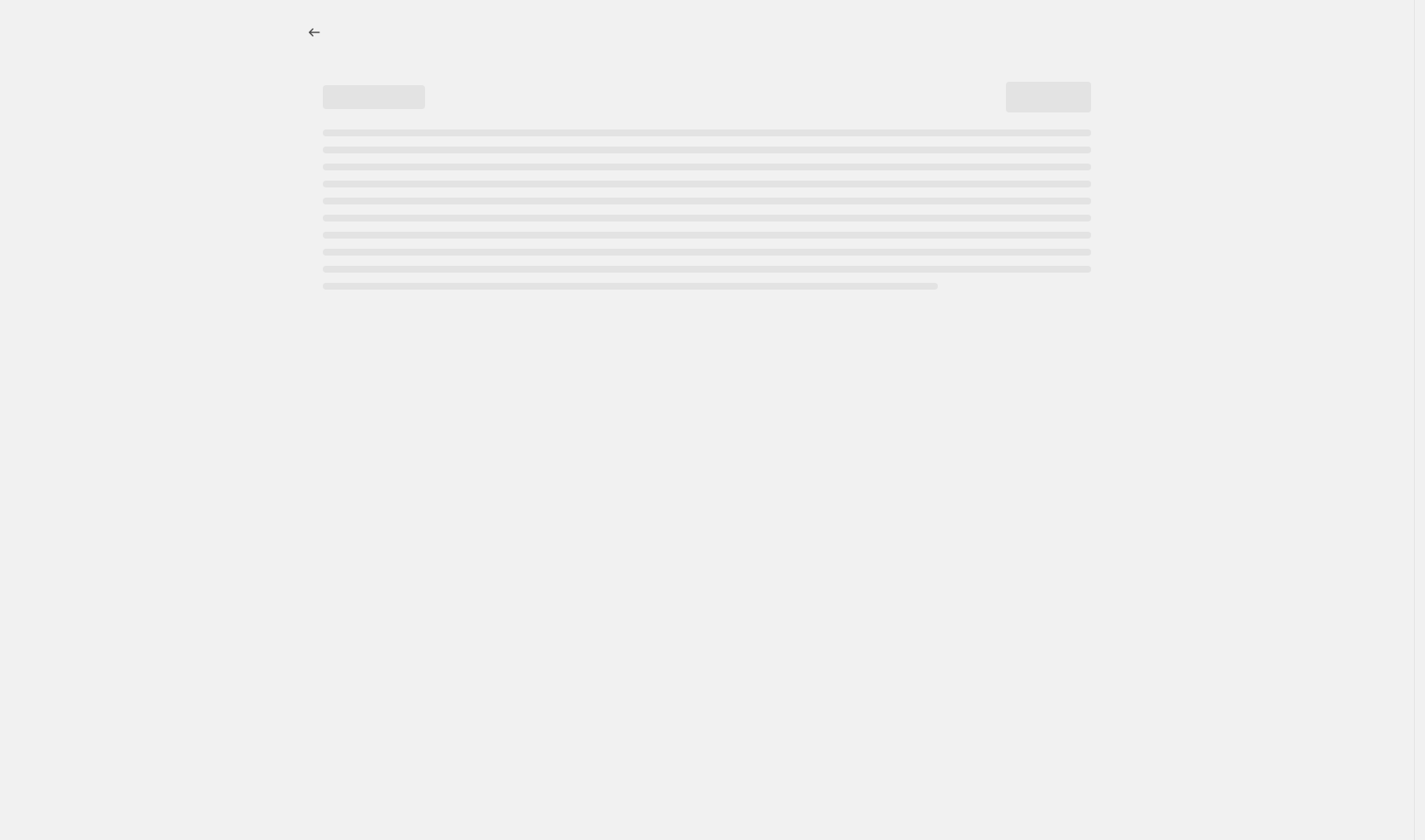
select select "vendor"
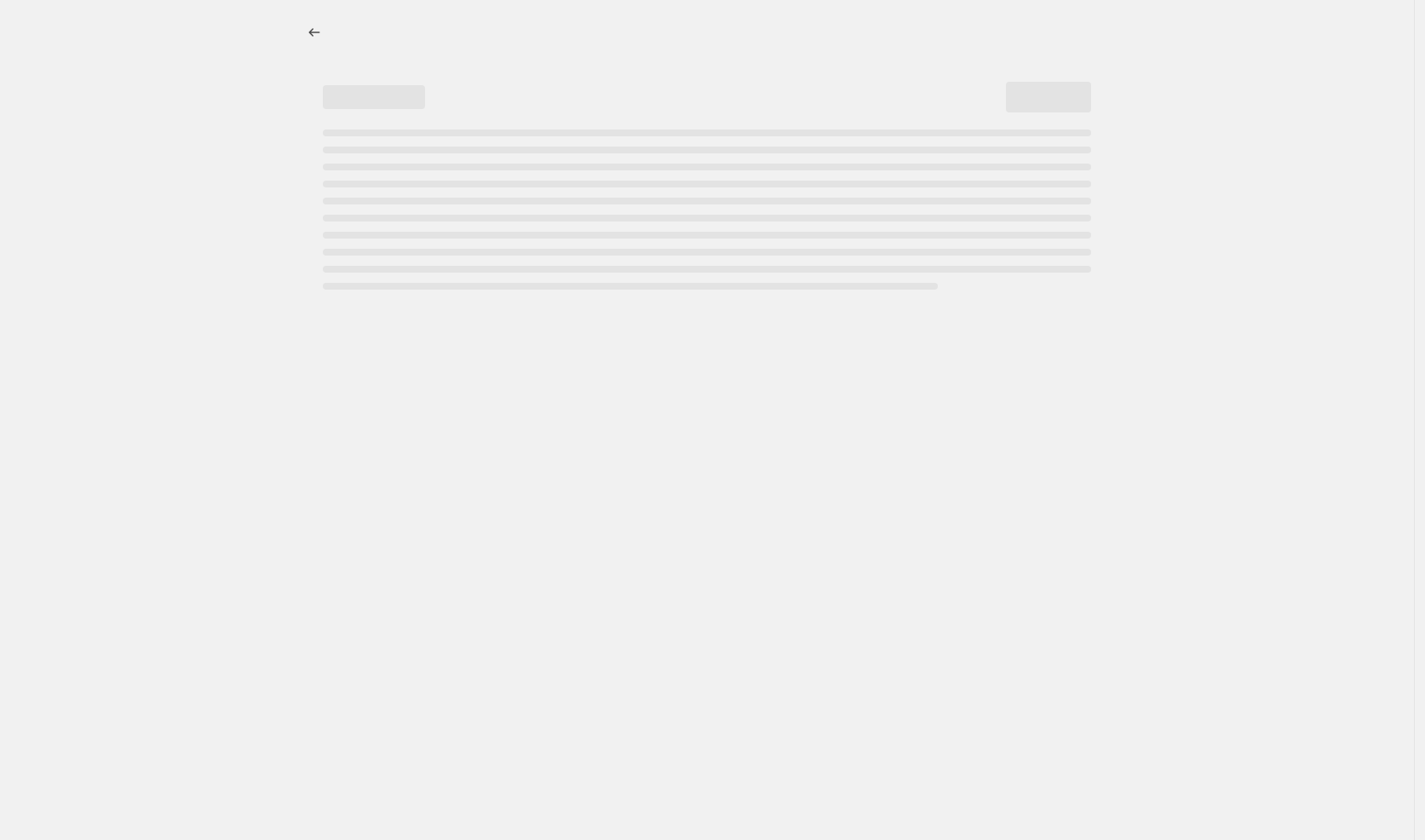
select select "vendor"
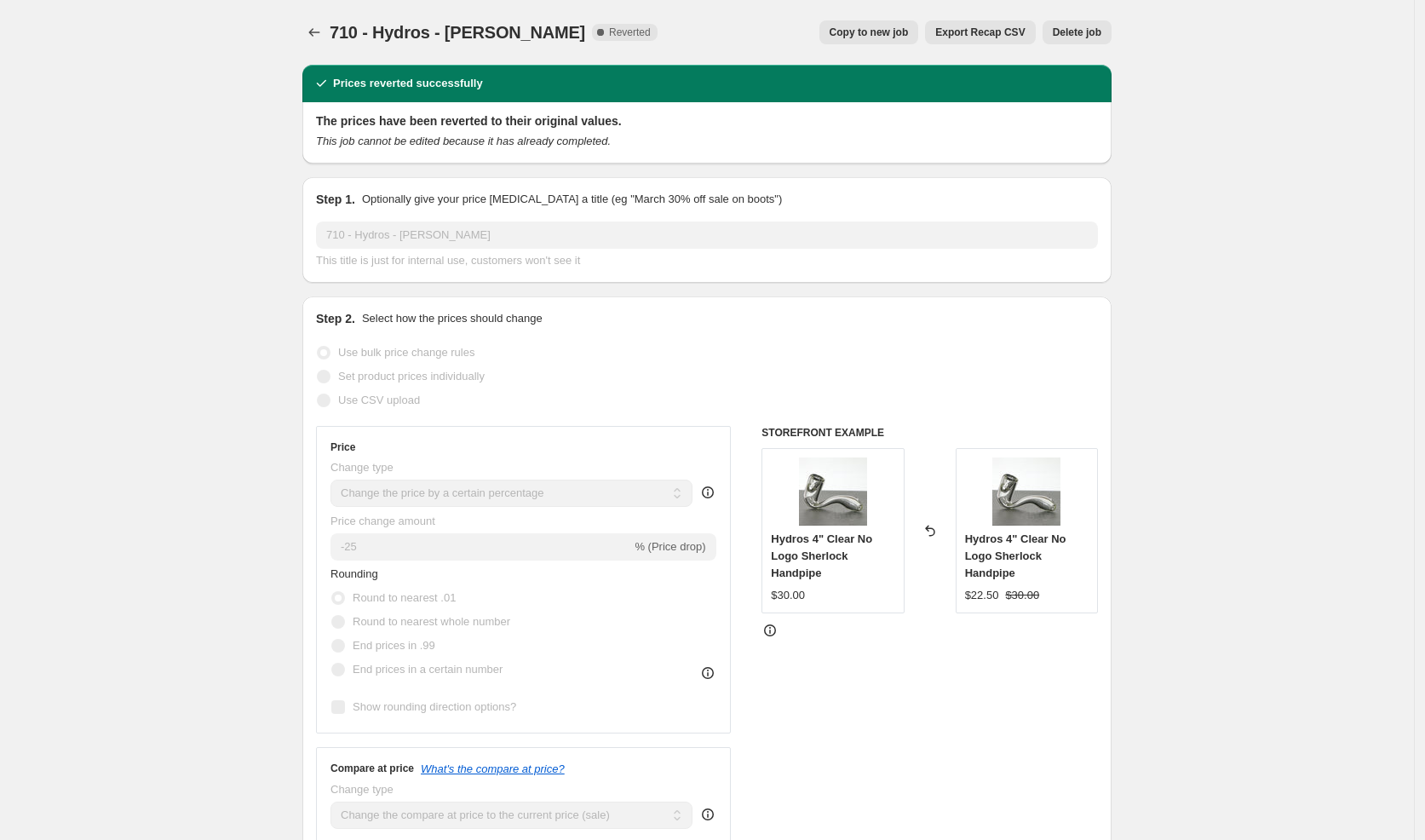
click at [883, 31] on span "Copy to new job" at bounding box center [869, 32] width 79 height 14
select select "percentage"
select select "vendor"
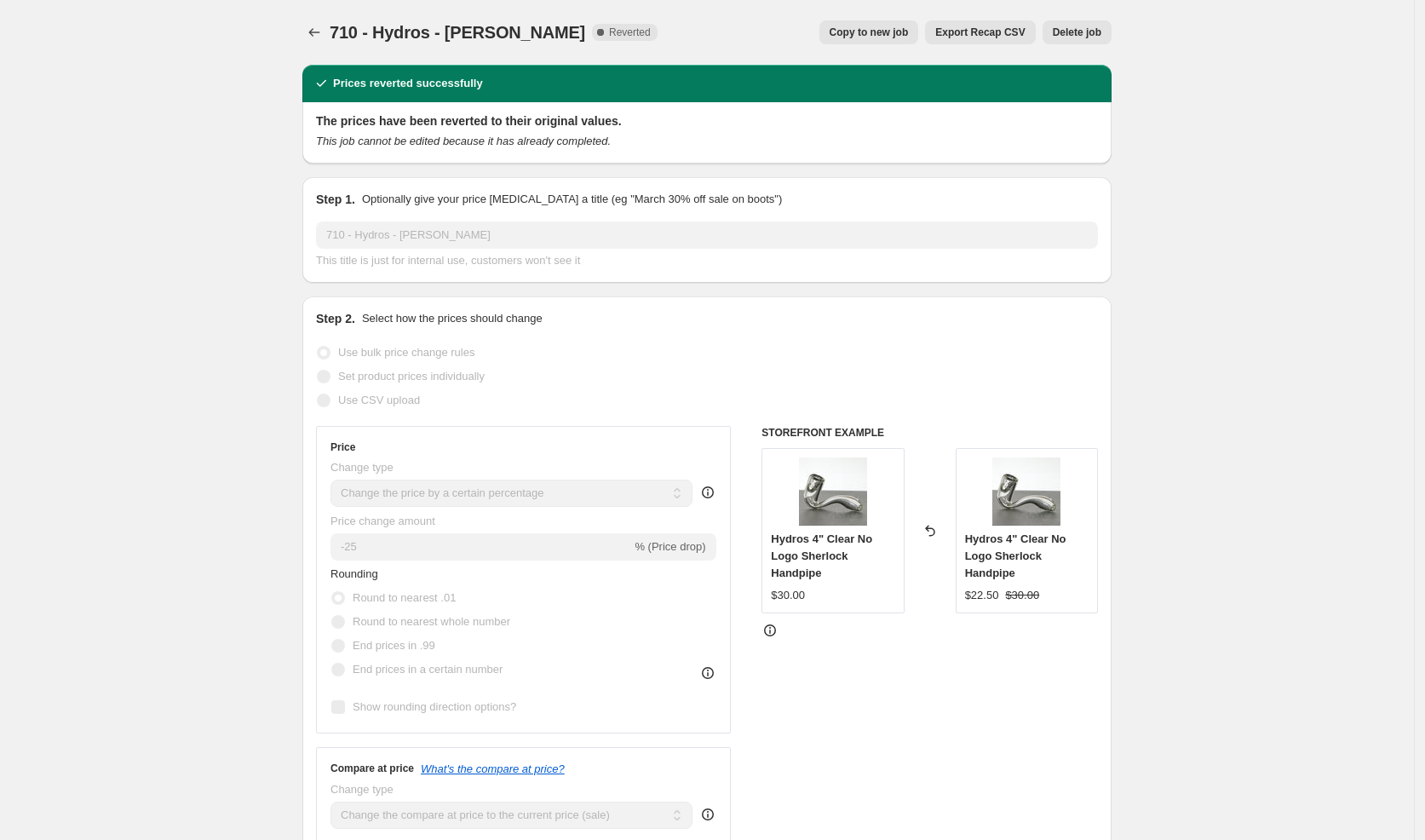
select select "vendor"
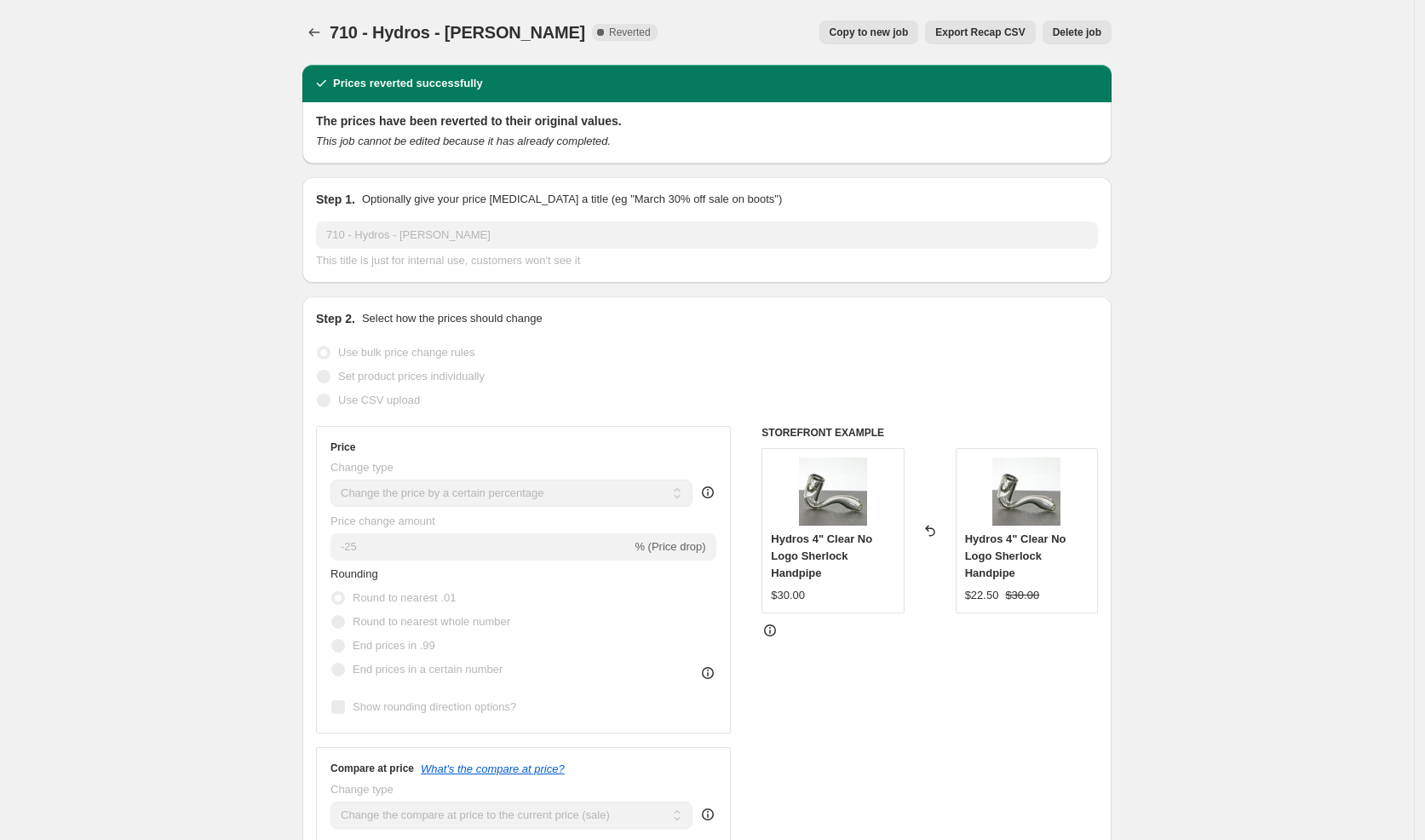
select select "vendor"
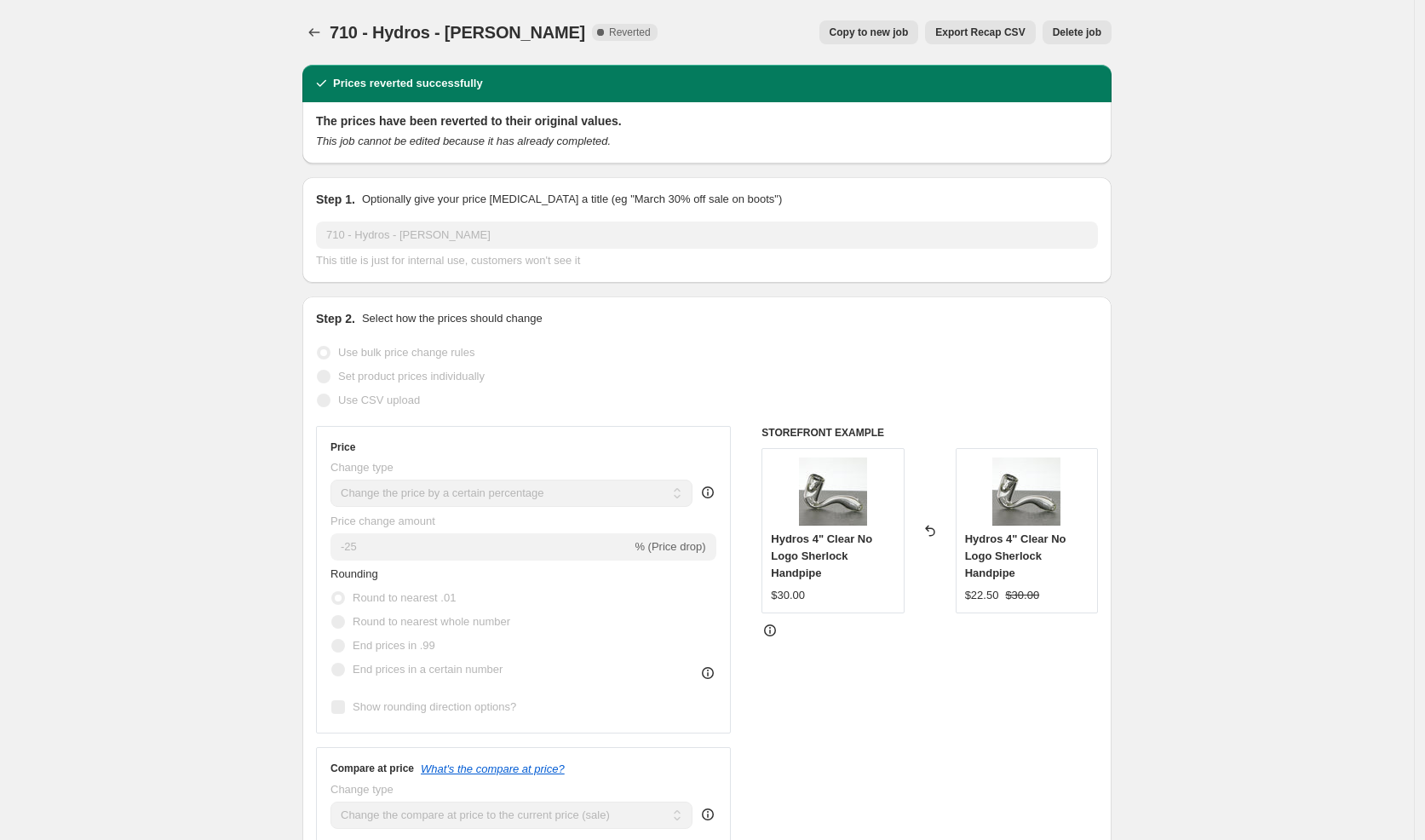
select select "vendor"
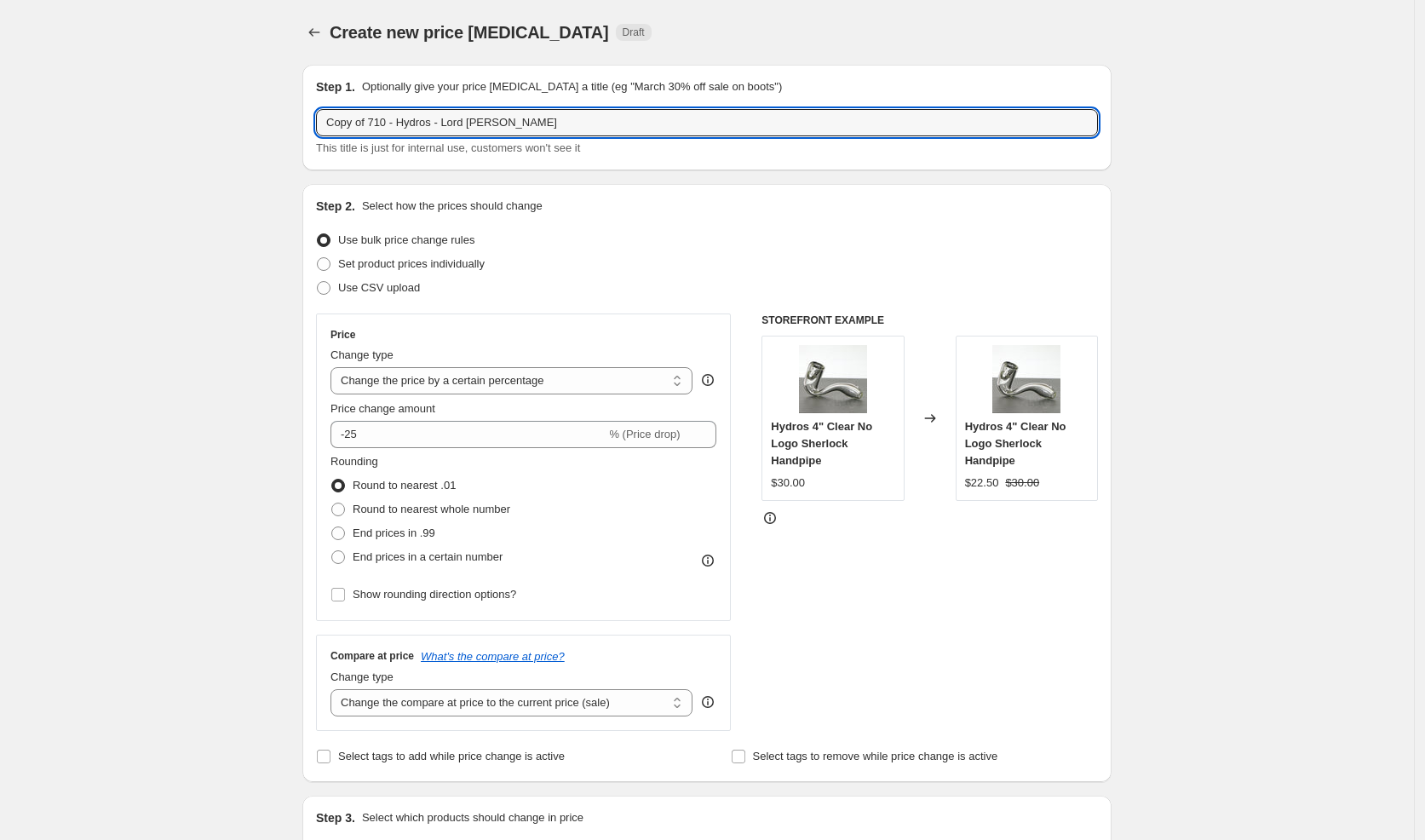
drag, startPoint x: 374, startPoint y: 122, endPoint x: 258, endPoint y: 112, distance: 116.4
paste input "End of Summer Sale"
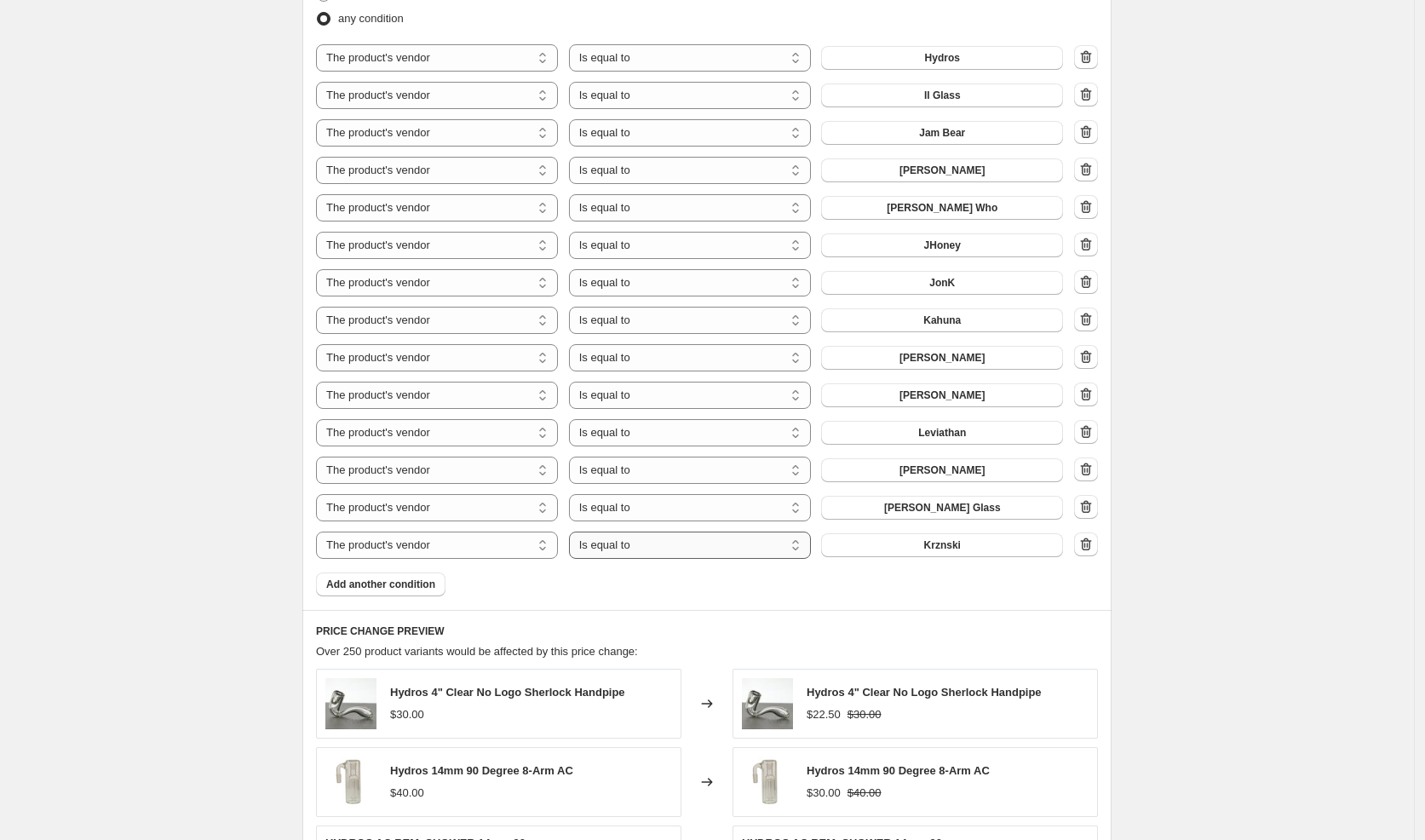
scroll to position [1510, 0]
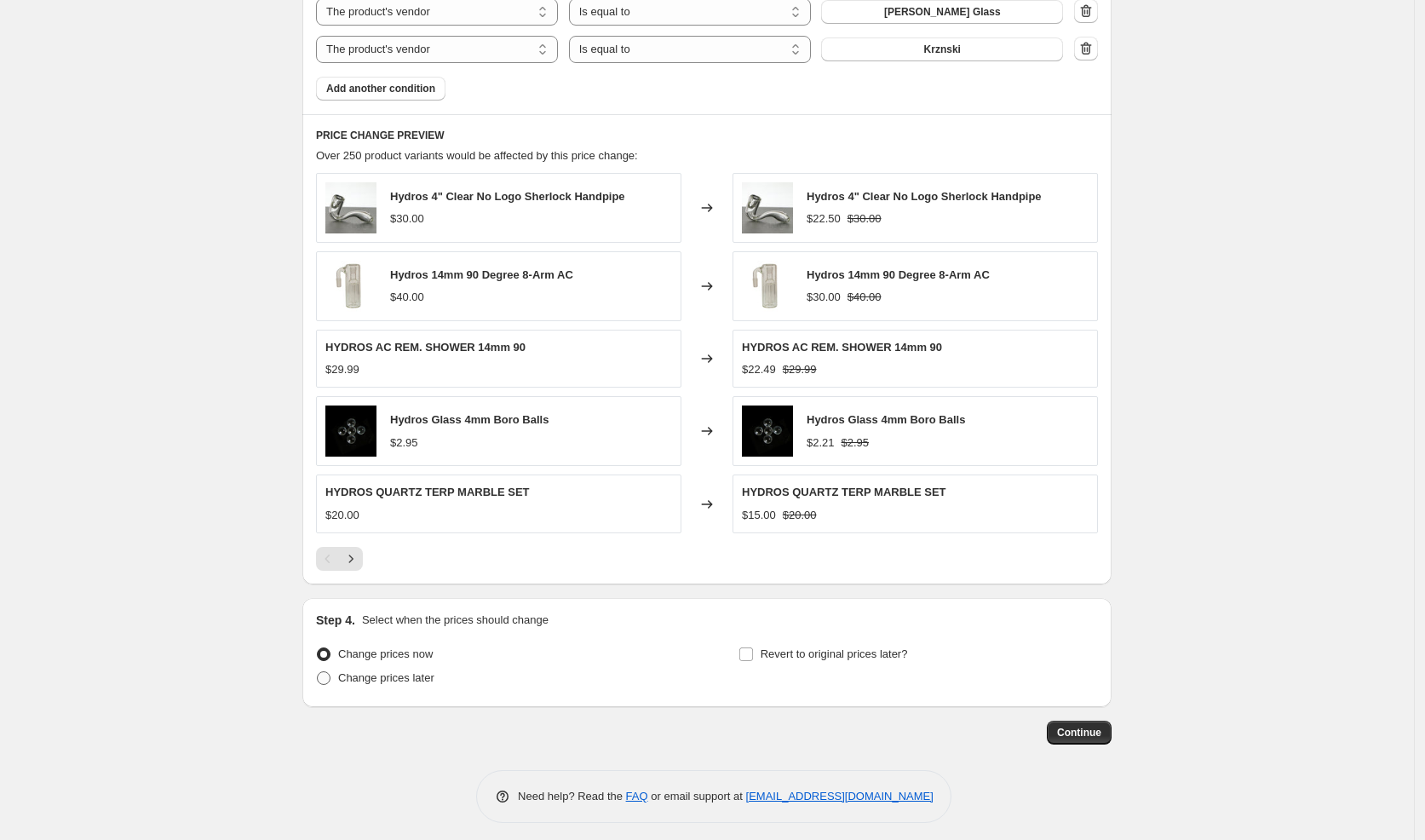
type input "End of Summer Sale - Hydros - [PERSON_NAME]"
click at [421, 671] on span "Change prices later" at bounding box center [386, 677] width 96 height 13
click at [317, 671] on input "Change prices later" at bounding box center [317, 671] width 1 height 1
radio input "true"
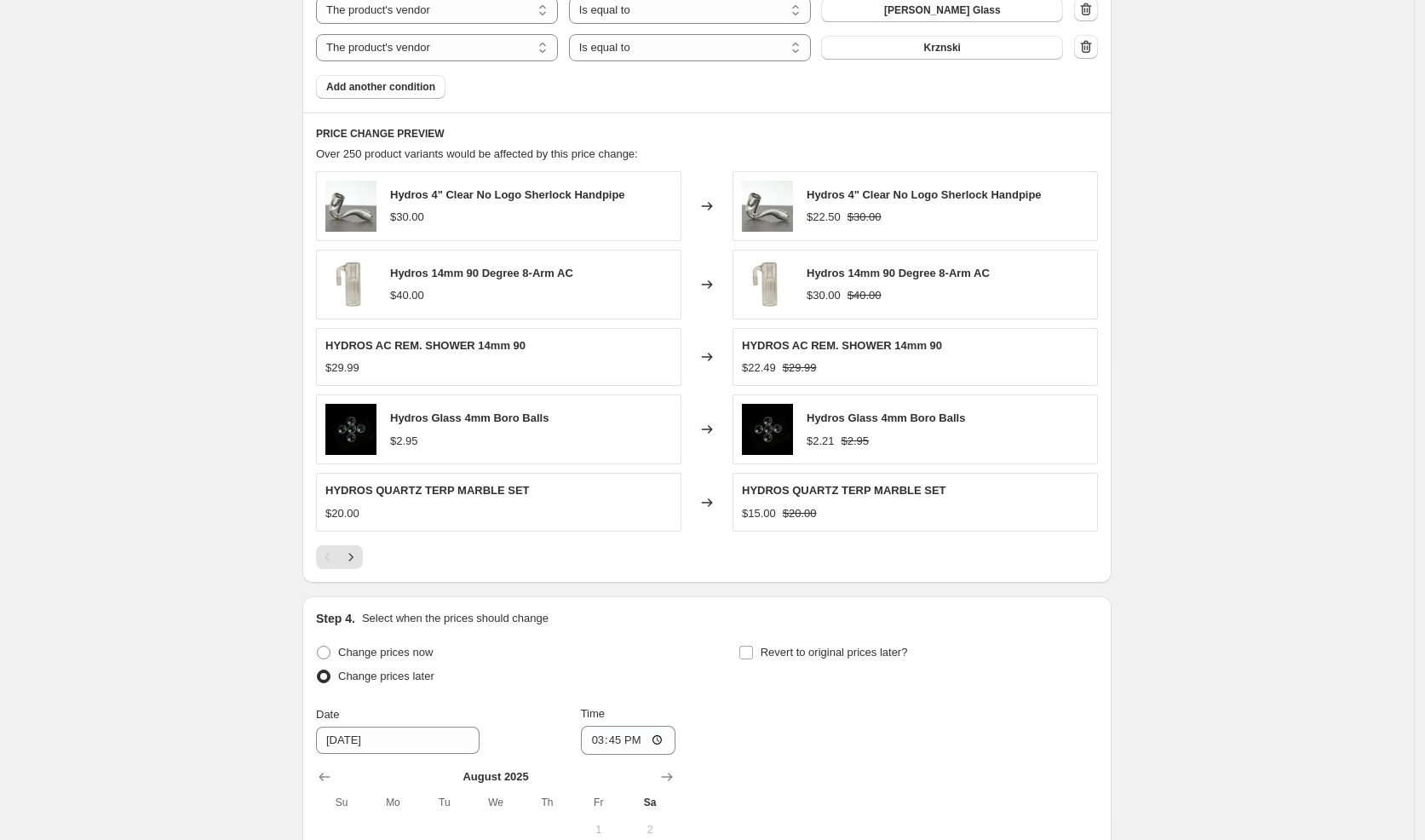
scroll to position [1829, 0]
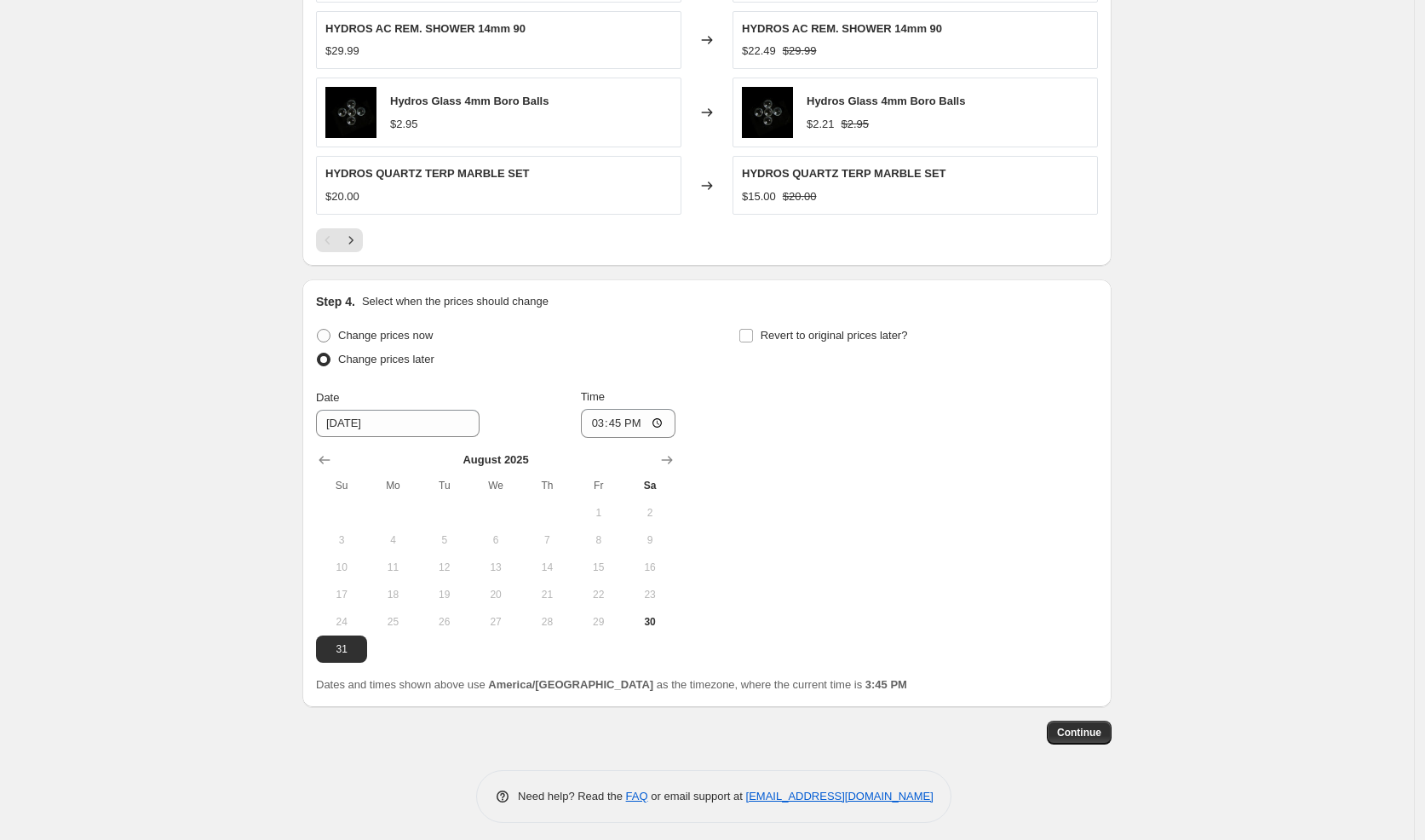
click at [651, 608] on button "30" at bounding box center [650, 622] width 51 height 27
type input "[DATE]"
click at [600, 415] on input "15:45" at bounding box center [628, 424] width 95 height 29
click at [599, 415] on input "20:00" at bounding box center [628, 424] width 95 height 29
type input "19:00"
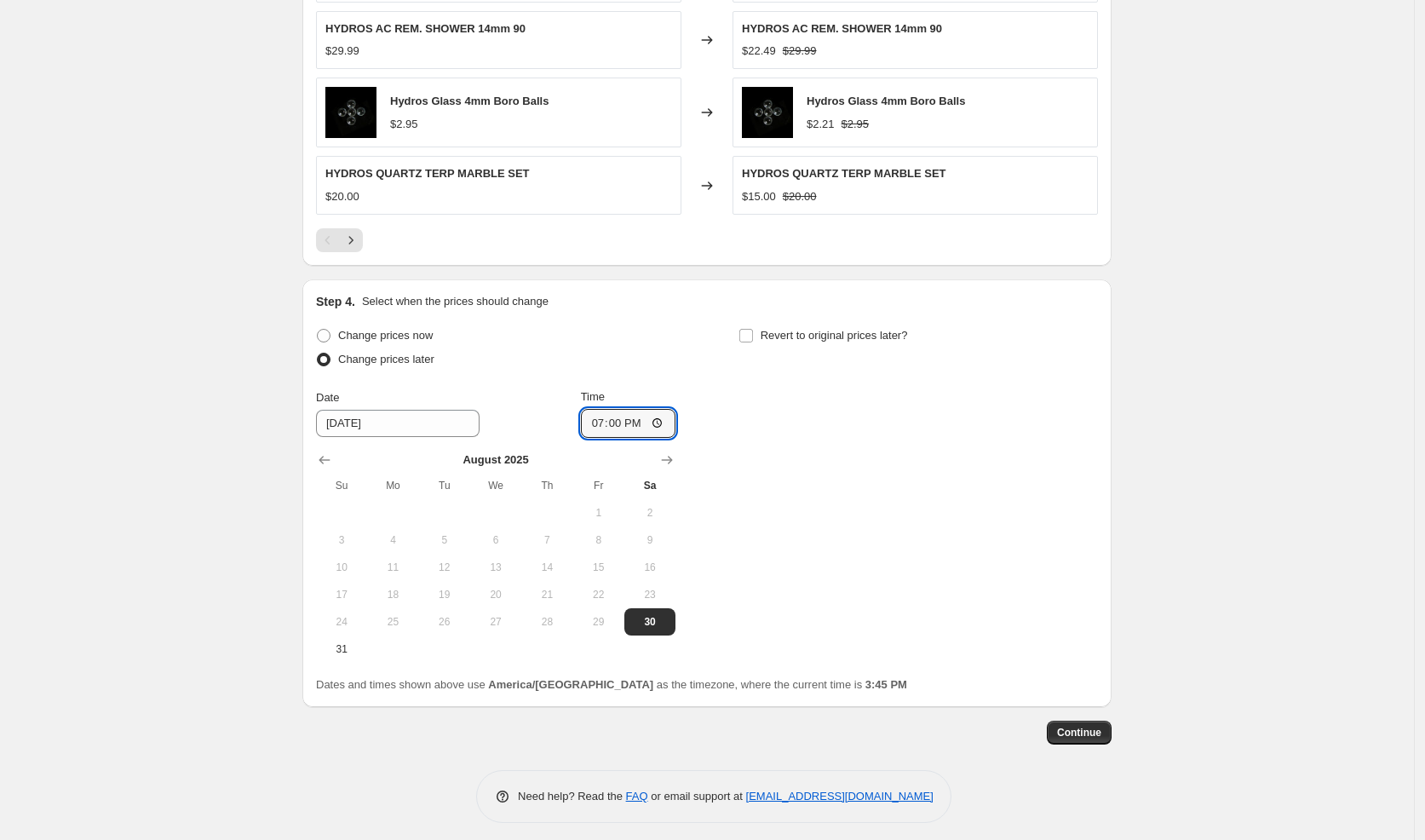
click at [836, 443] on div "Change prices now Change prices later Date [DATE] Time 19:00 [DATE] Su Mo Tu We…" at bounding box center [707, 493] width 783 height 339
click at [1073, 725] on span "Continue" at bounding box center [1078, 732] width 44 height 14
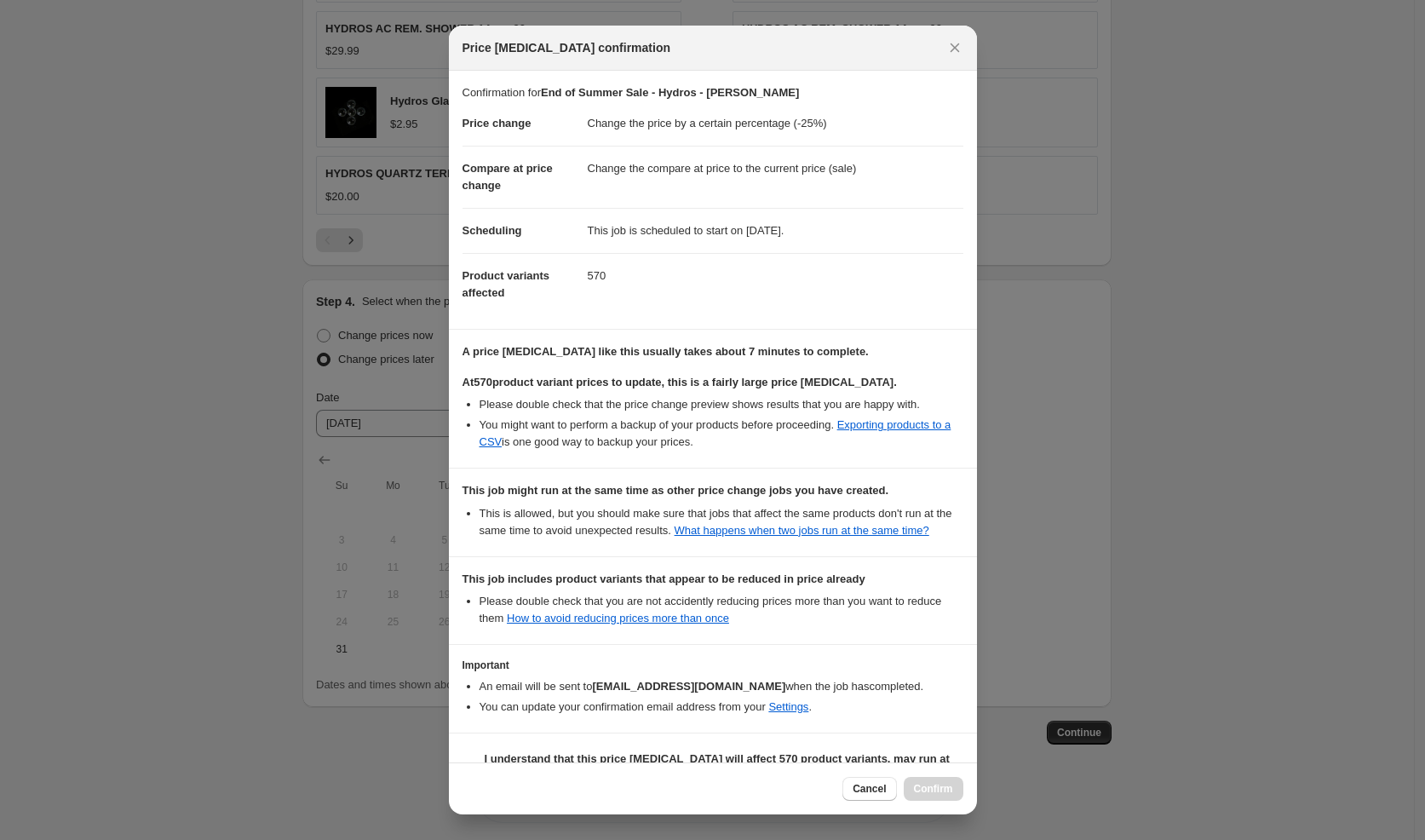
scroll to position [69, 0]
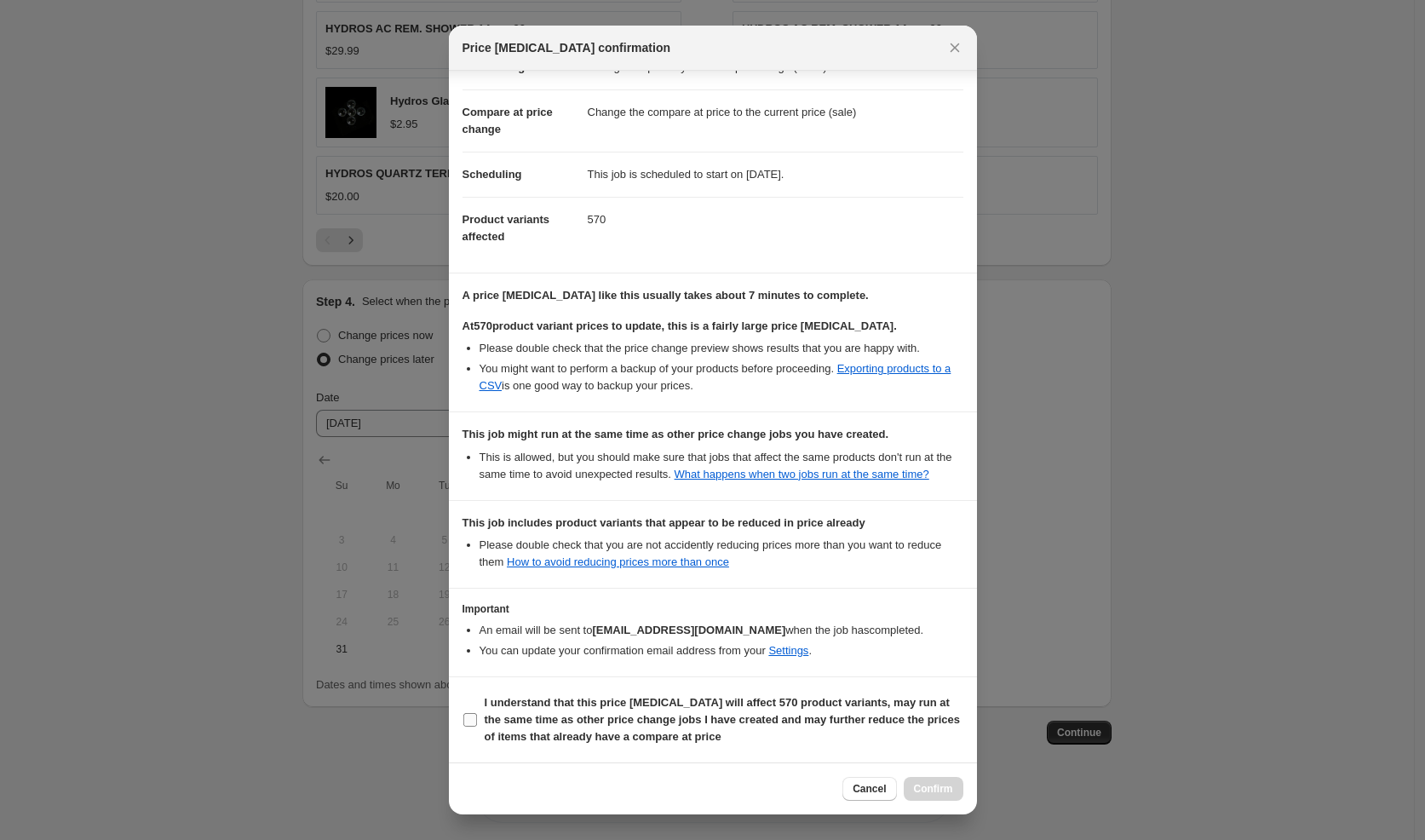
click at [646, 726] on b "I understand that this price [MEDICAL_DATA] will affect 570 product variants, m…" at bounding box center [722, 720] width 475 height 47
click at [477, 726] on input "I understand that this price [MEDICAL_DATA] will affect 570 product variants, m…" at bounding box center [470, 720] width 14 height 14
checkbox input "true"
click at [904, 784] on button "Confirm" at bounding box center [933, 788] width 60 height 23
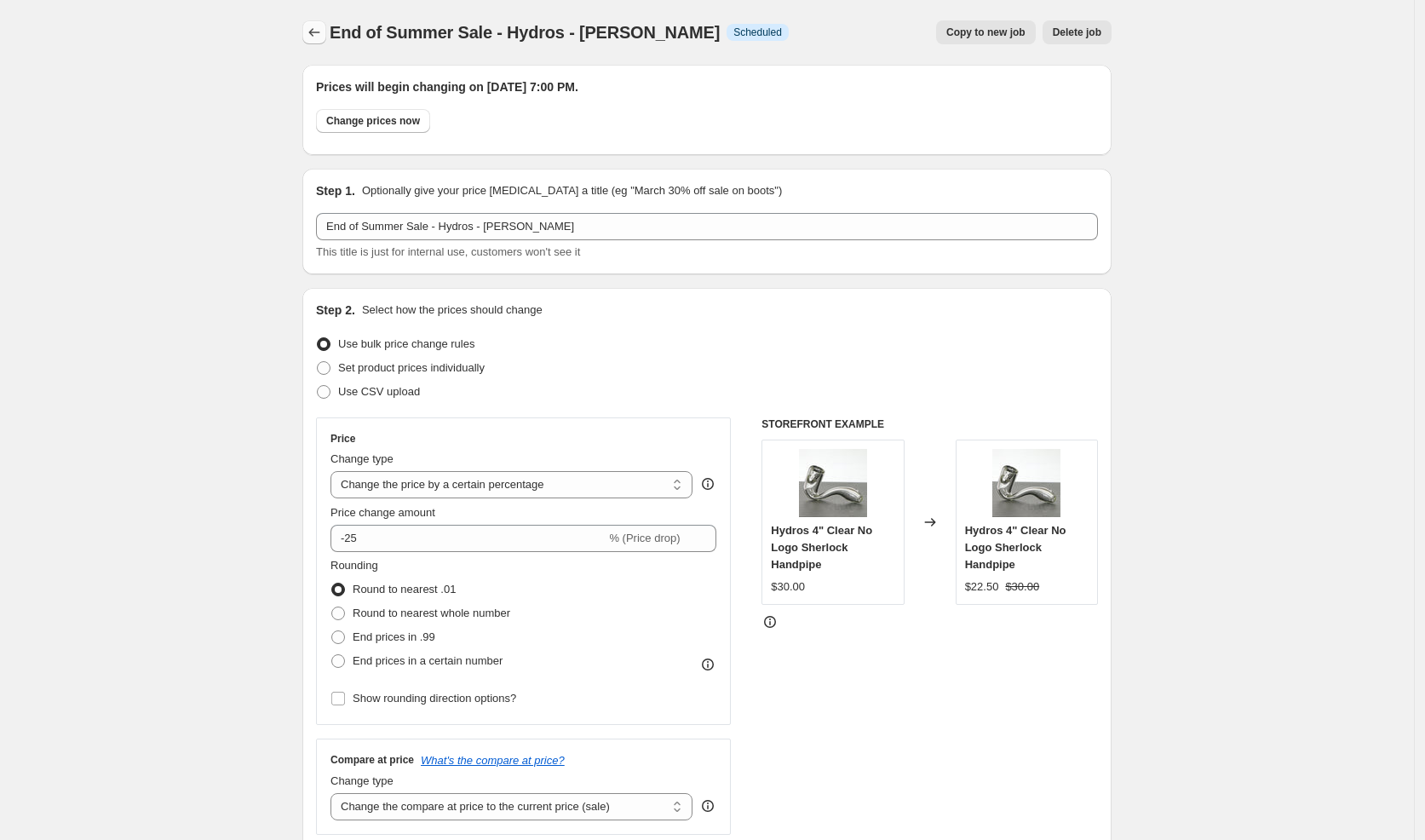
click at [317, 31] on icon "Price change jobs" at bounding box center [313, 31] width 17 height 17
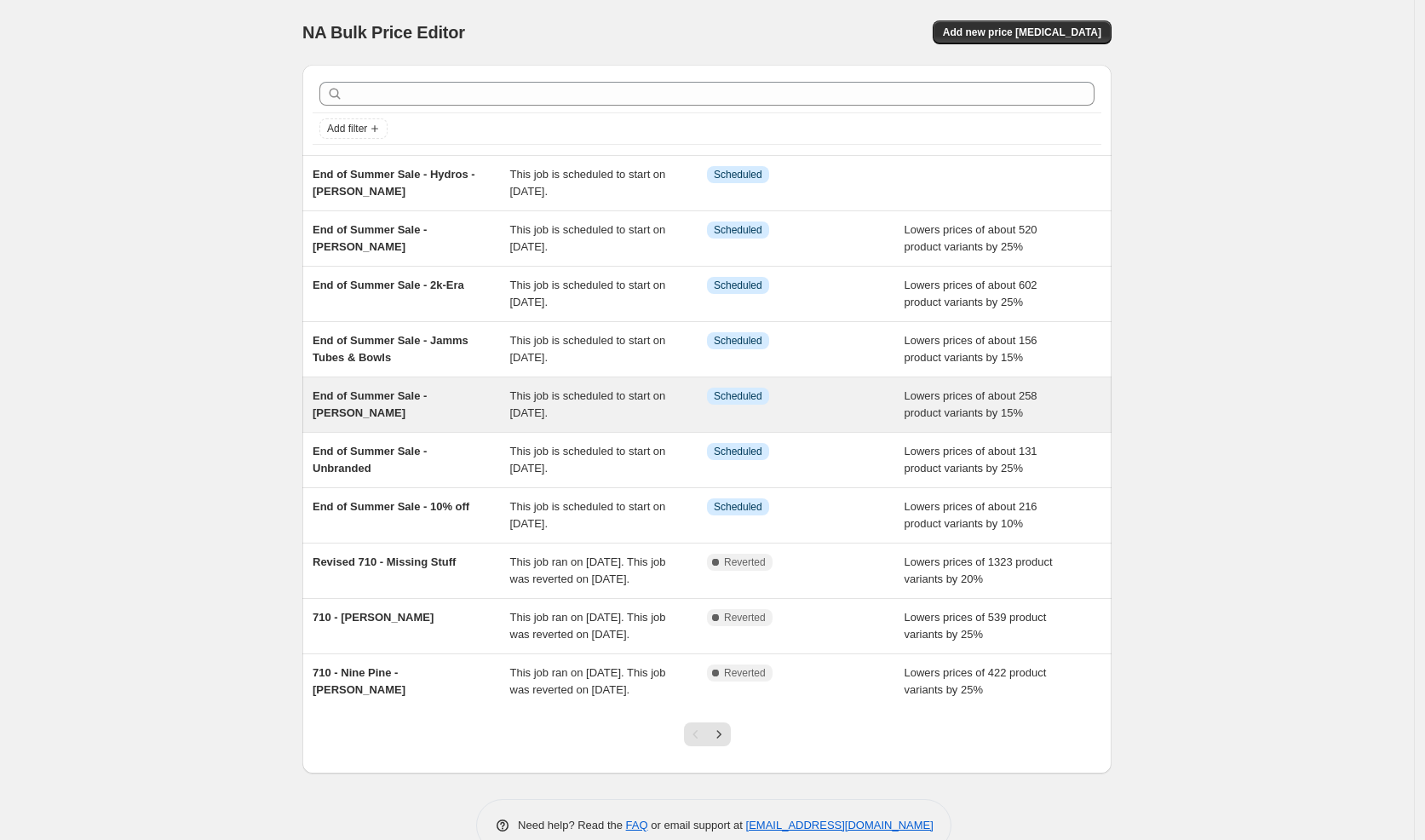
scroll to position [82, 0]
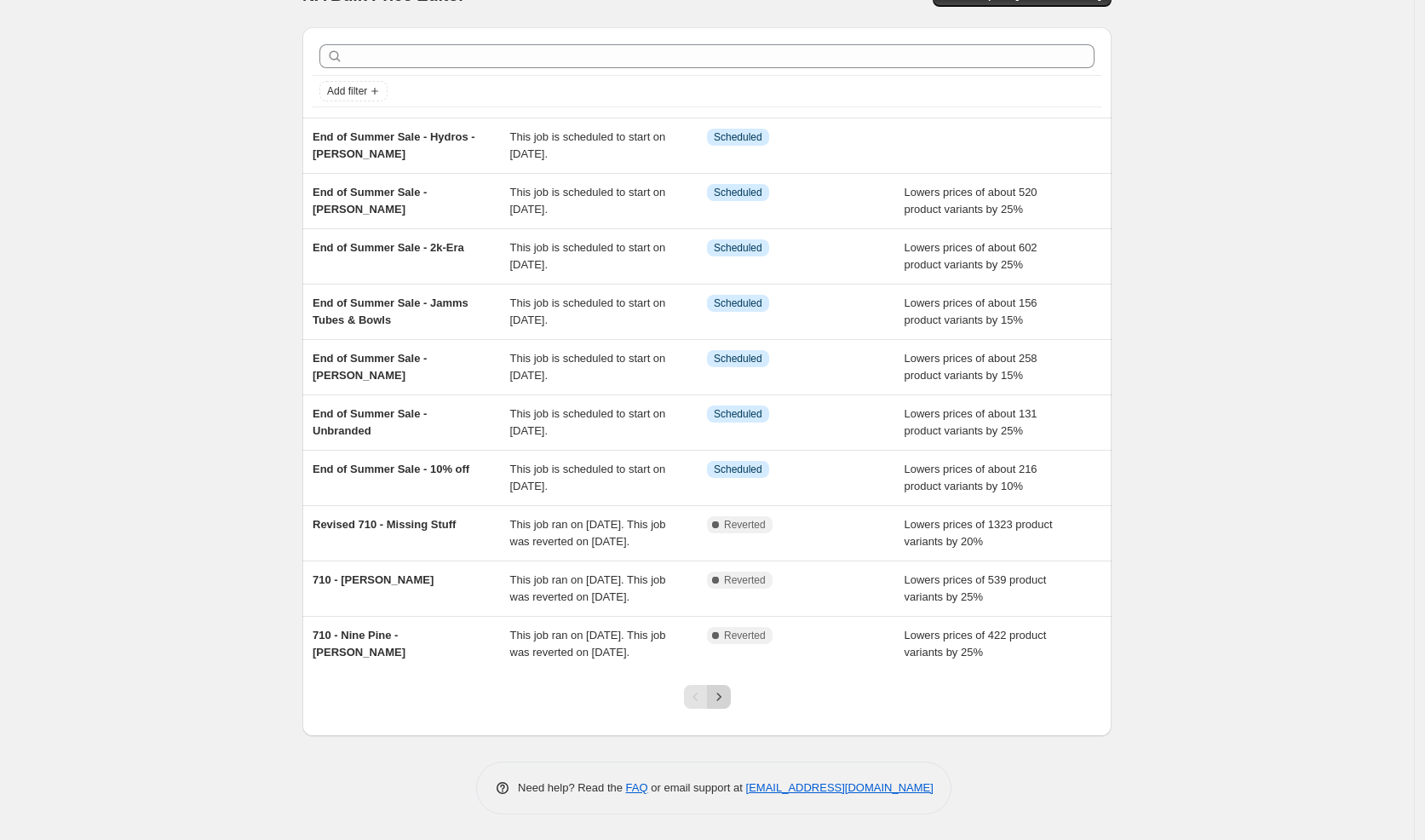
click at [724, 699] on icon "Next" at bounding box center [718, 696] width 17 height 17
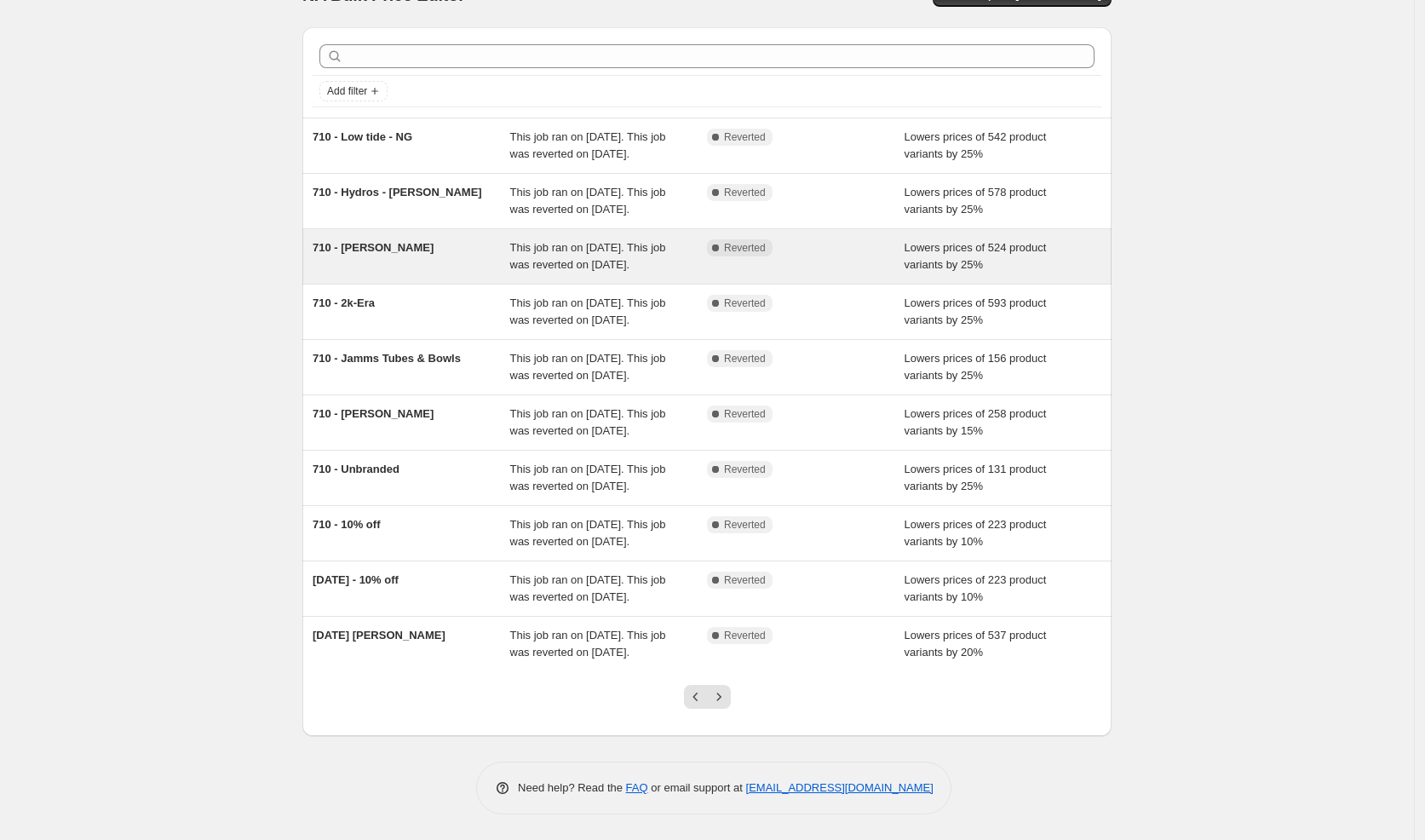
scroll to position [0, 0]
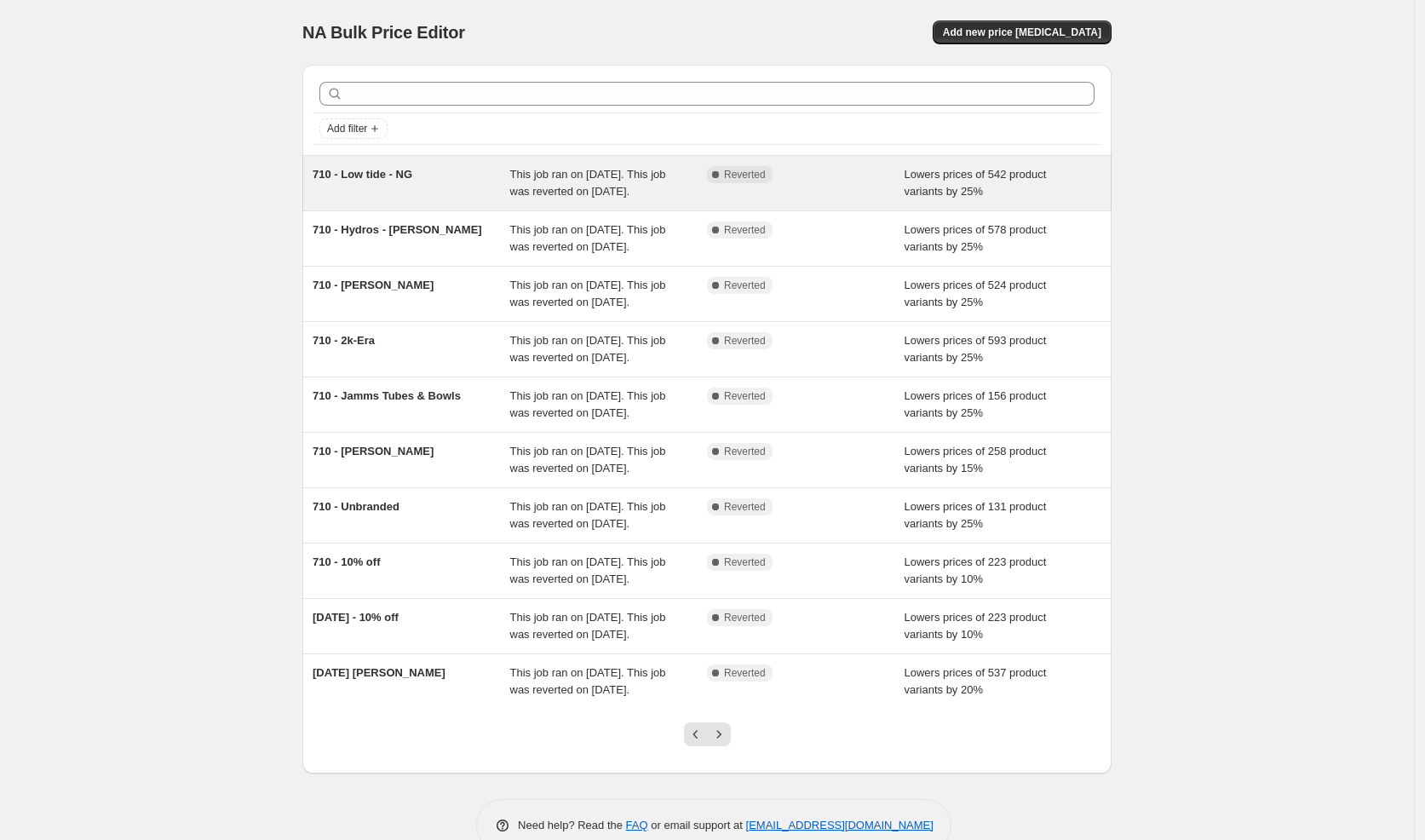
click at [375, 173] on span "710 - Low tide - NG" at bounding box center [362, 173] width 100 height 13
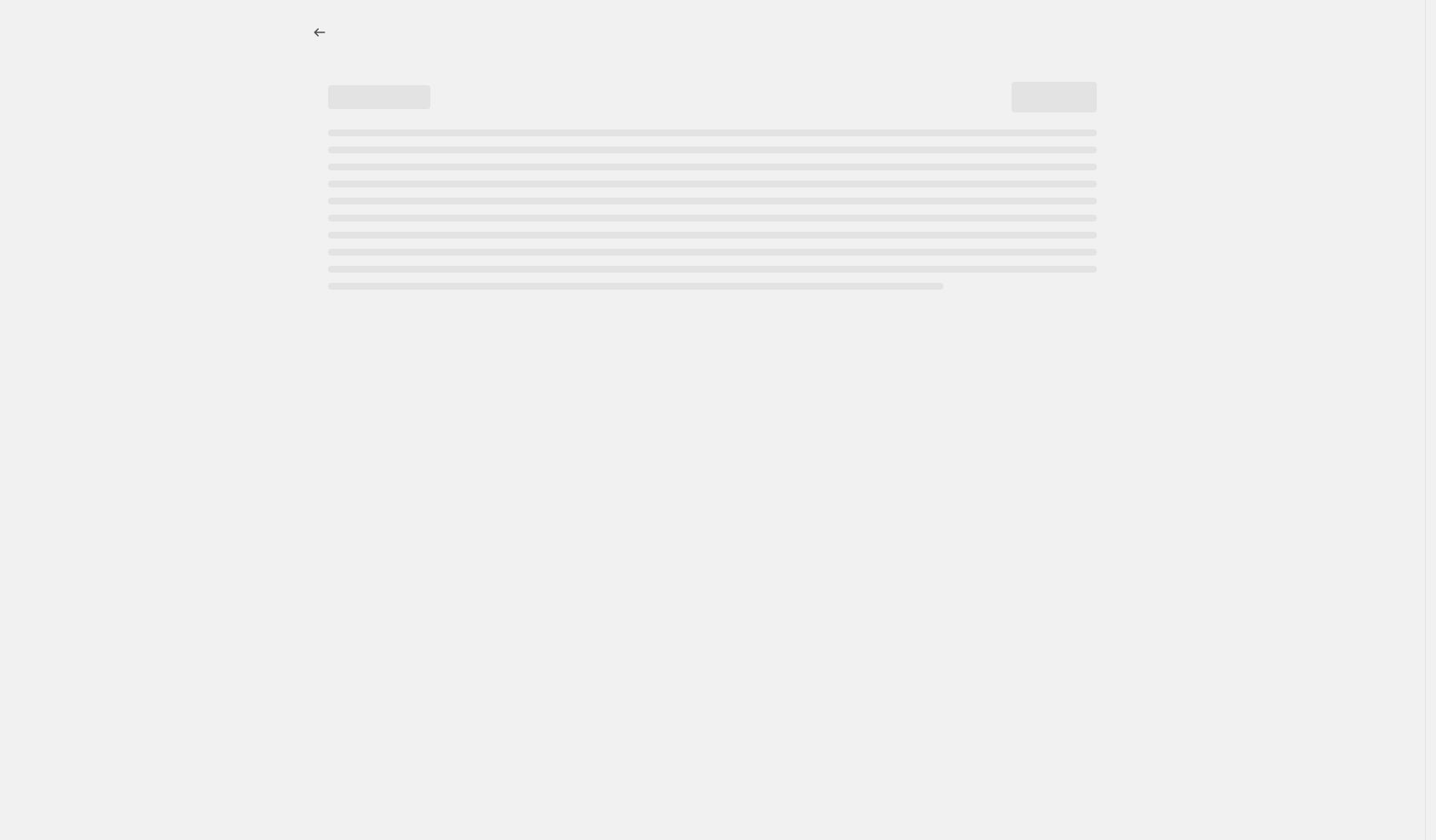
select select "percentage"
select select "vendor"
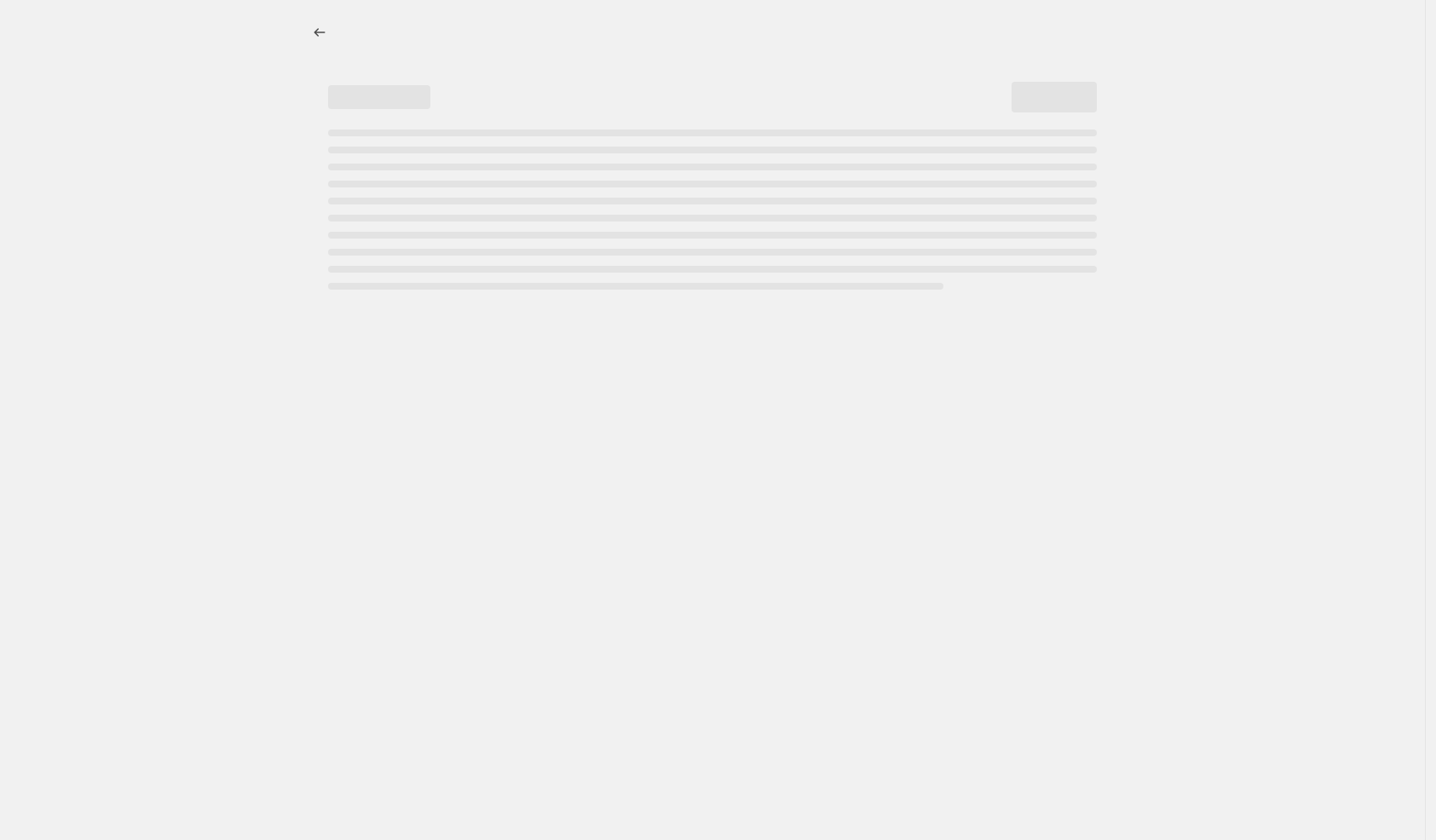
select select "vendor"
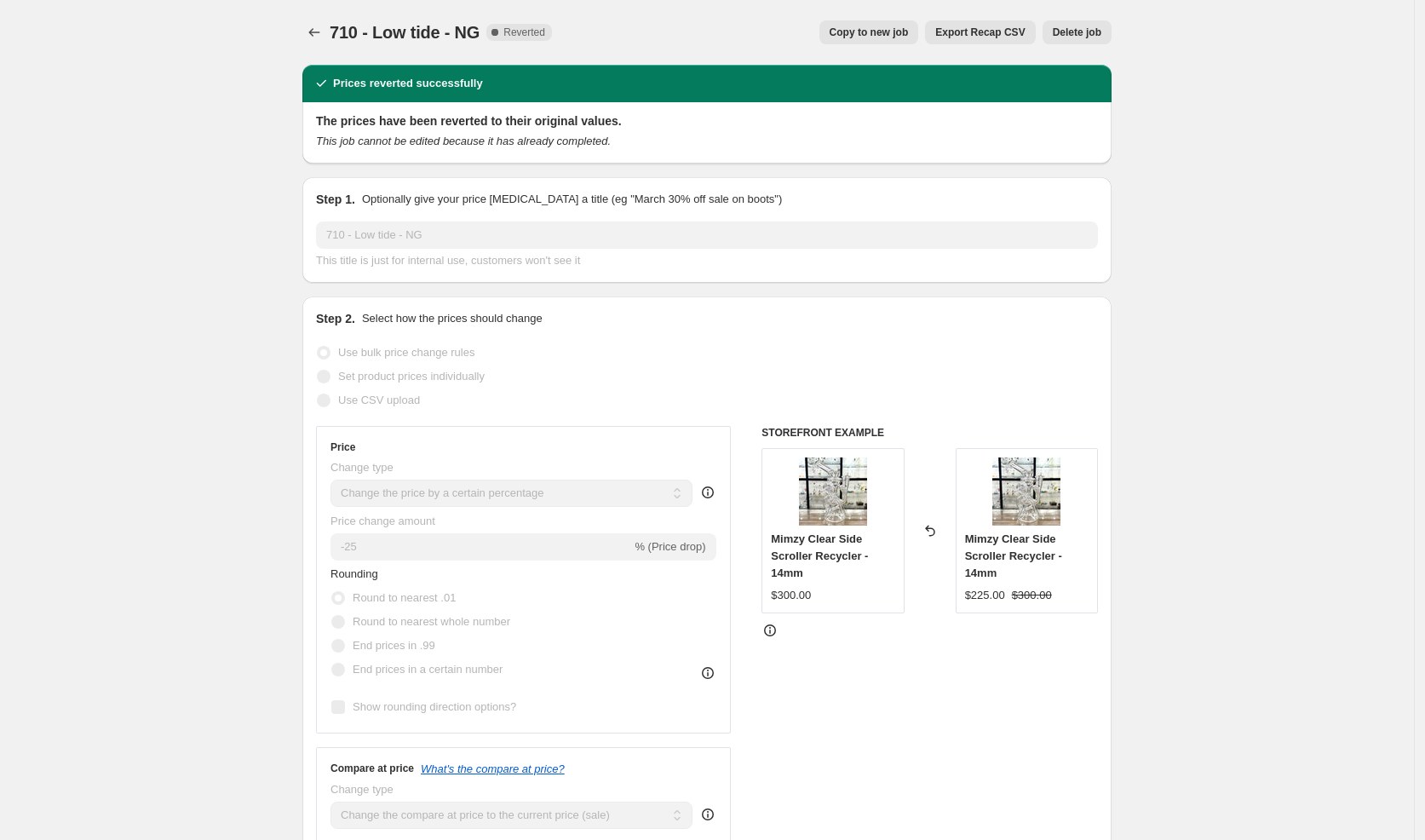
click at [885, 33] on span "Copy to new job" at bounding box center [869, 32] width 79 height 14
select select "percentage"
select select "vendor"
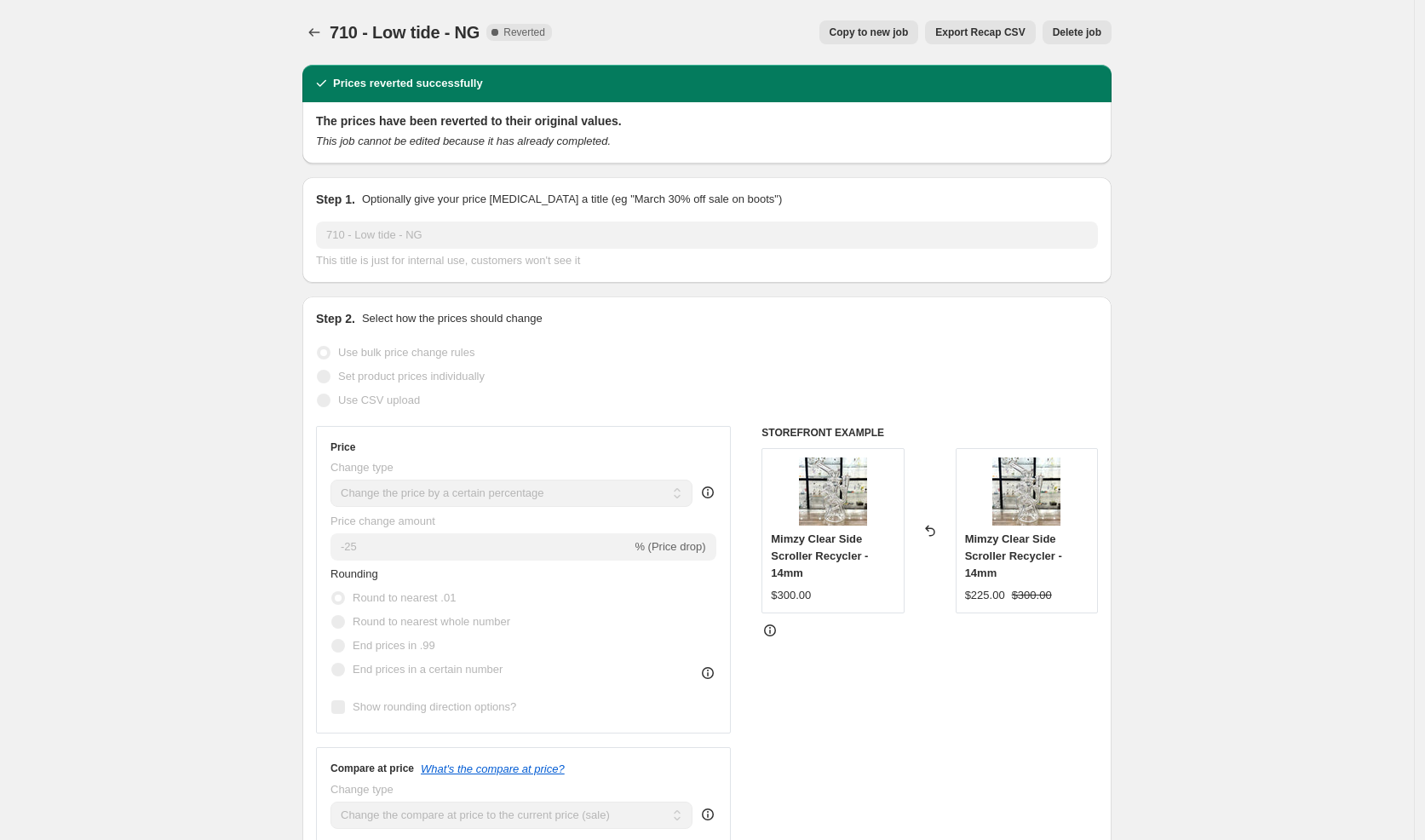
select select "vendor"
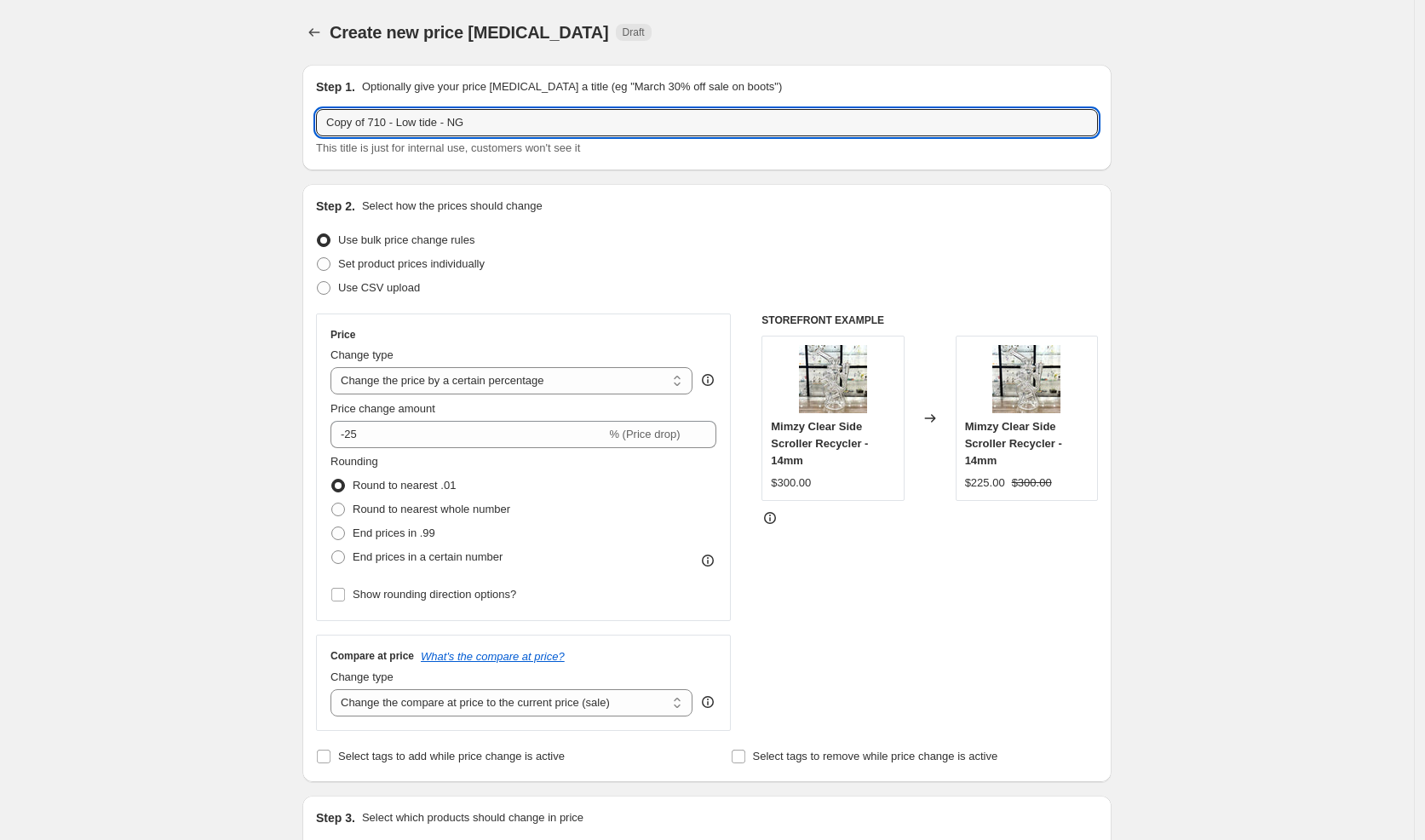
drag, startPoint x: 397, startPoint y: 119, endPoint x: 243, endPoint y: 111, distance: 154.2
paste input "End of Summer Sale"
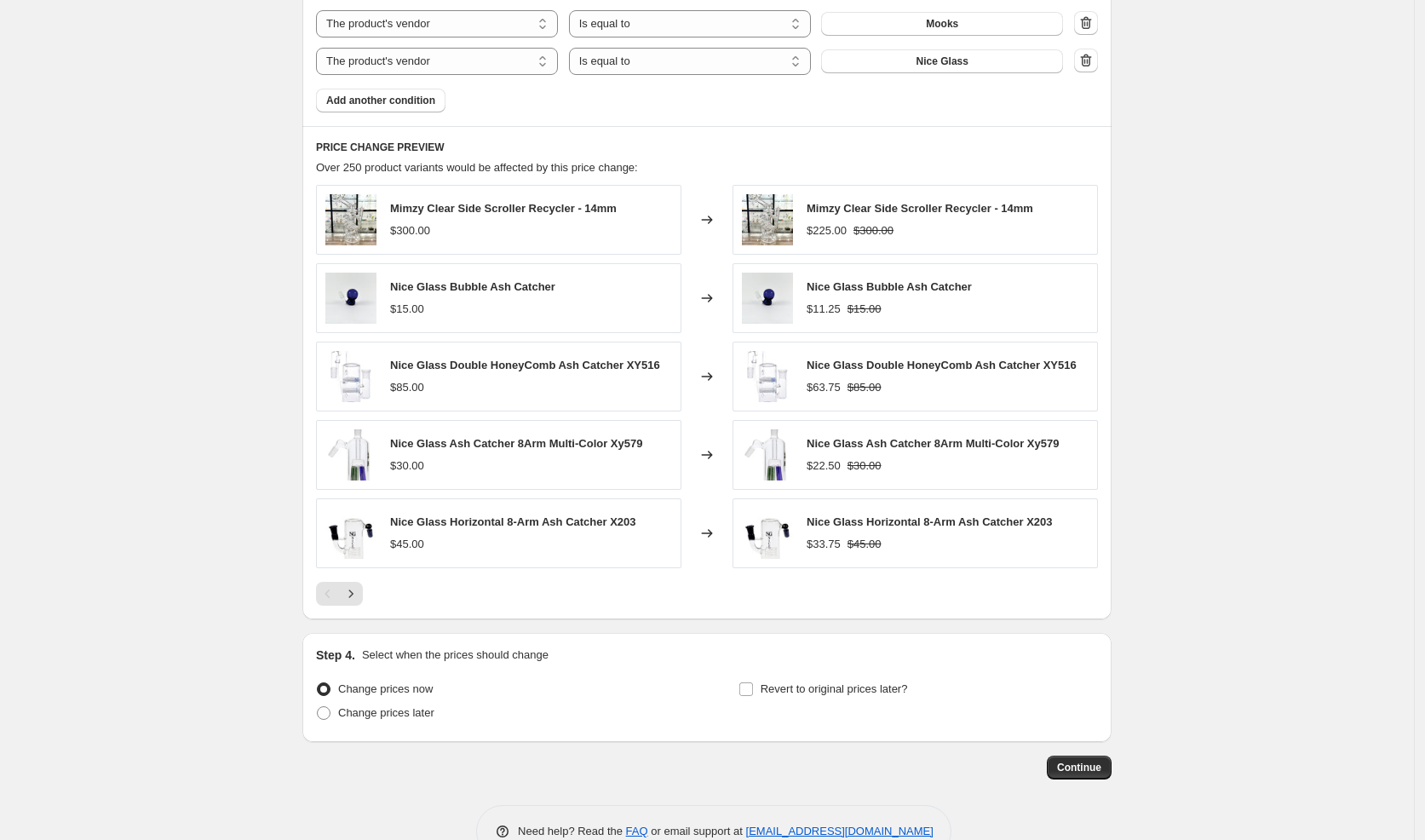
scroll to position [1308, 0]
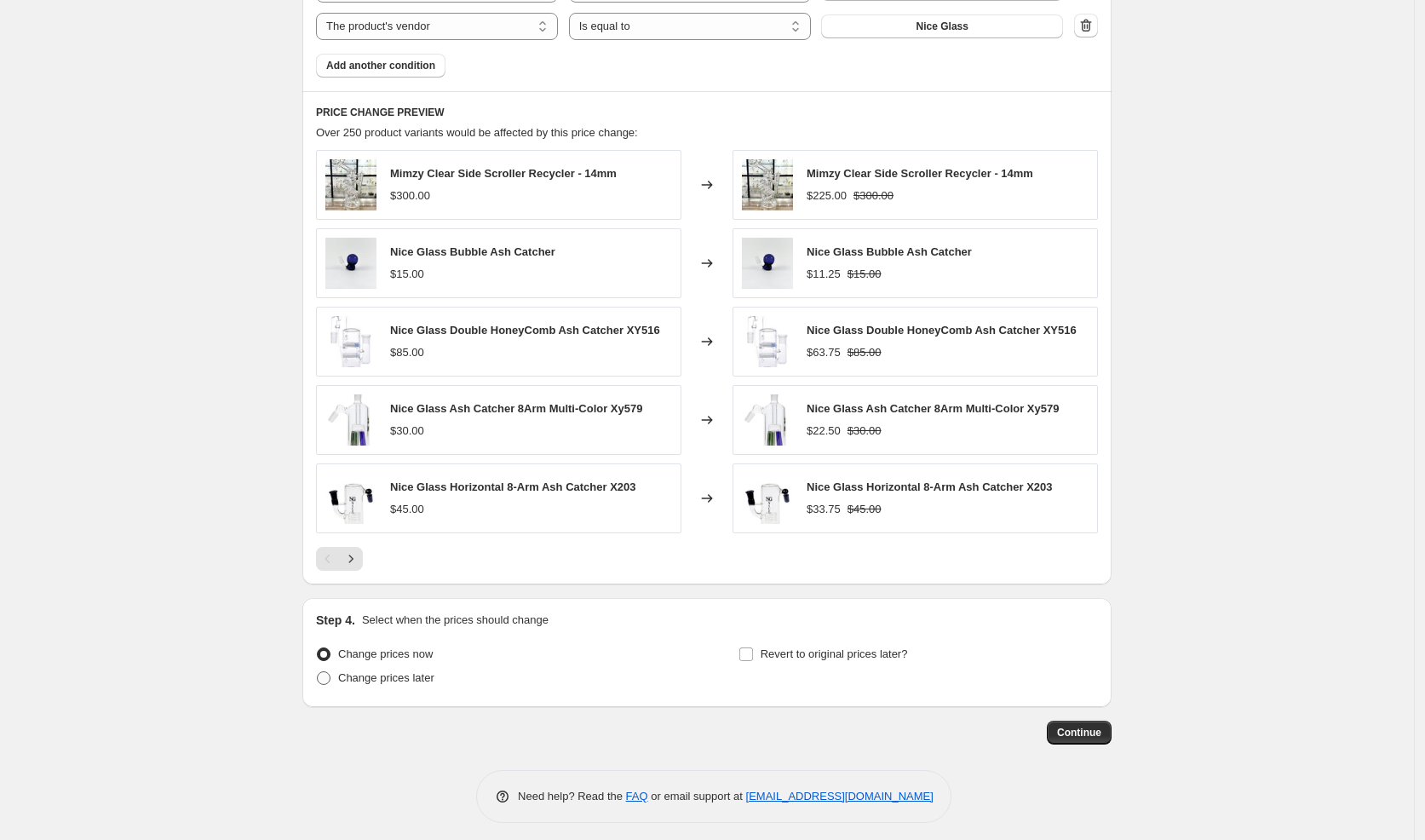
type input "End of Summer Sale - Low tide - NG"
click at [420, 674] on span "Change prices later" at bounding box center [386, 677] width 96 height 13
click at [317, 672] on input "Change prices later" at bounding box center [317, 671] width 1 height 1
radio input "true"
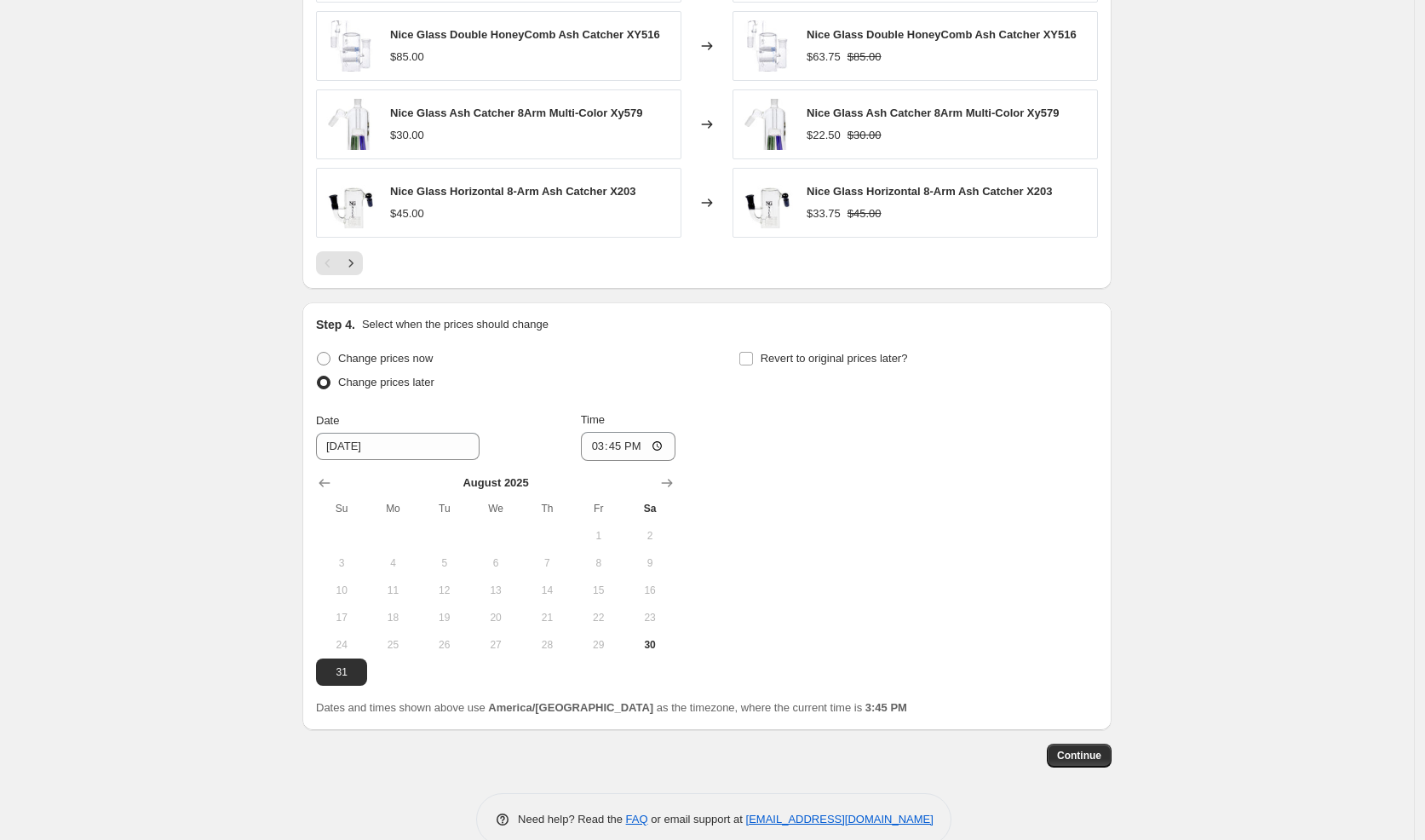
scroll to position [1626, 0]
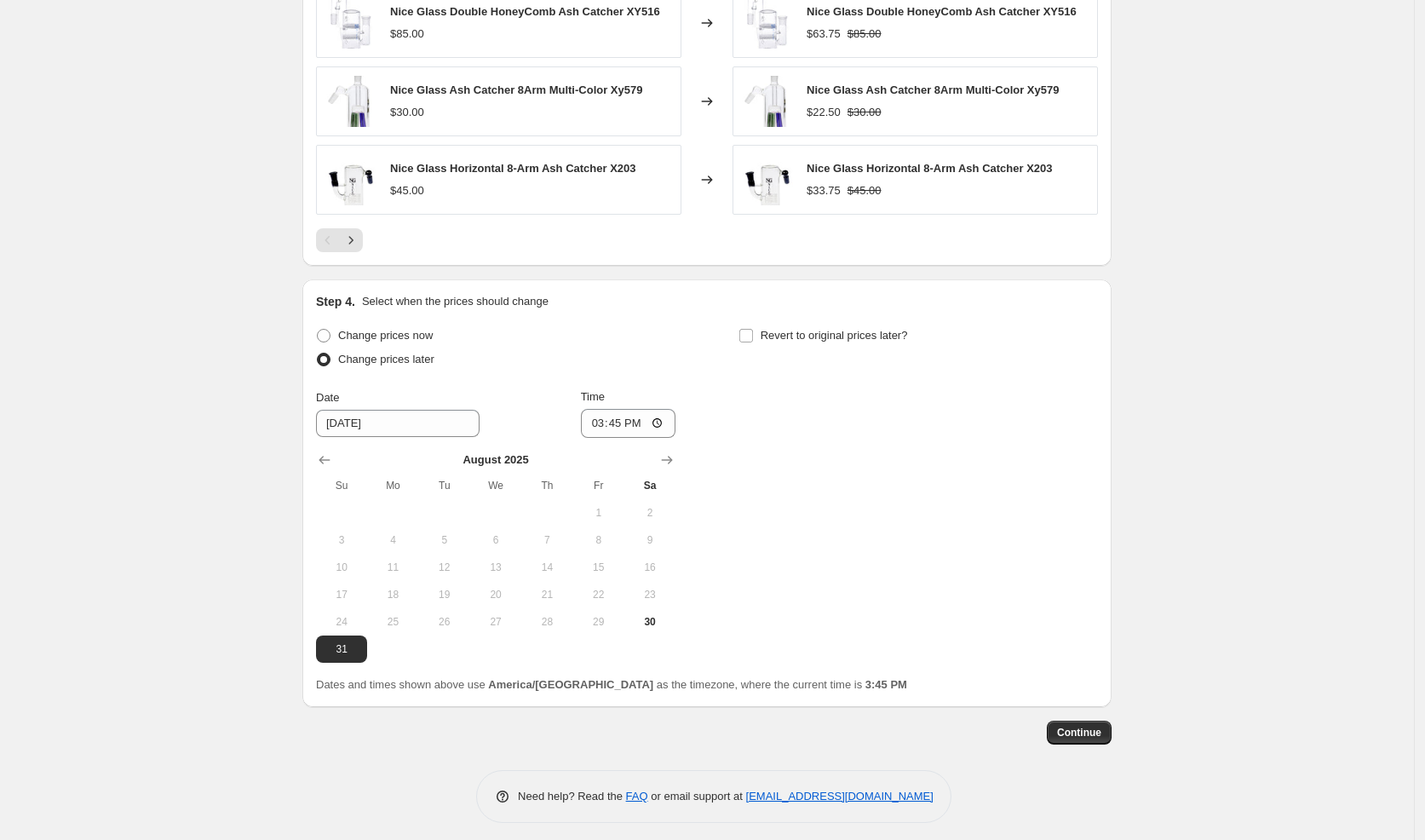
drag, startPoint x: 655, startPoint y: 617, endPoint x: 646, endPoint y: 598, distance: 21.0
click at [655, 617] on span "30" at bounding box center [650, 622] width 37 height 14
type input "[DATE]"
click at [599, 416] on input "15:45" at bounding box center [628, 424] width 95 height 29
type input "19:00"
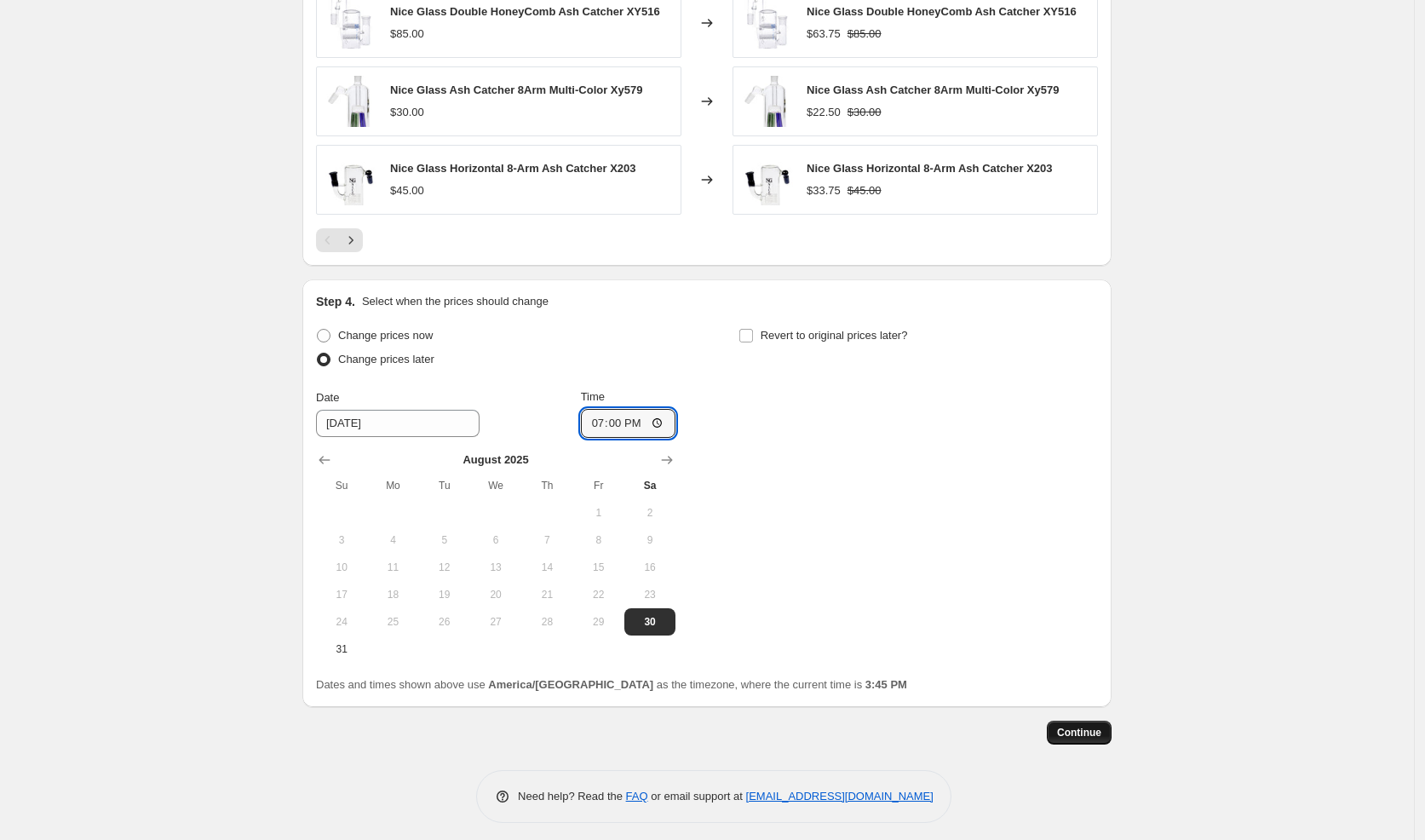
click at [1058, 721] on button "Continue" at bounding box center [1079, 732] width 65 height 23
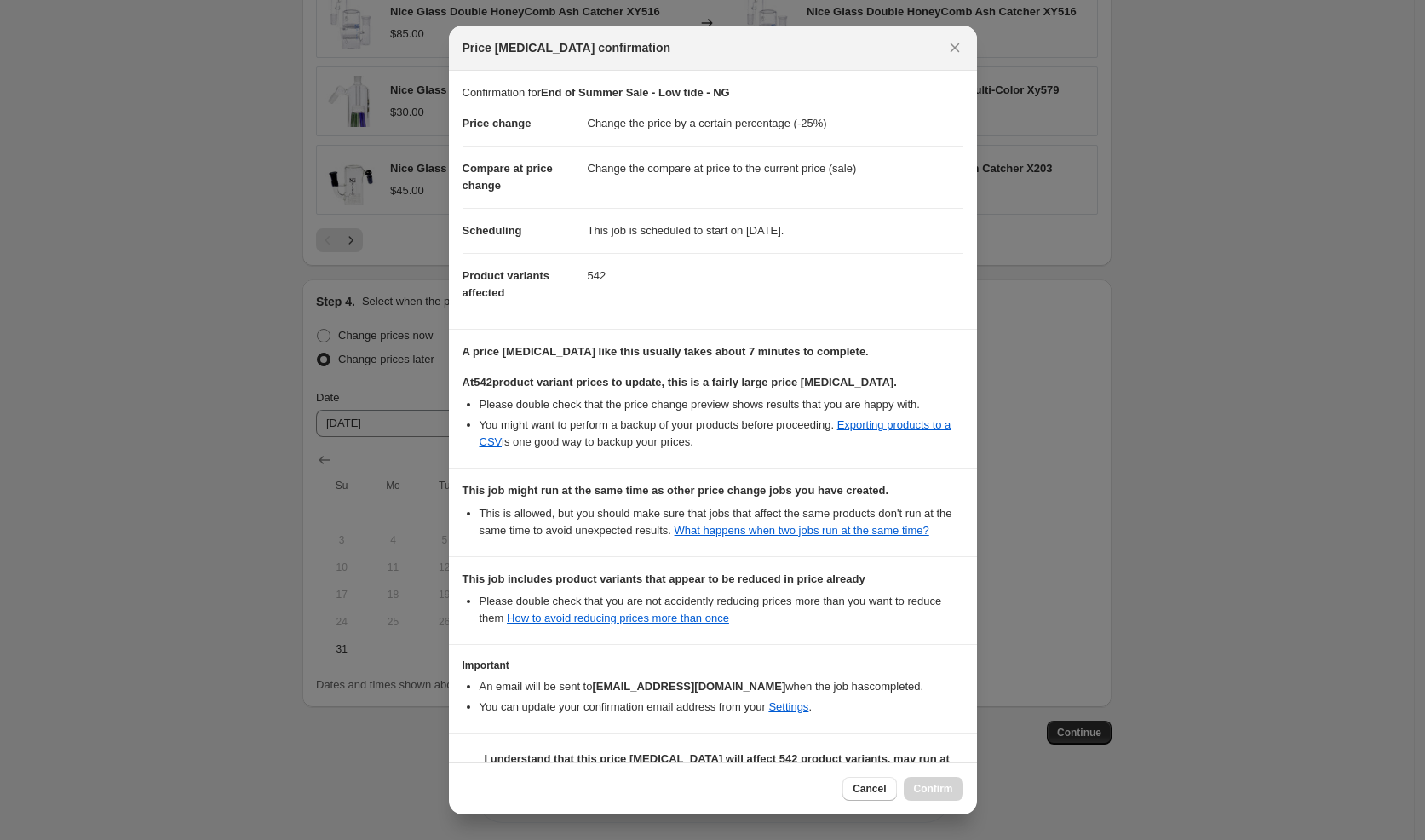
scroll to position [69, 0]
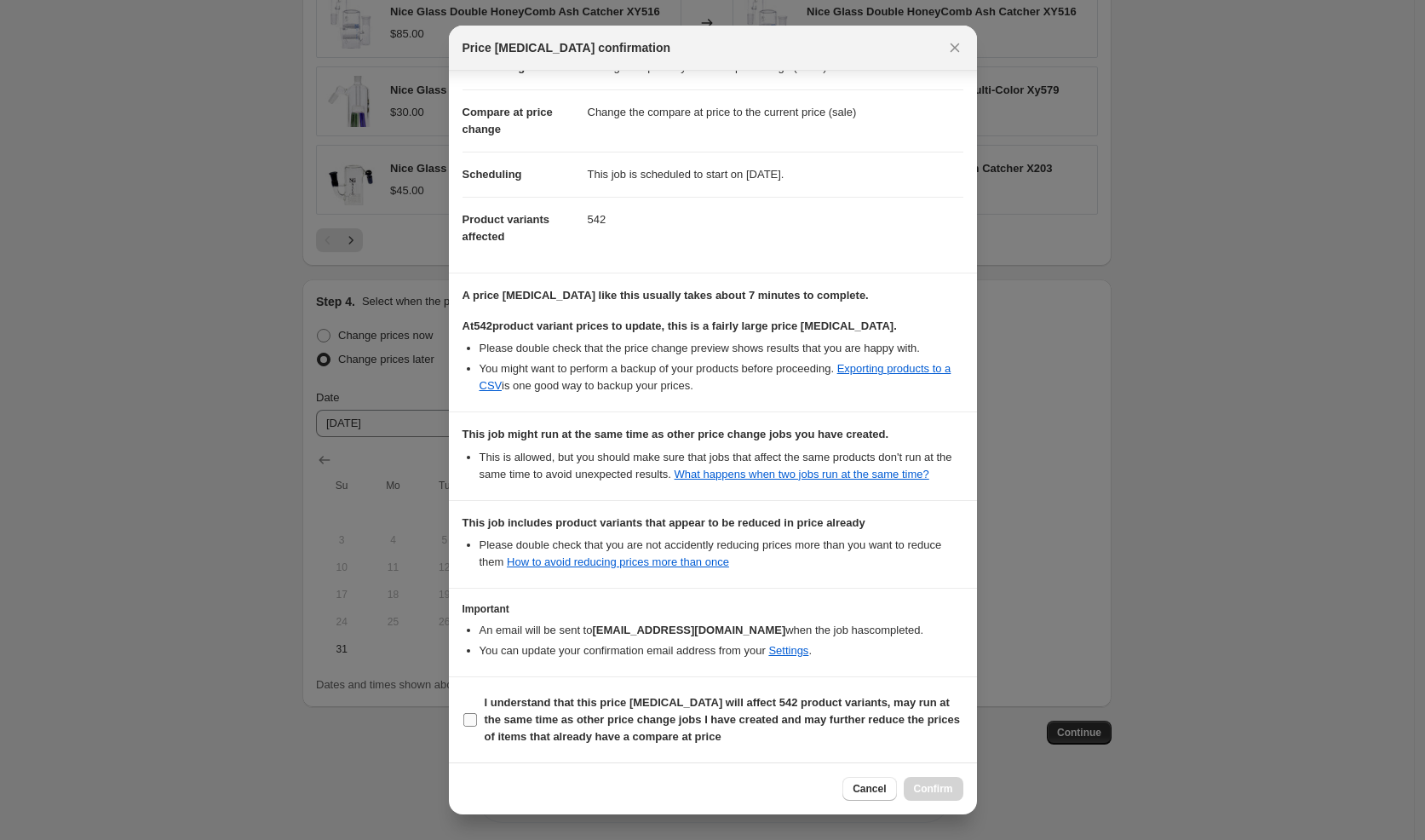
click at [596, 747] on label "I understand that this price [MEDICAL_DATA] will affect 542 product variants, m…" at bounding box center [712, 719] width 500 height 58
click at [477, 726] on input "I understand that this price [MEDICAL_DATA] will affect 542 product variants, m…" at bounding box center [470, 720] width 14 height 14
checkbox input "true"
click at [946, 788] on span "Confirm" at bounding box center [933, 789] width 39 height 14
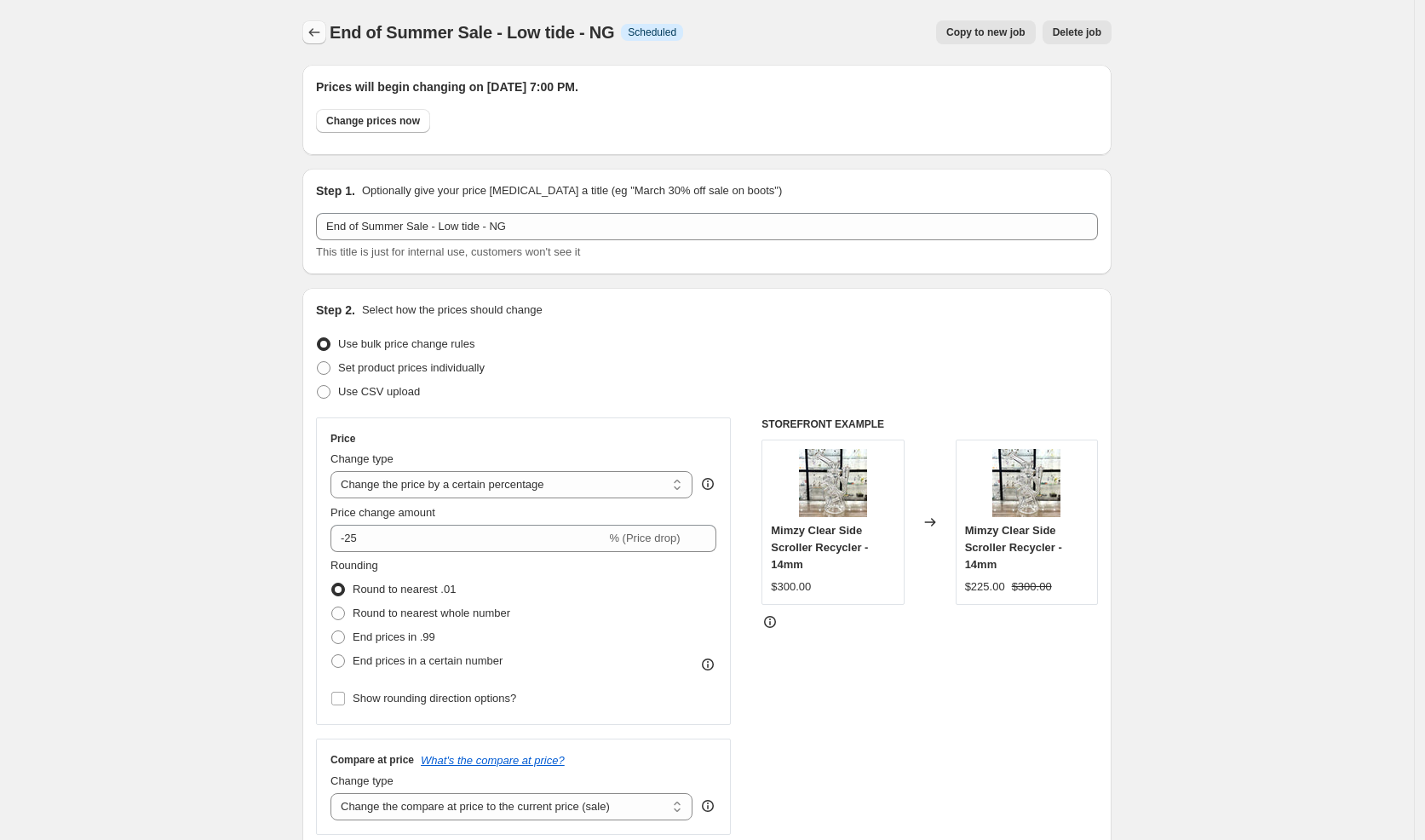
click at [315, 36] on icon "Price change jobs" at bounding box center [313, 31] width 17 height 17
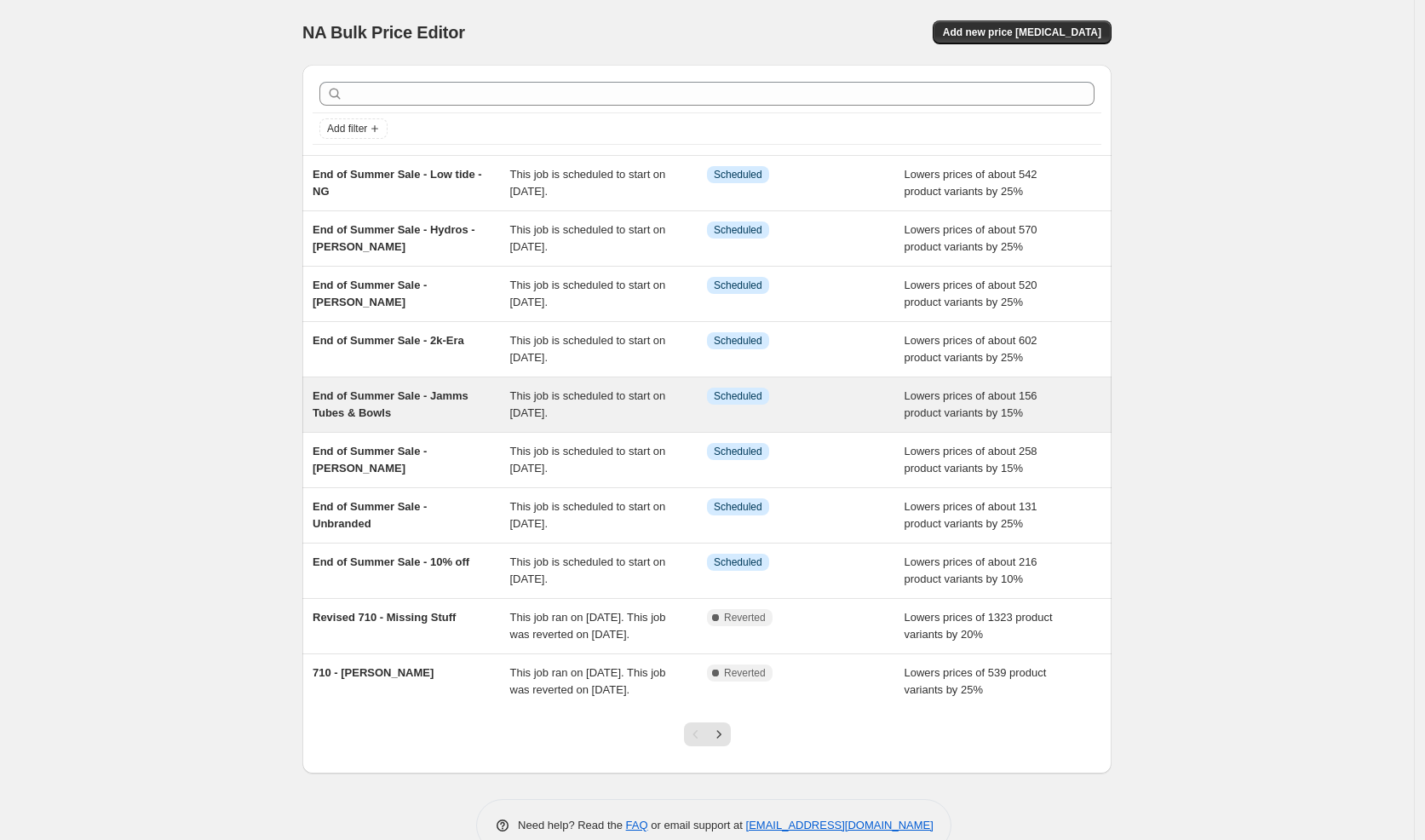
scroll to position [66, 0]
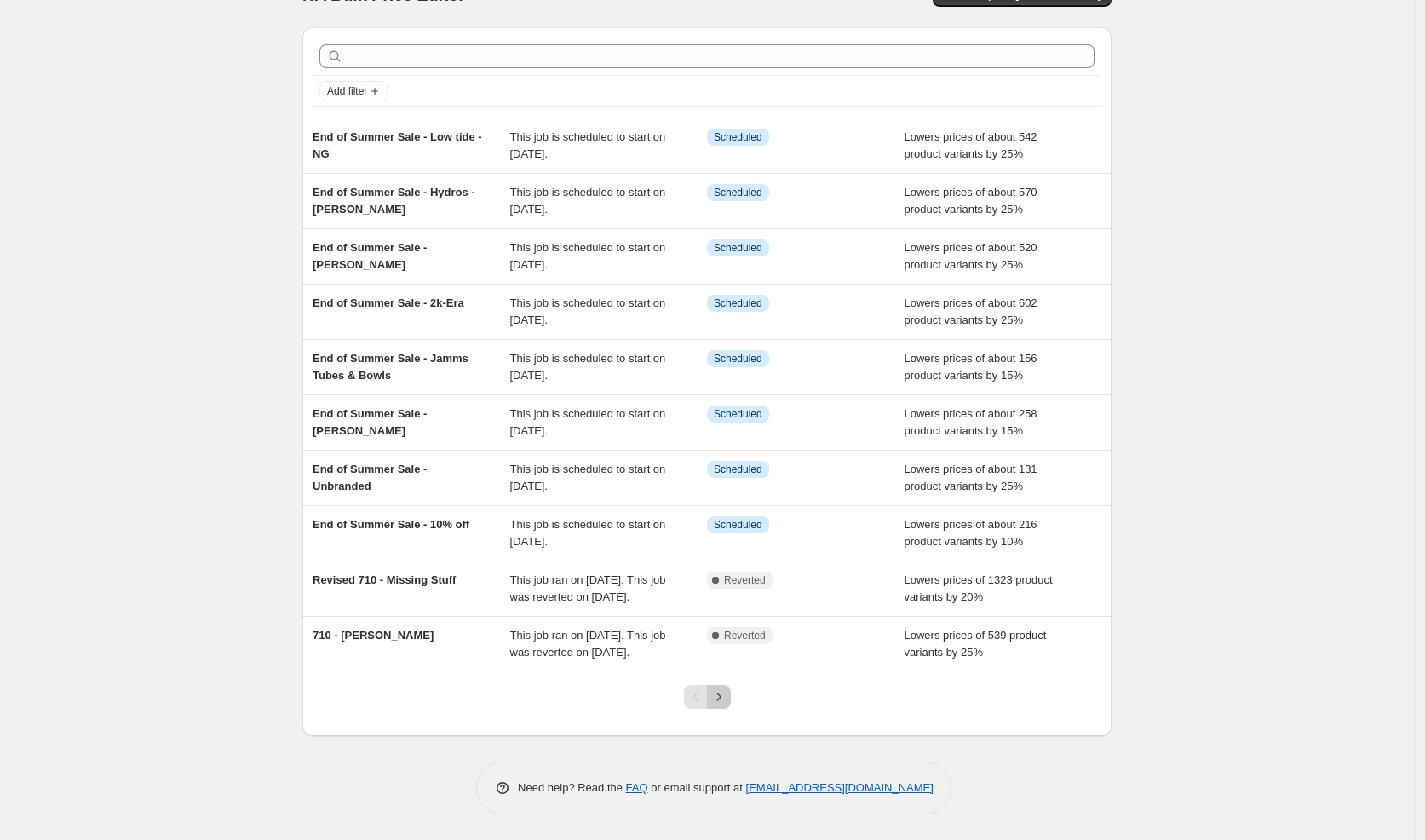
drag, startPoint x: 730, startPoint y: 699, endPoint x: 738, endPoint y: 612, distance: 87.4
click at [728, 699] on icon "Next" at bounding box center [718, 696] width 17 height 17
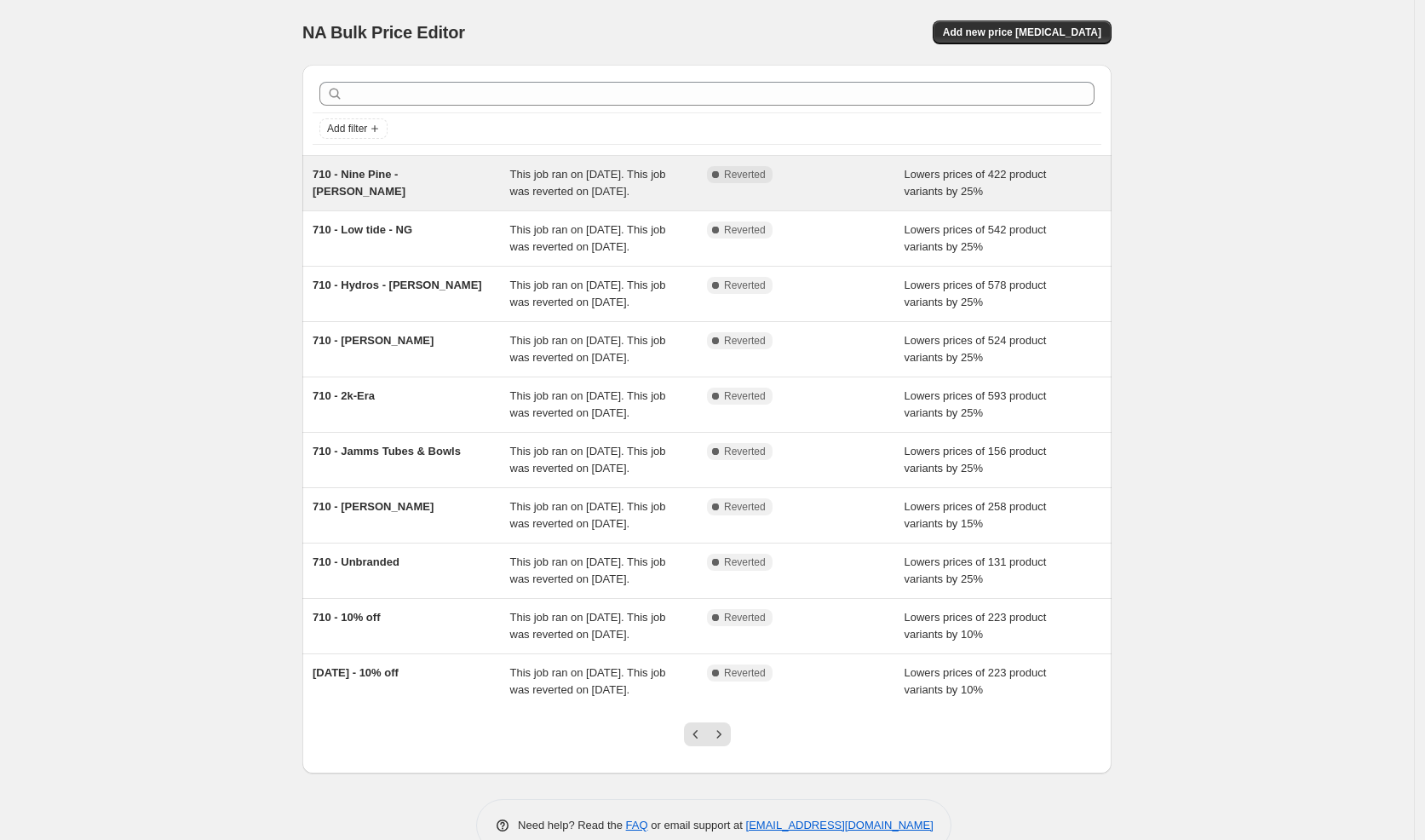
click at [416, 180] on div "710 - Nine Pine - [PERSON_NAME]" at bounding box center [411, 183] width 198 height 34
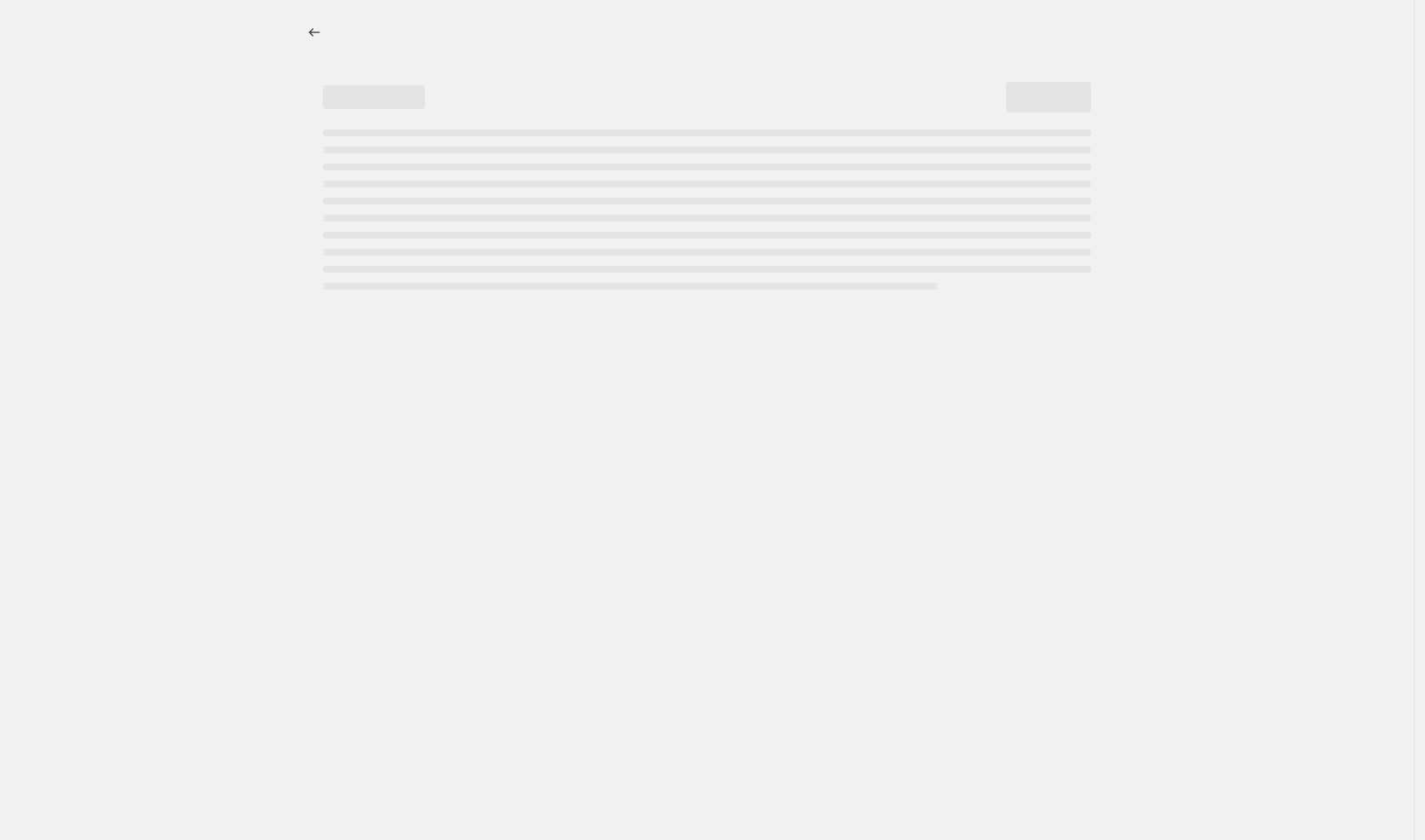
select select "percentage"
select select "vendor"
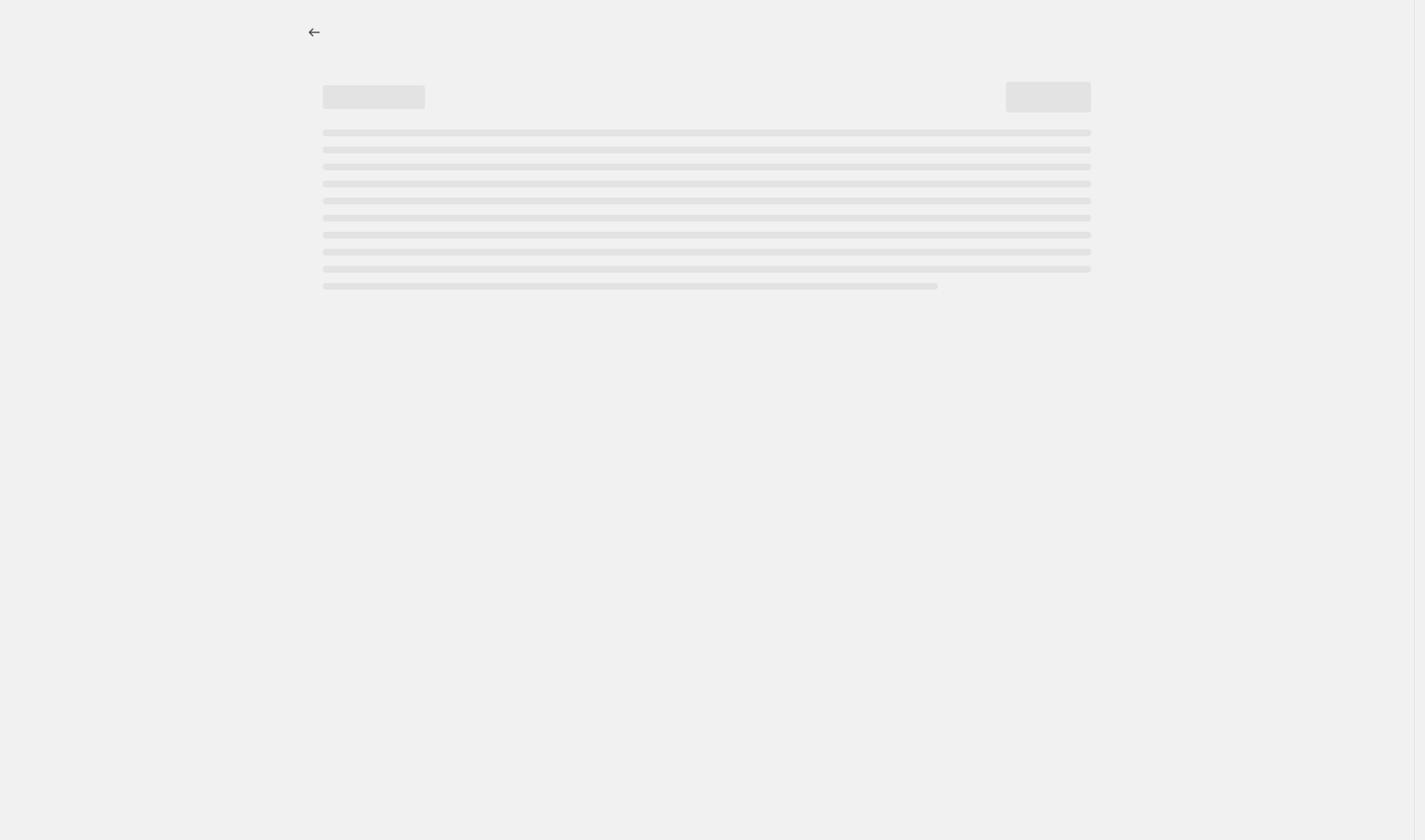
select select "vendor"
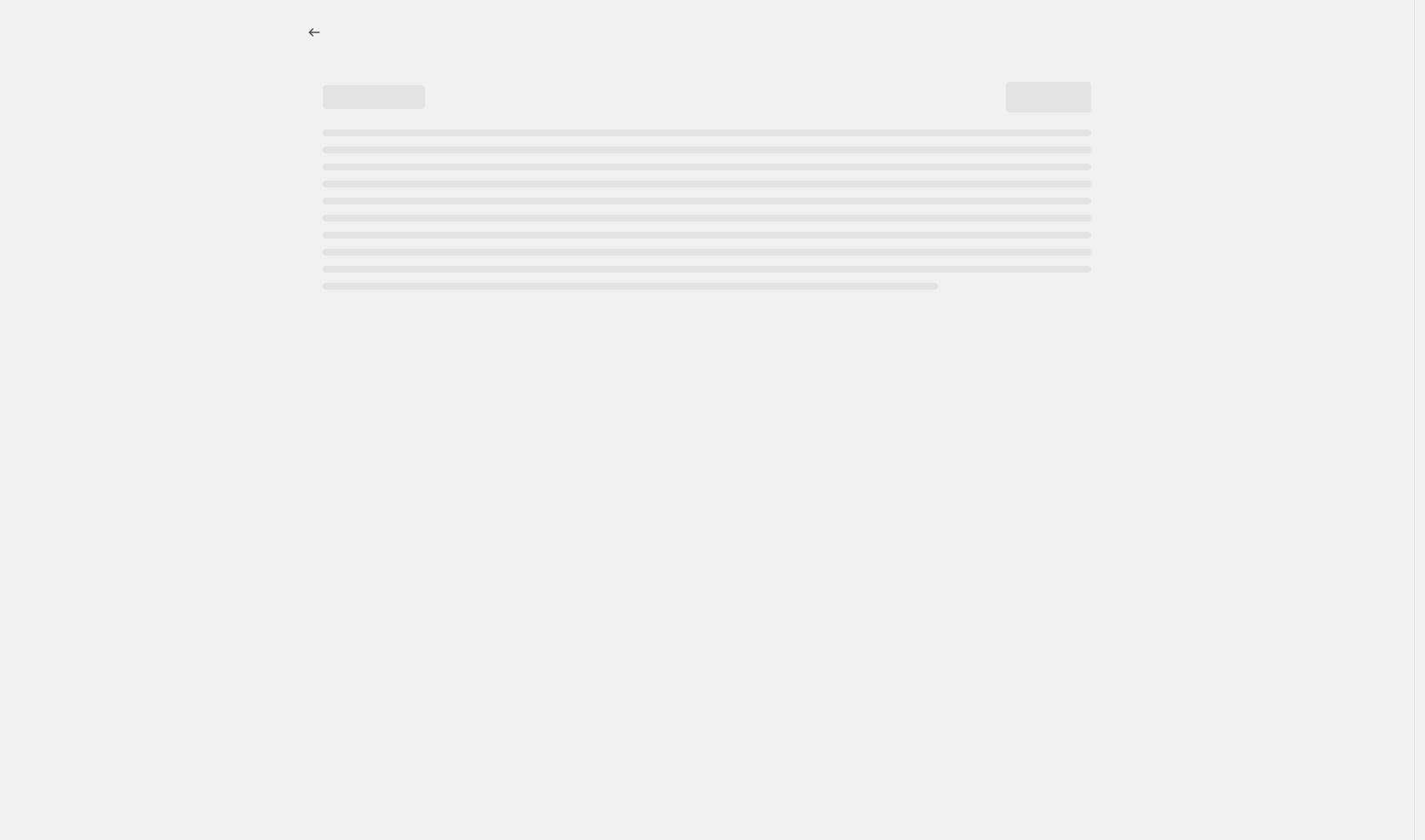
select select "vendor"
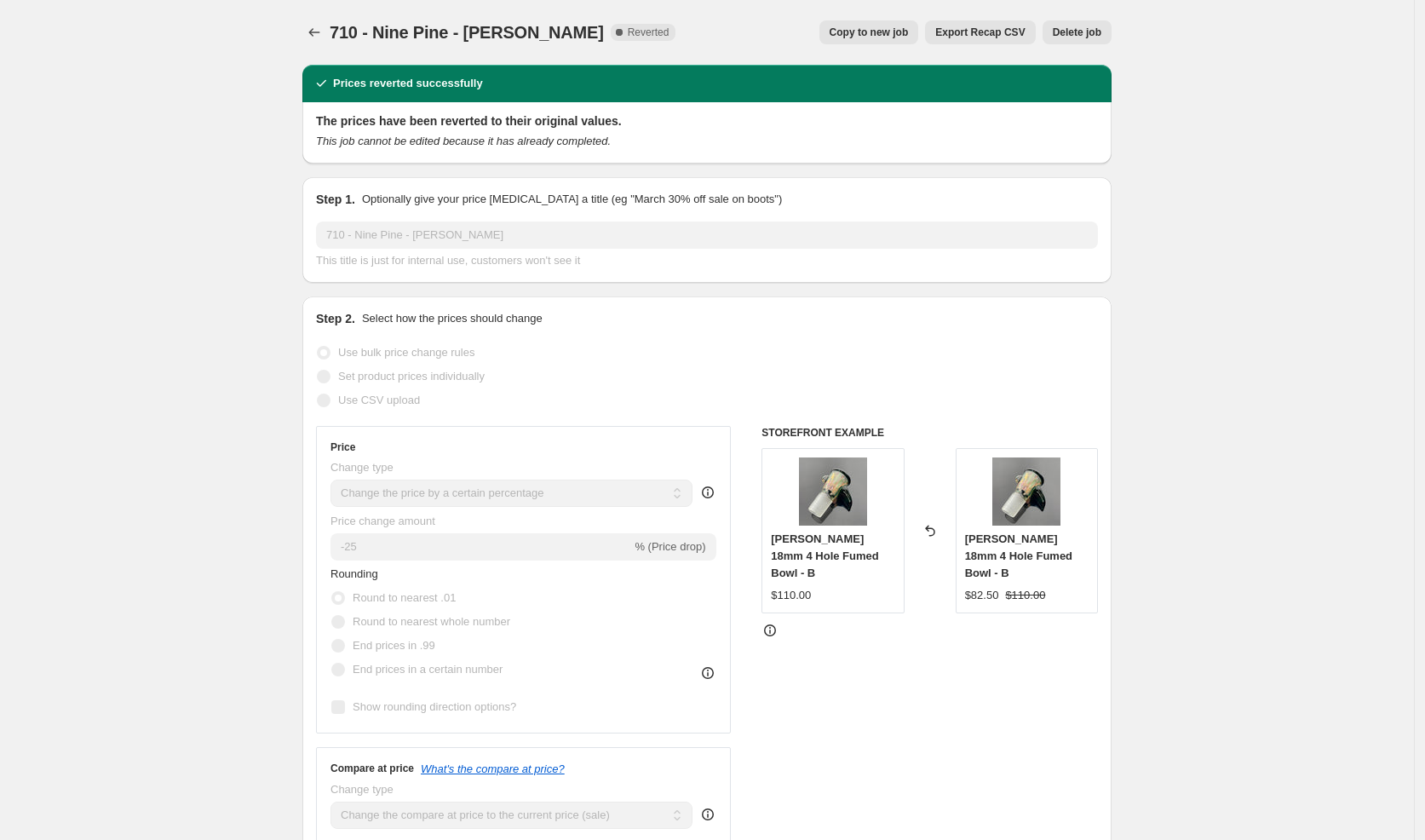
click at [892, 50] on div "710 - Nine Pine - [PERSON_NAME]. This page is ready 710 - Nine Pine - [PERSON_N…" at bounding box center [707, 32] width 809 height 65
click at [890, 33] on span "Copy to new job" at bounding box center [869, 32] width 79 height 14
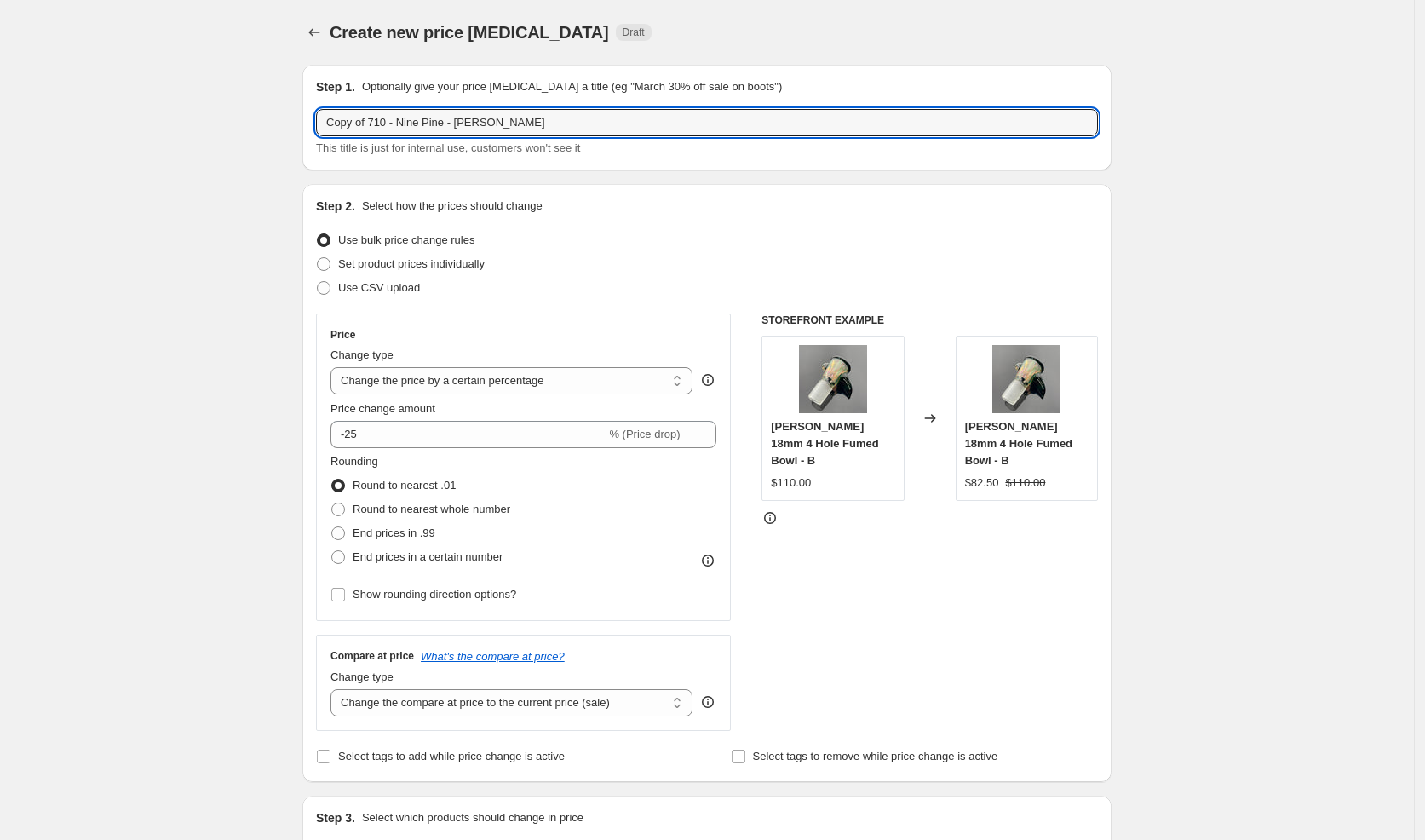
drag, startPoint x: 394, startPoint y: 124, endPoint x: 270, endPoint y: 121, distance: 124.0
paste input "End of Summer Sale"
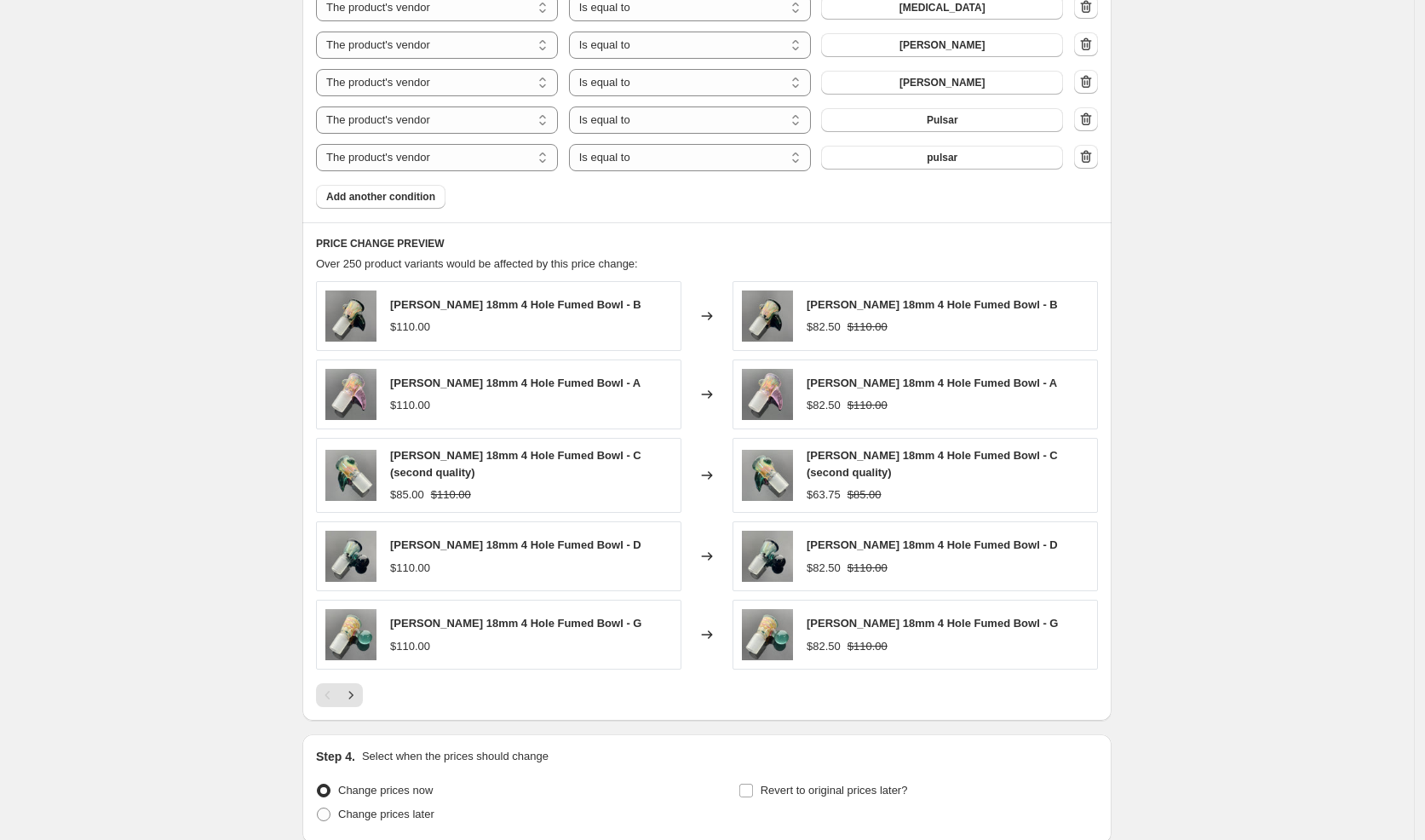
scroll to position [1464, 0]
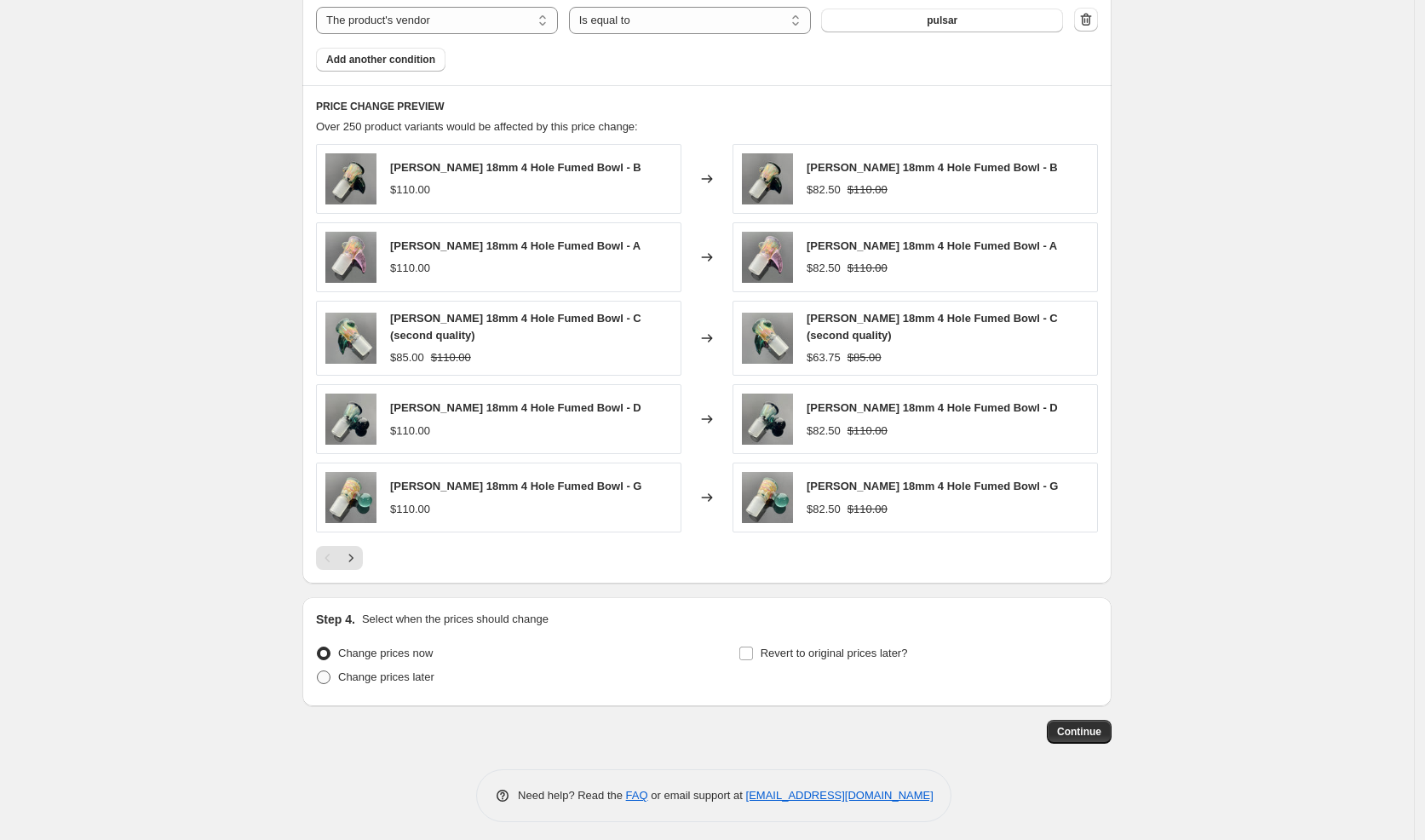
click at [395, 671] on span "Change prices later" at bounding box center [386, 677] width 96 height 13
click at [317, 671] on input "Change prices later" at bounding box center [317, 671] width 1 height 1
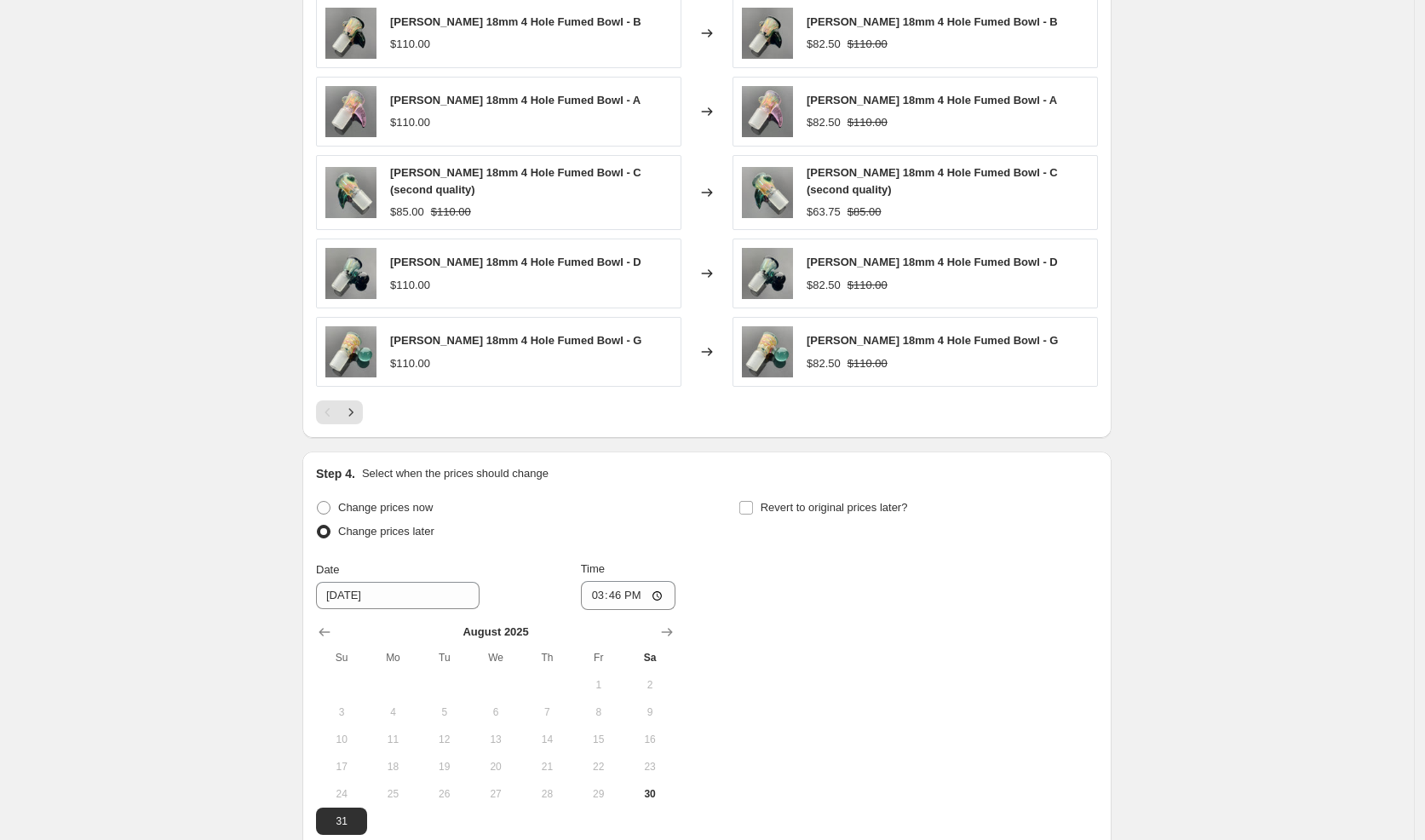
scroll to position [1658, 0]
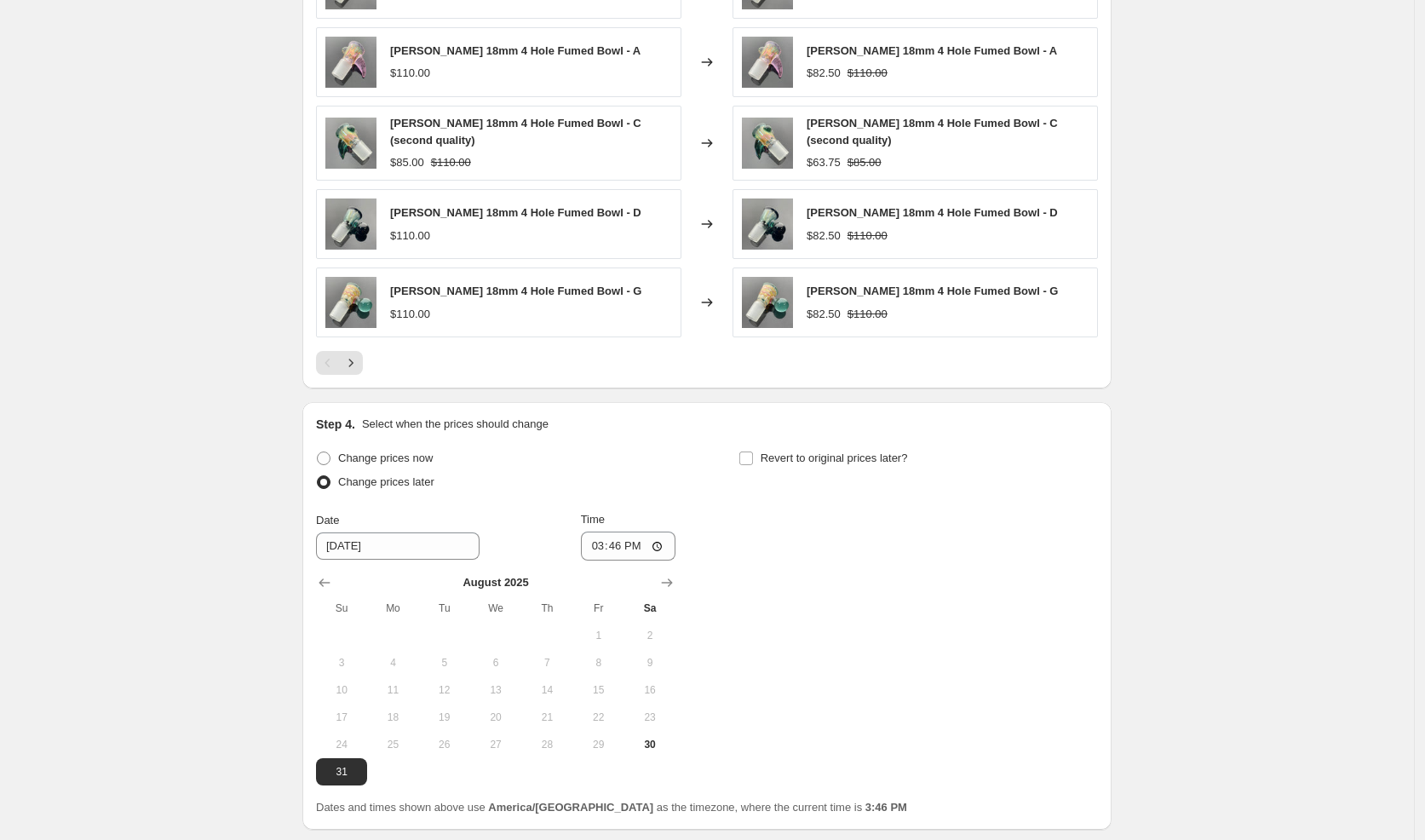
drag, startPoint x: 662, startPoint y: 734, endPoint x: 627, endPoint y: 587, distance: 151.1
click at [659, 730] on button "30" at bounding box center [650, 744] width 51 height 27
click at [599, 535] on input "15:46" at bounding box center [628, 546] width 95 height 29
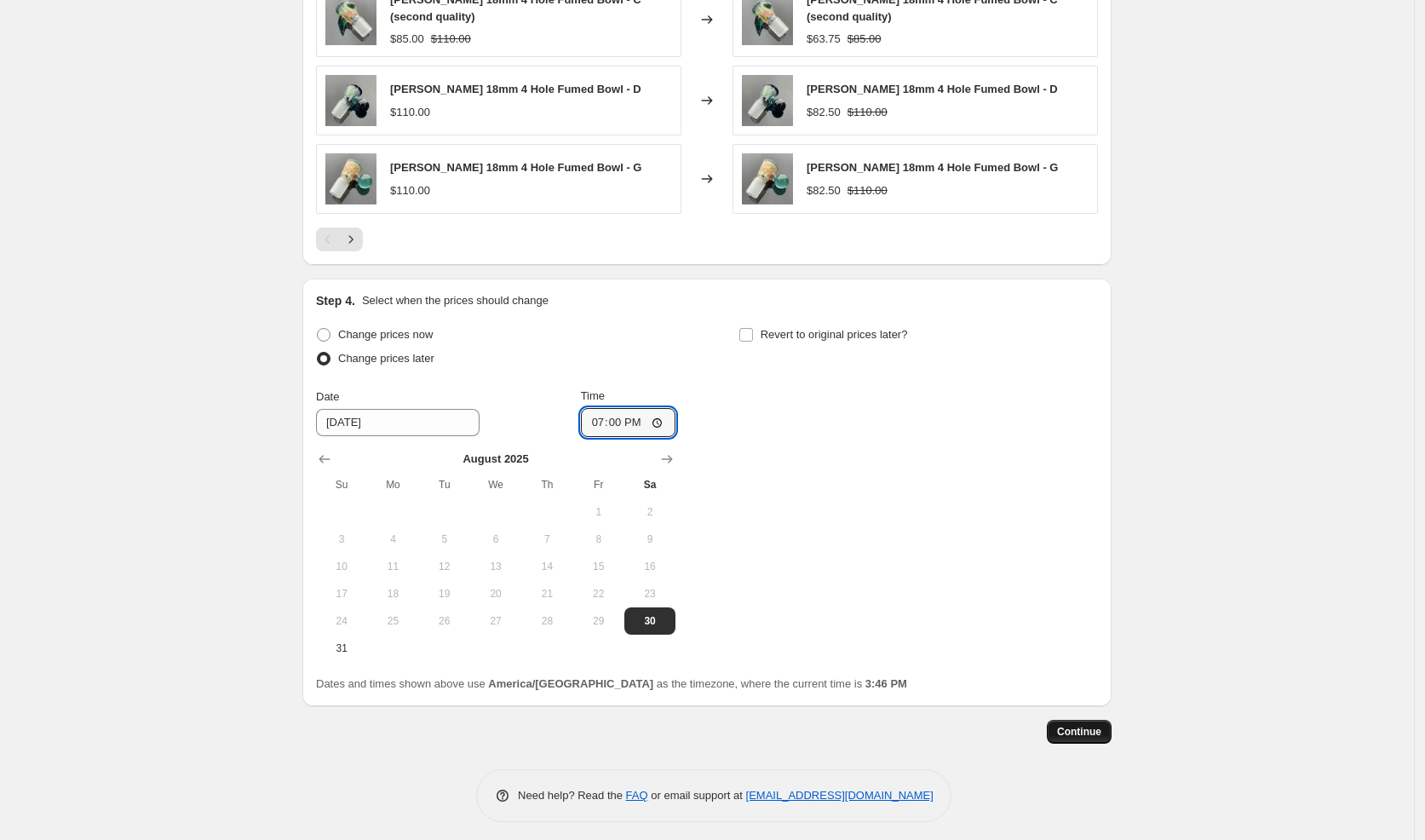
click at [1089, 724] on span "Continue" at bounding box center [1078, 731] width 44 height 14
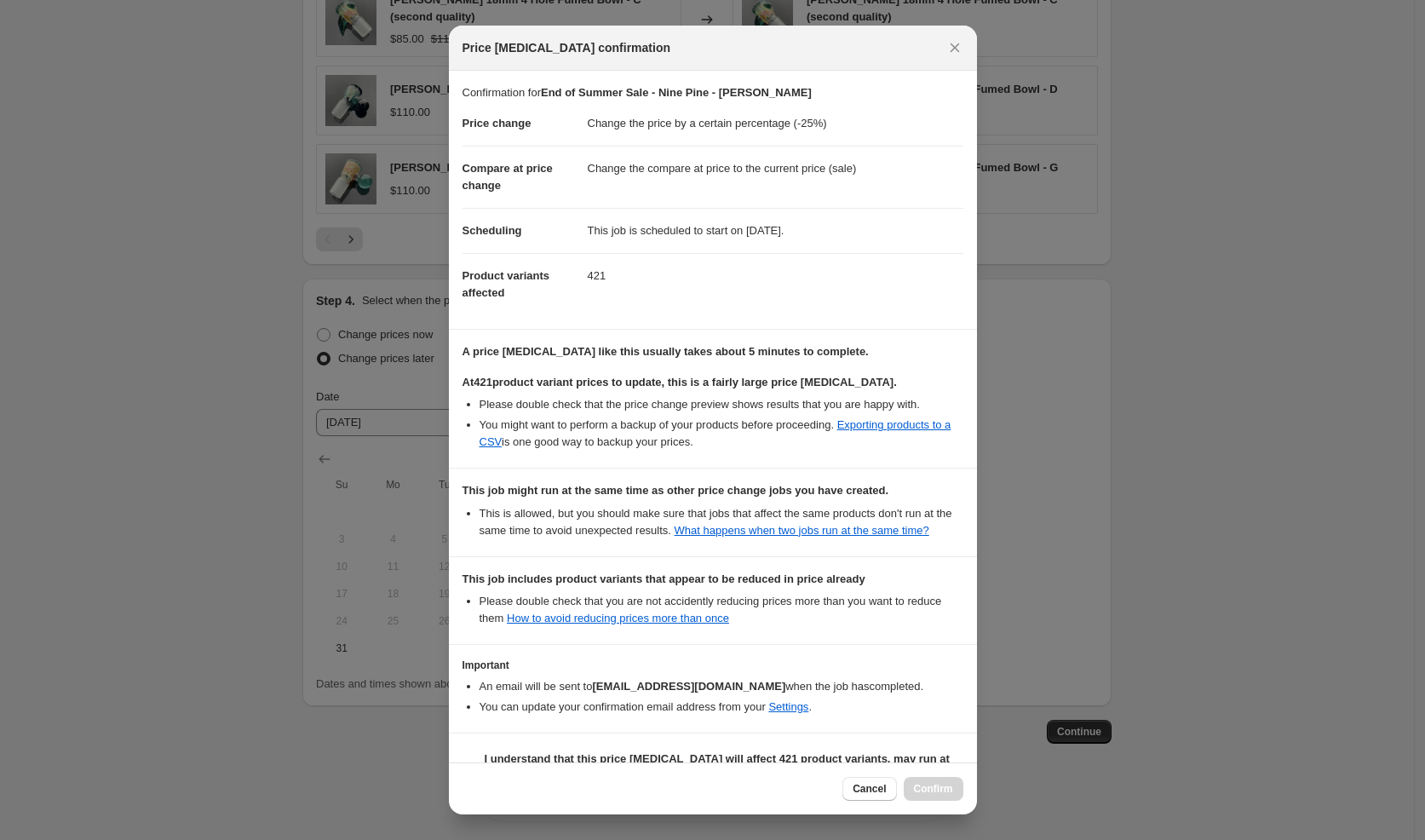
scroll to position [69, 0]
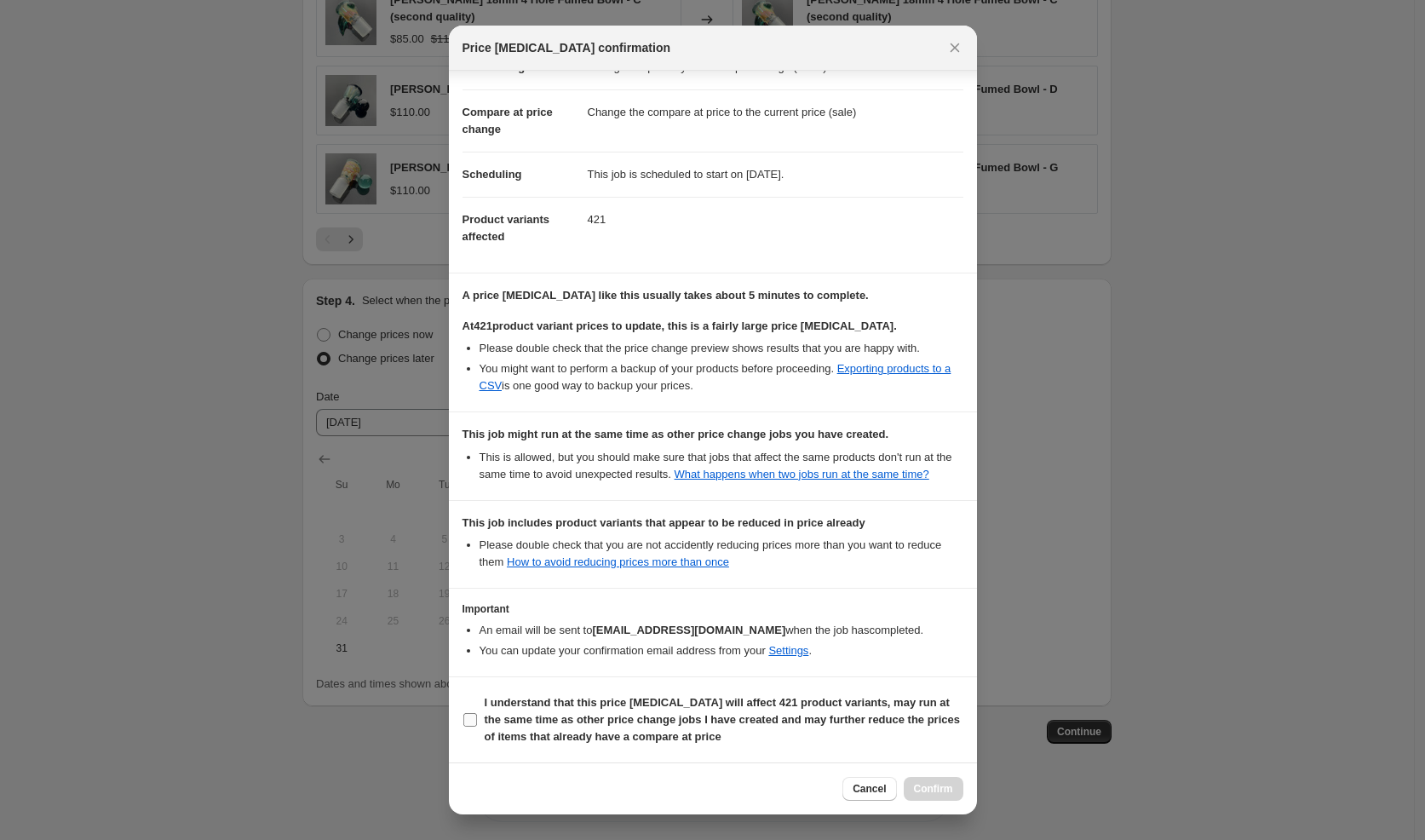
drag, startPoint x: 598, startPoint y: 722, endPoint x: 635, endPoint y: 725, distance: 37.1
click at [599, 722] on b "I understand that this price [MEDICAL_DATA] will affect 421 product variants, m…" at bounding box center [722, 720] width 475 height 47
click at [477, 722] on input "I understand that this price [MEDICAL_DATA] will affect 421 product variants, m…" at bounding box center [470, 720] width 14 height 14
click at [926, 795] on span "Confirm" at bounding box center [933, 789] width 39 height 14
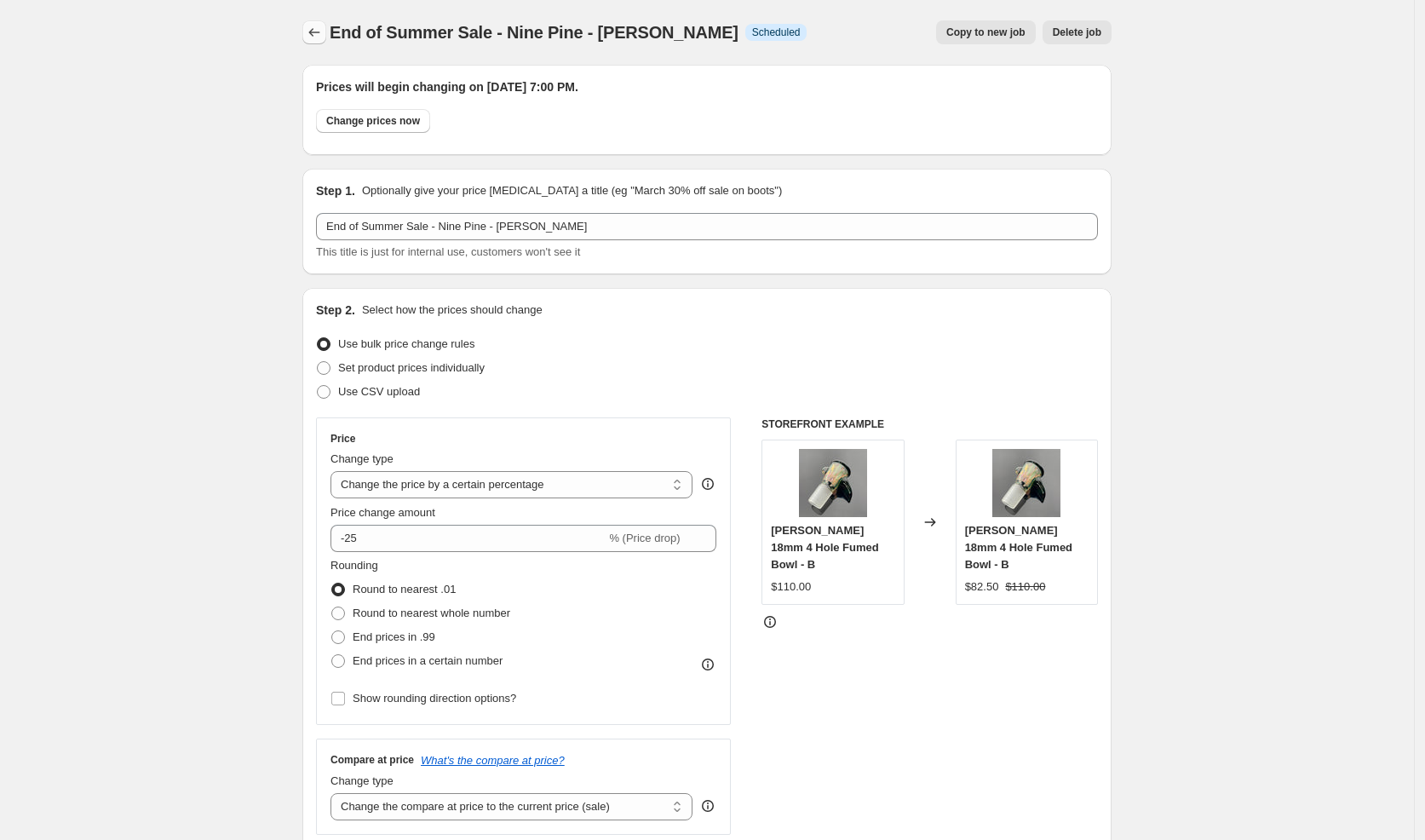
click at [321, 34] on icon "Price change jobs" at bounding box center [313, 31] width 17 height 17
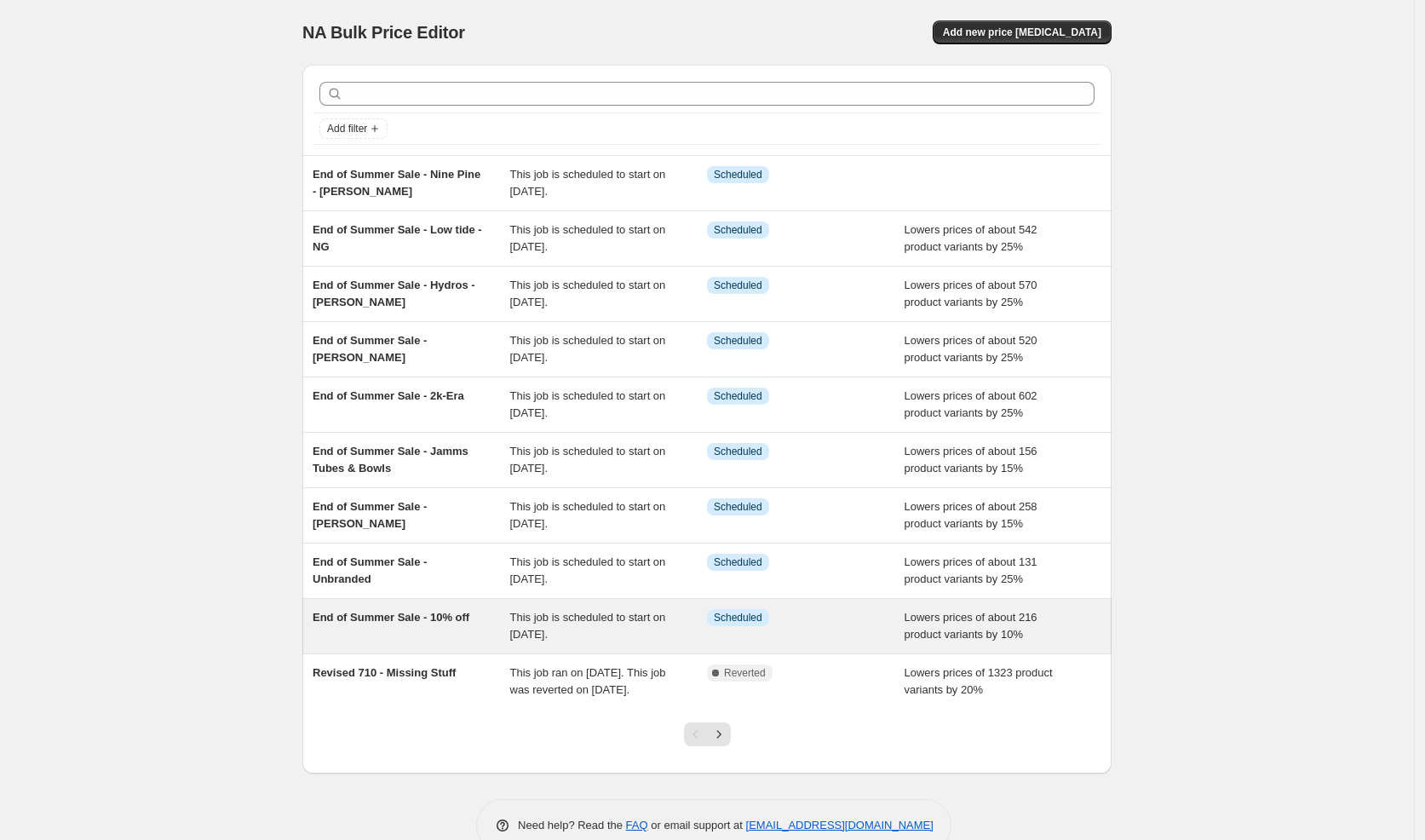
scroll to position [49, 0]
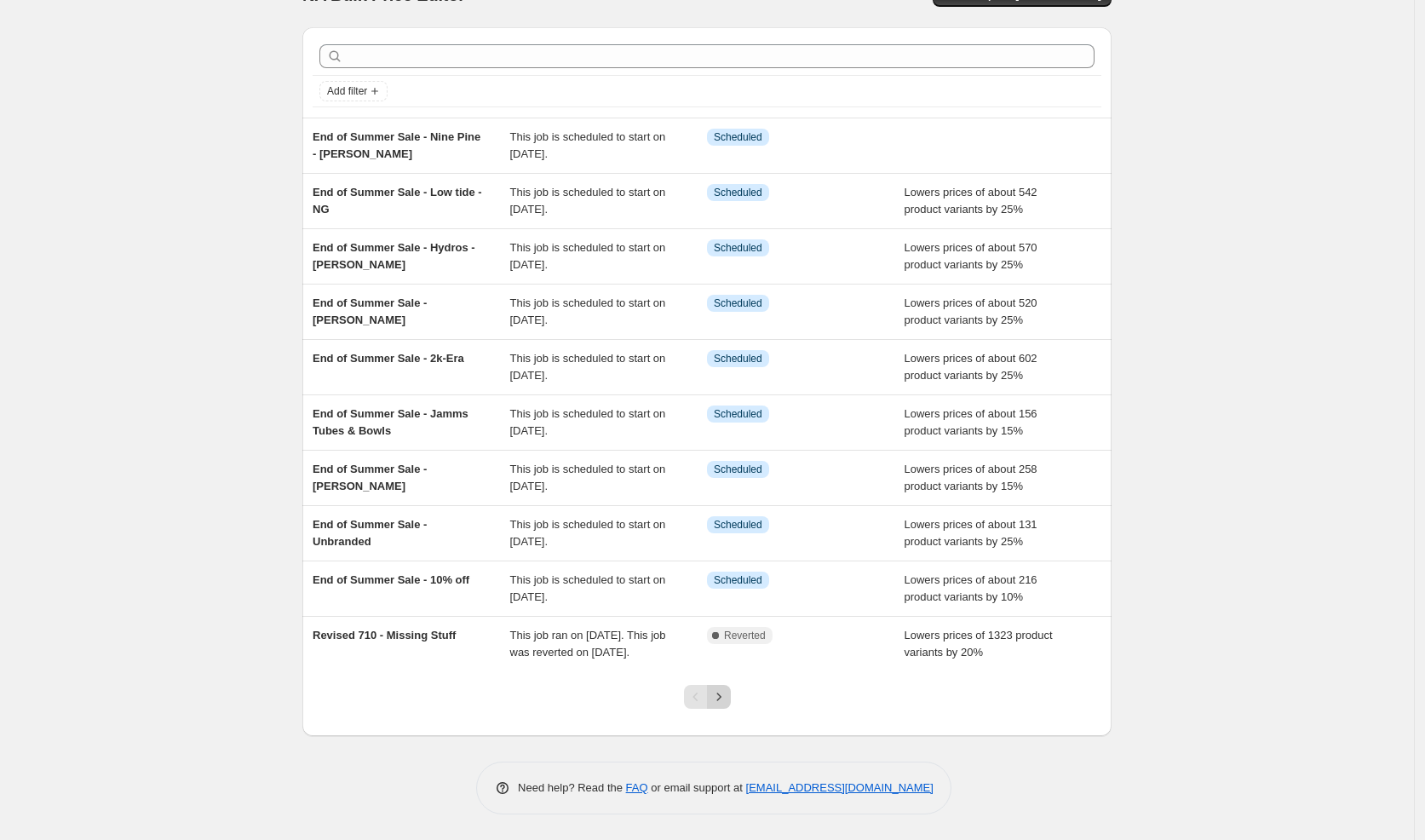
click at [718, 702] on icon "Next" at bounding box center [718, 696] width 17 height 17
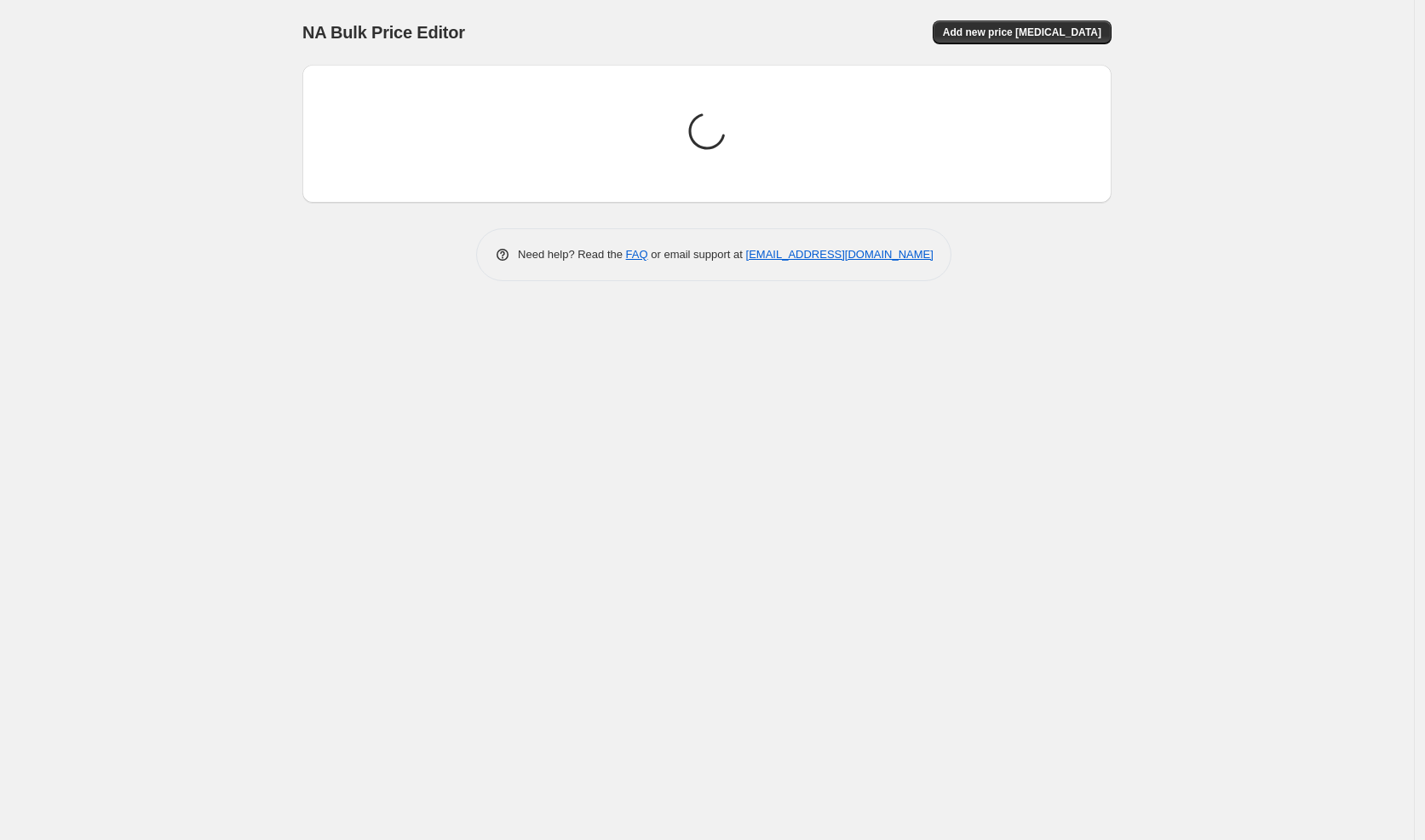
scroll to position [0, 0]
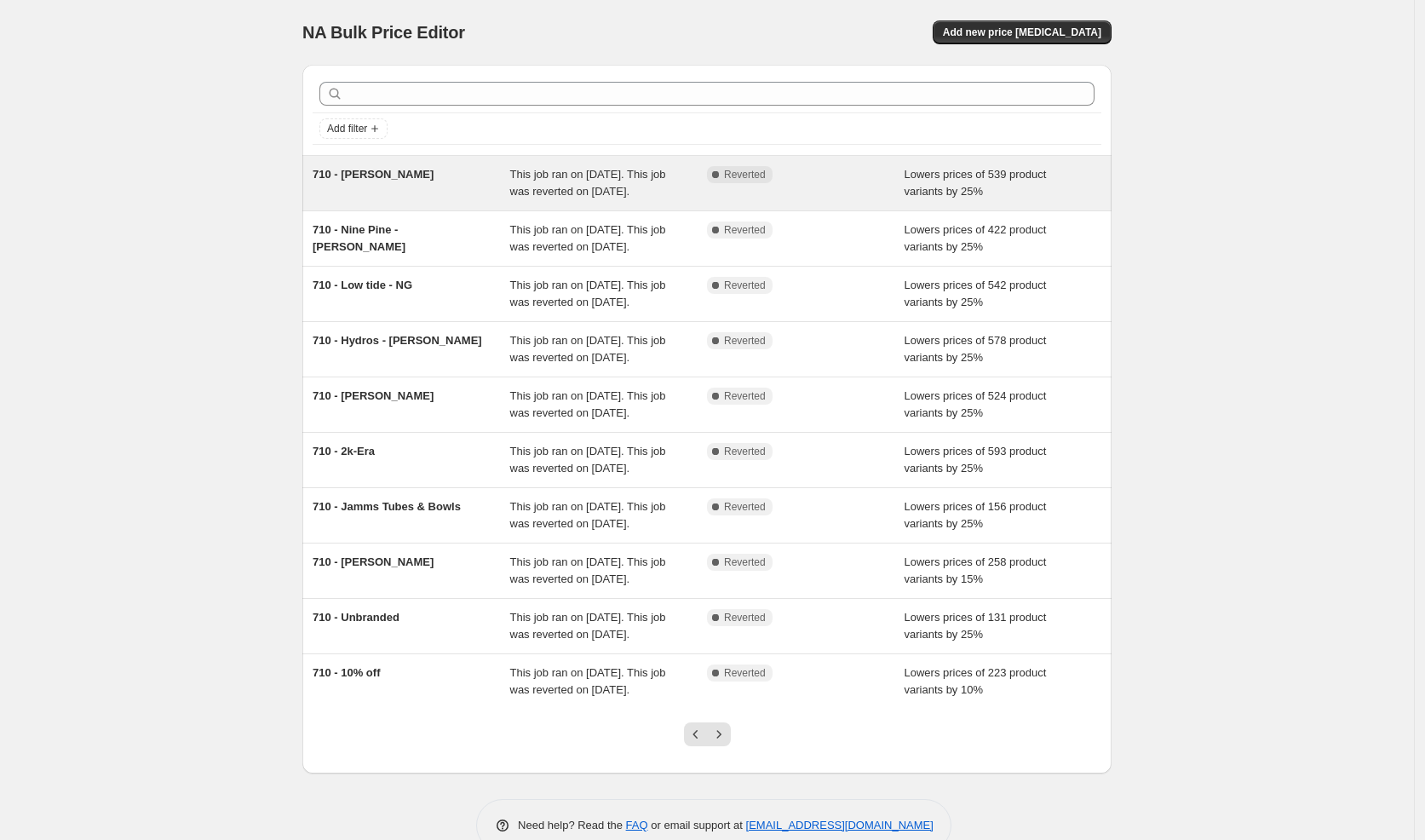
click at [378, 178] on span "710 - [PERSON_NAME]" at bounding box center [373, 173] width 121 height 13
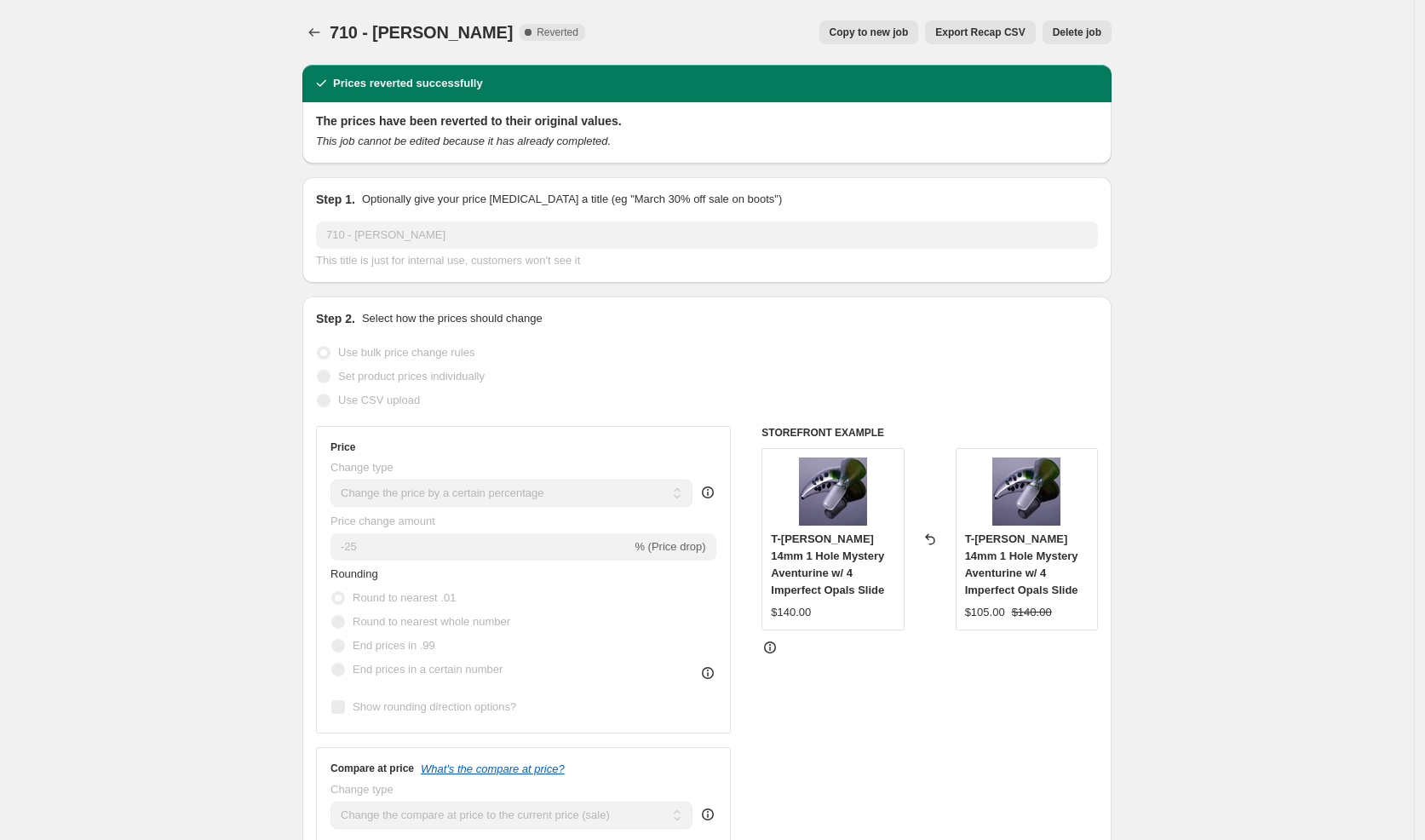
click at [859, 17] on div "710 - [PERSON_NAME]. This page is ready 710 - [PERSON_NAME] Complete Reverted C…" at bounding box center [707, 32] width 809 height 65
click at [859, 25] on span "Copy to new job" at bounding box center [869, 32] width 79 height 14
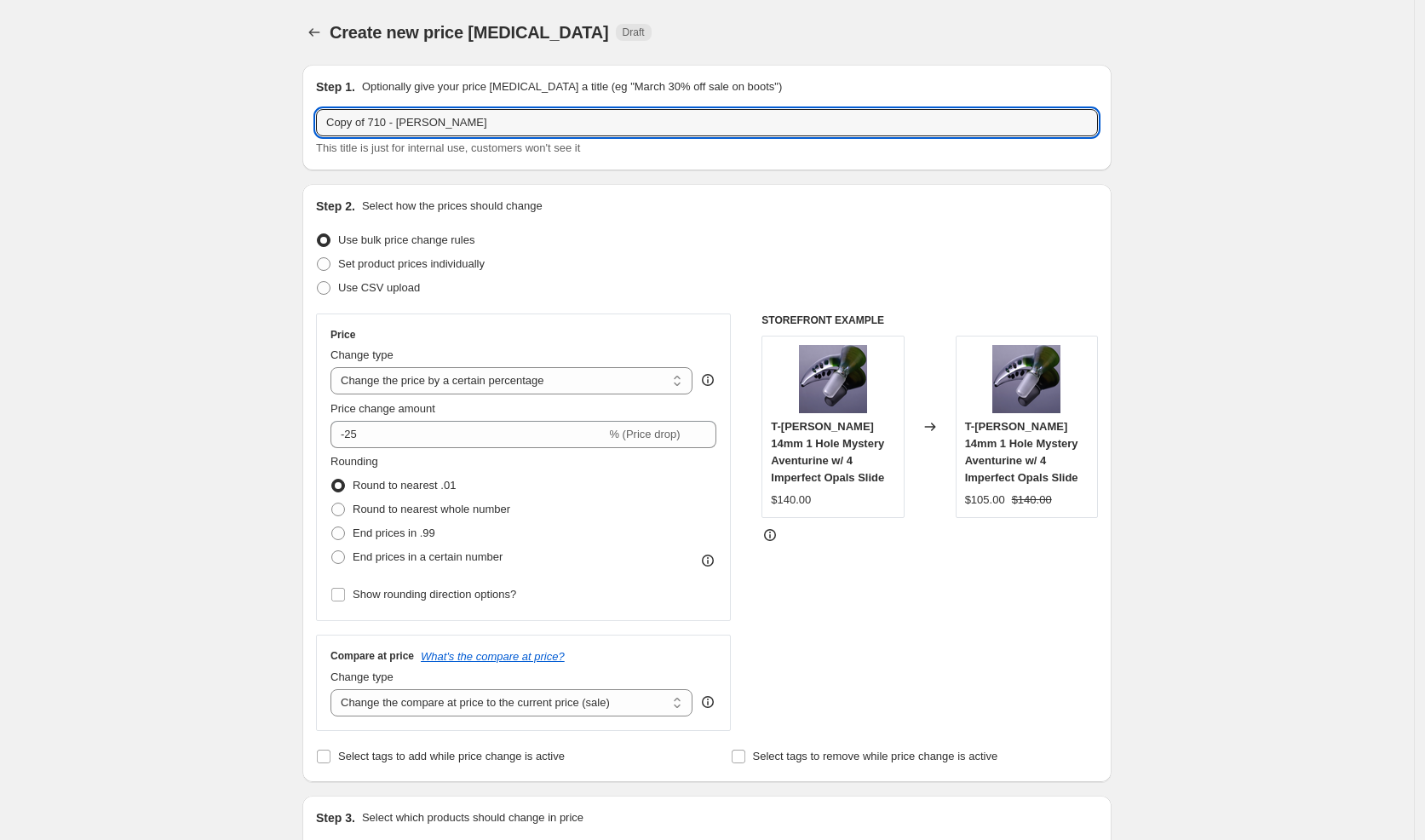
drag, startPoint x: 396, startPoint y: 126, endPoint x: 278, endPoint y: 114, distance: 118.6
paste input "End of Summer Sale"
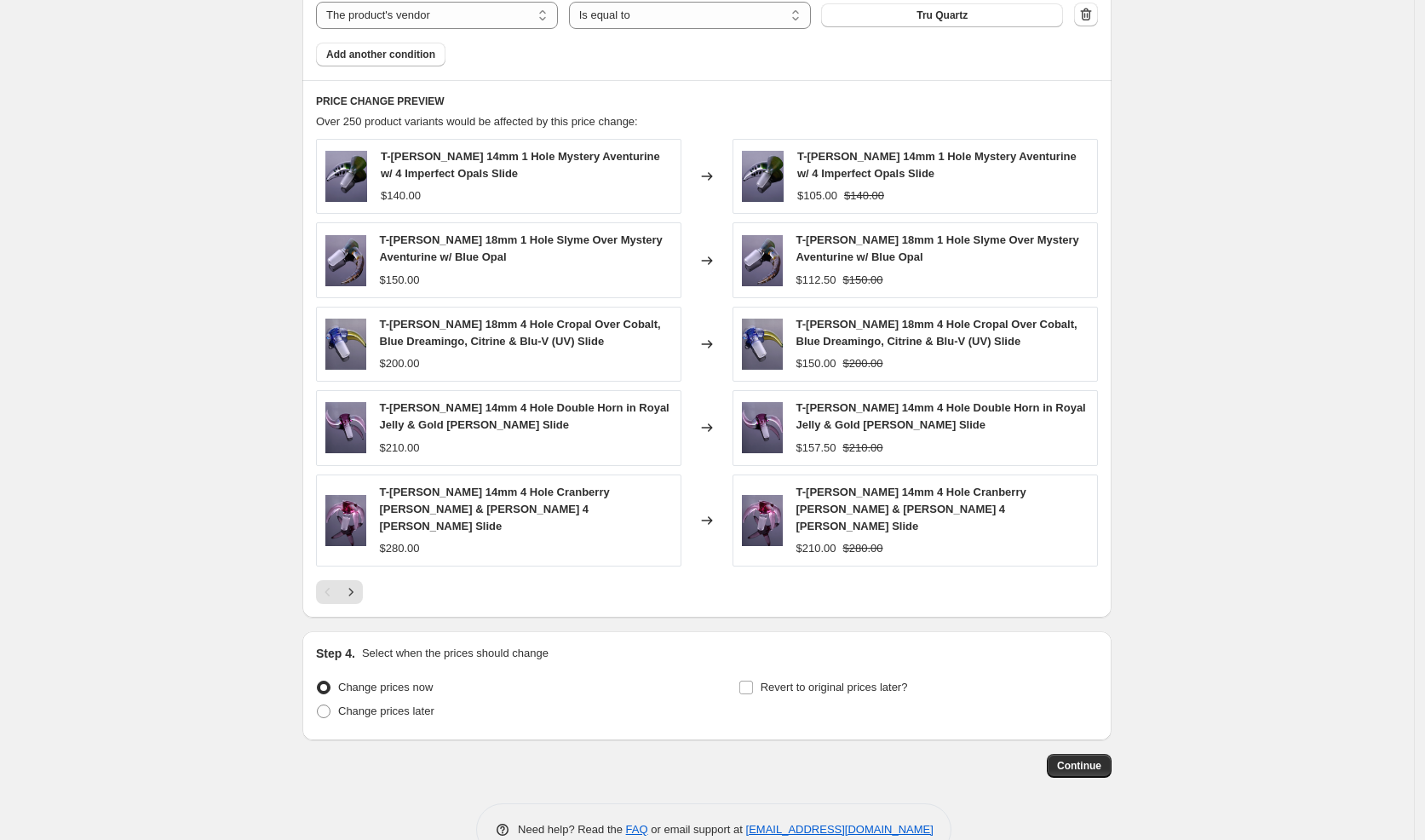
scroll to position [1673, 0]
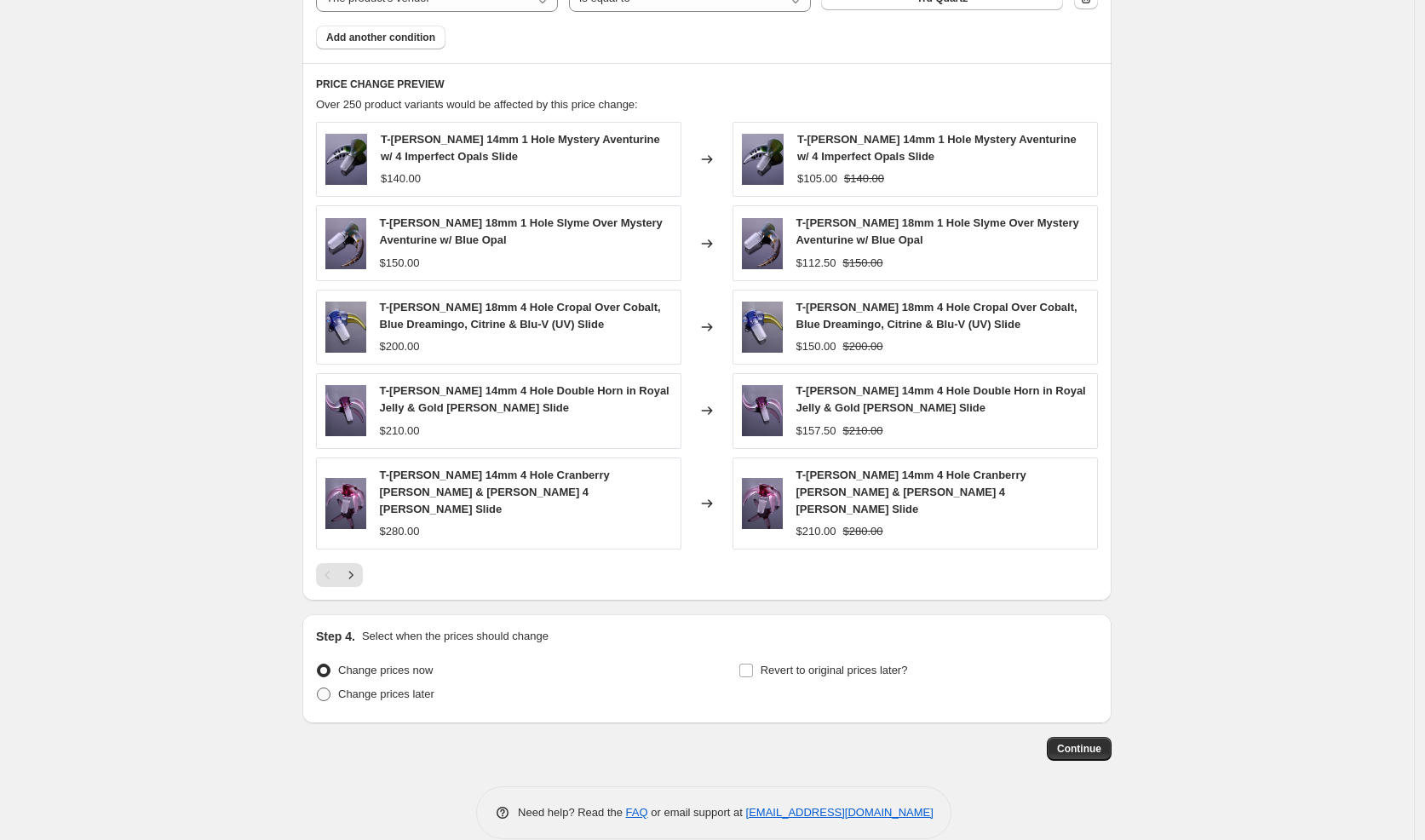
click at [381, 687] on span "Change prices later" at bounding box center [386, 693] width 96 height 13
click at [317, 687] on input "Change prices later" at bounding box center [317, 687] width 1 height 1
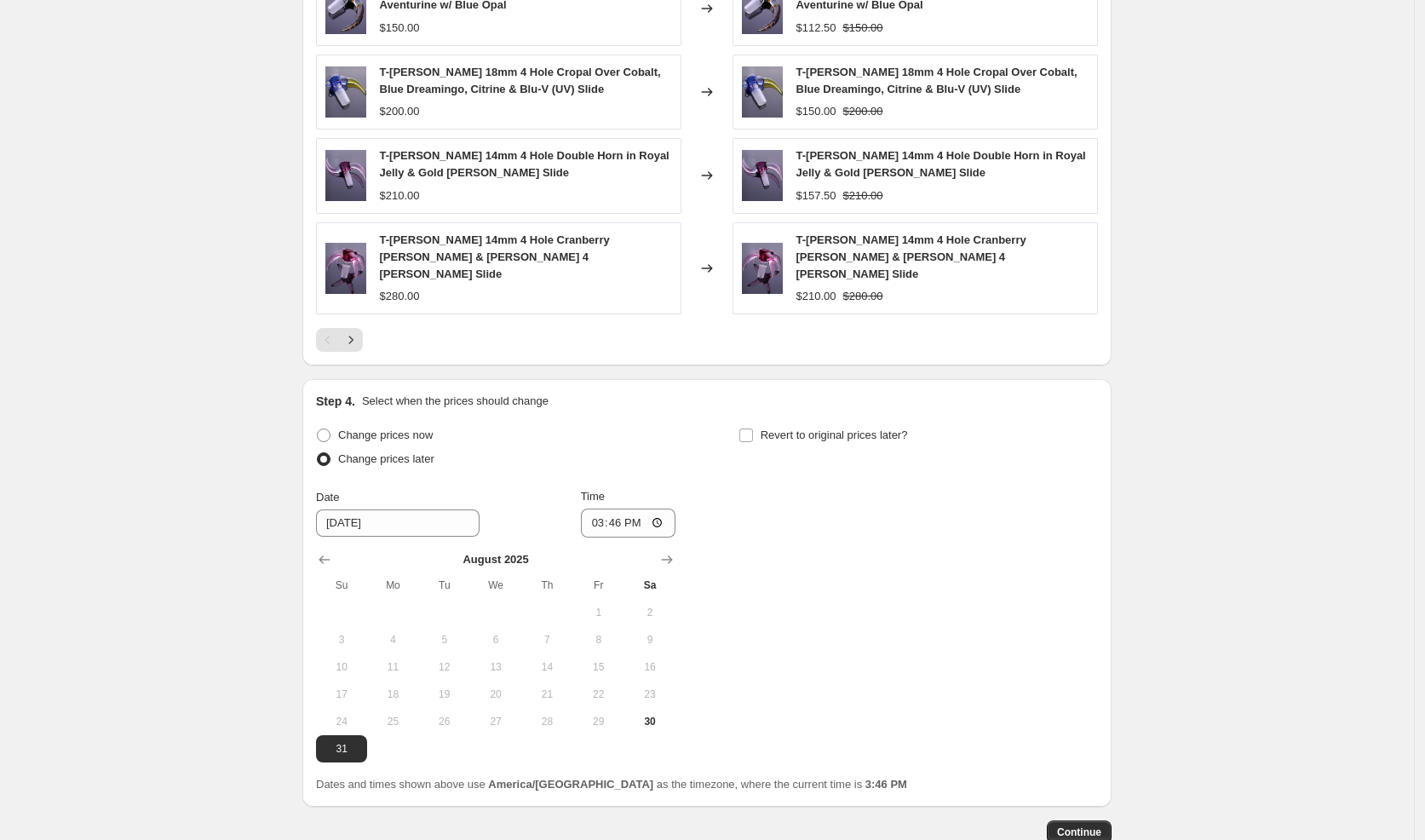
scroll to position [1985, 0]
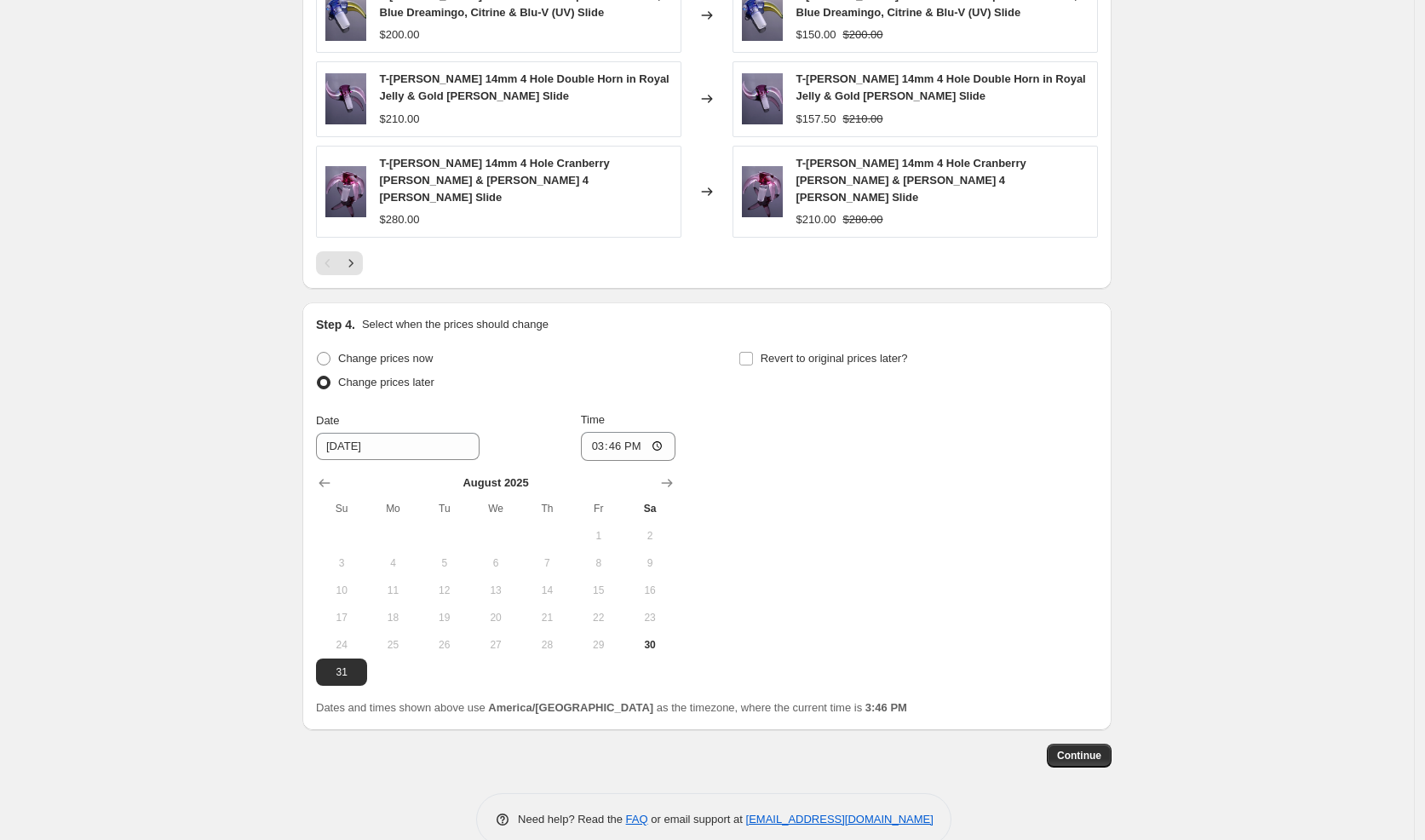
drag, startPoint x: 642, startPoint y: 620, endPoint x: 625, endPoint y: 570, distance: 52.8
click at [642, 638] on span "30" at bounding box center [650, 645] width 37 height 14
click at [594, 432] on input "15:46" at bounding box center [628, 446] width 95 height 29
click at [1099, 749] on span "Continue" at bounding box center [1078, 756] width 44 height 14
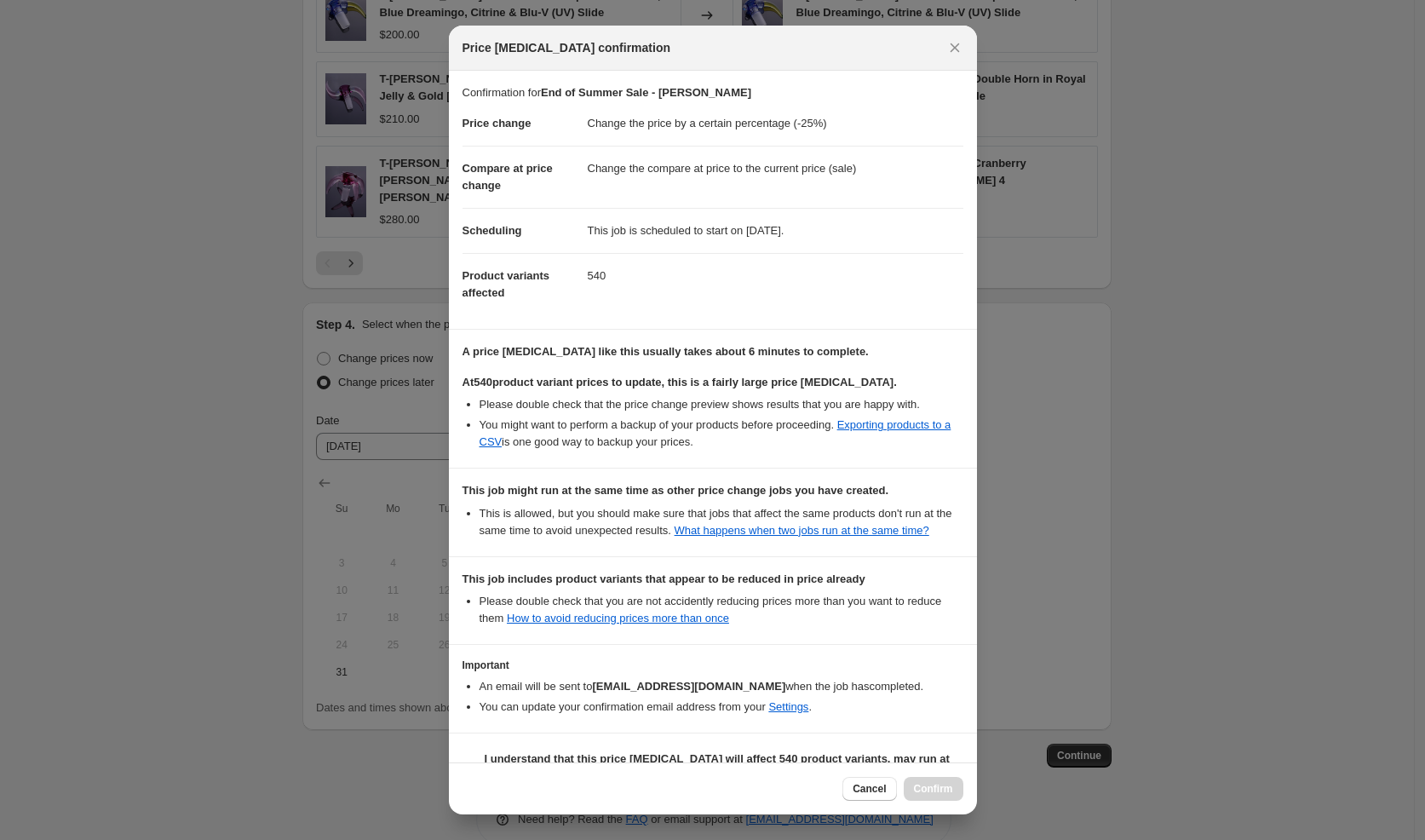
scroll to position [69, 0]
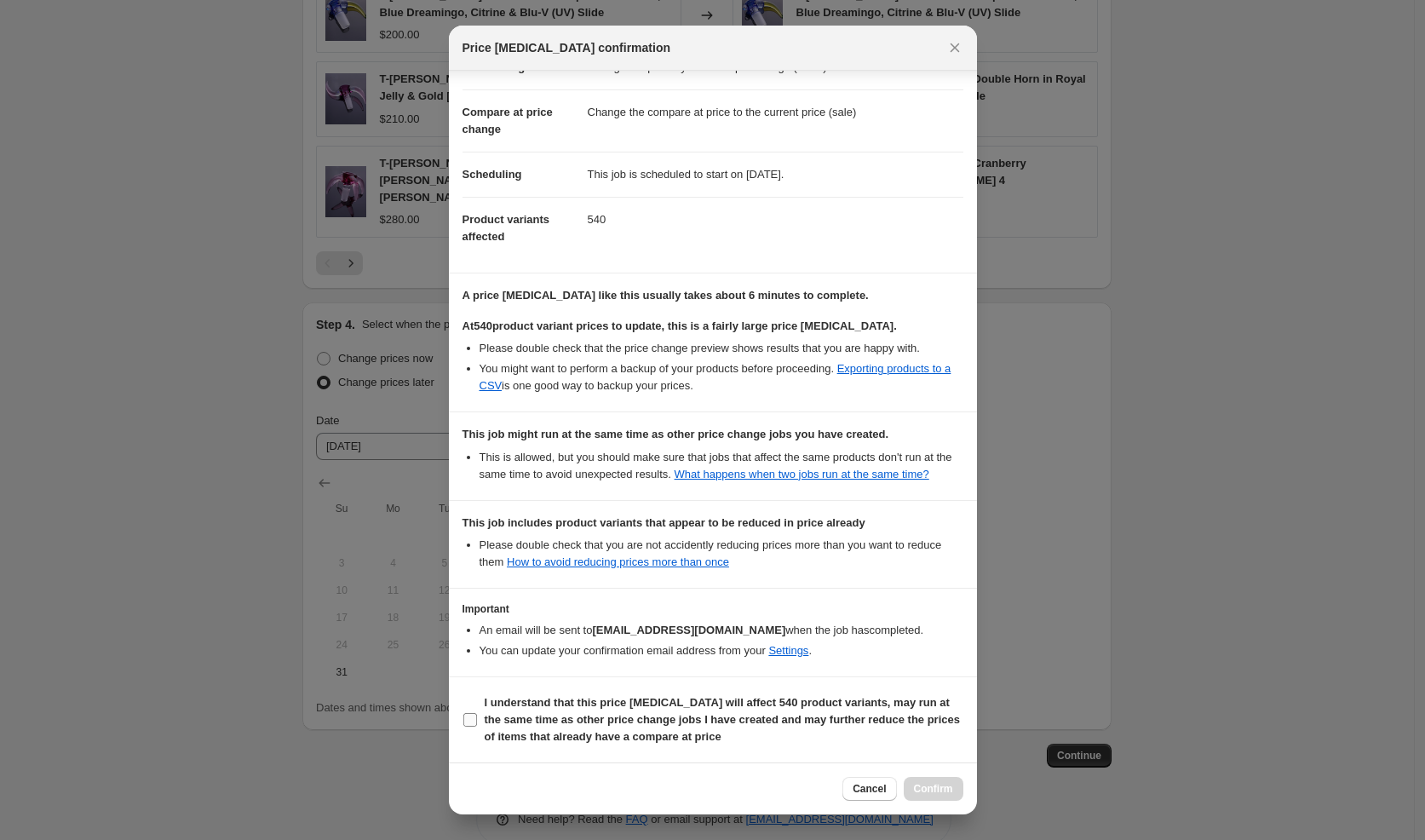
click at [570, 742] on b "I understand that this price [MEDICAL_DATA] will affect 540 product variants, m…" at bounding box center [722, 720] width 475 height 47
click at [477, 726] on input "I understand that this price [MEDICAL_DATA] will affect 540 product variants, m…" at bounding box center [470, 720] width 14 height 14
click at [956, 794] on button "Confirm" at bounding box center [933, 788] width 60 height 23
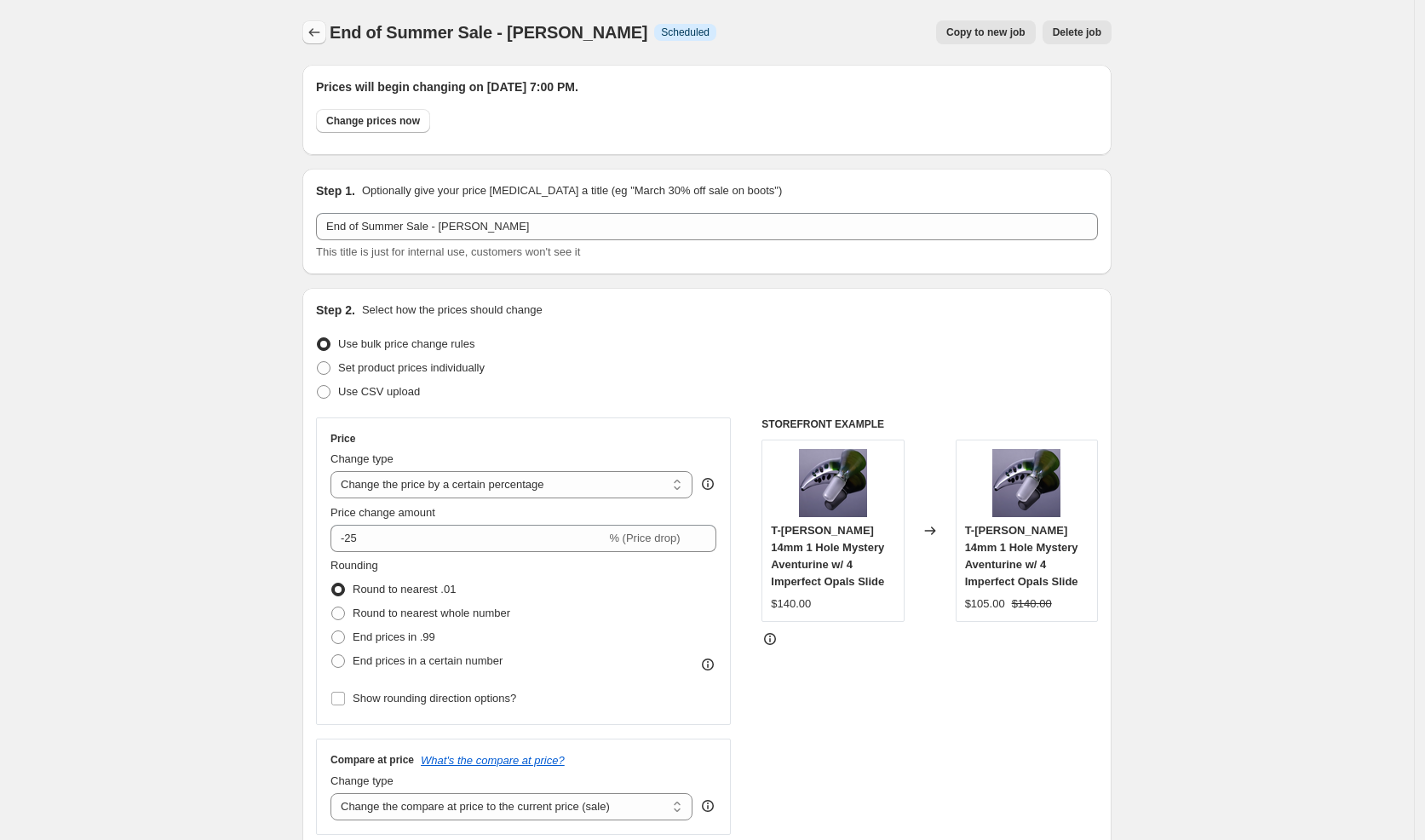
click at [317, 31] on icon "Price change jobs" at bounding box center [313, 31] width 17 height 17
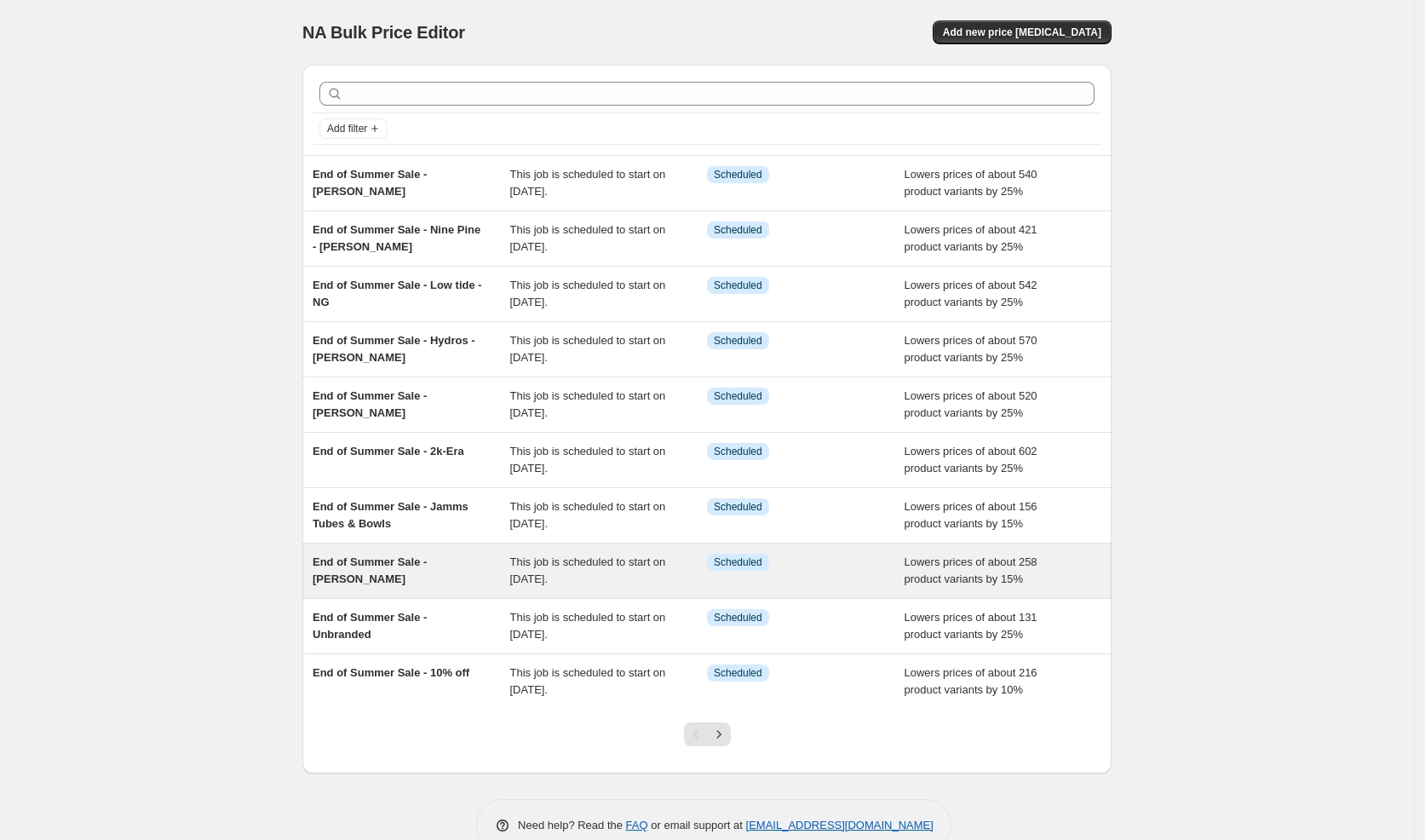
scroll to position [31, 0]
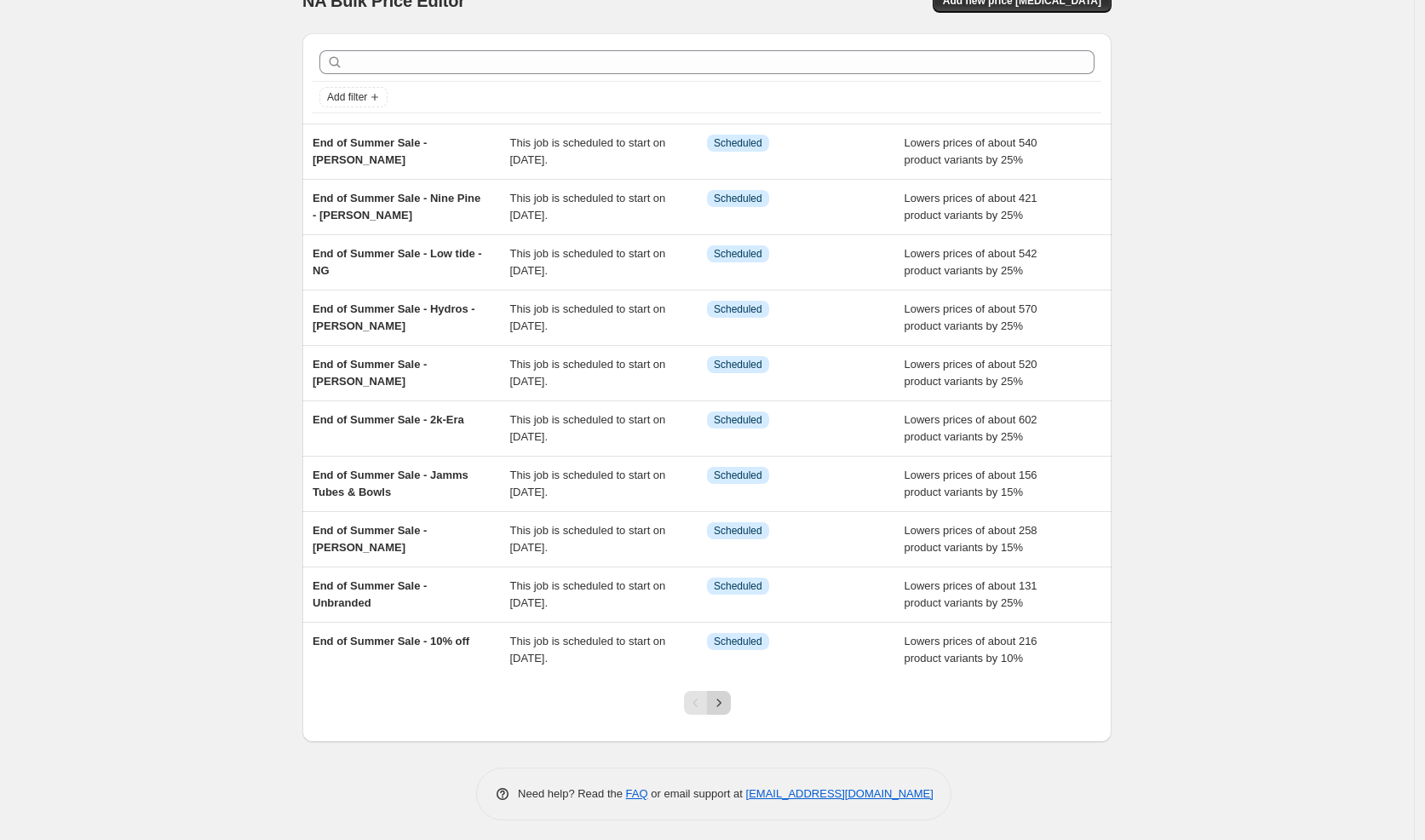
click at [728, 696] on icon "Next" at bounding box center [718, 702] width 17 height 17
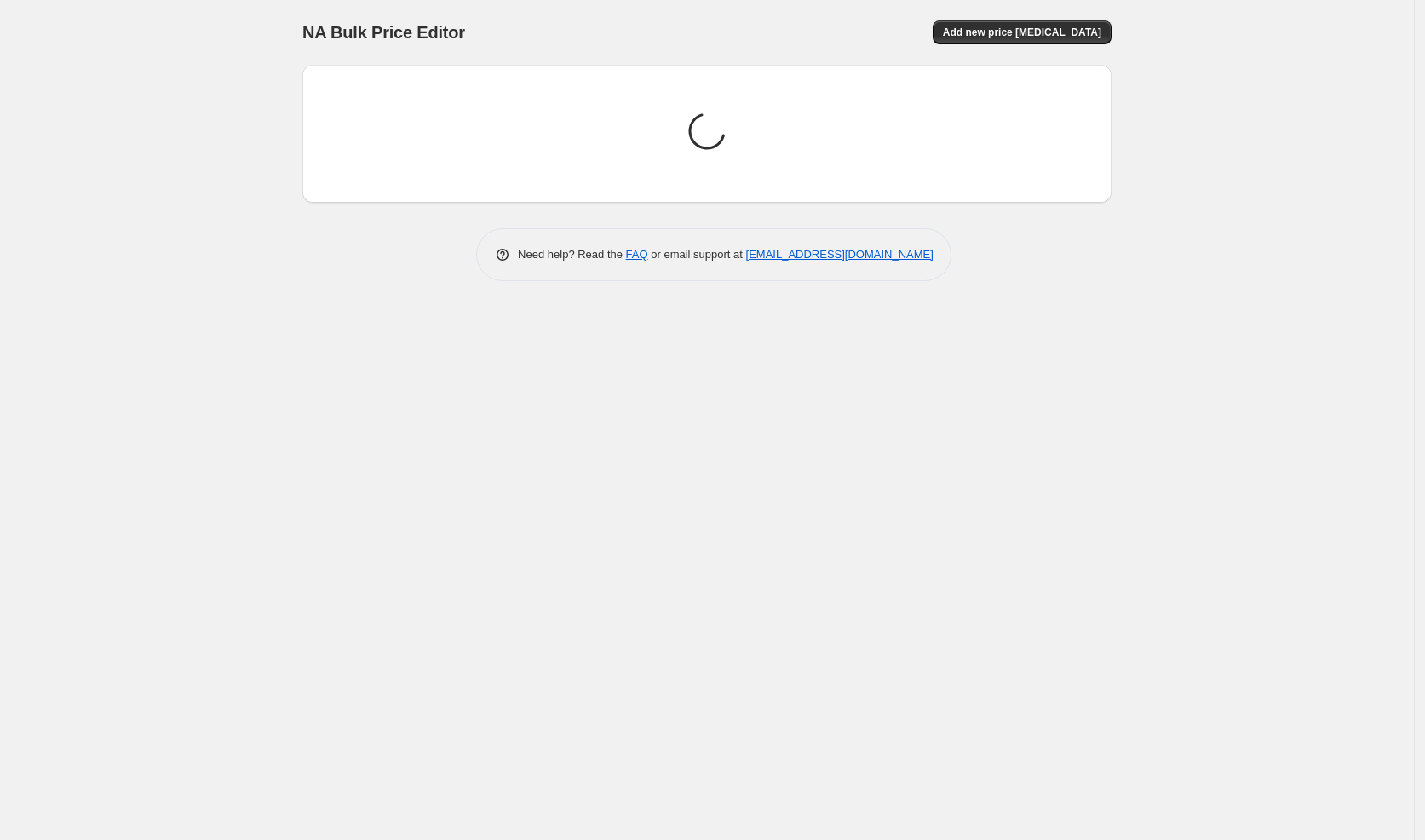
scroll to position [0, 0]
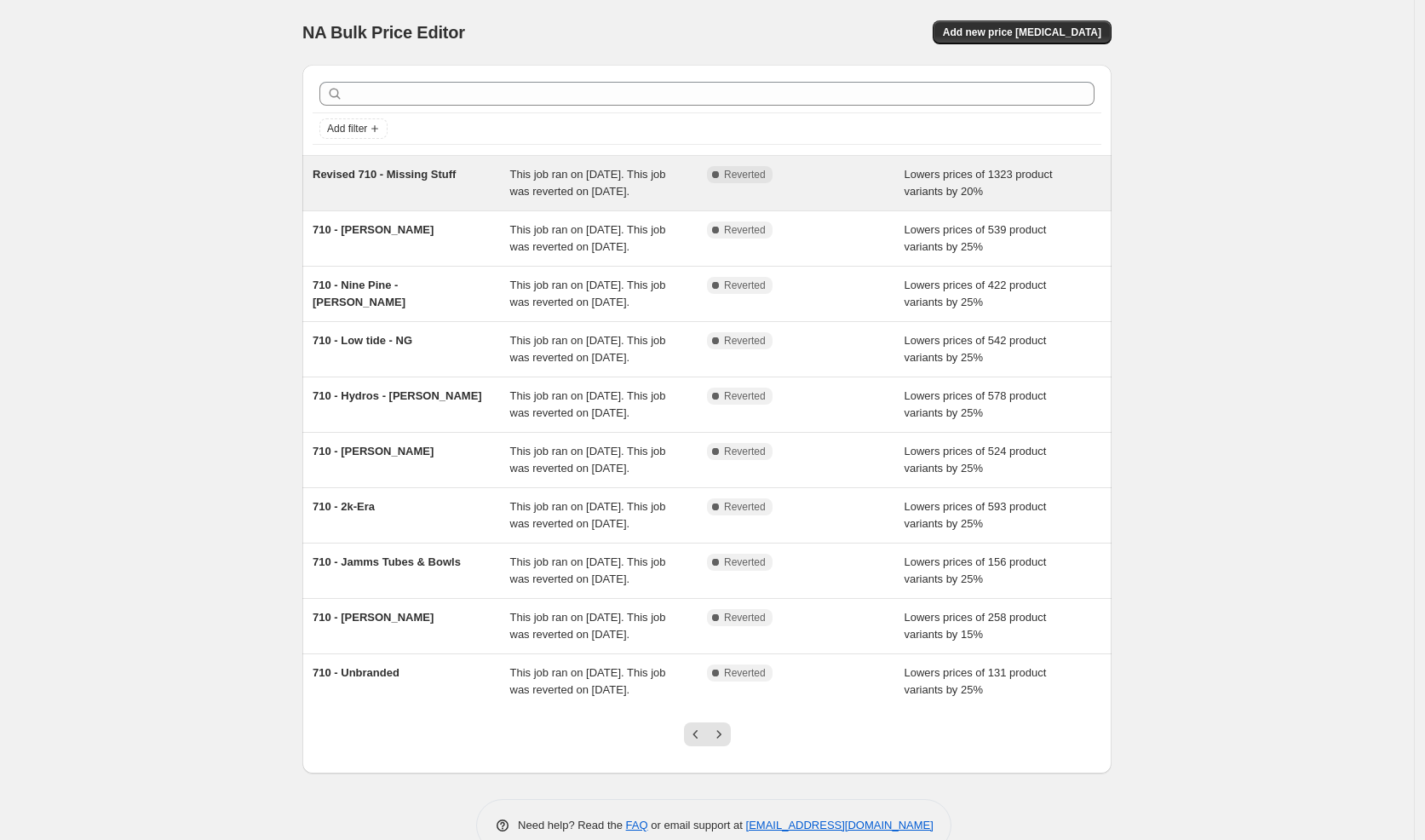
click at [453, 169] on span "Revised 710 - Missing Stuff" at bounding box center [384, 173] width 143 height 13
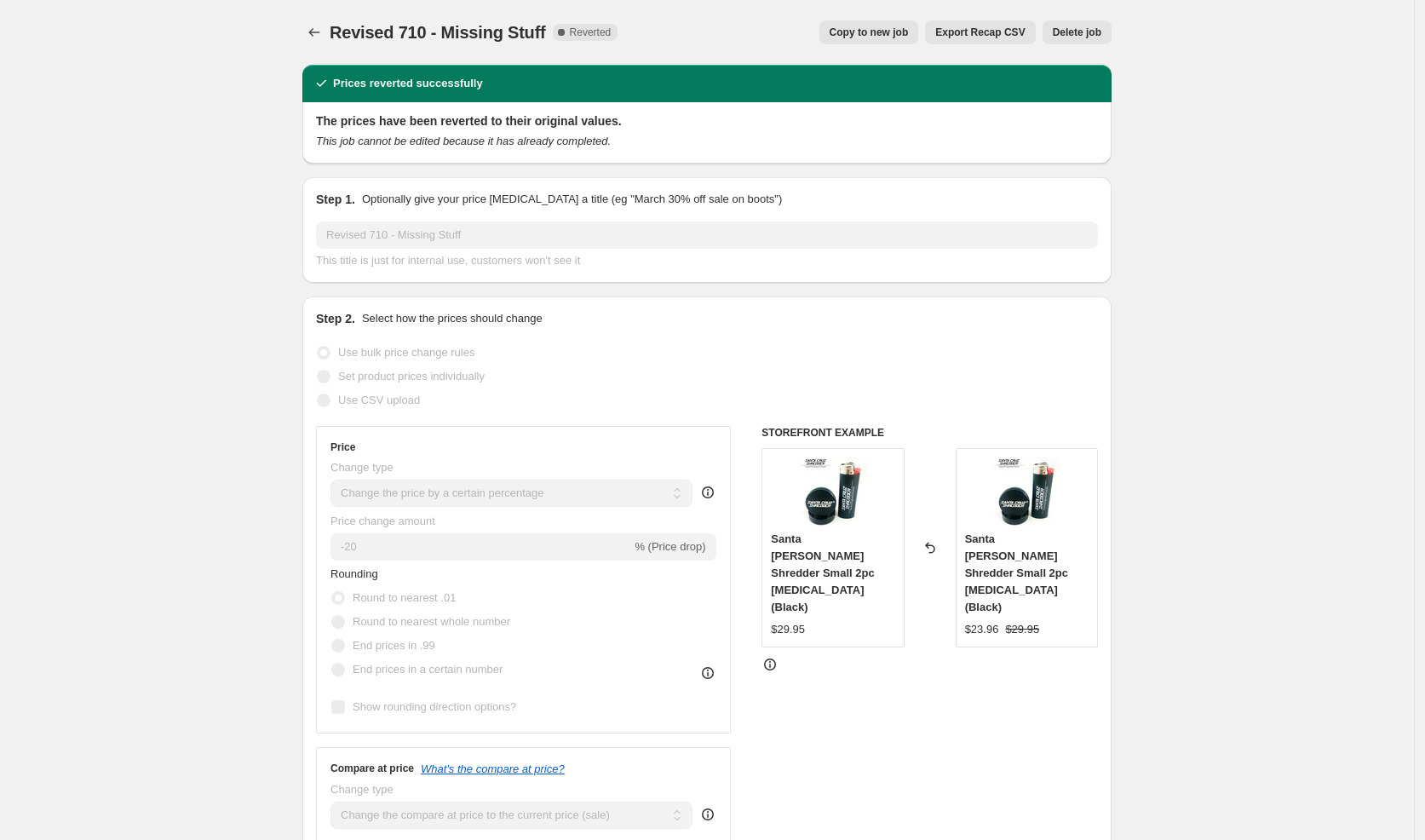
click at [904, 23] on button "Copy to new job" at bounding box center [870, 32] width 100 height 23
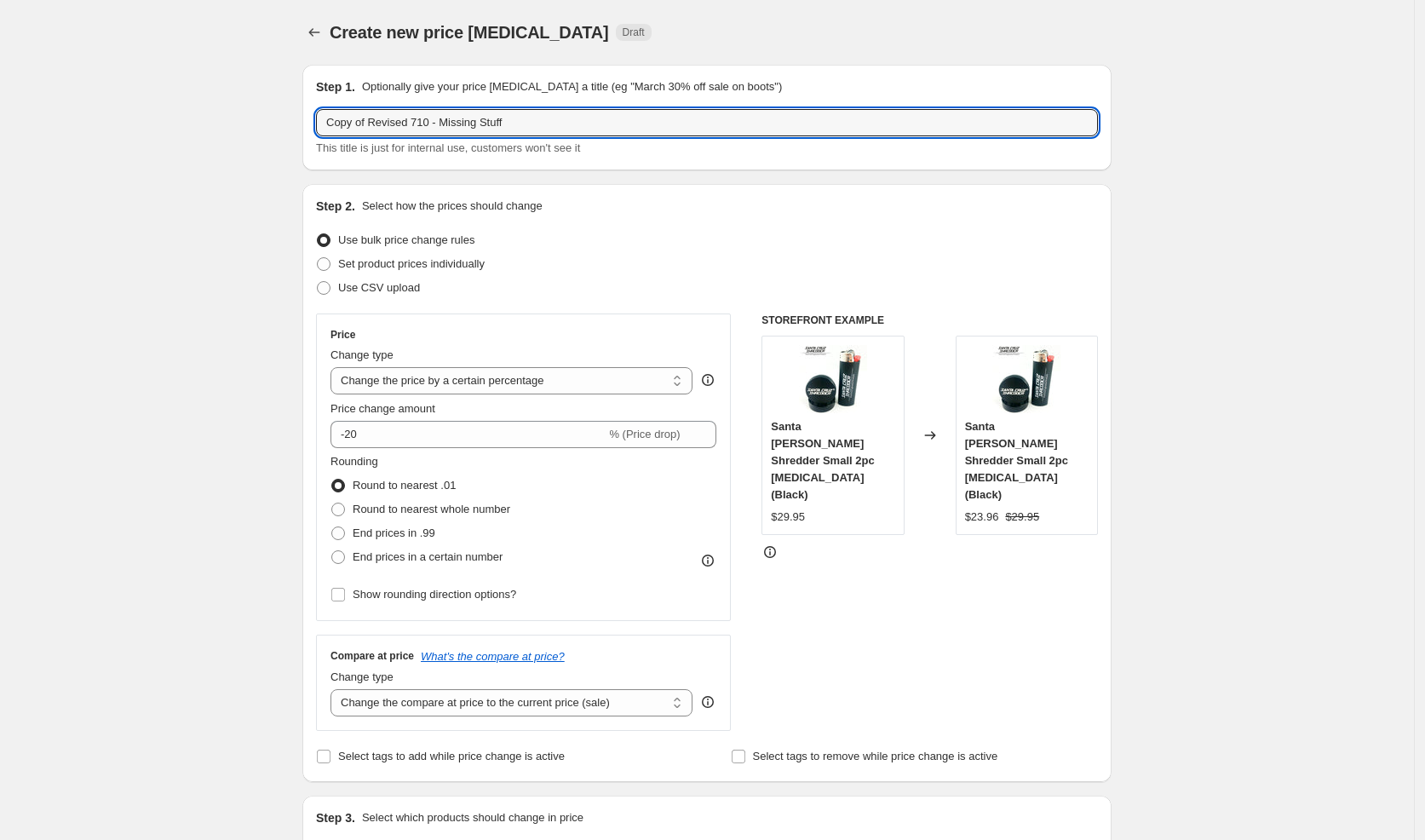
drag, startPoint x: 440, startPoint y: 122, endPoint x: 279, endPoint y: 117, distance: 161.1
paste input "End of Summer Sale"
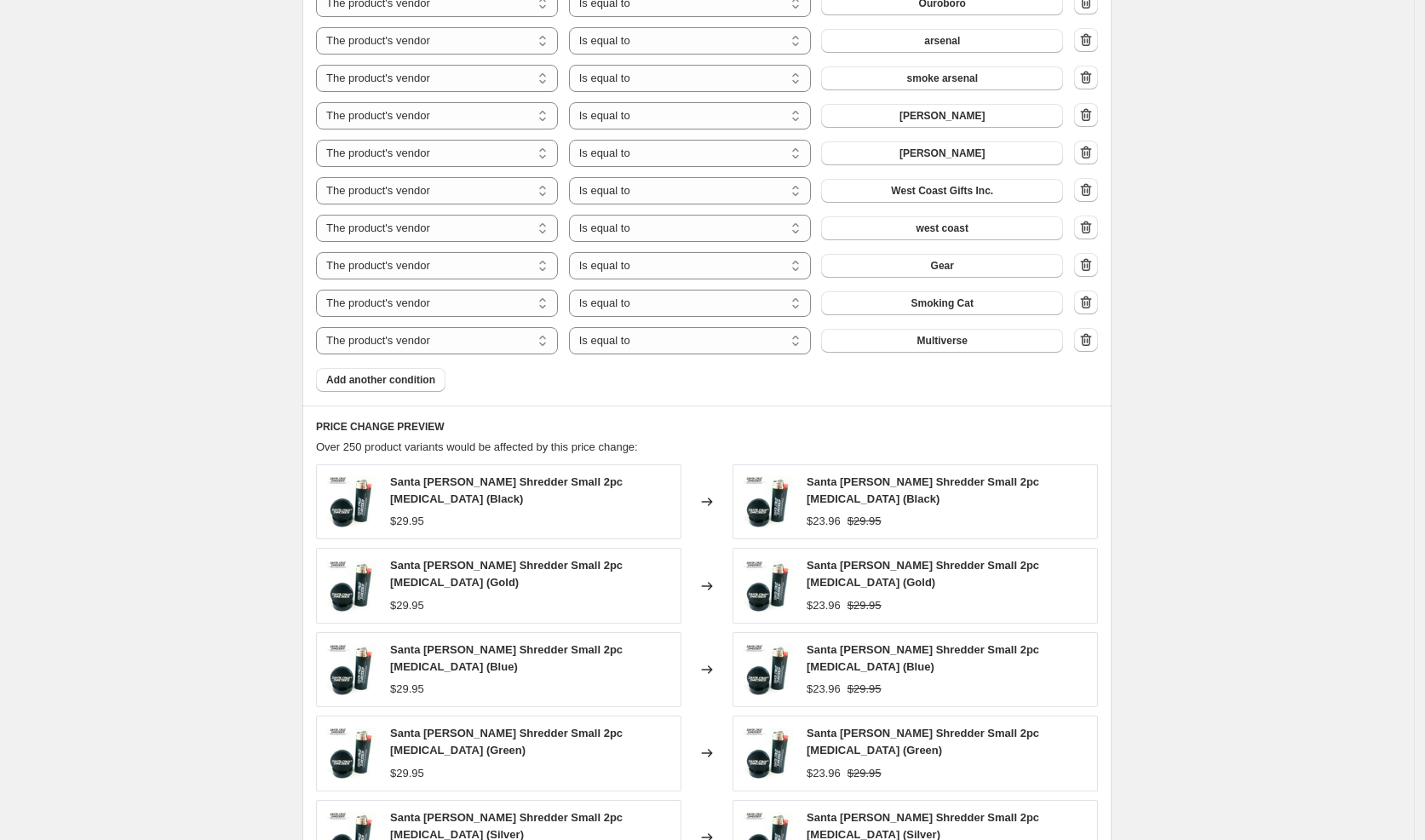
scroll to position [1384, 0]
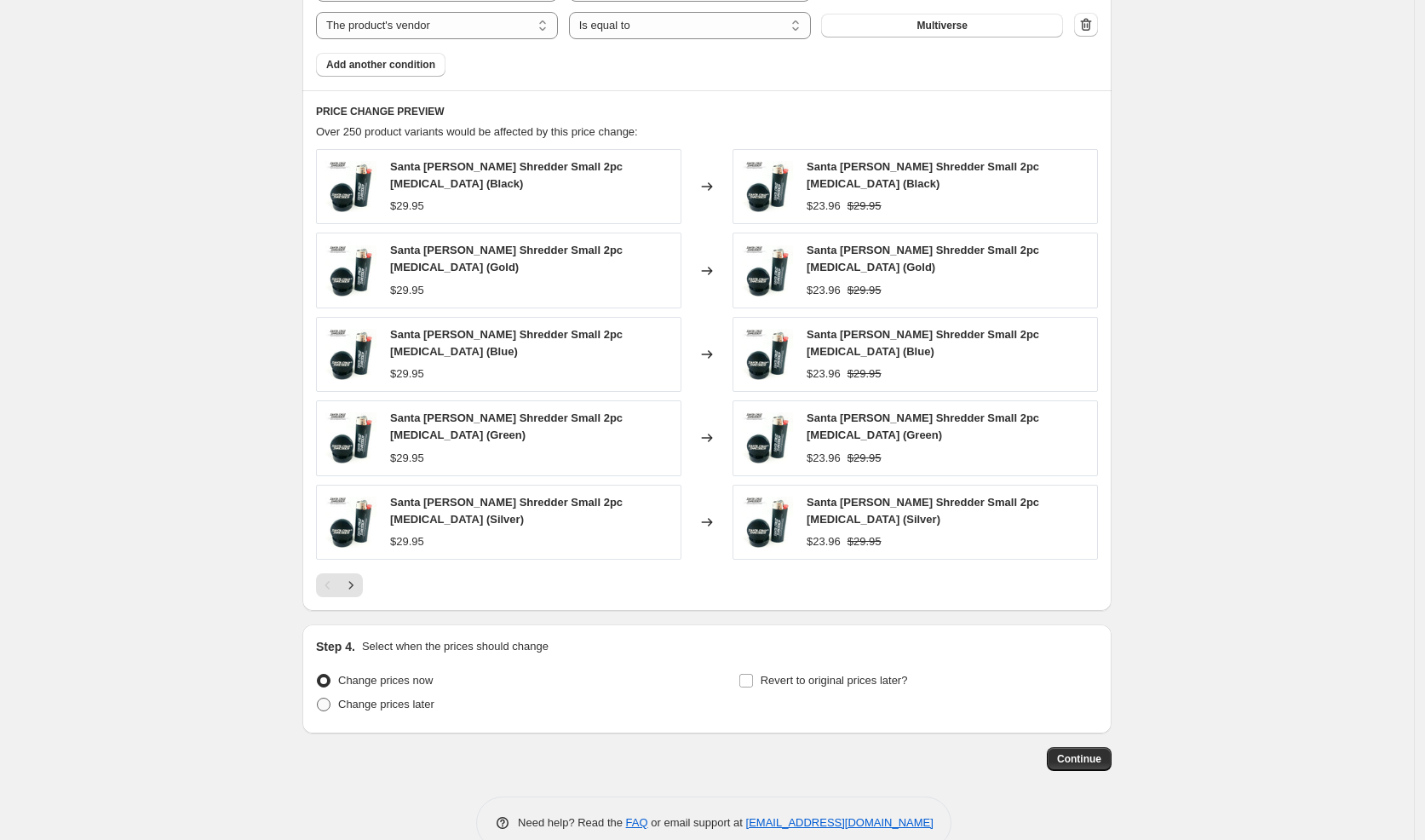
click at [401, 697] on span "Change prices later" at bounding box center [386, 703] width 96 height 13
click at [317, 697] on input "Change prices later" at bounding box center [317, 697] width 1 height 1
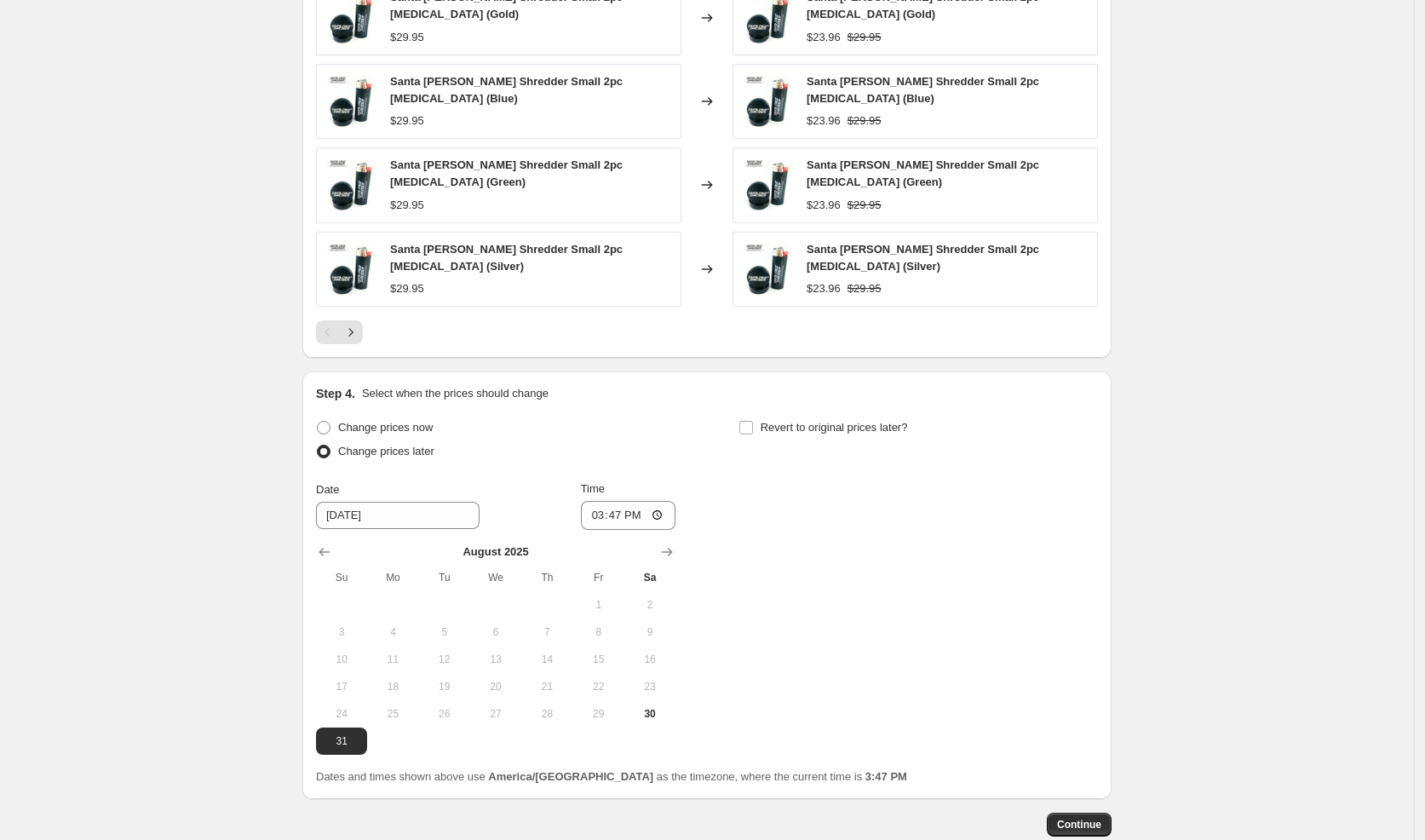
scroll to position [1654, 0]
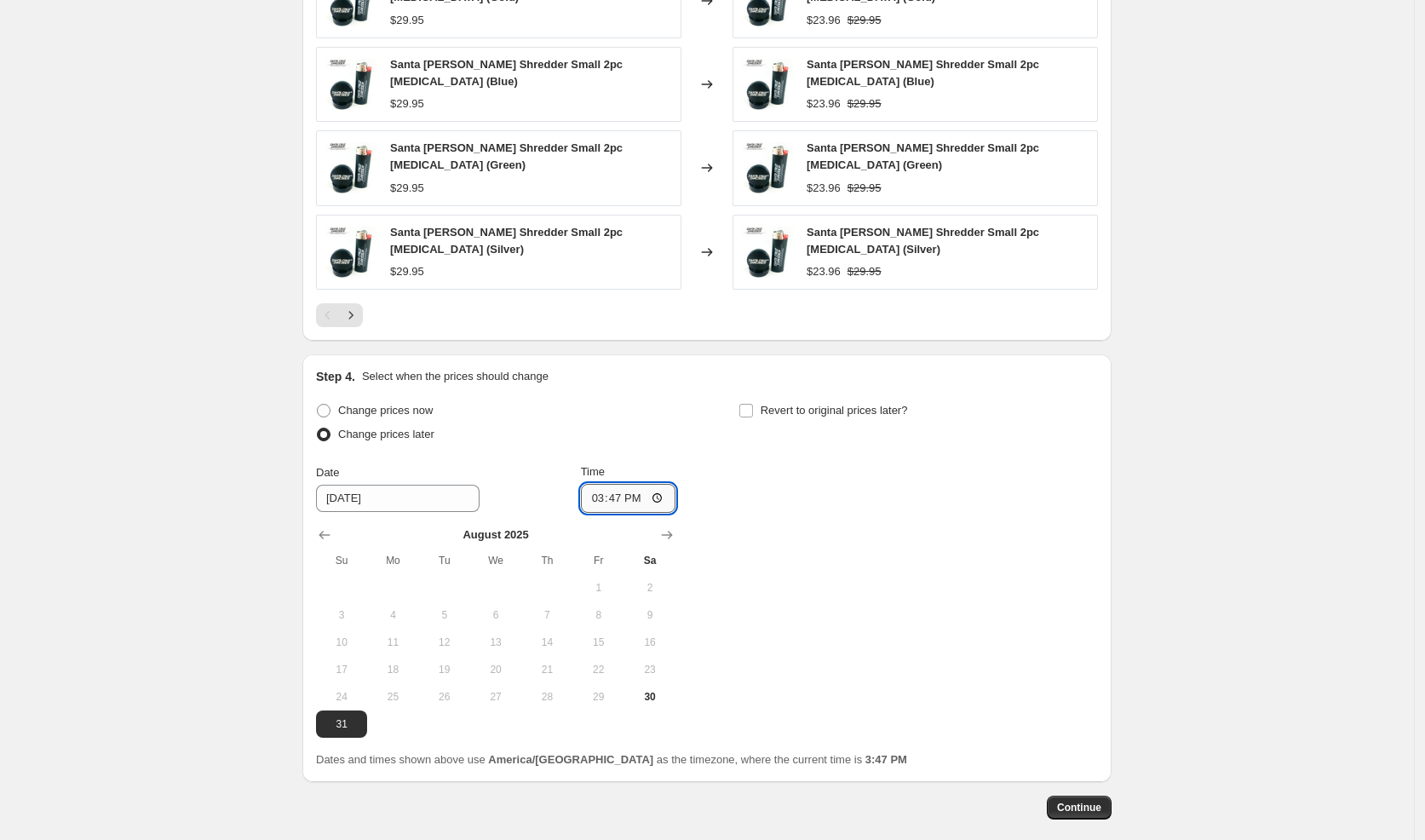
click at [600, 484] on input "15:47" at bounding box center [628, 498] width 95 height 29
click at [1090, 801] on span "Continue" at bounding box center [1078, 808] width 44 height 14
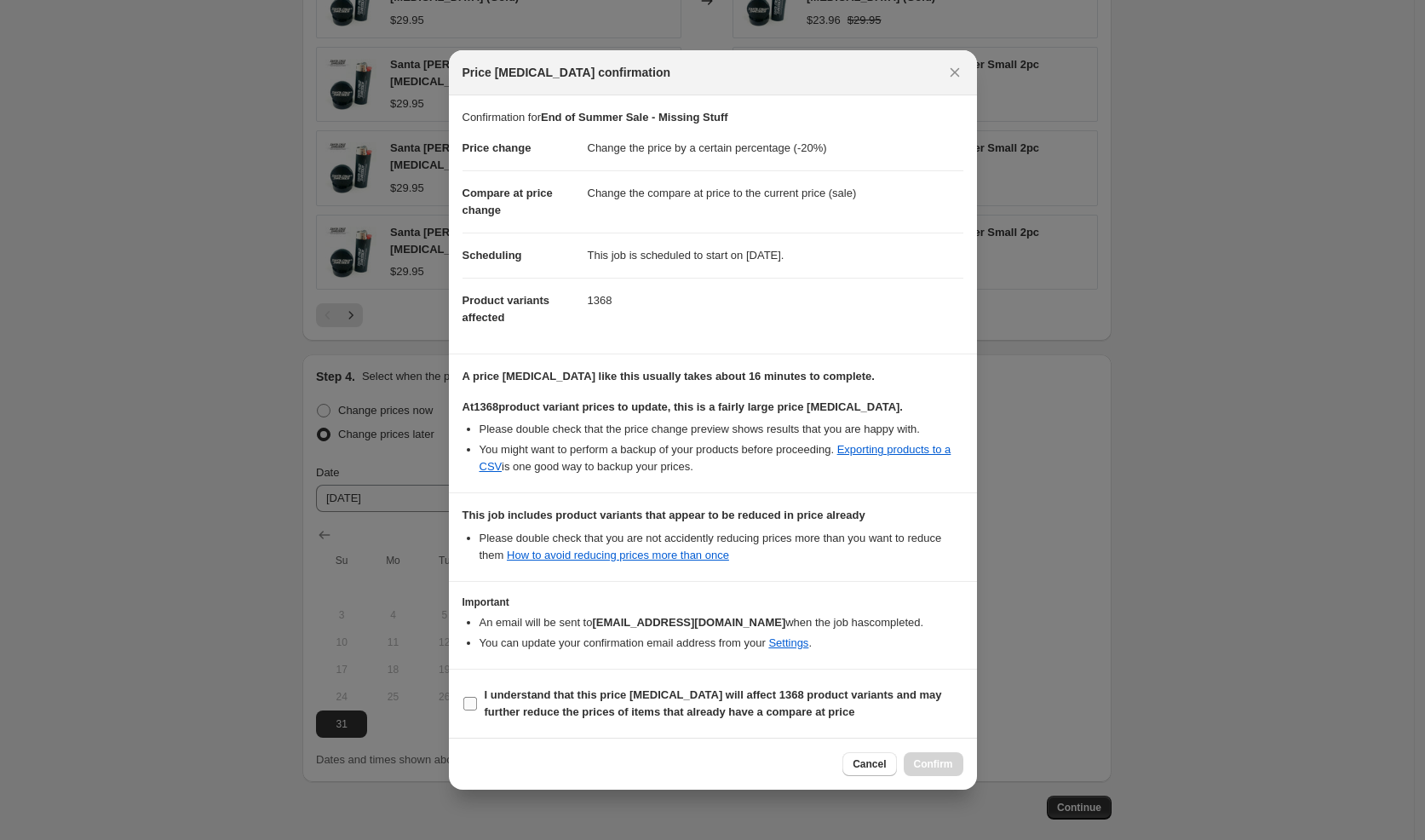
click at [618, 702] on span "I understand that this price [MEDICAL_DATA] will affect 1368 product variants a…" at bounding box center [724, 703] width 479 height 34
click at [477, 702] on input "I understand that this price [MEDICAL_DATA] will affect 1368 product variants a…" at bounding box center [470, 704] width 14 height 14
click at [927, 761] on span "Confirm" at bounding box center [933, 764] width 39 height 14
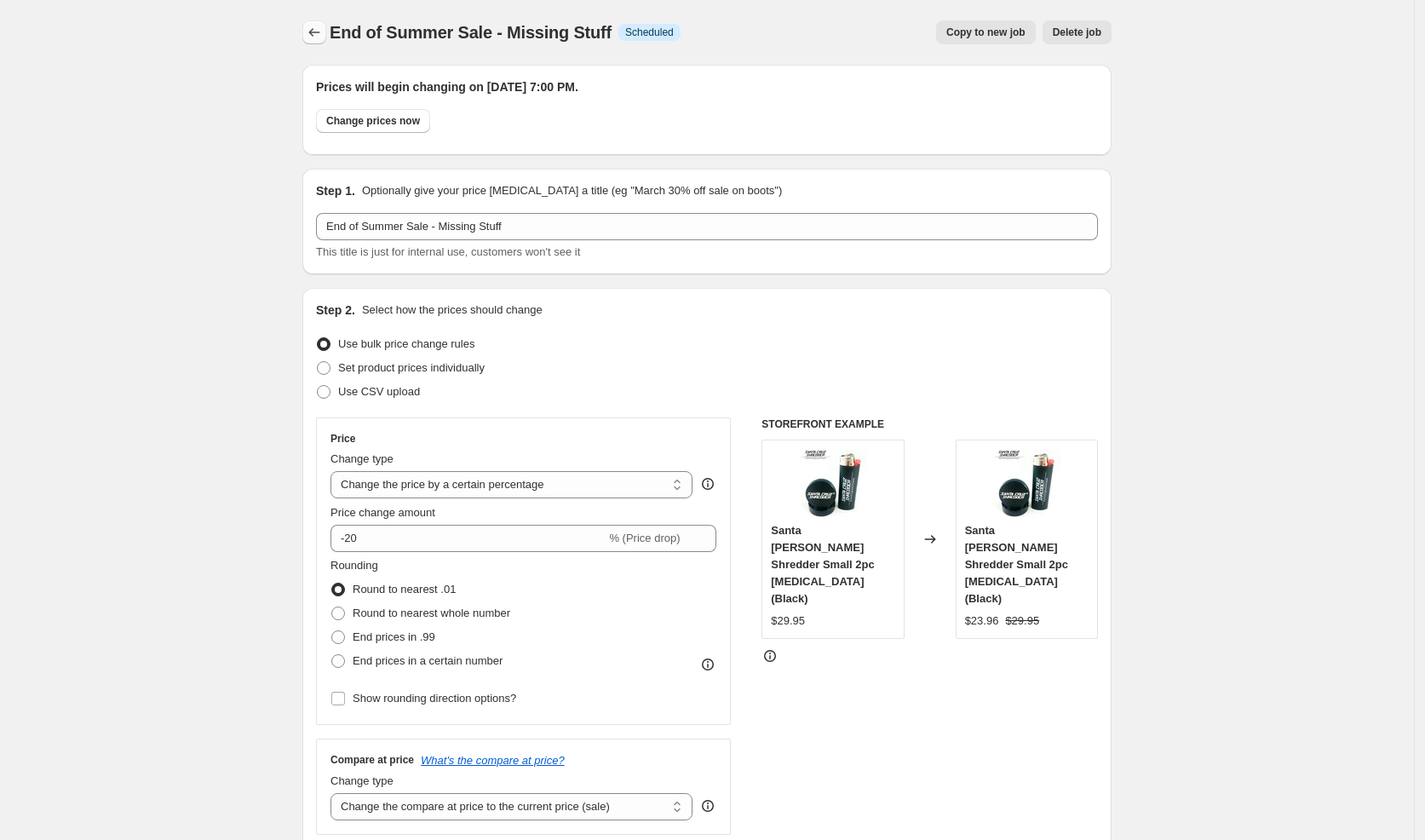
click at [323, 36] on icon "Price change jobs" at bounding box center [313, 31] width 17 height 17
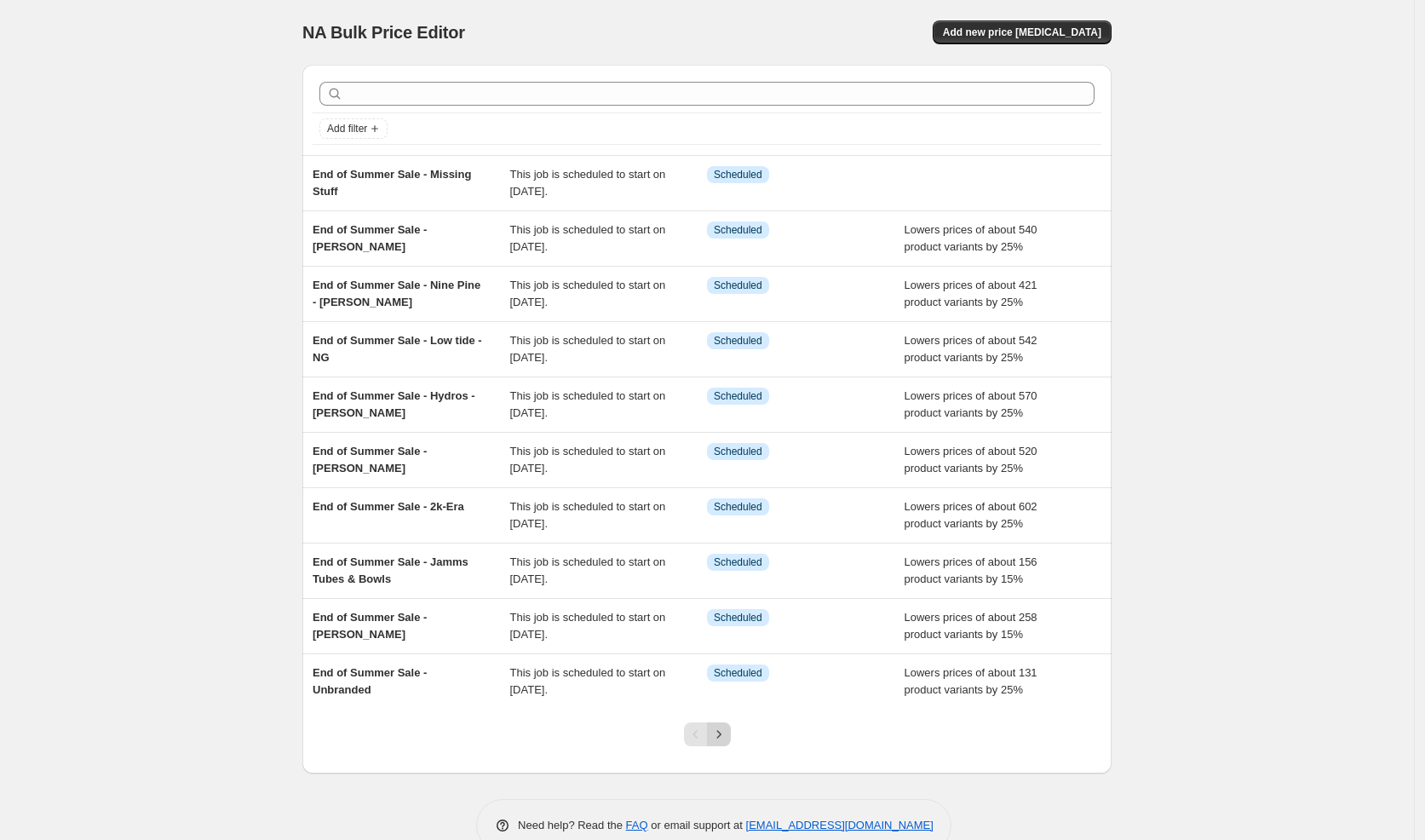
click at [728, 730] on icon "Next" at bounding box center [718, 733] width 17 height 17
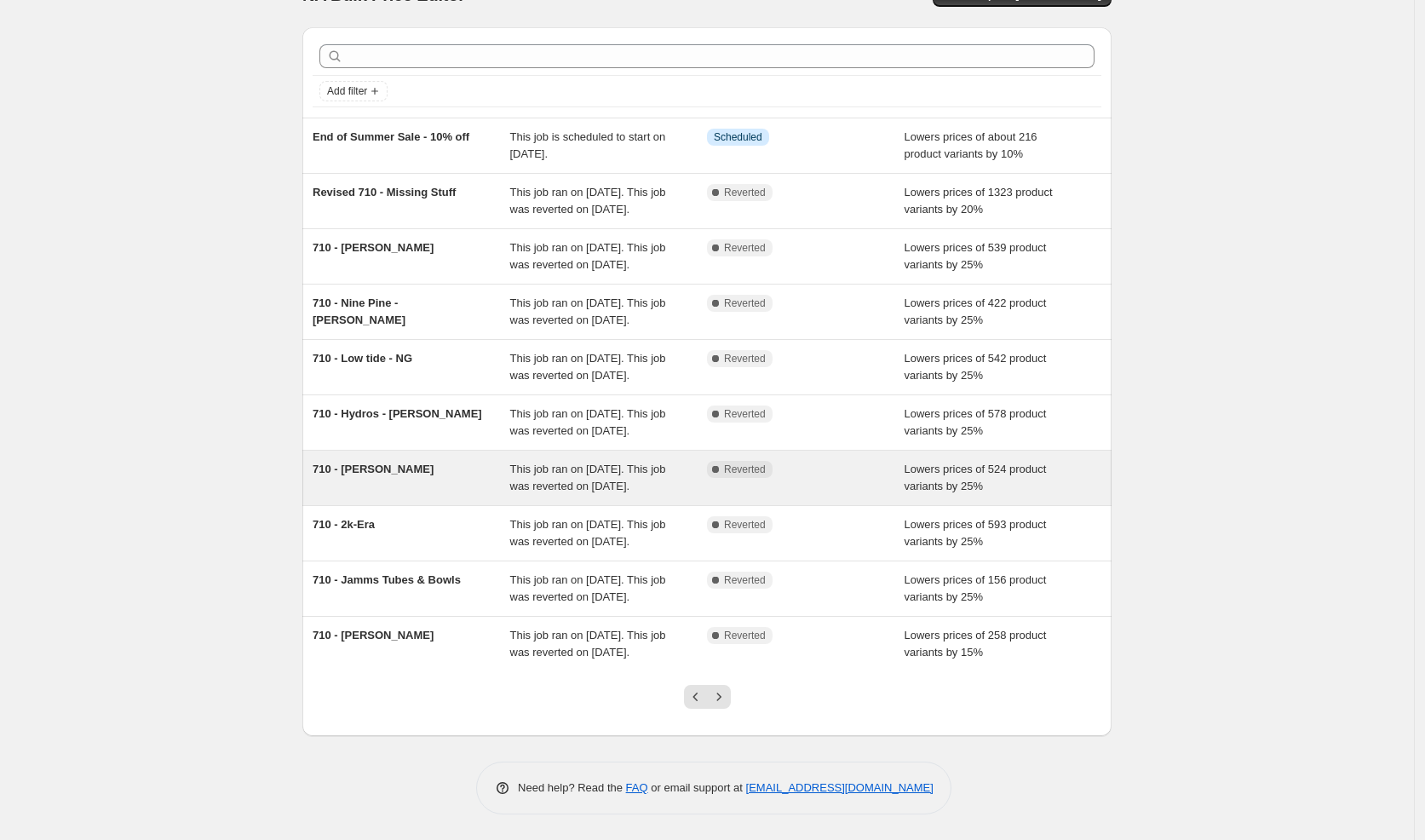
scroll to position [185, 0]
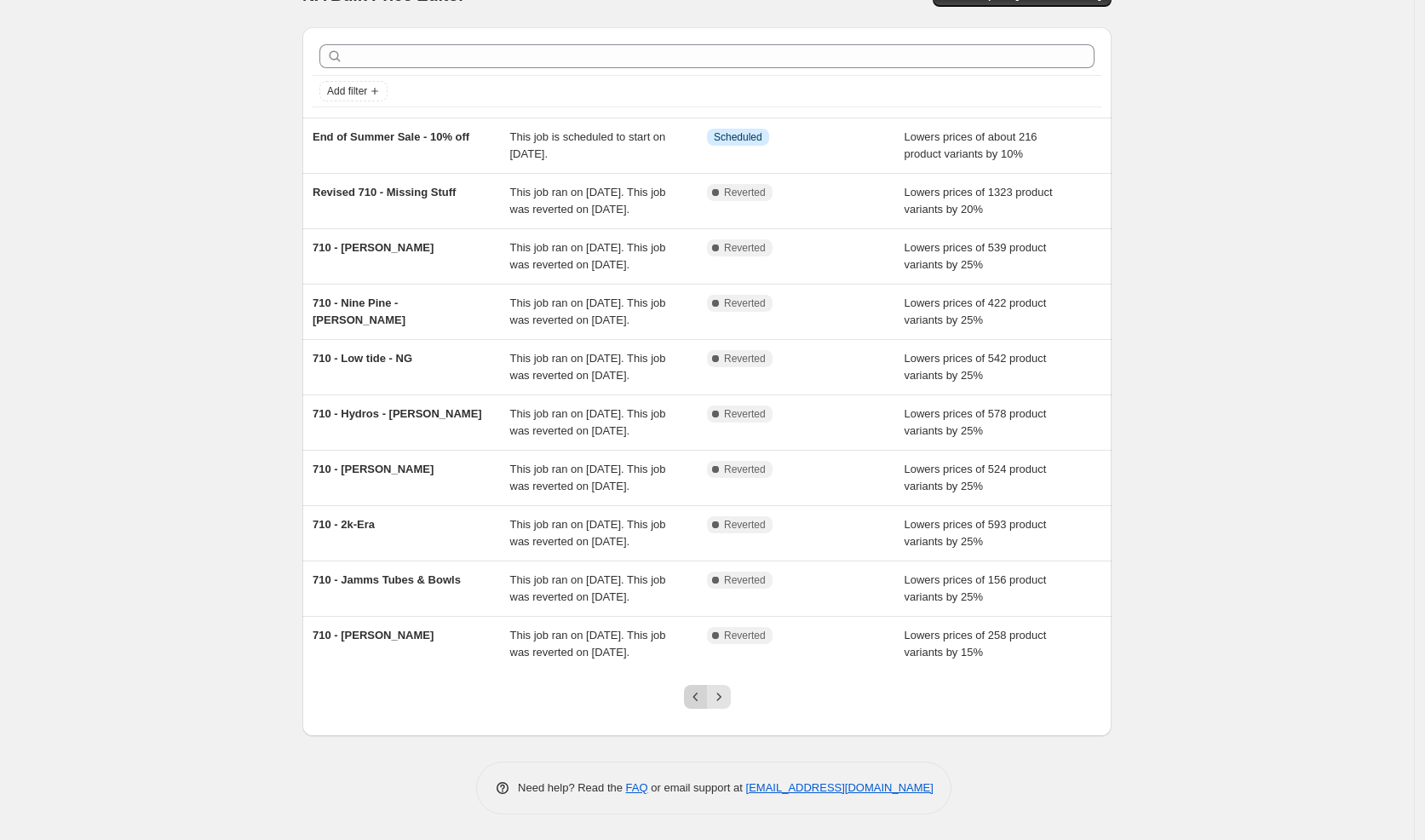
click at [702, 703] on icon "Previous" at bounding box center [695, 696] width 17 height 17
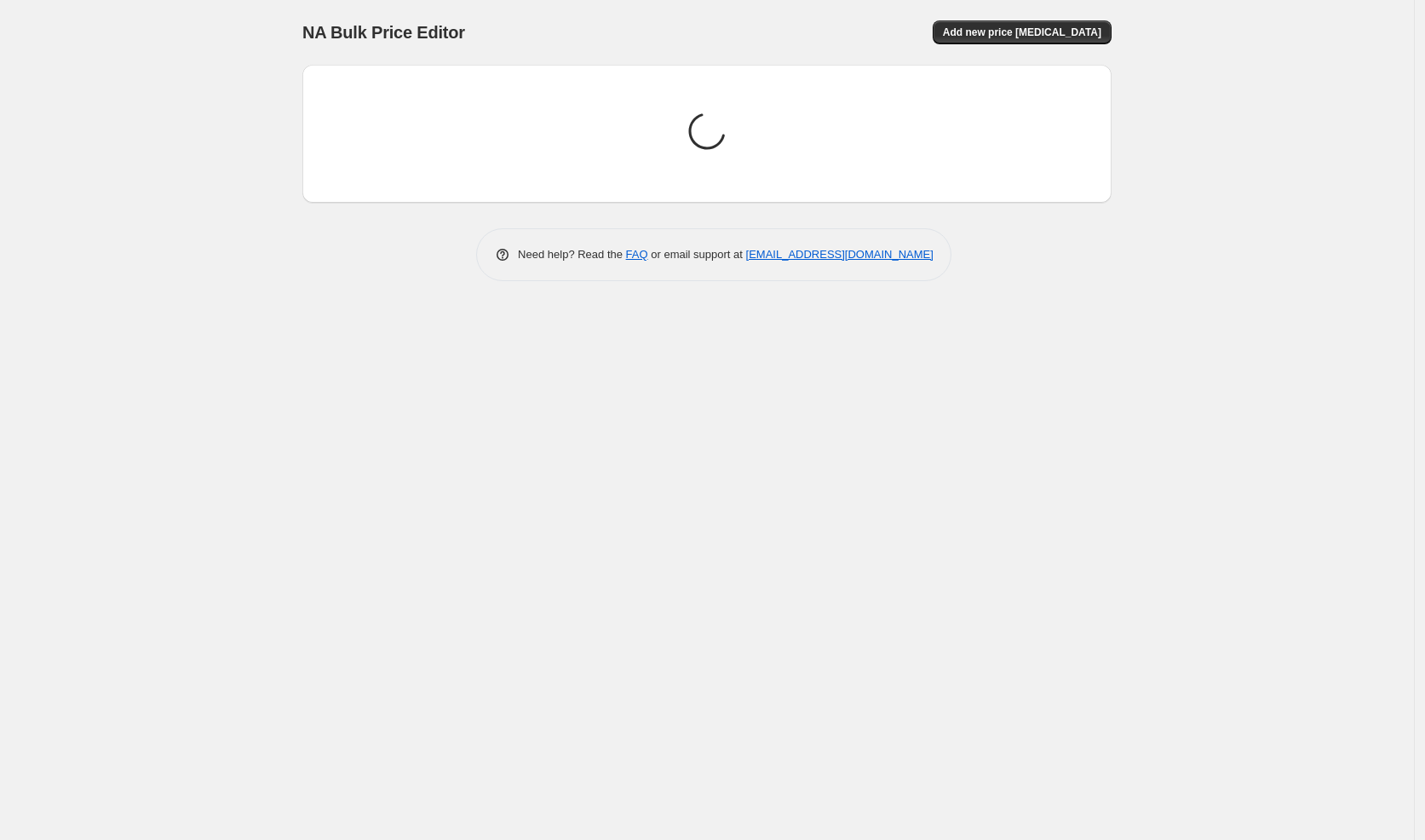
scroll to position [0, 0]
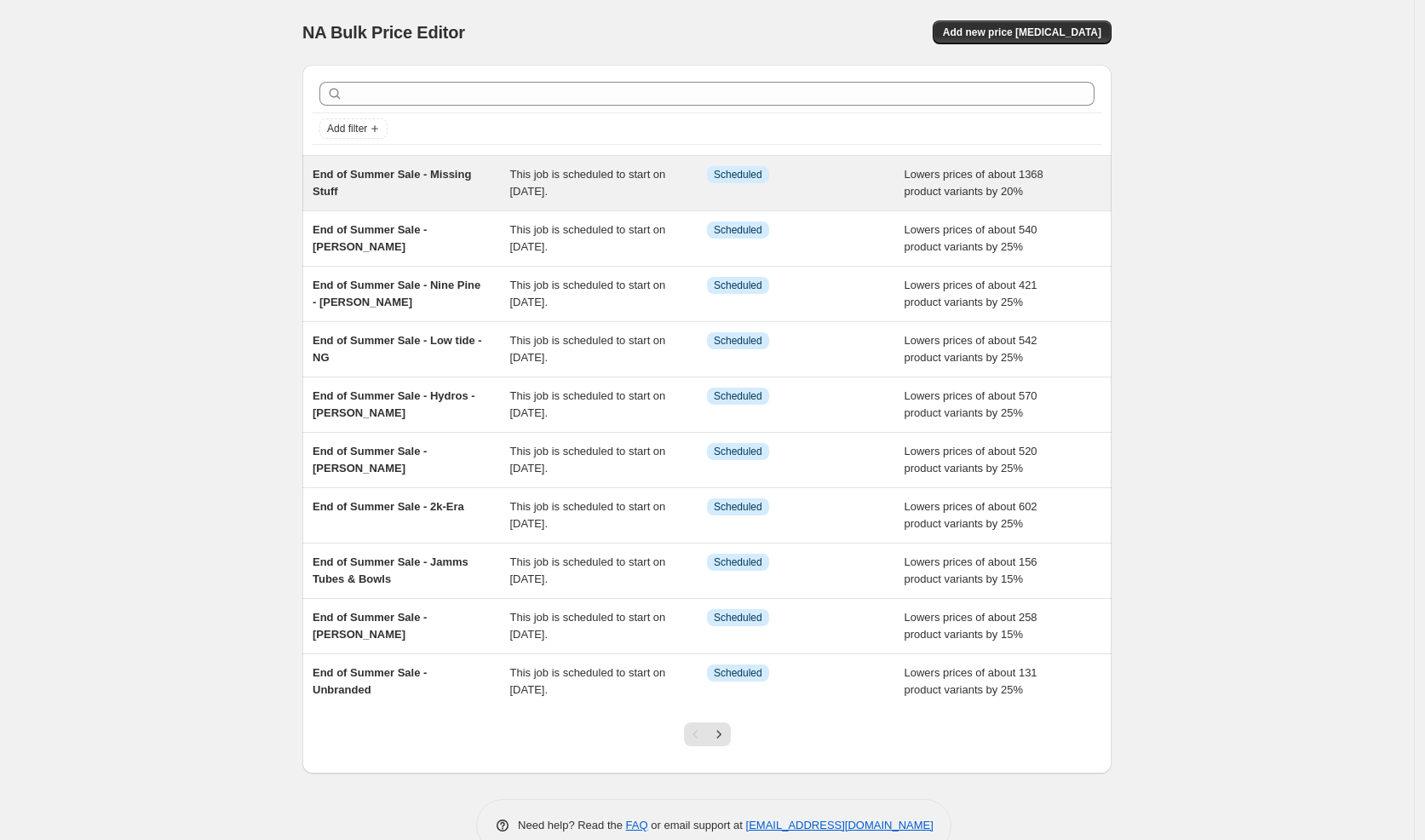
click at [572, 180] on div "This job is scheduled to start on [DATE]." at bounding box center [609, 183] width 198 height 34
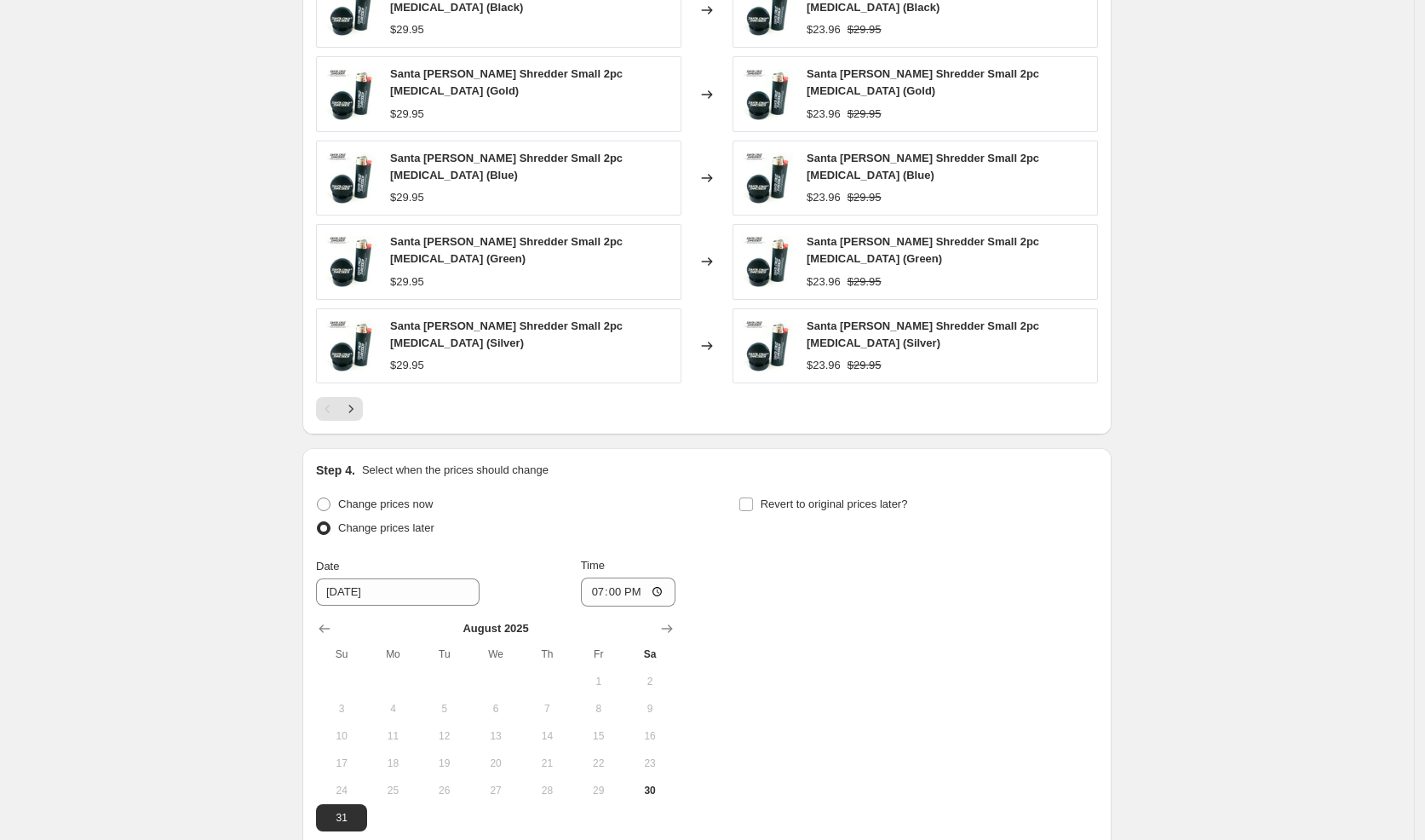
scroll to position [1805, 0]
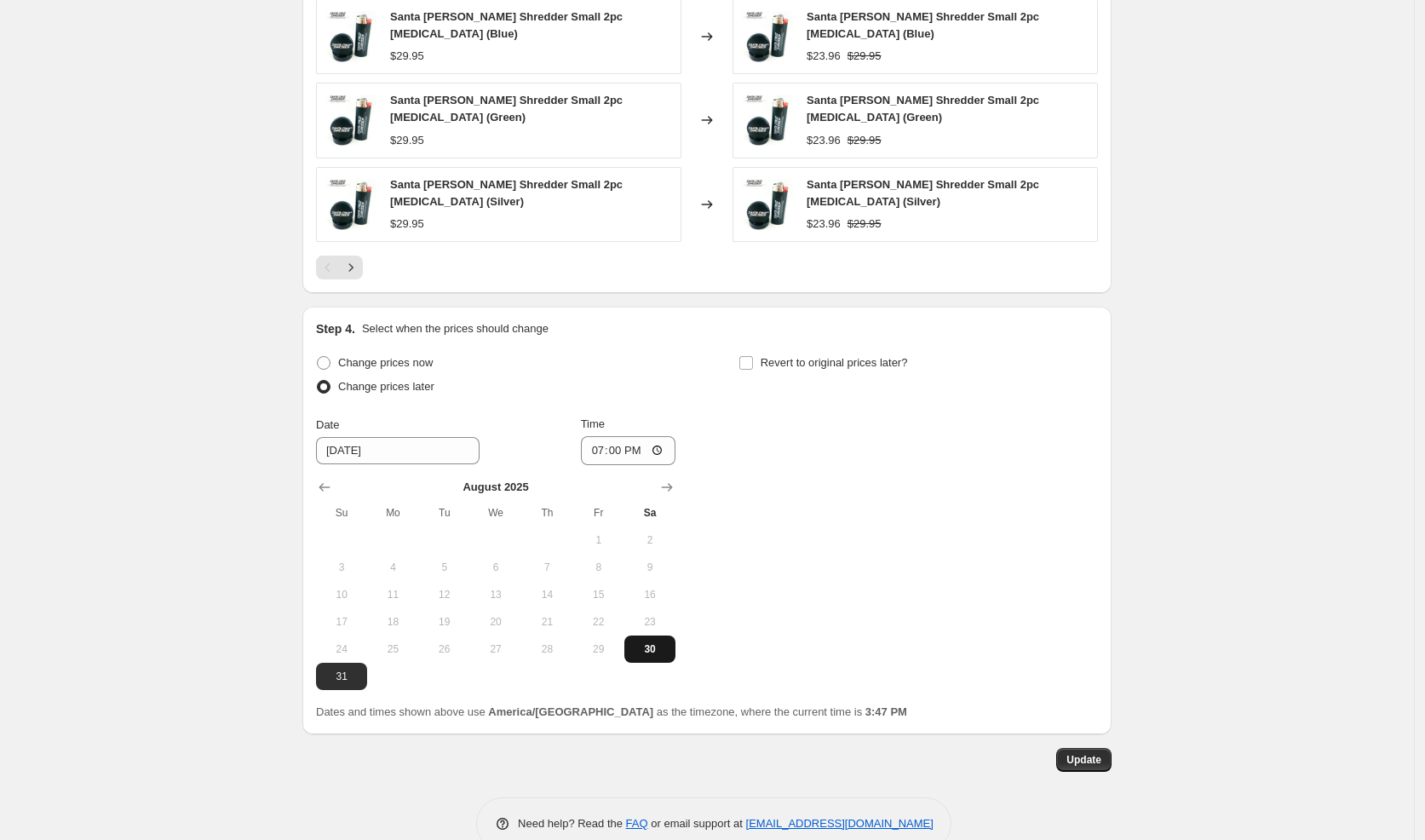
click at [646, 642] on span "30" at bounding box center [650, 649] width 37 height 14
click at [1069, 748] on button "Update" at bounding box center [1084, 760] width 56 height 23
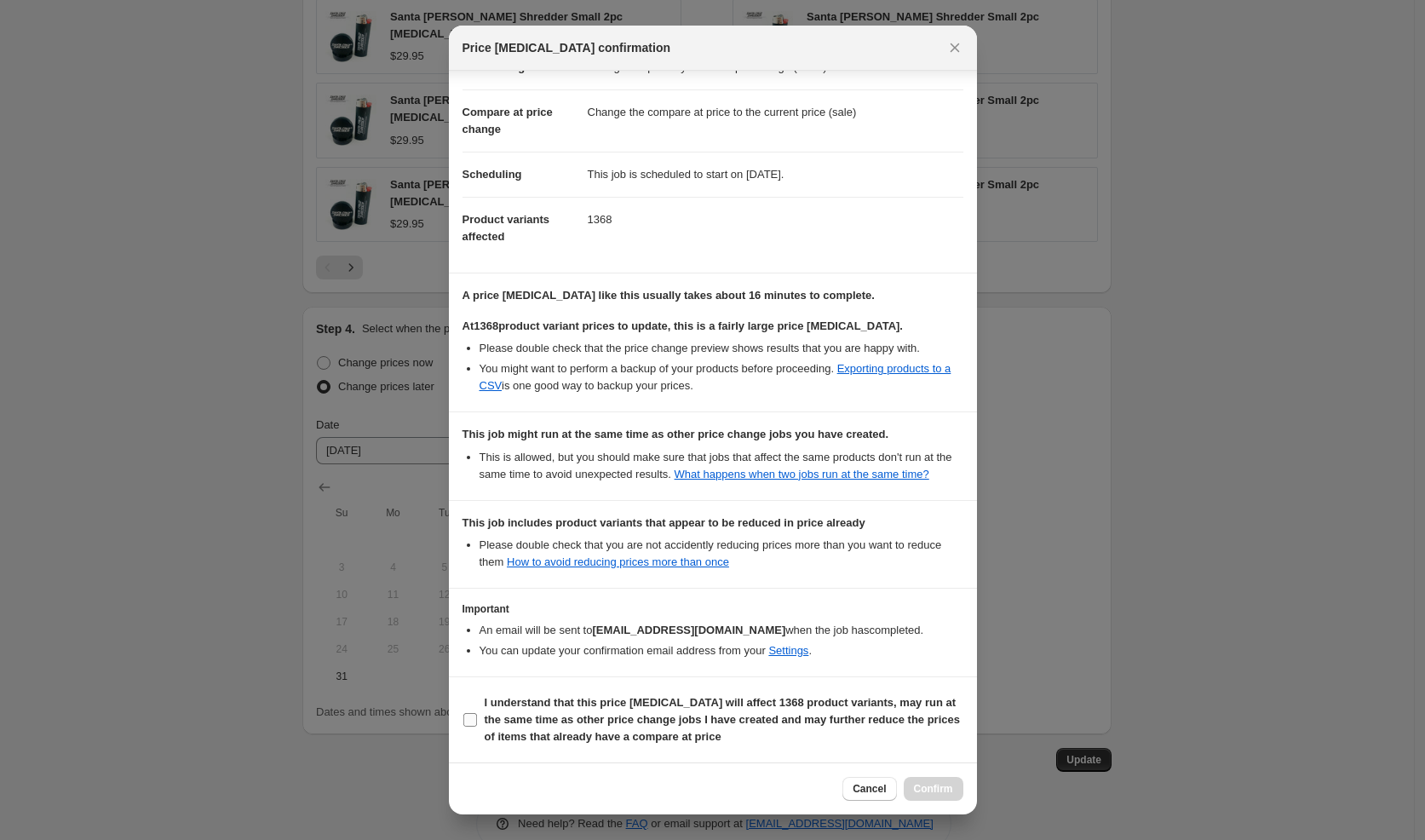
click at [698, 728] on span "I understand that this price [MEDICAL_DATA] will affect 1368 product variants, …" at bounding box center [724, 720] width 479 height 51
click at [477, 726] on input "I understand that this price [MEDICAL_DATA] will affect 1368 product variants, …" at bounding box center [470, 720] width 14 height 14
click at [939, 780] on button "Confirm" at bounding box center [933, 788] width 60 height 23
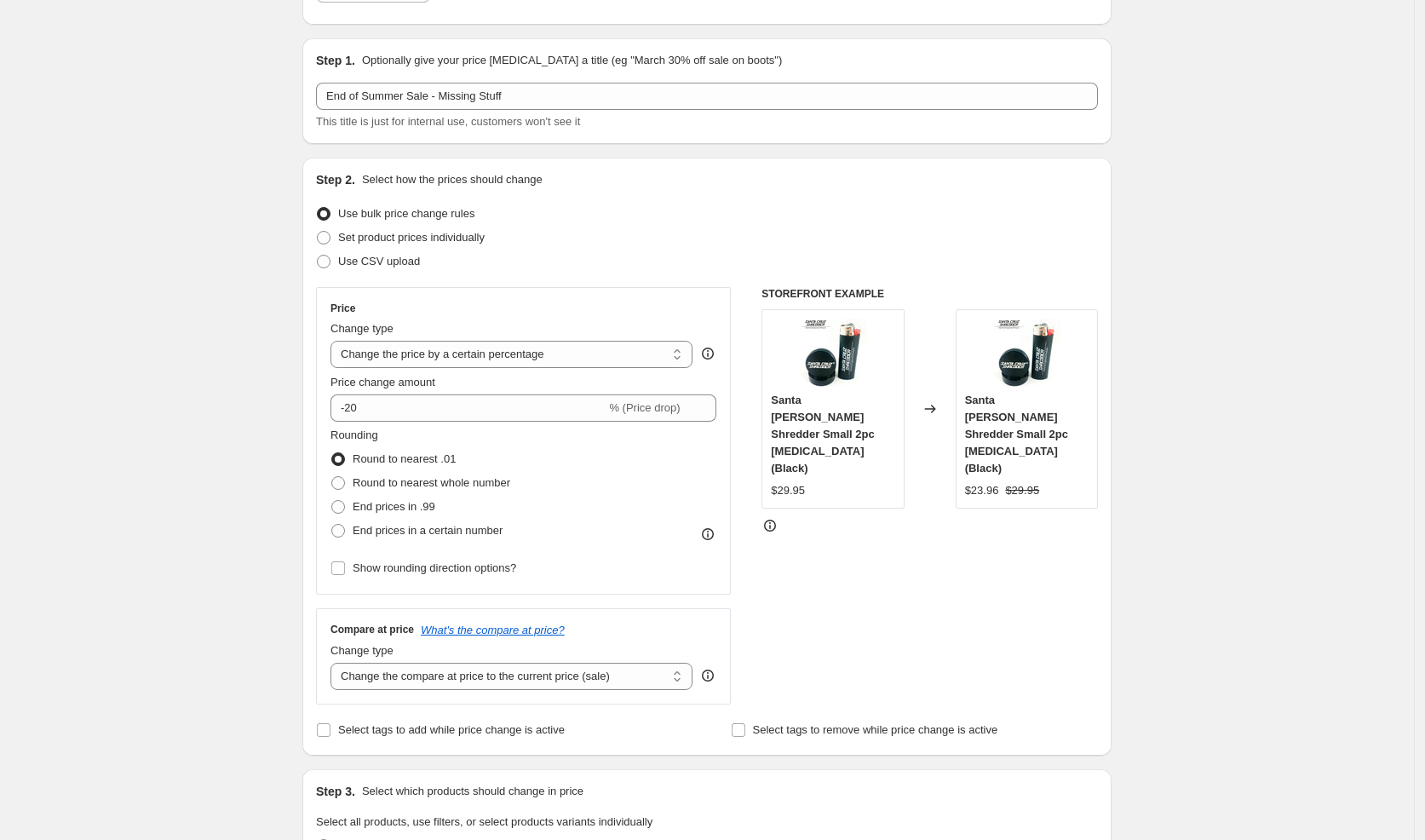
scroll to position [0, 0]
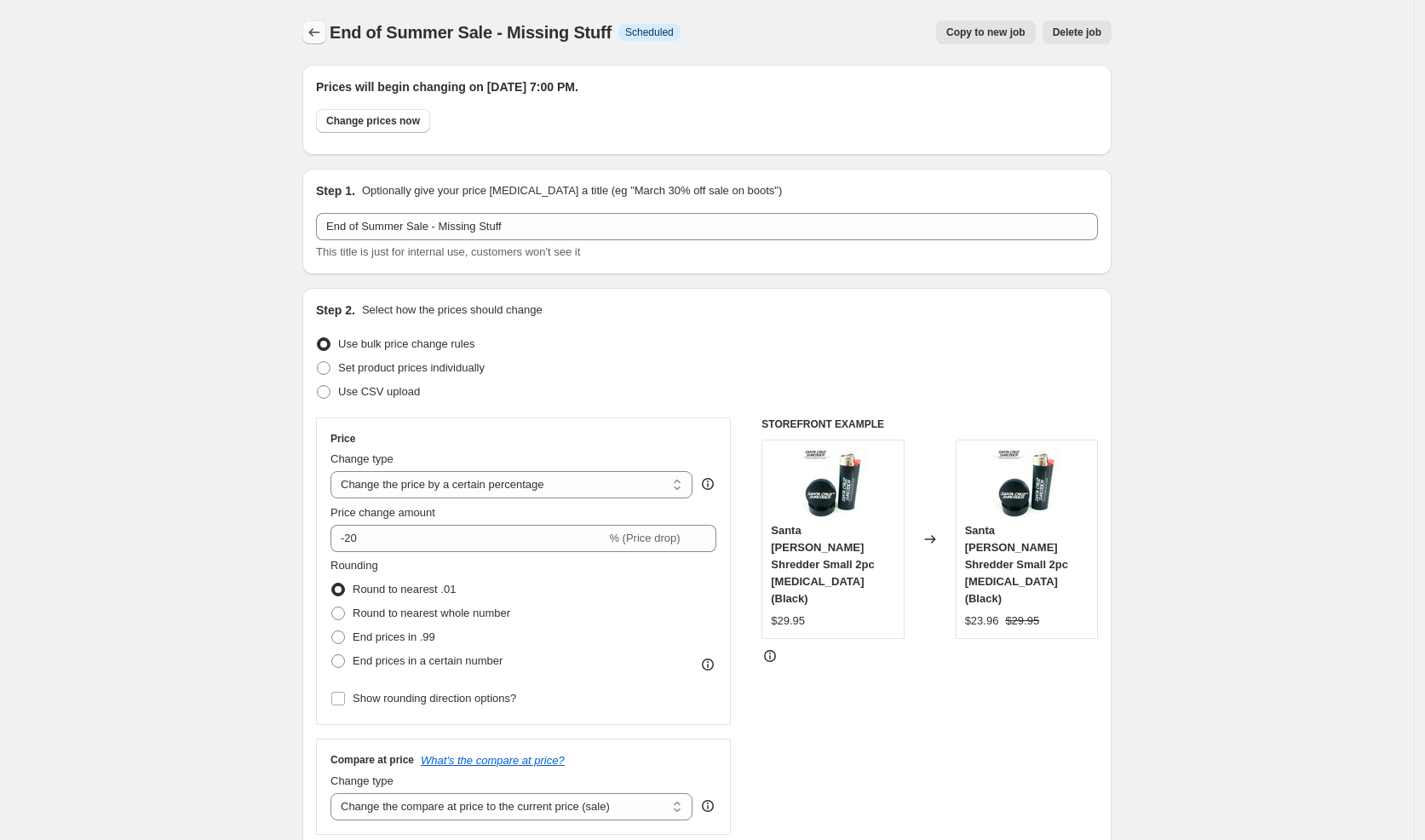
click at [323, 37] on icon "Price change jobs" at bounding box center [313, 31] width 17 height 17
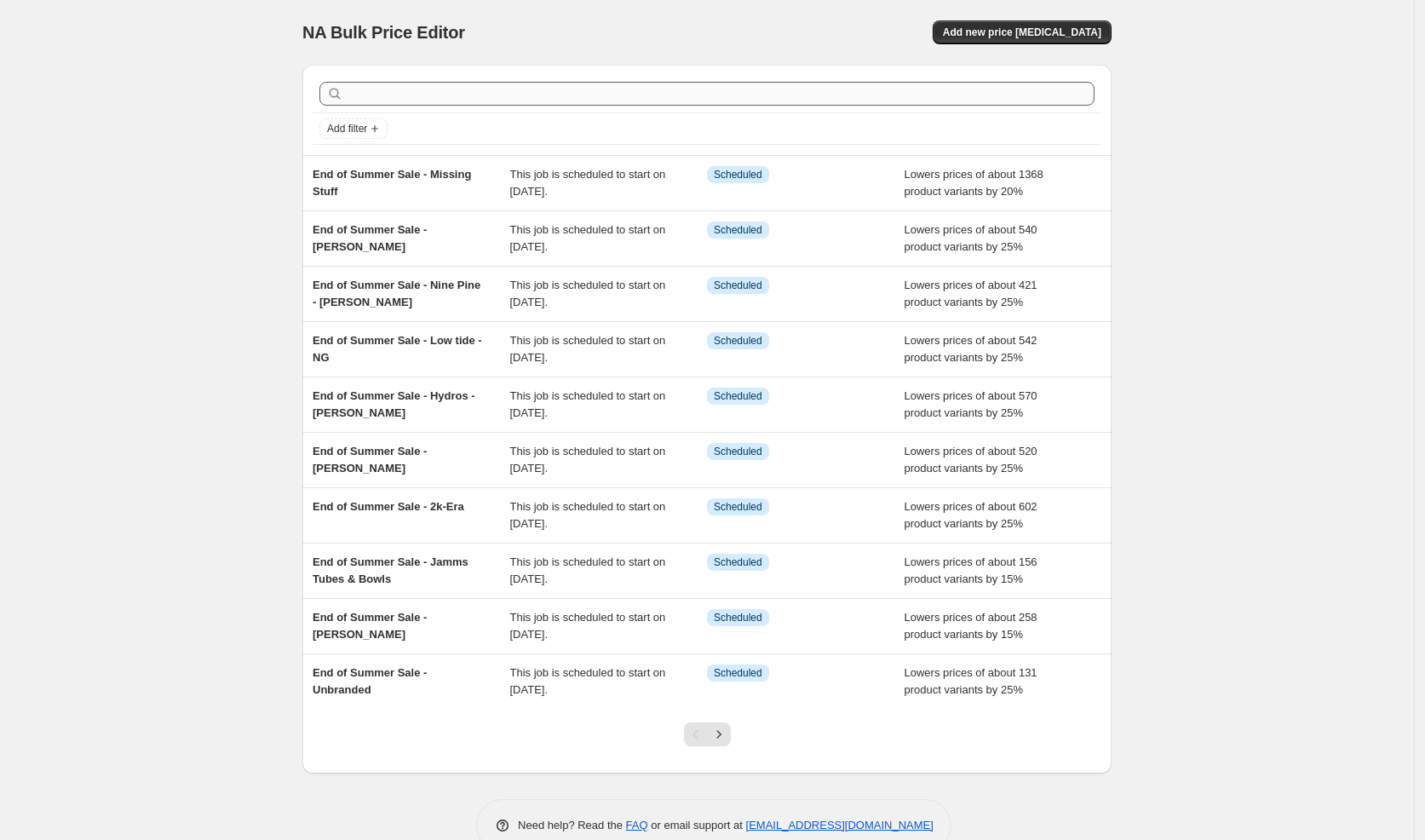
scroll to position [1, 0]
